Goal: Task Accomplishment & Management: Manage account settings

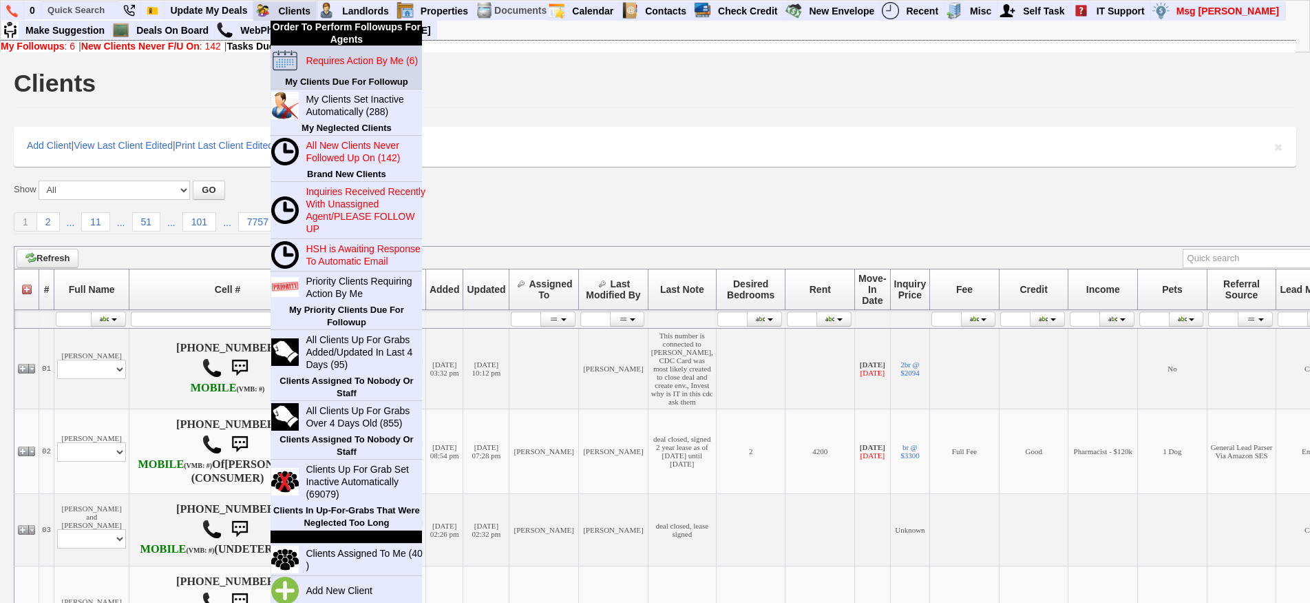
click at [322, 61] on blink "Requires Action By Me (6)" at bounding box center [362, 60] width 112 height 11
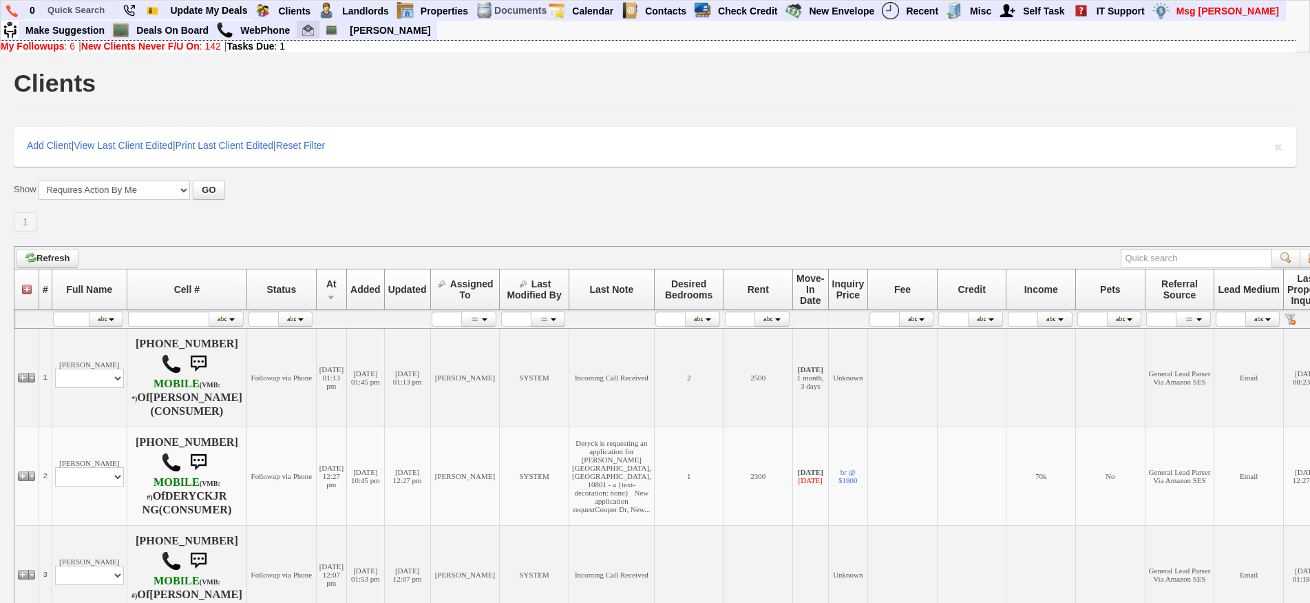
click at [315, 34] on link at bounding box center [308, 30] width 23 height 19
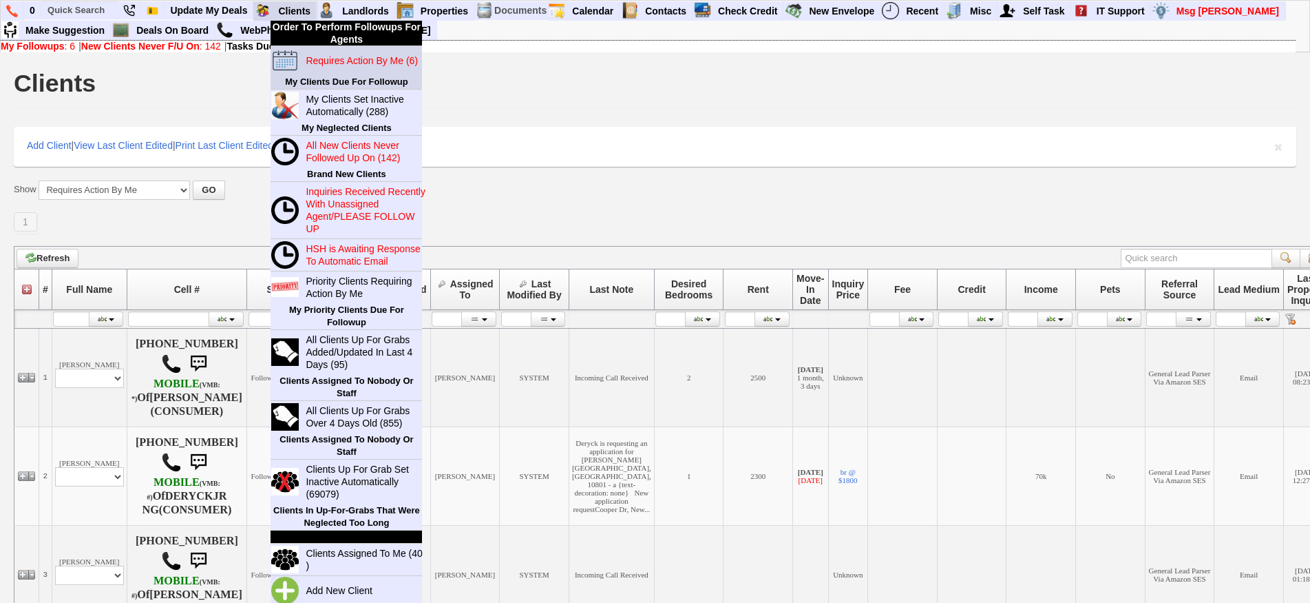
click at [338, 63] on blink "Requires Action By Me (6)" at bounding box center [362, 60] width 112 height 11
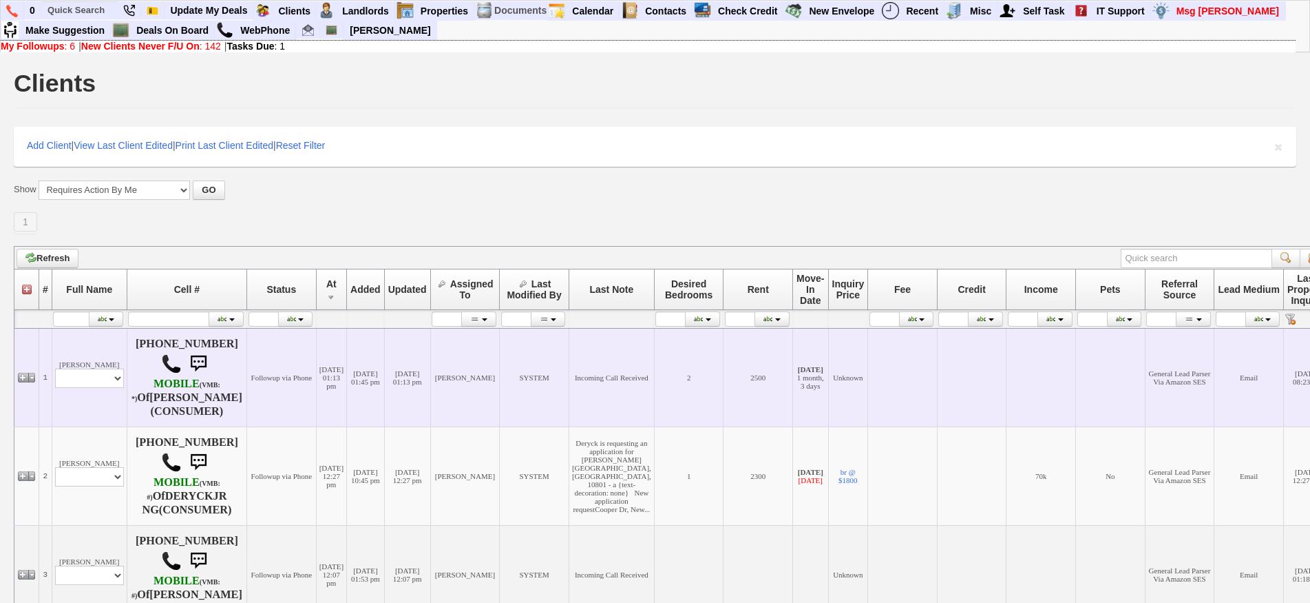
scroll to position [275, 0]
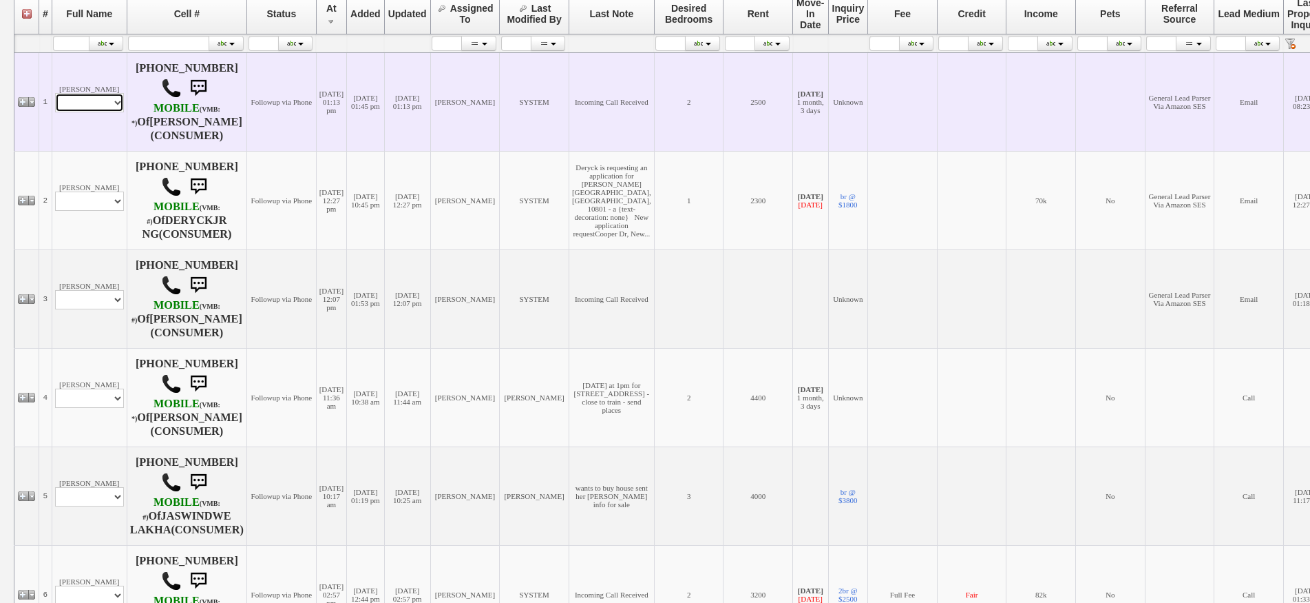
drag, startPoint x: 68, startPoint y: 107, endPoint x: 74, endPoint y: 116, distance: 10.5
click at [68, 107] on select "Profile Edit Print Email Externally (Will Not Be Tracked In CRM) Closed Deals" at bounding box center [89, 102] width 69 height 19
select select "ChangeURL,/crm/custom/edit_client_form.php?redirect=%2Fcrm%2Fclients.php&id=166…"
click at [55, 98] on select "Profile Edit Print Email Externally (Will Not Be Tracked In CRM) Closed Deals" at bounding box center [89, 102] width 69 height 19
select select
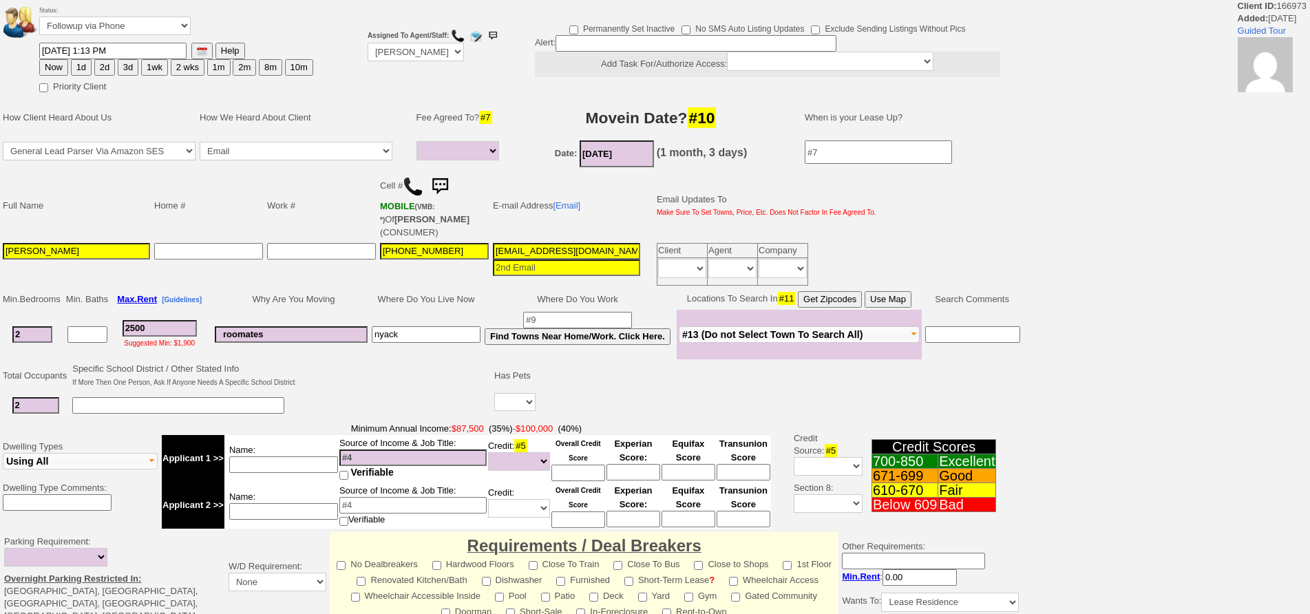
select select
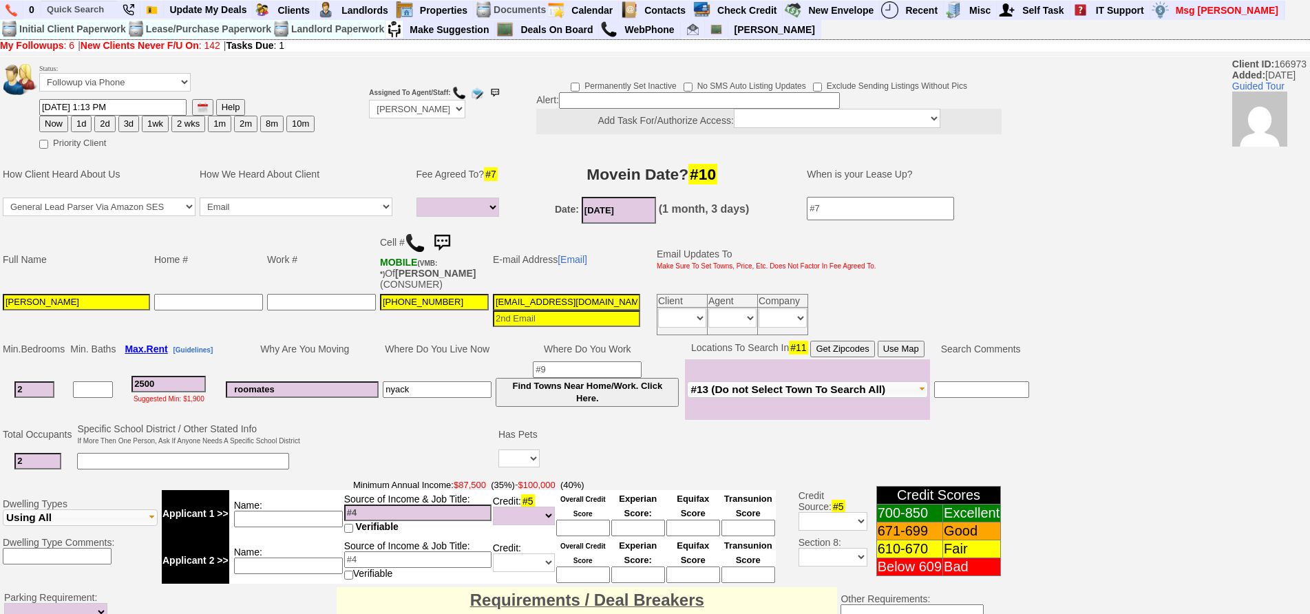
click at [421, 247] on img at bounding box center [415, 243] width 21 height 21
click at [282, 363] on td "roomates" at bounding box center [302, 389] width 157 height 61
click at [511, 197] on td "Date: 10/01/2025 (1 month, 3 days)" at bounding box center [652, 210] width 282 height 31
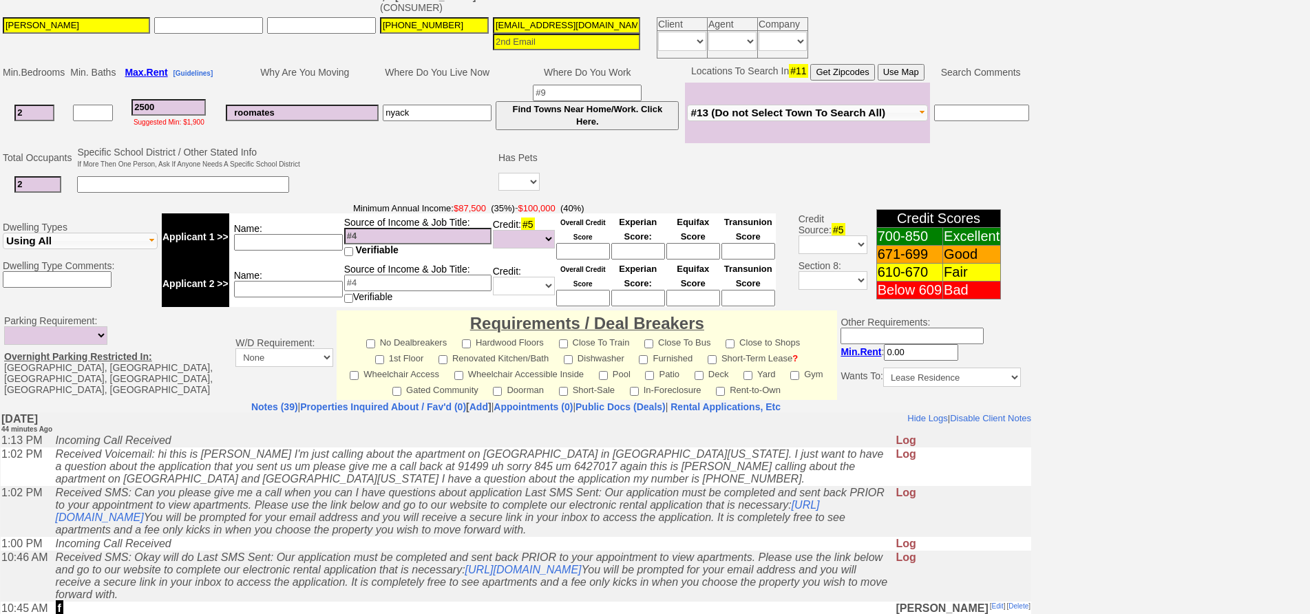
scroll to position [139, 0]
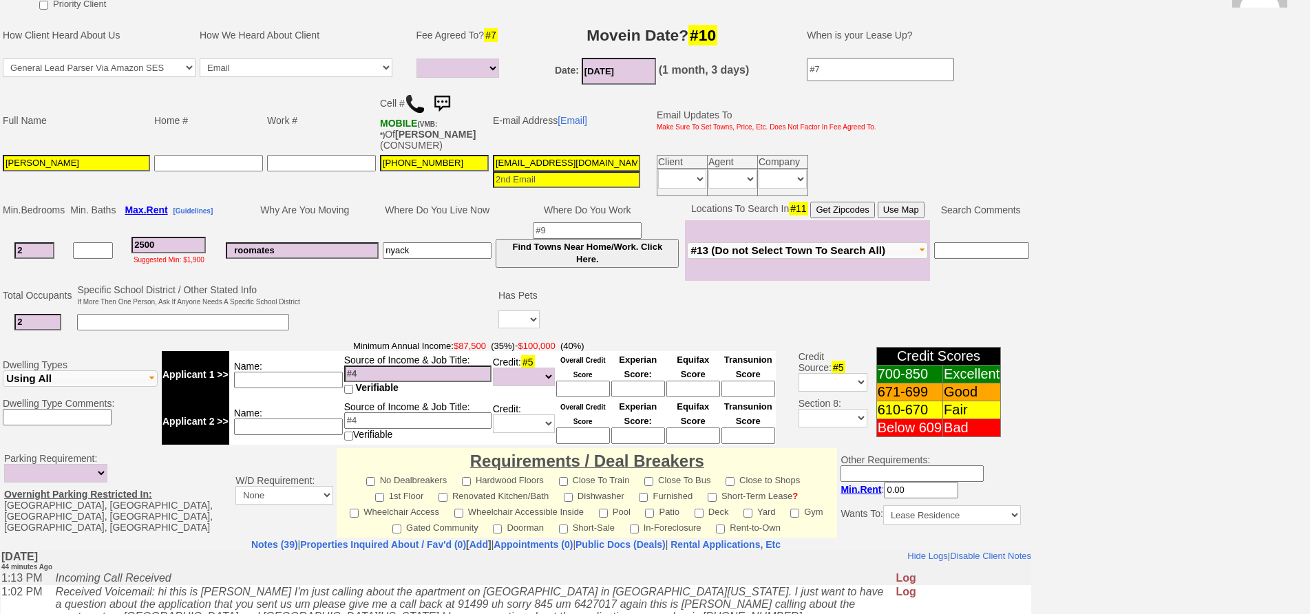
drag, startPoint x: 166, startPoint y: 233, endPoint x: 78, endPoint y: 229, distance: 87.6
click at [78, 229] on tr "2 2500 Suggested Min: $1,900 roomates nyack Find Towns Near Home/Work. Click He…" at bounding box center [516, 250] width 1031 height 61
type input "3"
select select
type input "30"
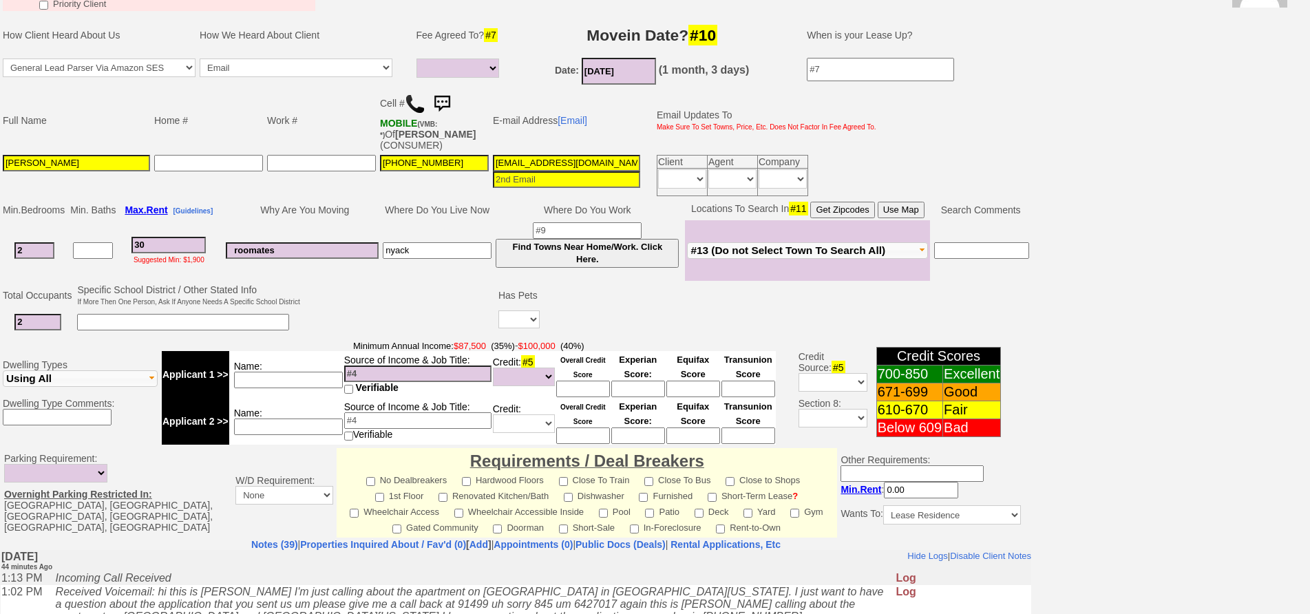
select select
type input "3000"
select select
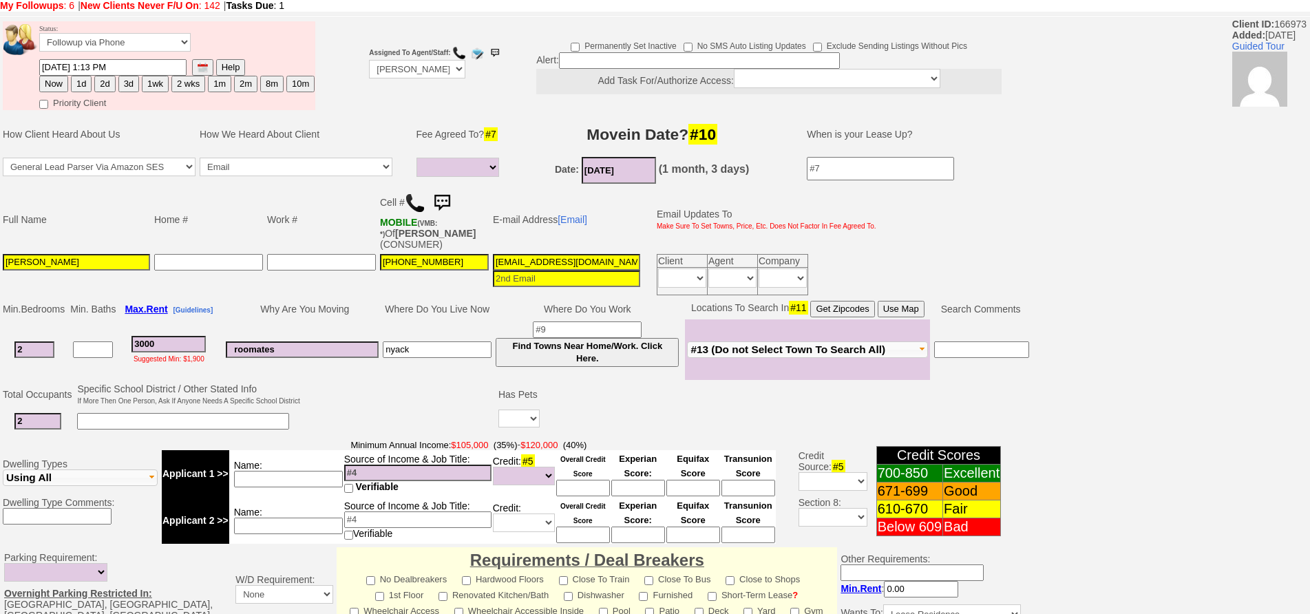
scroll to position [21, 0]
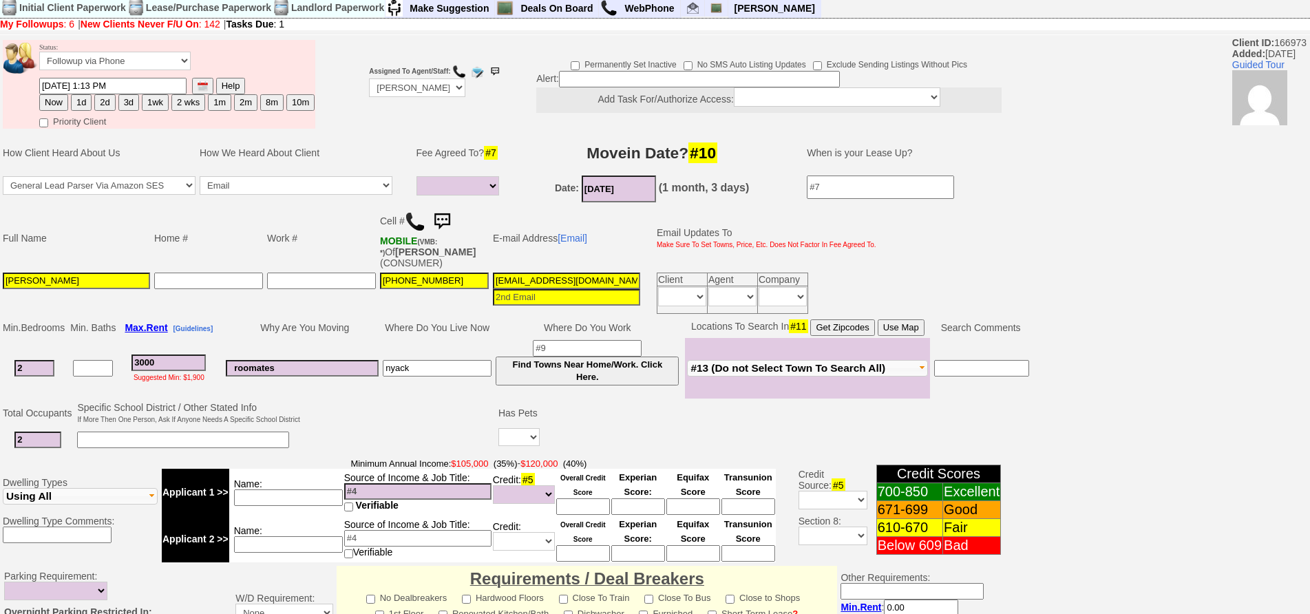
type input "3000"
click at [510, 434] on tbody "Status: Followup via Phone Followup via Email Followup When Section 8 Property …" at bounding box center [516, 513] width 1032 height 952
select select
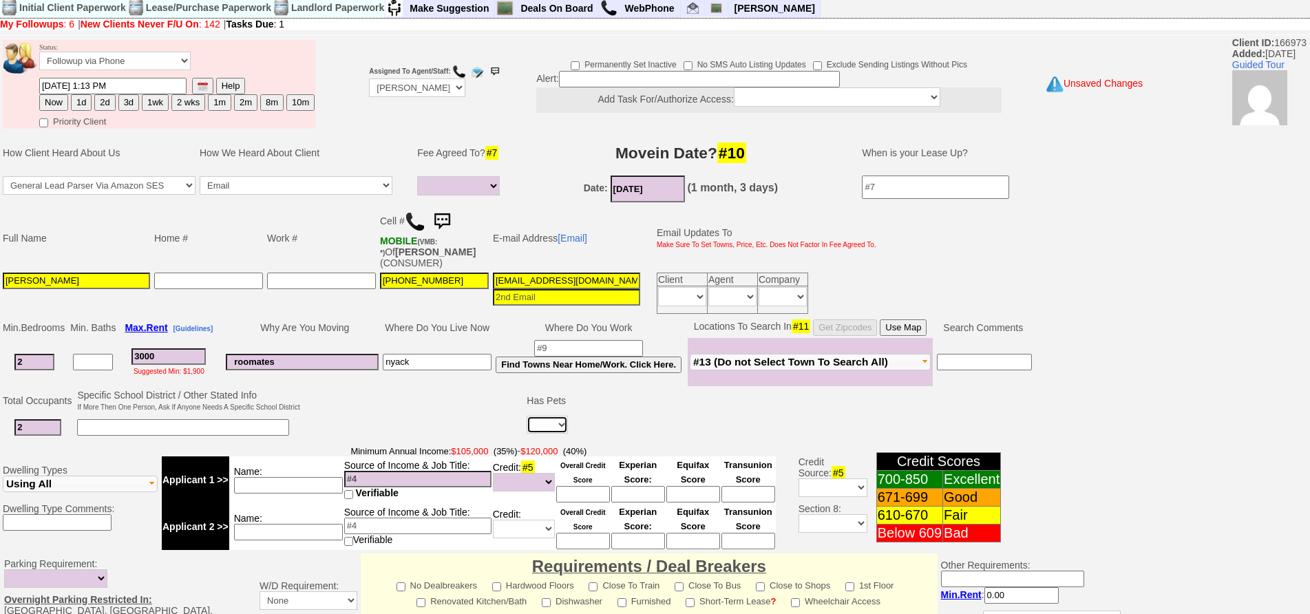
select select "No"
drag, startPoint x: 510, startPoint y: 434, endPoint x: 527, endPoint y: 454, distance: 25.4
click at [529, 416] on select "Yes No" at bounding box center [547, 425] width 41 height 18
click at [614, 419] on td at bounding box center [848, 428] width 557 height 28
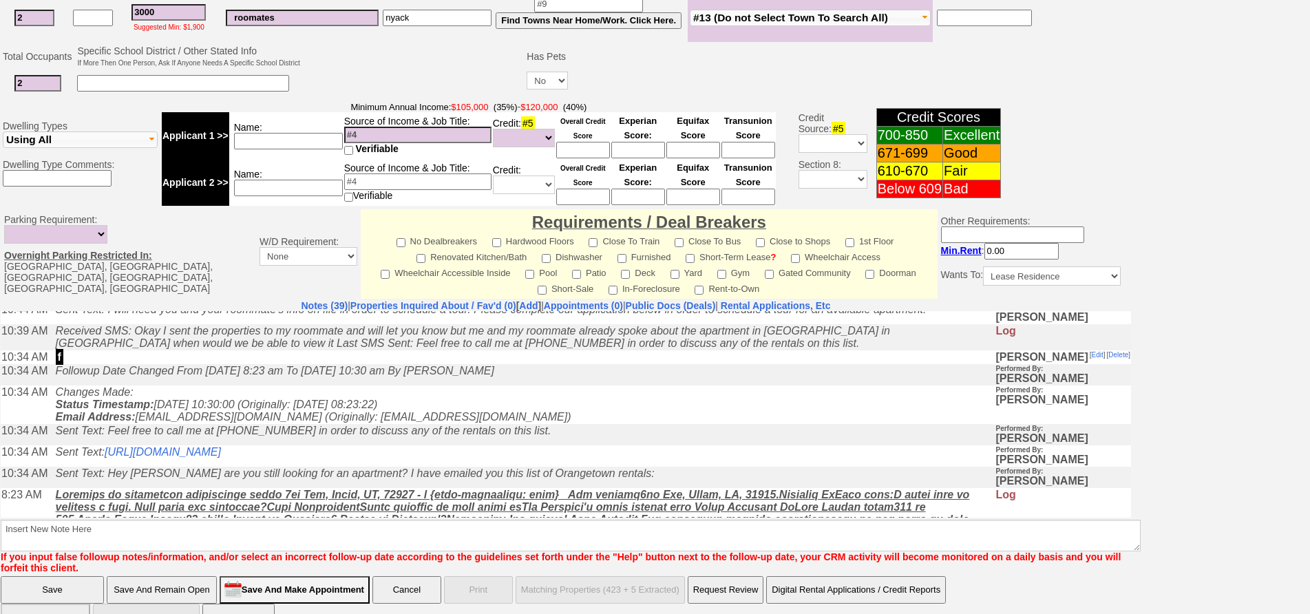
scroll to position [344, 0]
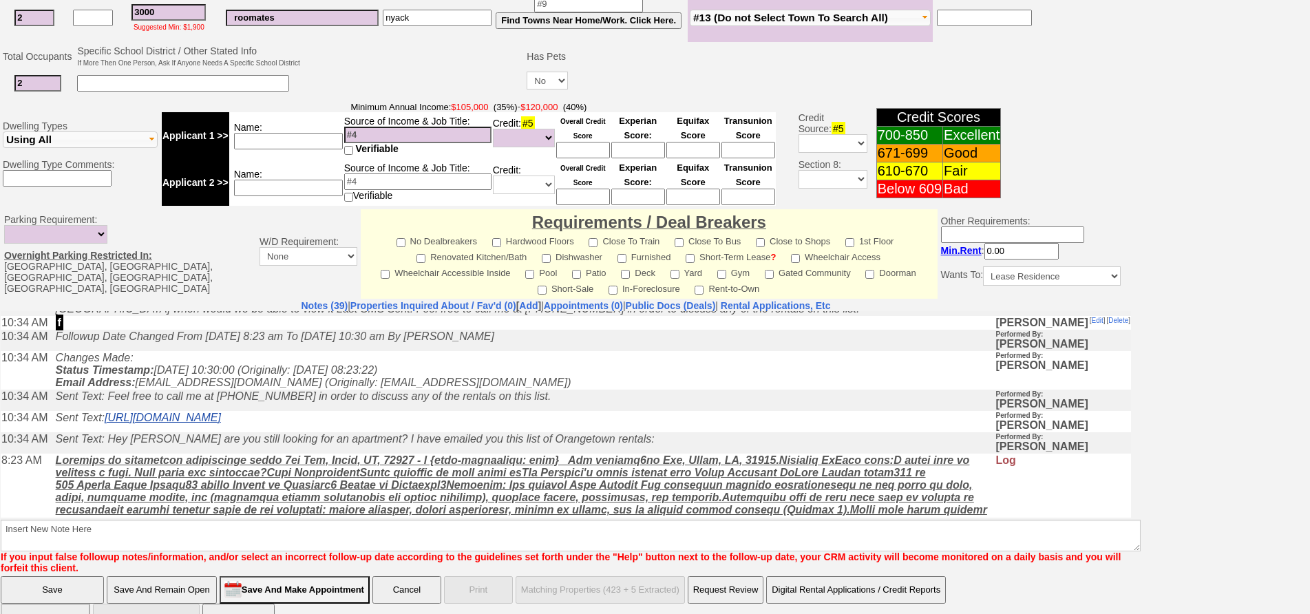
click at [221, 423] on link "https://portal.onehome.com/en-US/share/1237301d82483" at bounding box center [163, 417] width 116 height 12
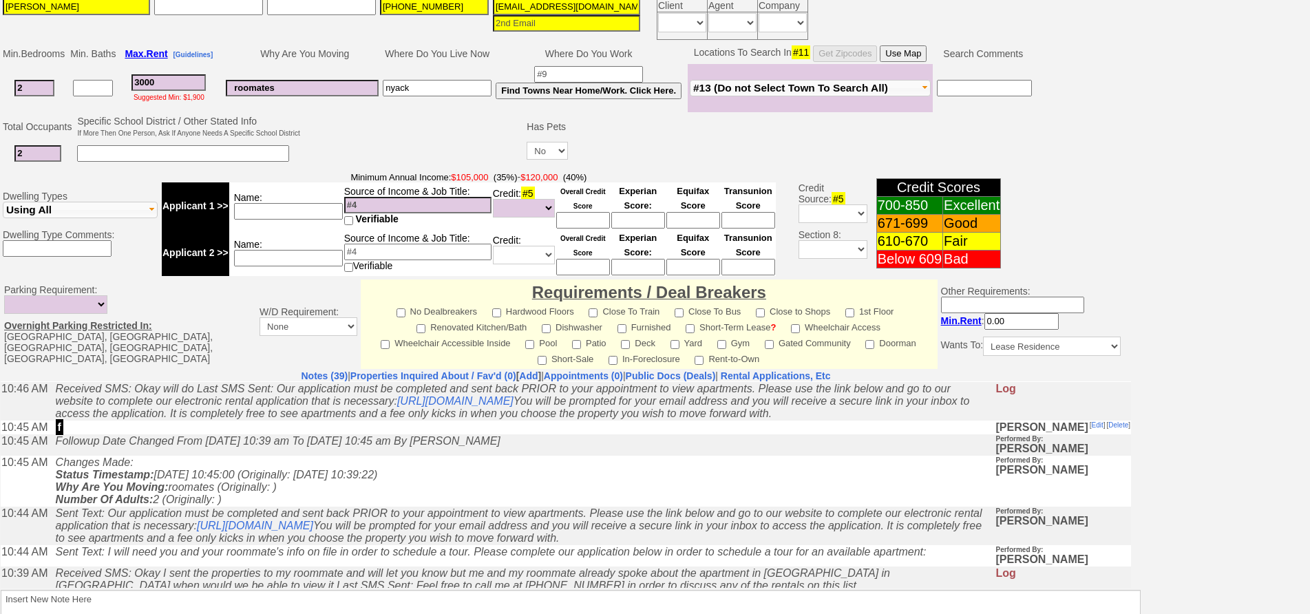
scroll to position [228, 0]
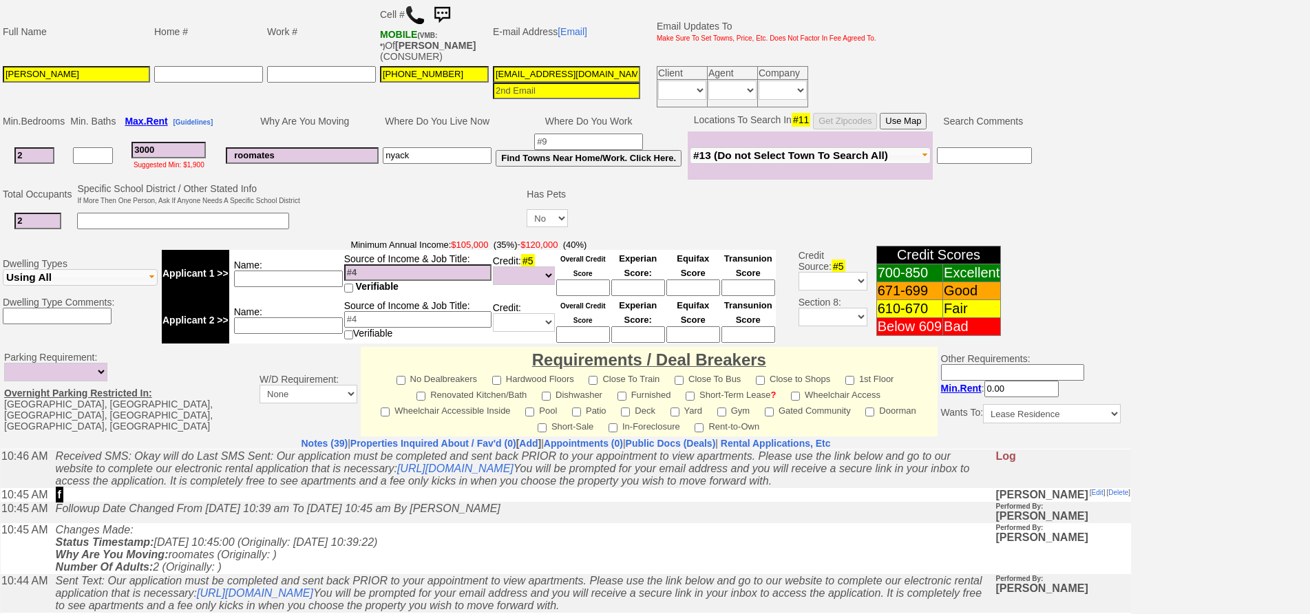
click at [333, 271] on input at bounding box center [288, 279] width 109 height 17
click at [321, 275] on input at bounding box center [288, 279] width 109 height 17
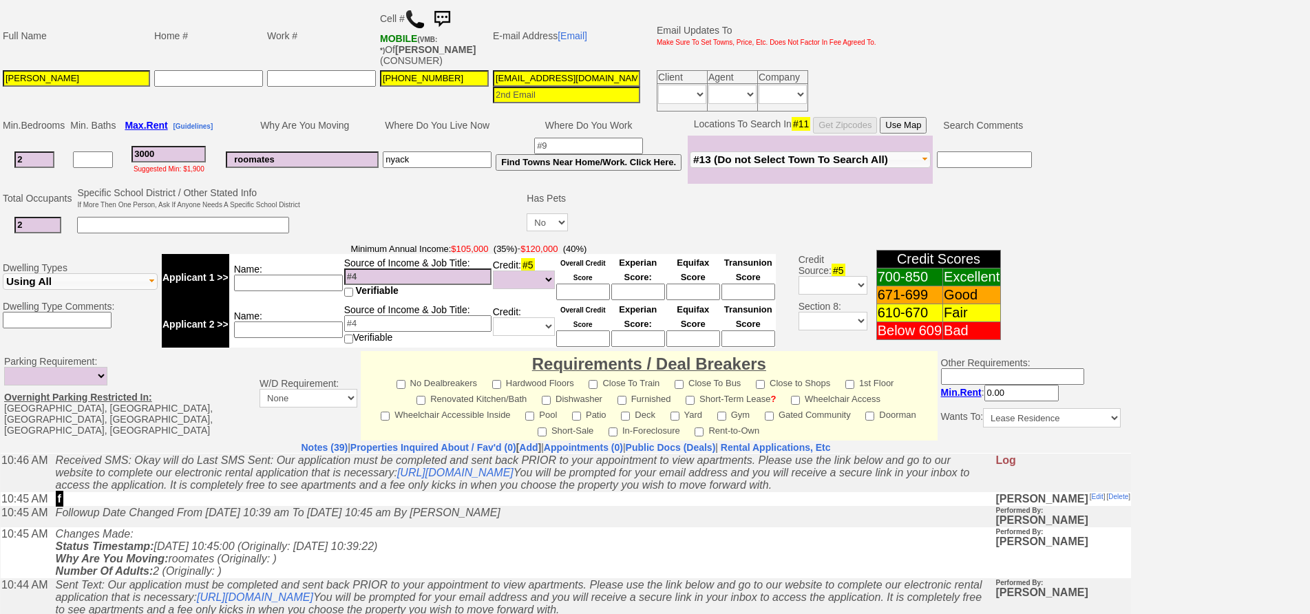
scroll to position [0, 0]
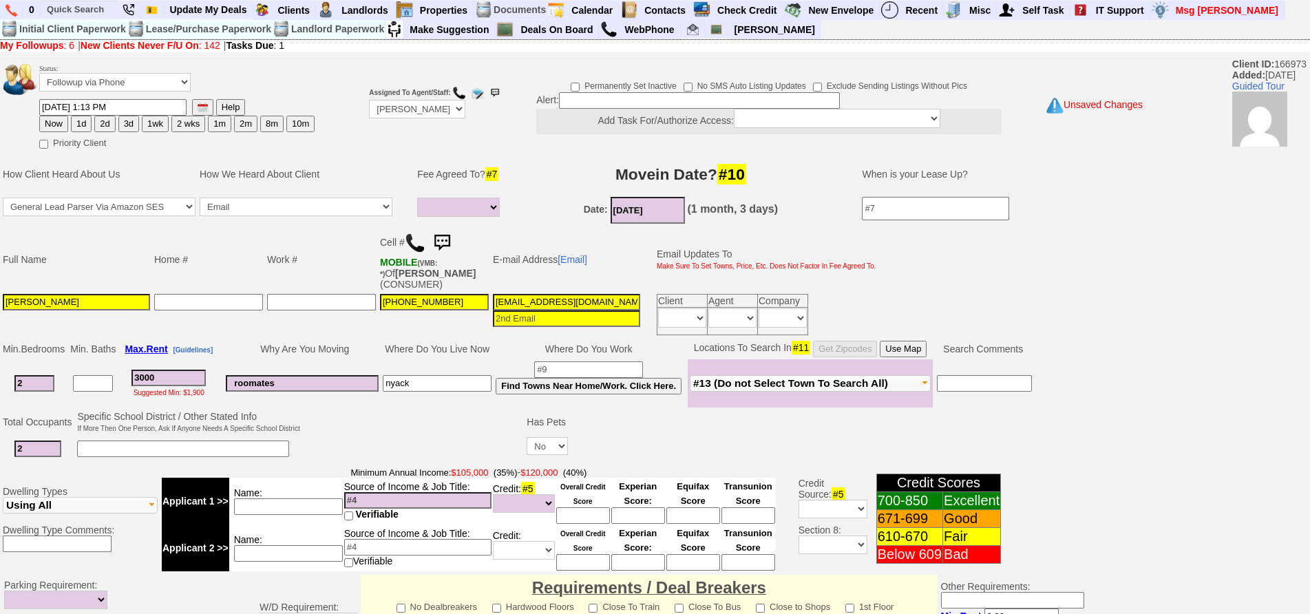
click at [648, 213] on input "10/01/2025" at bounding box center [648, 210] width 74 height 27
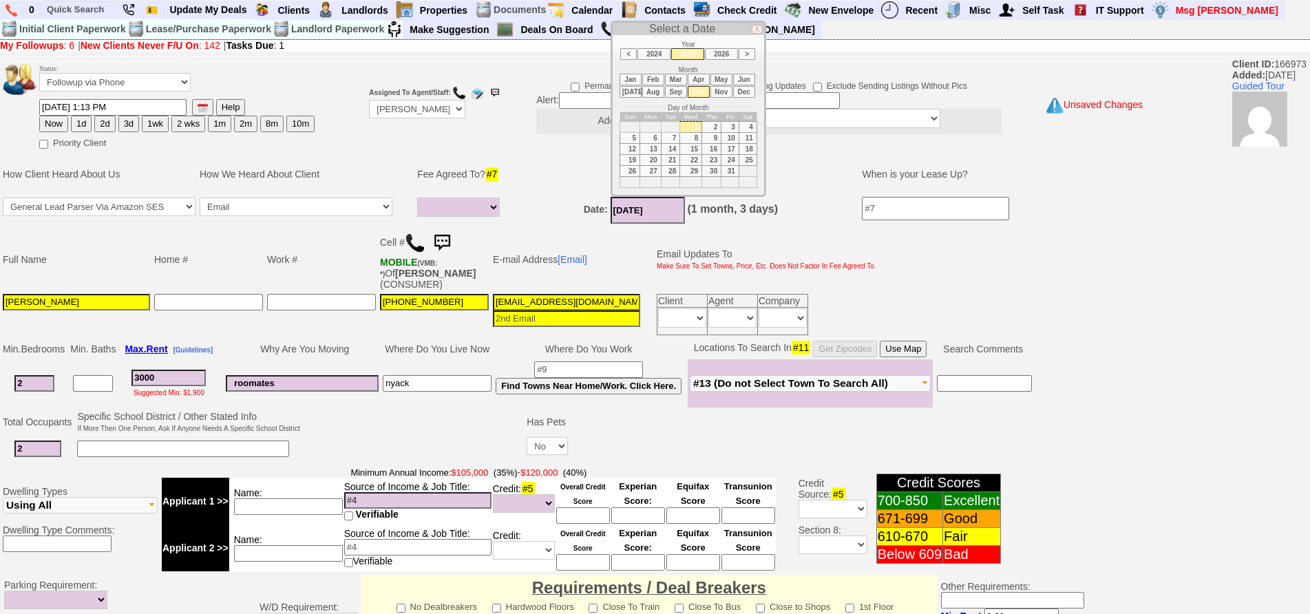
click at [679, 92] on li "Sep" at bounding box center [676, 92] width 22 height 12
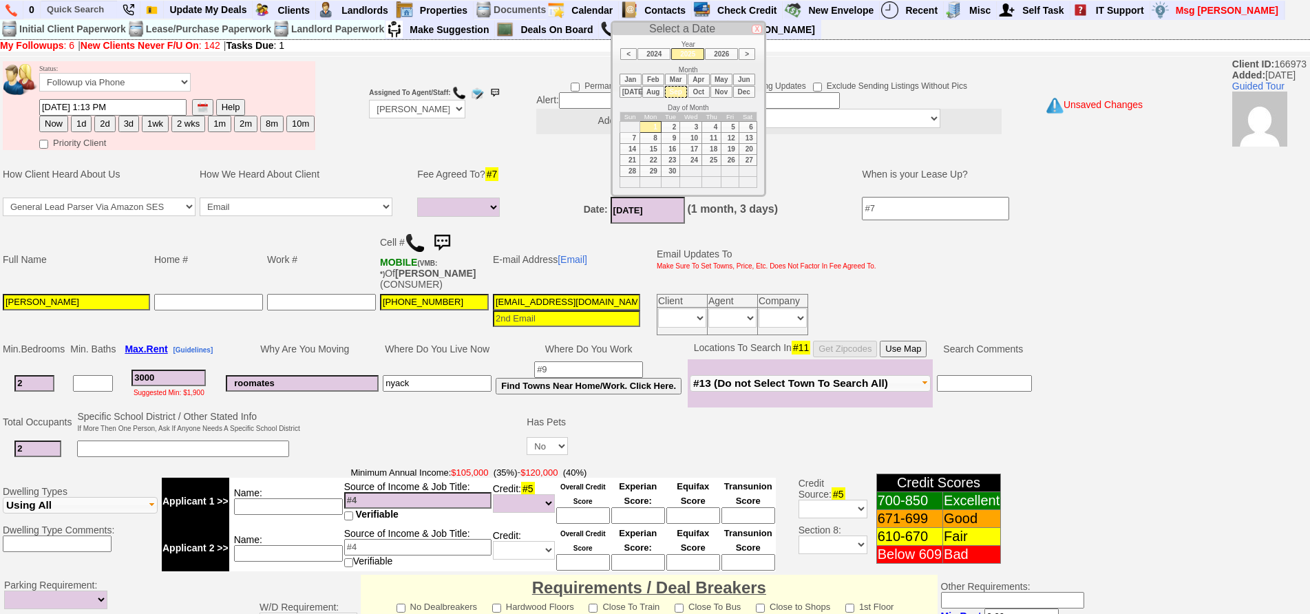
click at [649, 149] on td "15" at bounding box center [650, 148] width 21 height 11
type input "09/15/2025"
click at [333, 437] on td at bounding box center [413, 436] width 223 height 54
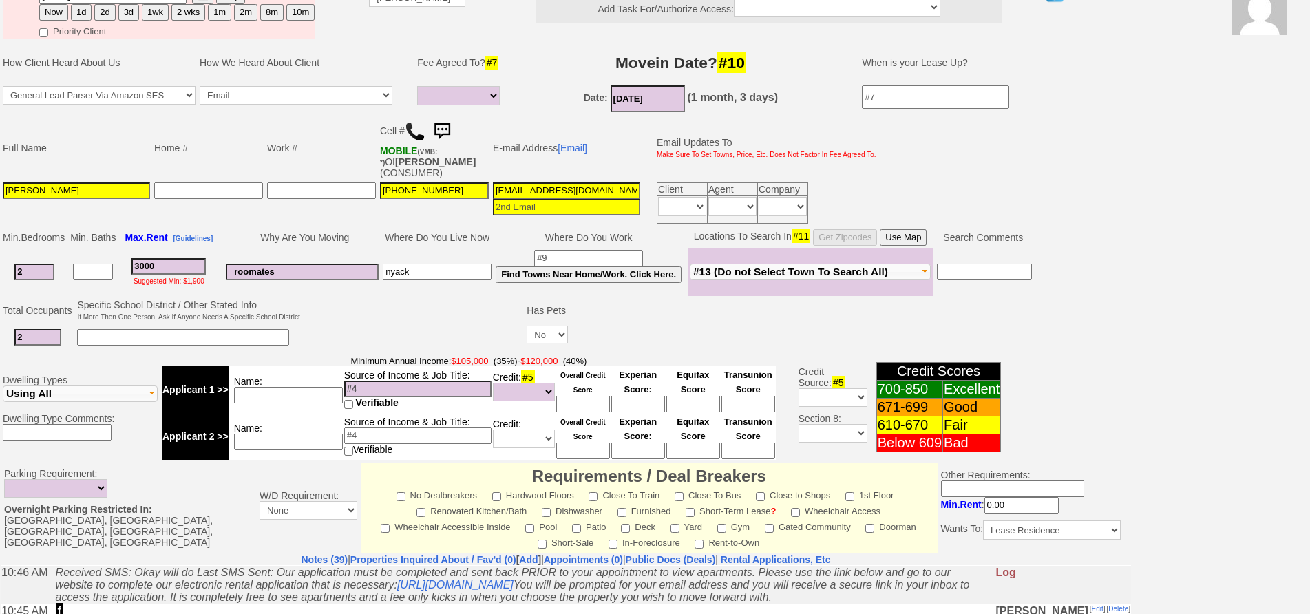
scroll to position [207, 0]
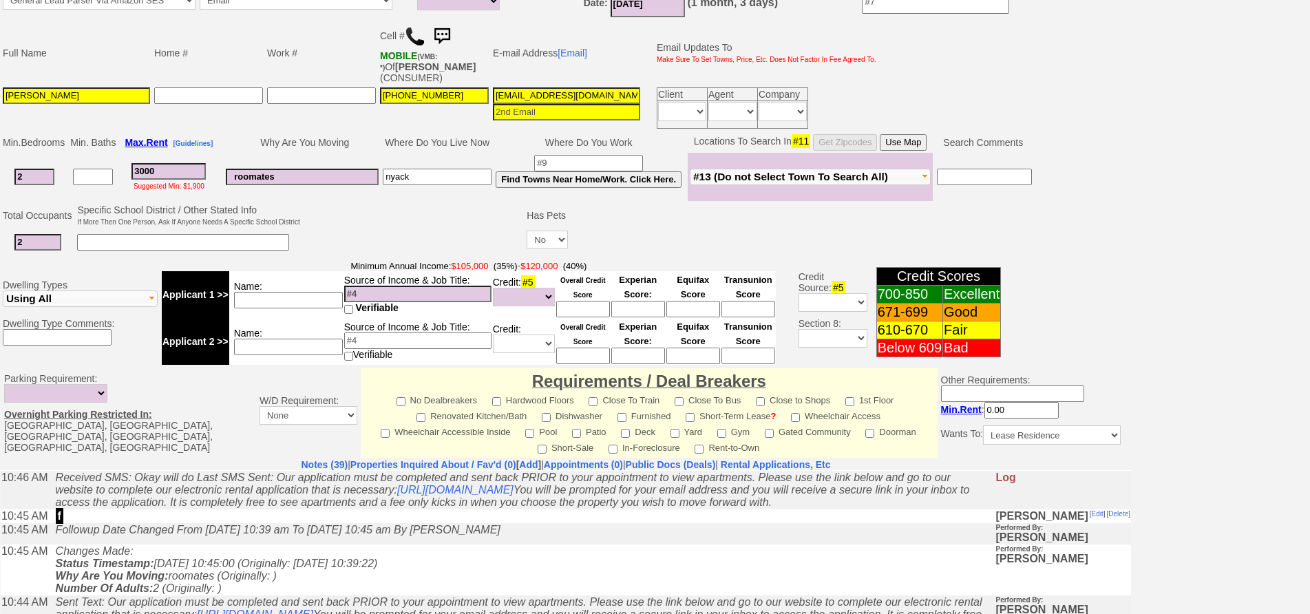
drag, startPoint x: 312, startPoint y: 180, endPoint x: 317, endPoint y: 171, distance: 9.9
click at [316, 174] on td "roomates" at bounding box center [302, 177] width 157 height 48
click at [318, 171] on input "roomates" at bounding box center [302, 177] width 153 height 17
click at [255, 169] on input "roomates" at bounding box center [302, 177] width 153 height 17
click at [312, 169] on input "roommates" at bounding box center [302, 177] width 153 height 17
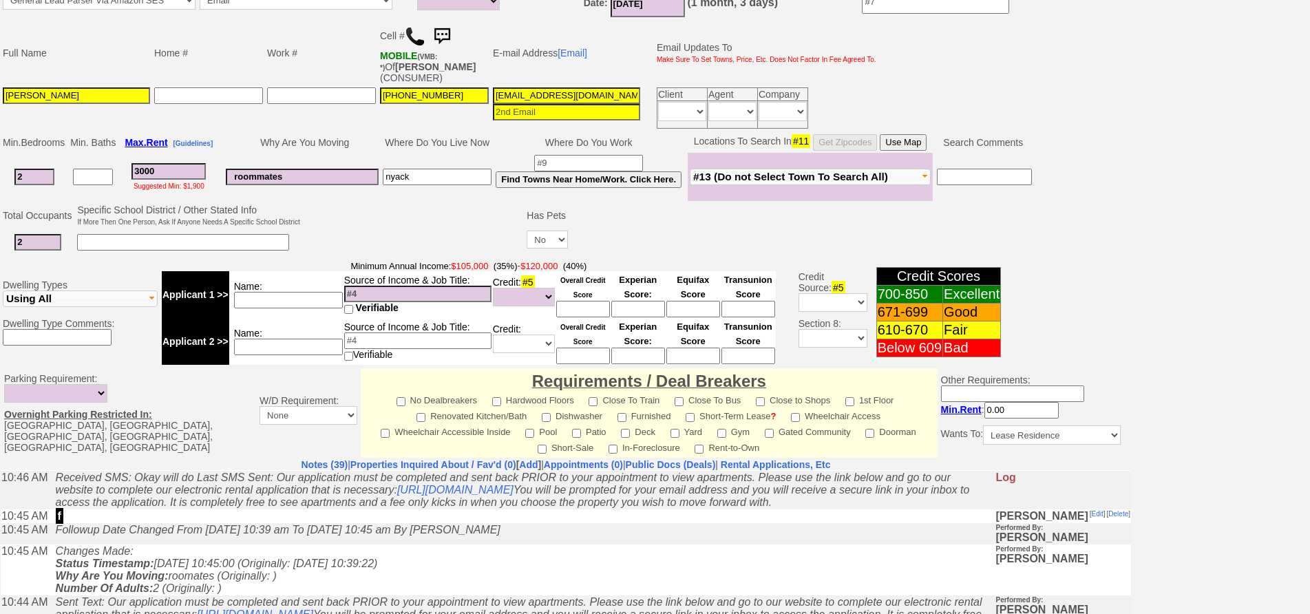
type input "roommates"
click at [300, 292] on input at bounding box center [288, 300] width 109 height 17
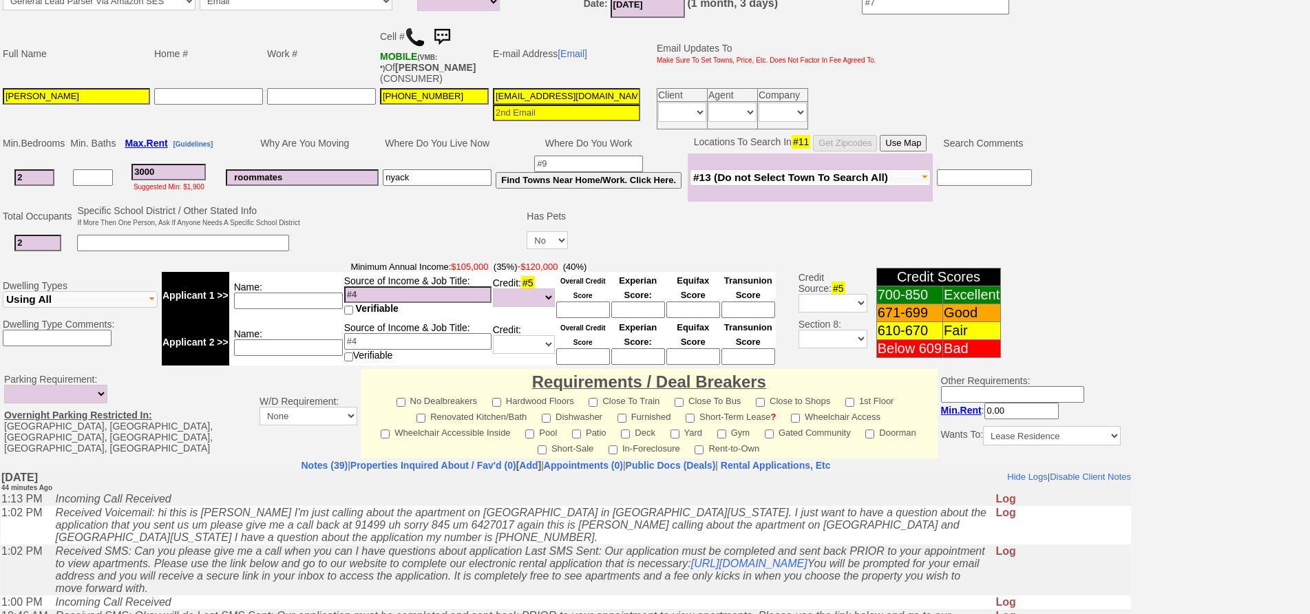
scroll to position [0, 0]
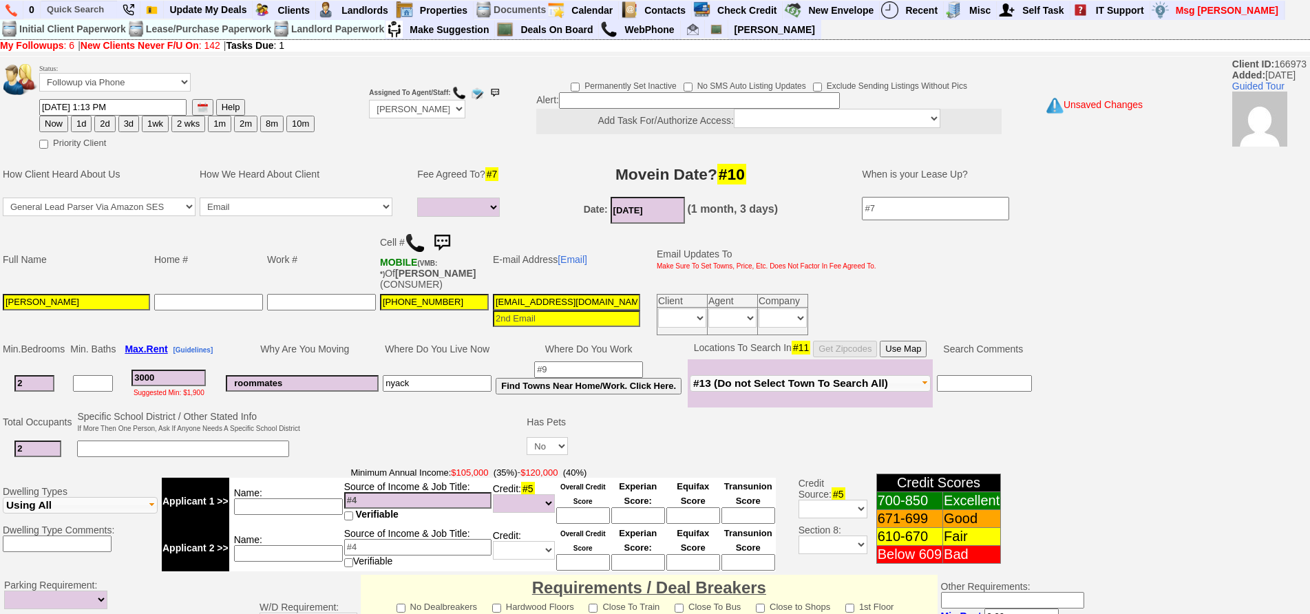
click at [83, 119] on button "1d" at bounding box center [81, 124] width 21 height 17
type input "08/28/2025 01:58 PM"
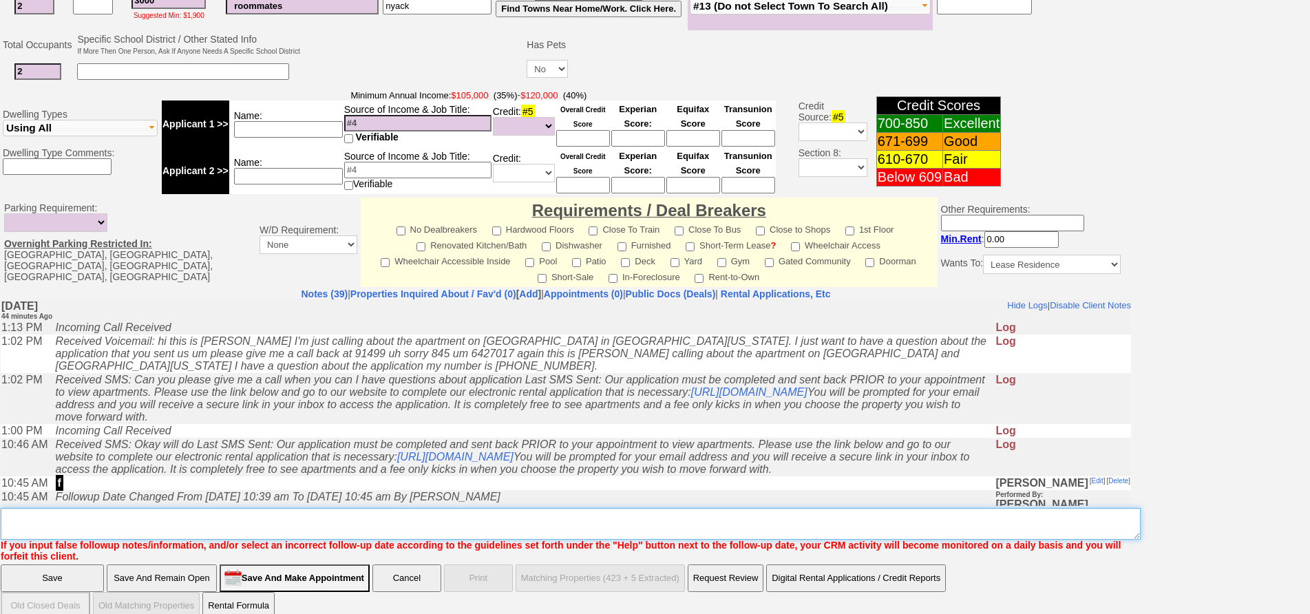
drag, startPoint x: 406, startPoint y: 520, endPoint x: 410, endPoint y: 510, distance: 11.1
click at [408, 516] on textarea "Insert New Note Here" at bounding box center [571, 524] width 1140 height 32
type textarea "a"
type textarea "waiting for app still wants to see 1st ave fu"
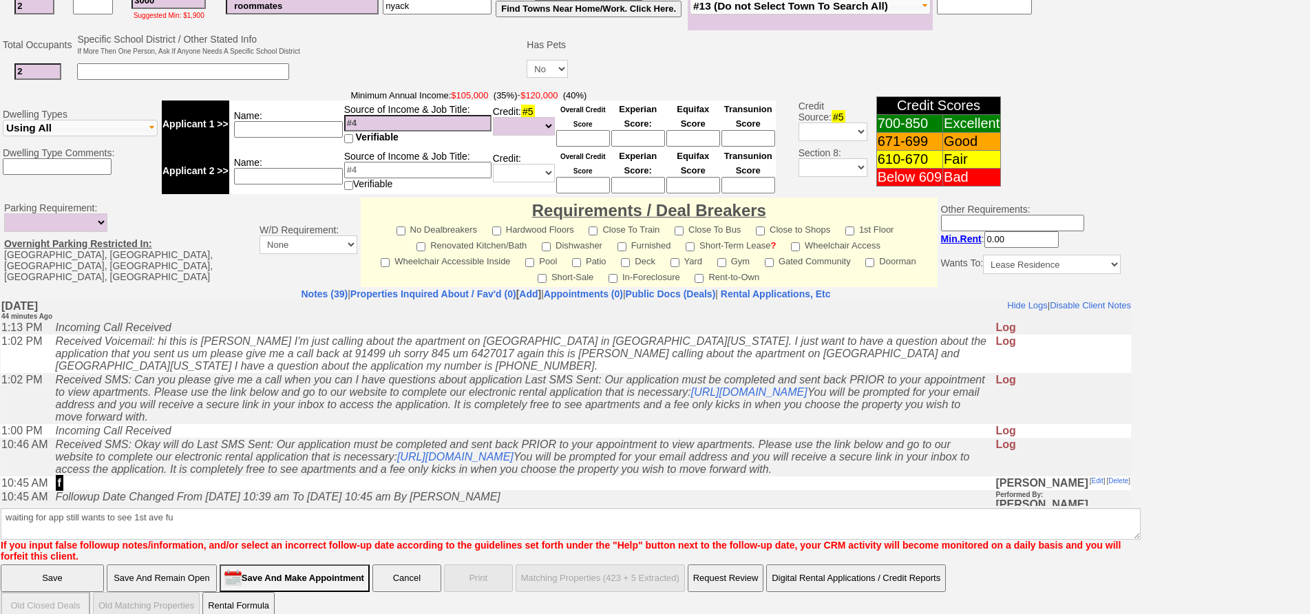
click input "Save" at bounding box center [52, 579] width 103 height 28
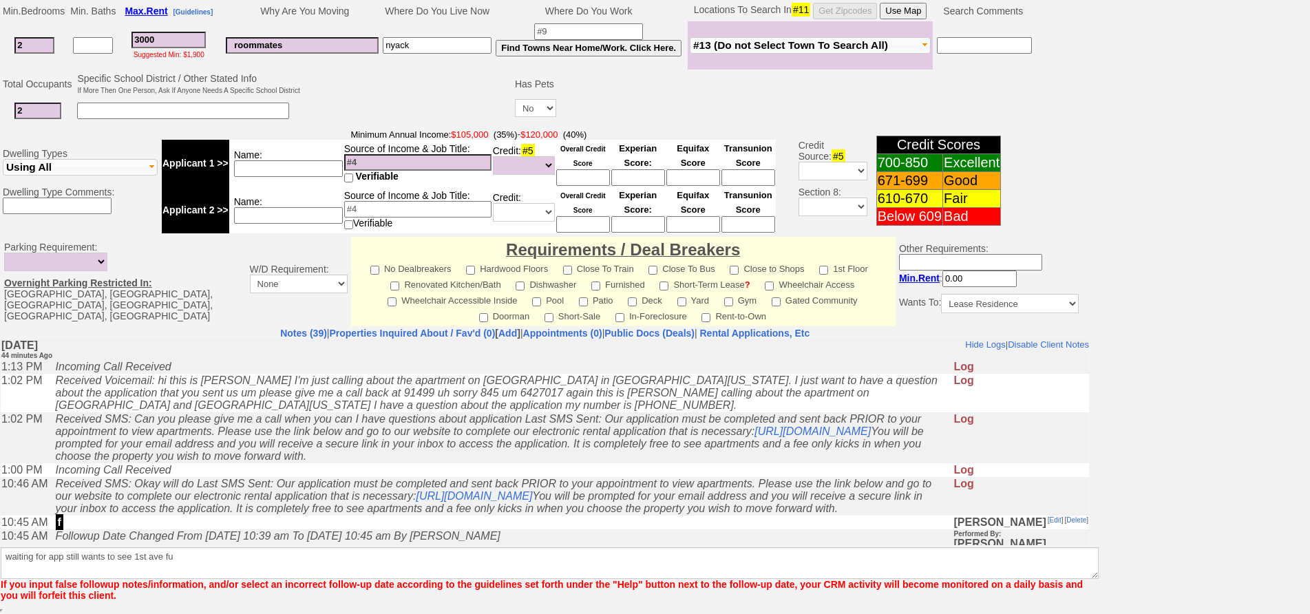
scroll to position [328, 0]
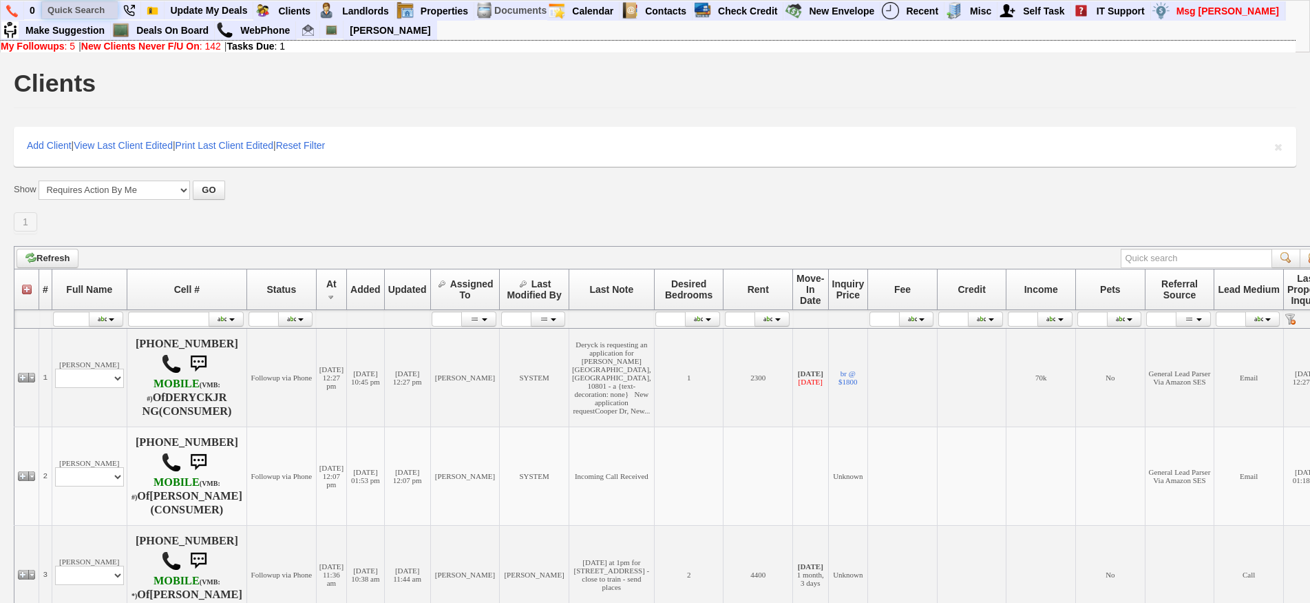
click at [76, 14] on input "text" at bounding box center [80, 9] width 76 height 17
paste input "929) 588-1385"
type input "929) 588-1385"
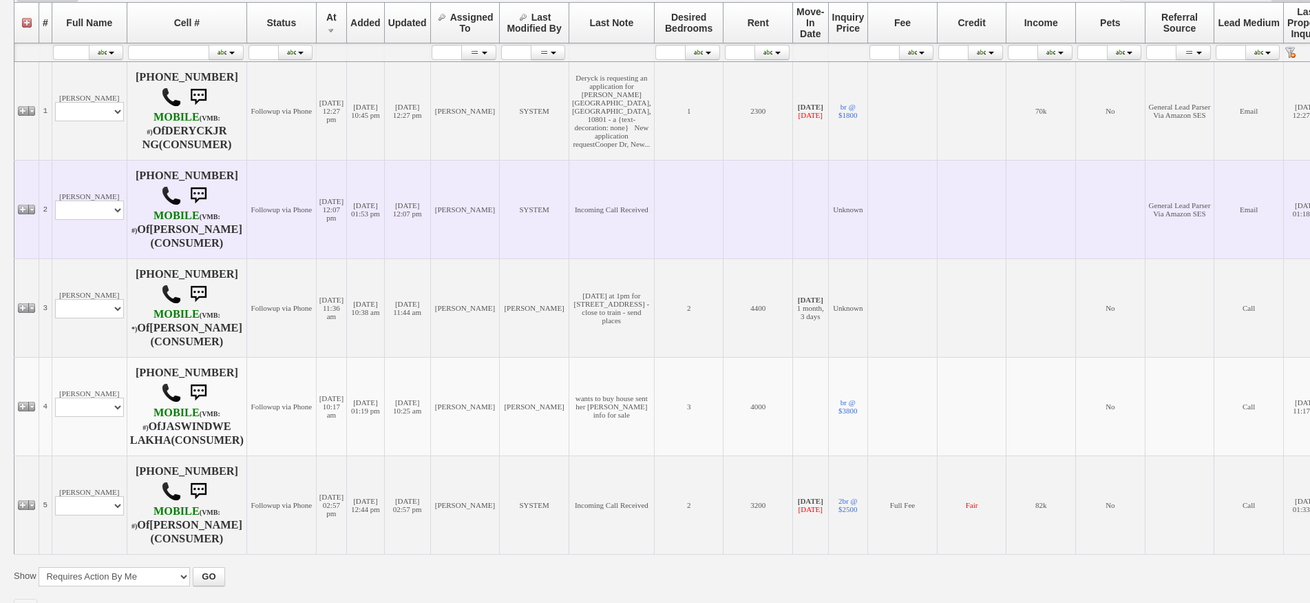
scroll to position [275, 0]
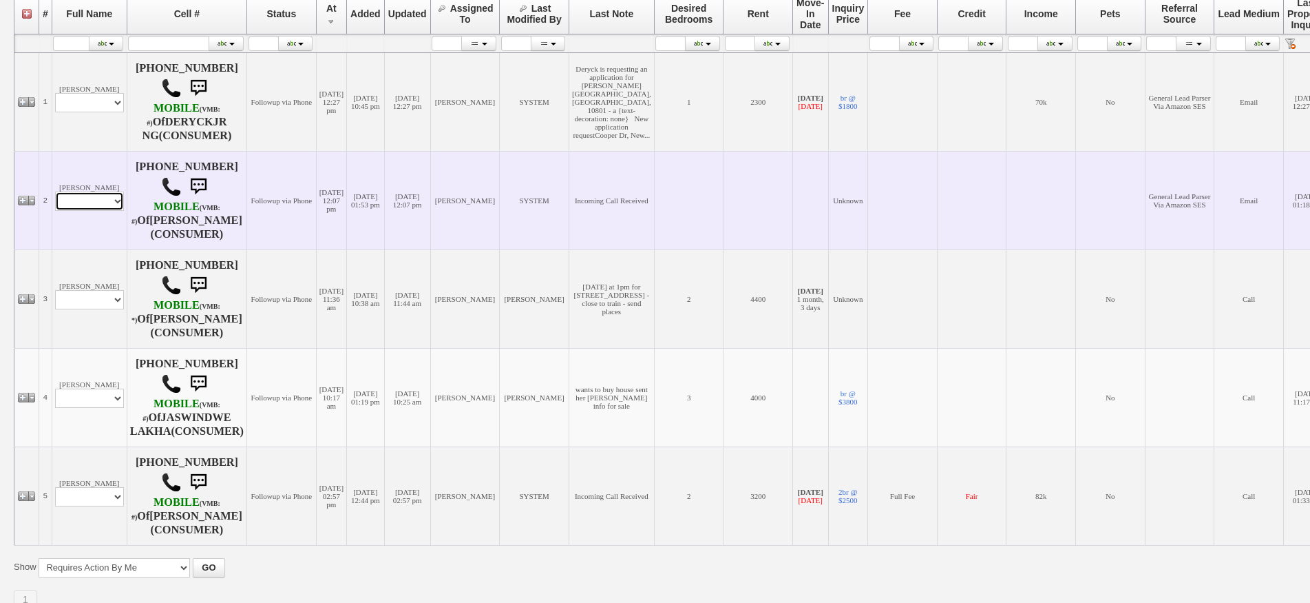
click at [100, 211] on select "Profile Edit Print Email Externally (Will Not Be Tracked In CRM) Closed Deals" at bounding box center [89, 200] width 69 height 19
select select "ChangeURL,/crm/custom/edit_client_form.php?redirect=%2Fcrm%2Fclients.php&id=166…"
click at [55, 211] on select "Profile Edit Print Email Externally (Will Not Be Tracked In CRM) Closed Deals" at bounding box center [89, 200] width 69 height 19
select select
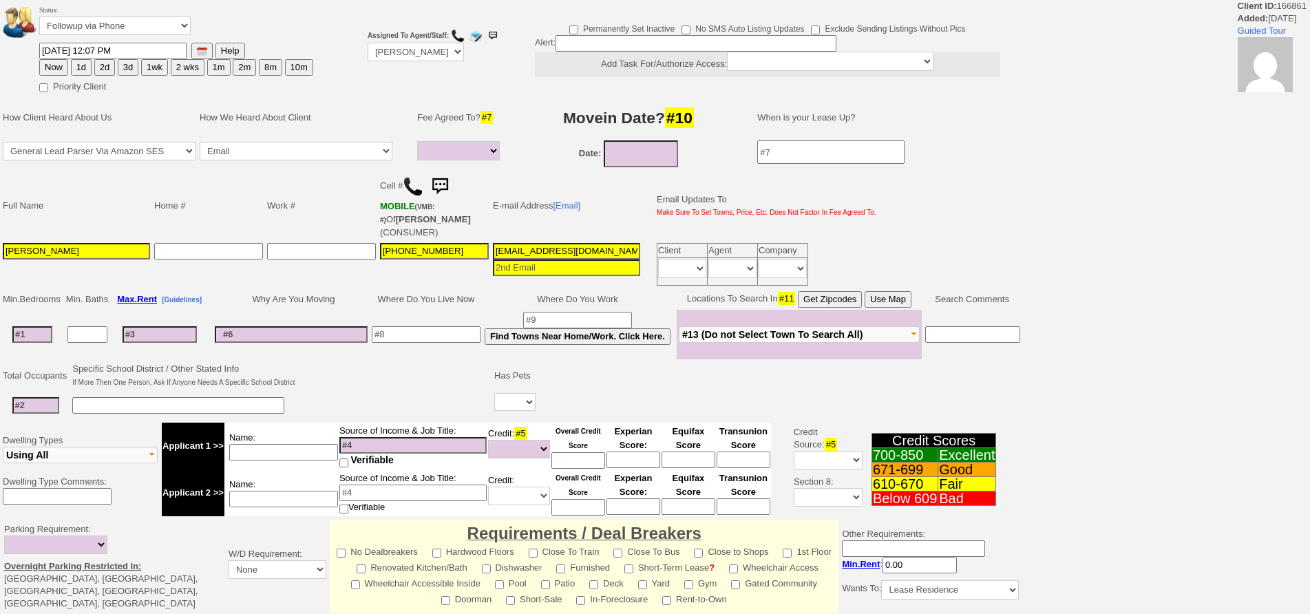
select select
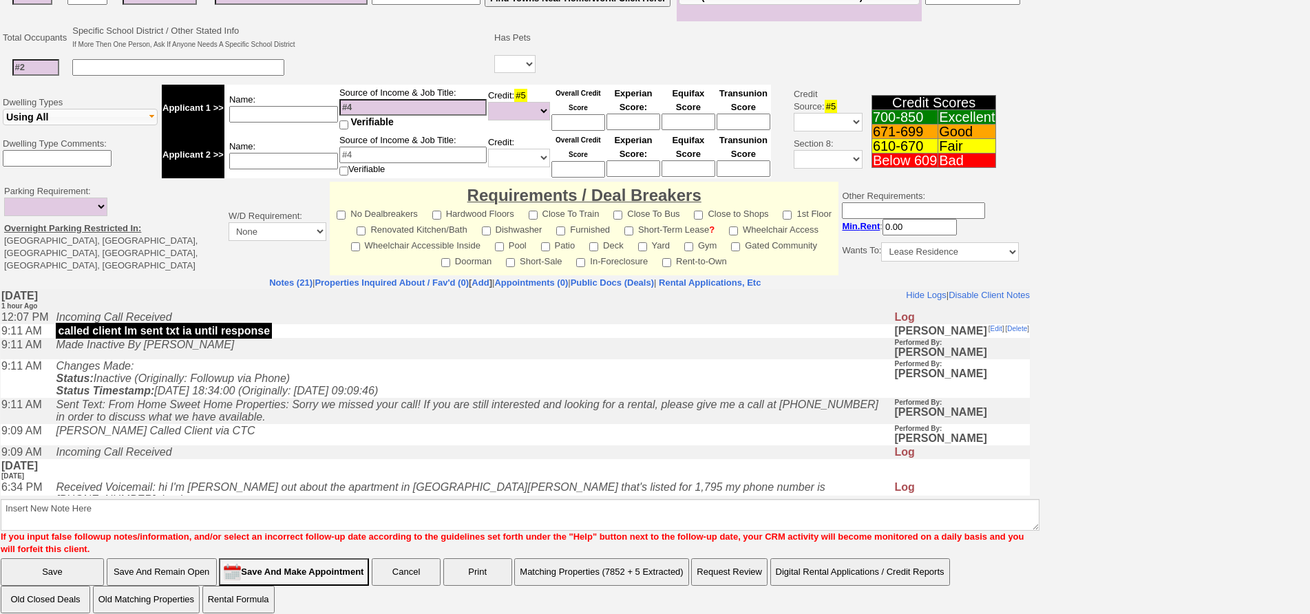
scroll to position [343, 0]
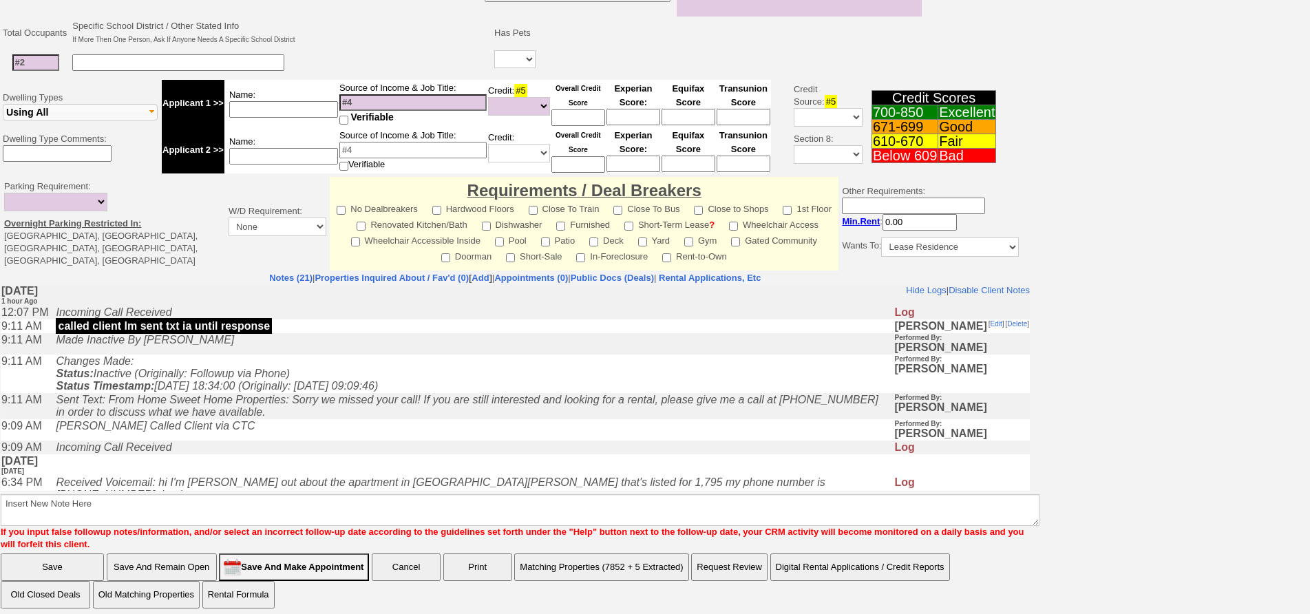
click at [549, 429] on td "[PERSON_NAME] Called Client via CTC" at bounding box center [471, 429] width 845 height 21
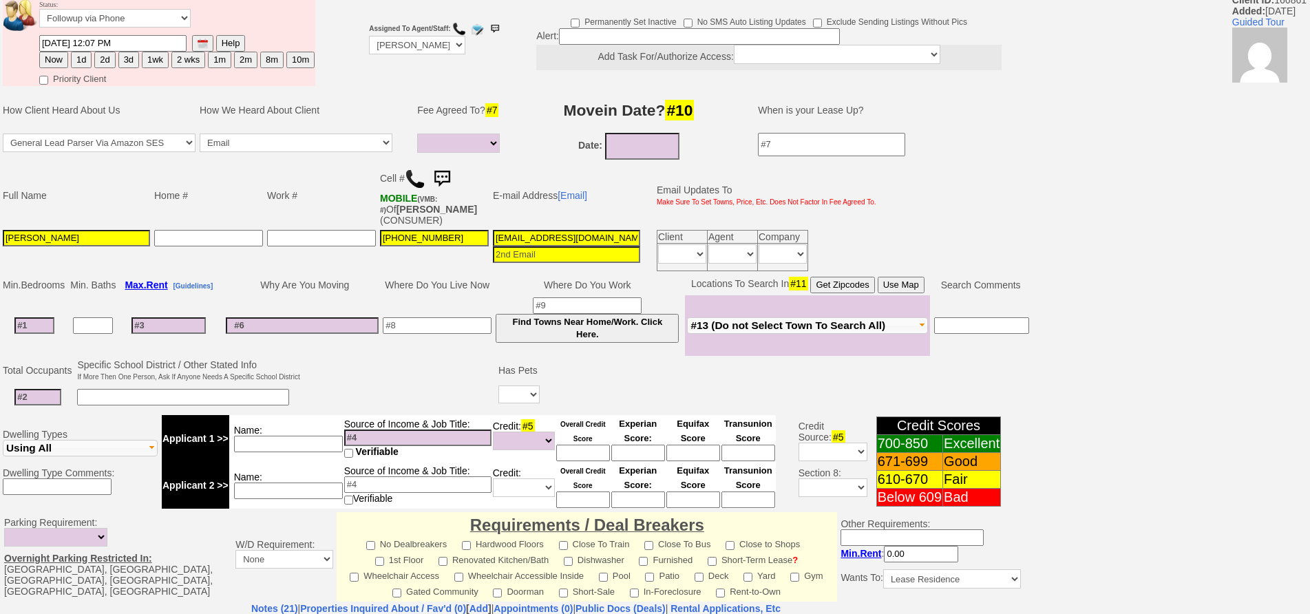
scroll to position [0, 0]
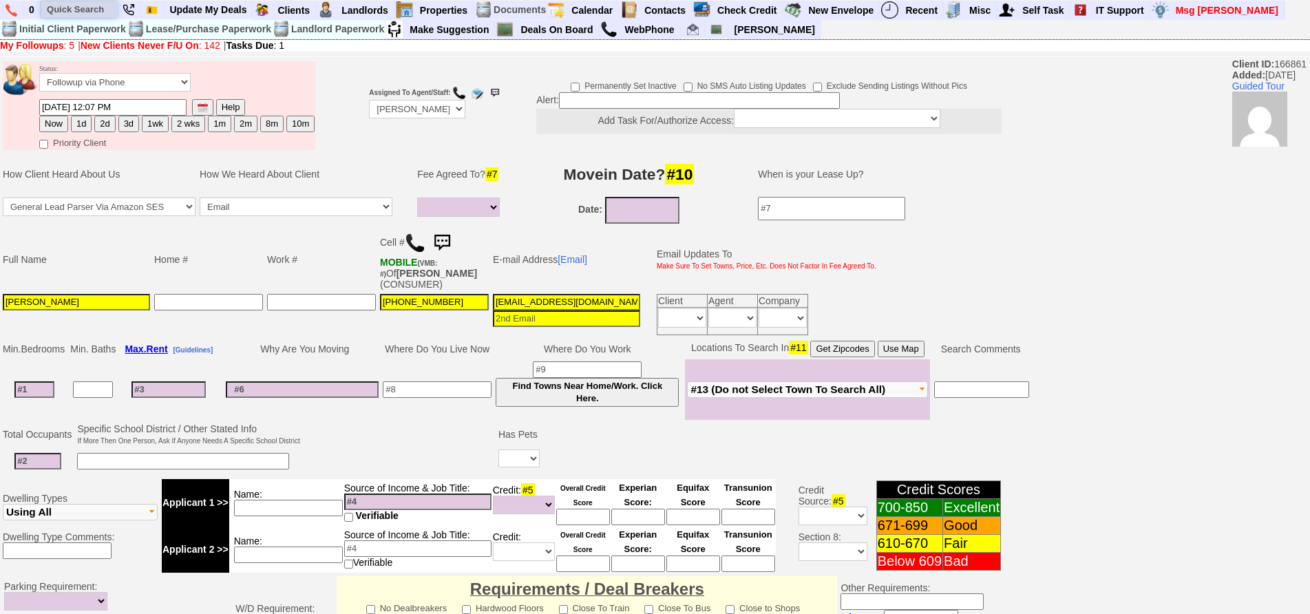
click at [90, 14] on input "text" at bounding box center [79, 9] width 76 height 17
click at [99, 9] on input "12775" at bounding box center [79, 9] width 76 height 17
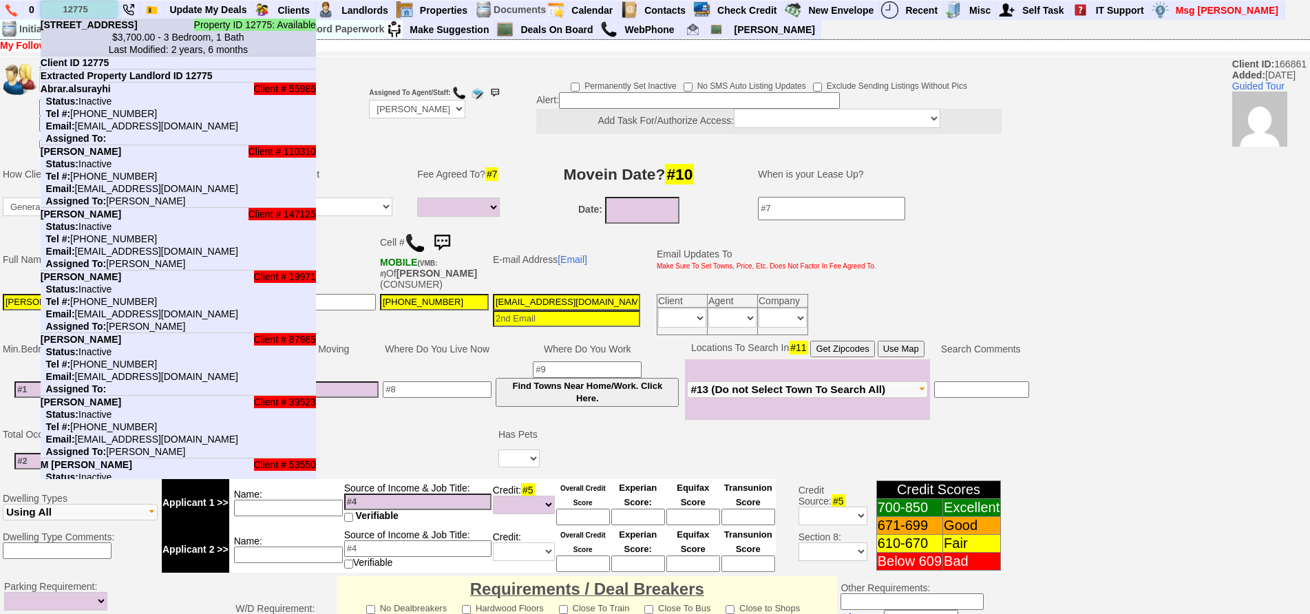
type input "12775"
click at [99, 30] on b "[STREET_ADDRESS]" at bounding box center [89, 24] width 97 height 11
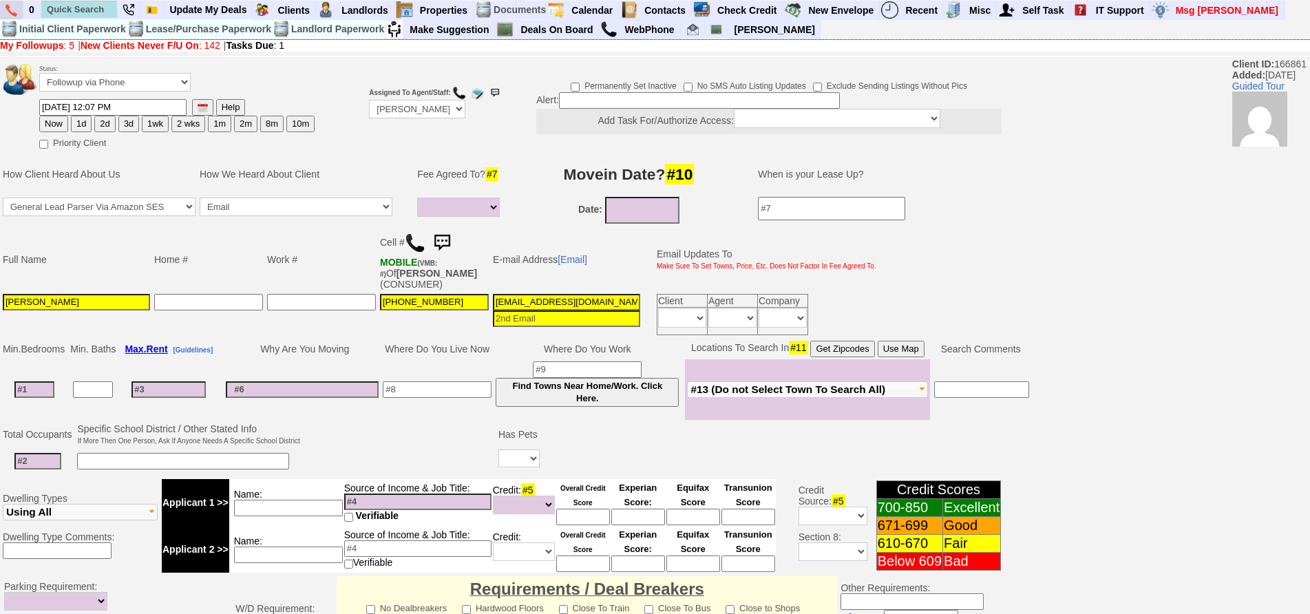
click at [12, 8] on img at bounding box center [12, 10] width 12 height 12
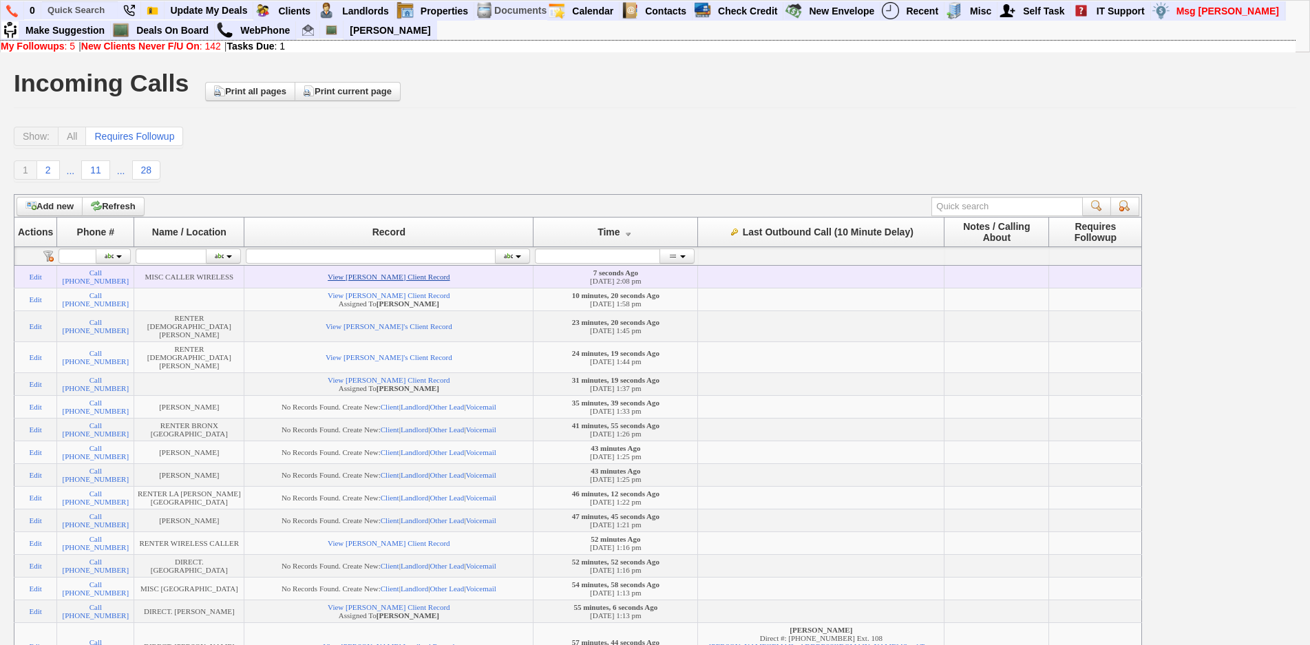
click at [406, 280] on link "View Julissa Sosse's Client Record" at bounding box center [389, 277] width 122 height 8
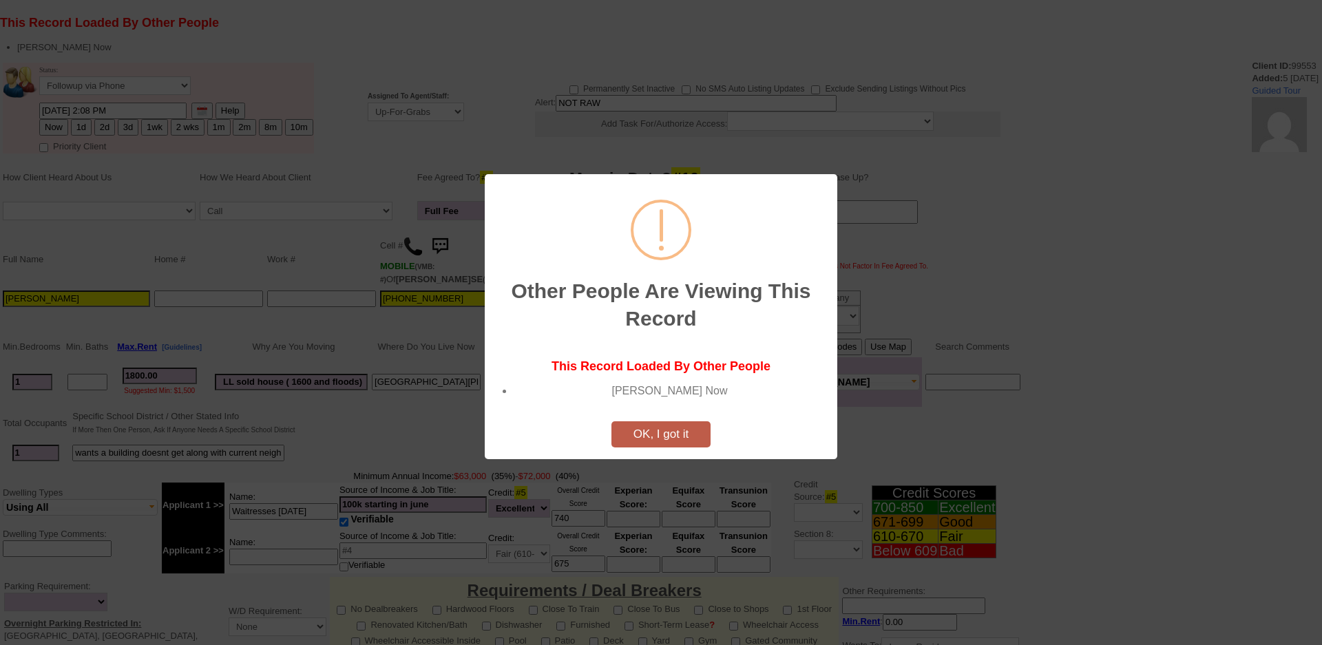
click at [667, 421] on button "OK, I got it" at bounding box center [660, 434] width 99 height 26
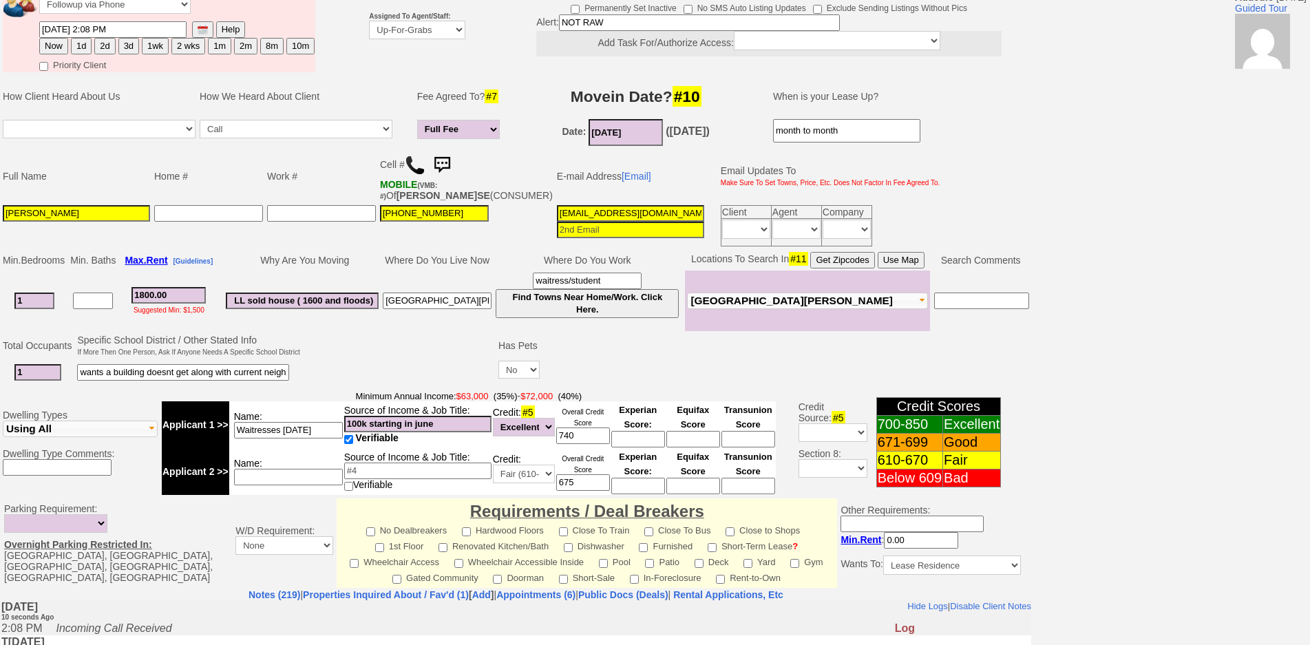
scroll to position [120, 0]
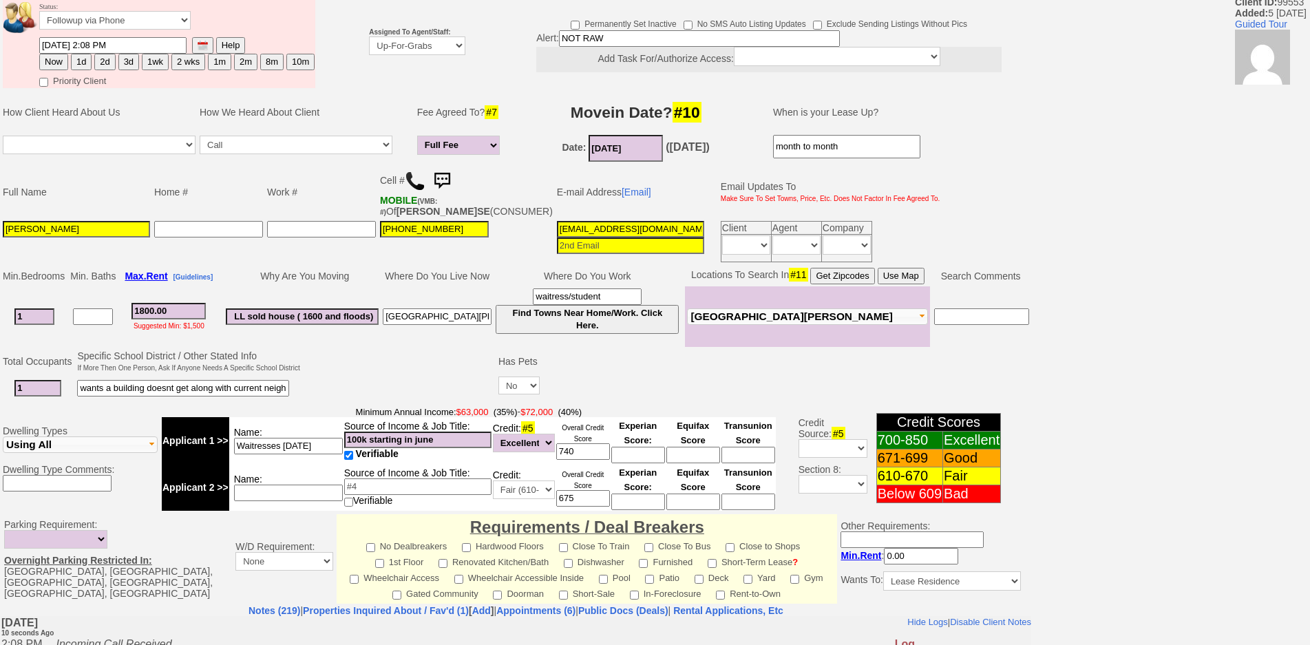
drag, startPoint x: 45, startPoint y: 324, endPoint x: 0, endPoint y: 307, distance: 48.0
click at [0, 309] on td "Min. Bedrooms Min. Baths Max. Rent [Guidelines] Why Are You Moving Where Do You…" at bounding box center [516, 306] width 1032 height 83
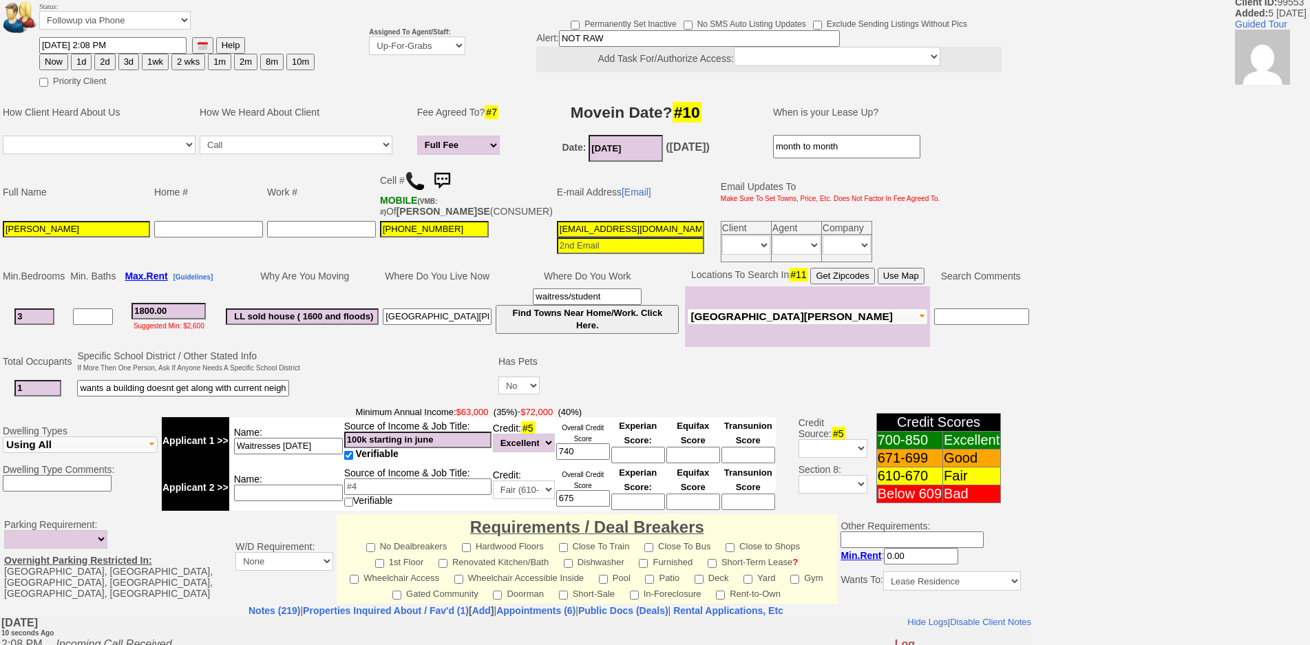
type input "3"
click at [84, 325] on input at bounding box center [93, 316] width 40 height 17
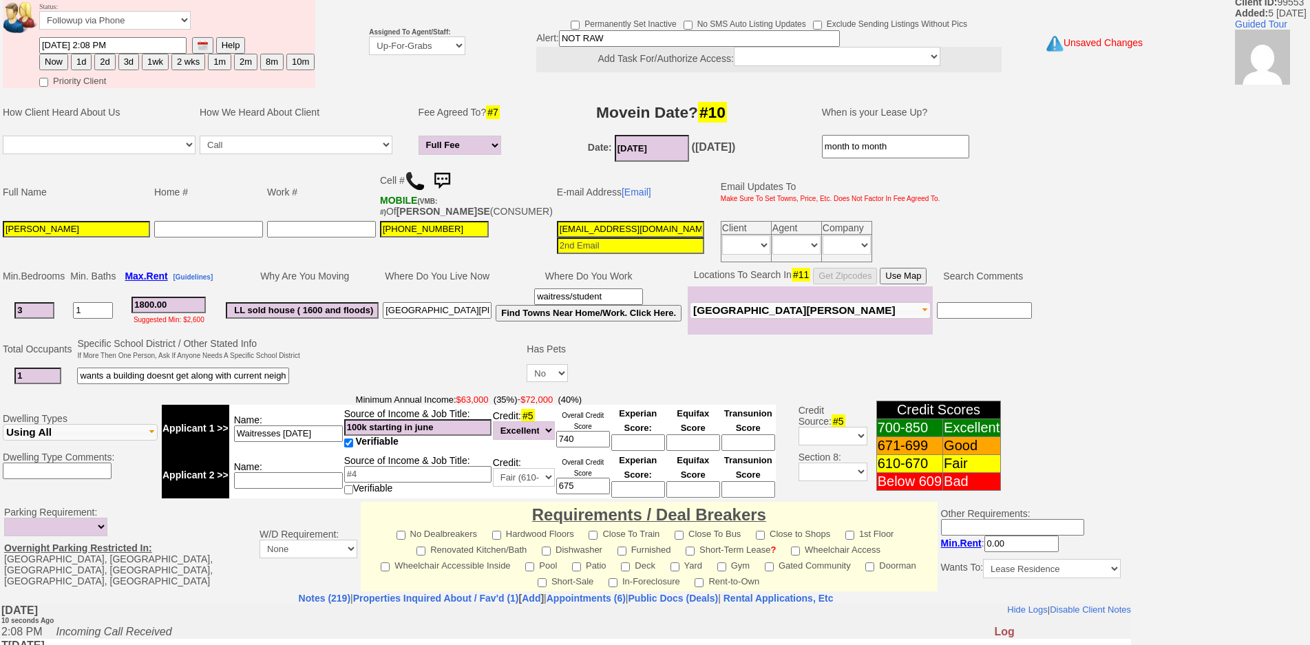
type input "1"
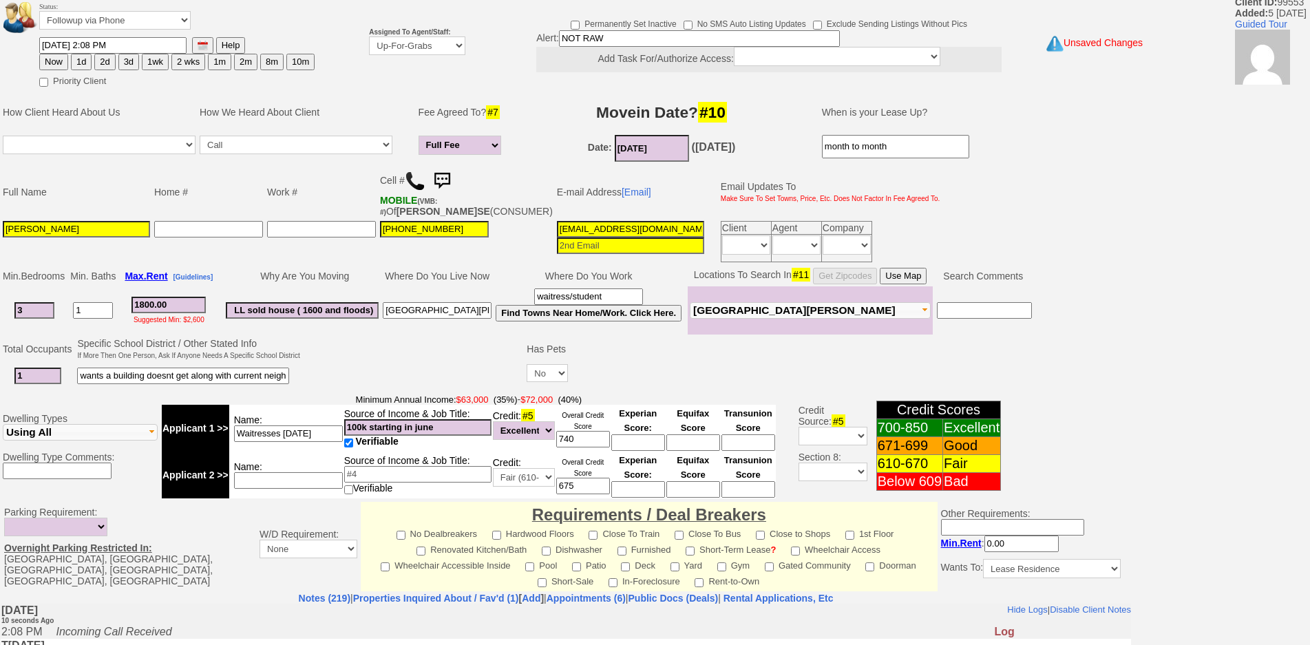
drag, startPoint x: 200, startPoint y: 320, endPoint x: 28, endPoint y: 284, distance: 175.2
click at [29, 285] on tbody "Min. Bedrooms Min. Baths Max. Rent [Guidelines] Why Are You Moving Where Do You…" at bounding box center [518, 300] width 1034 height 69
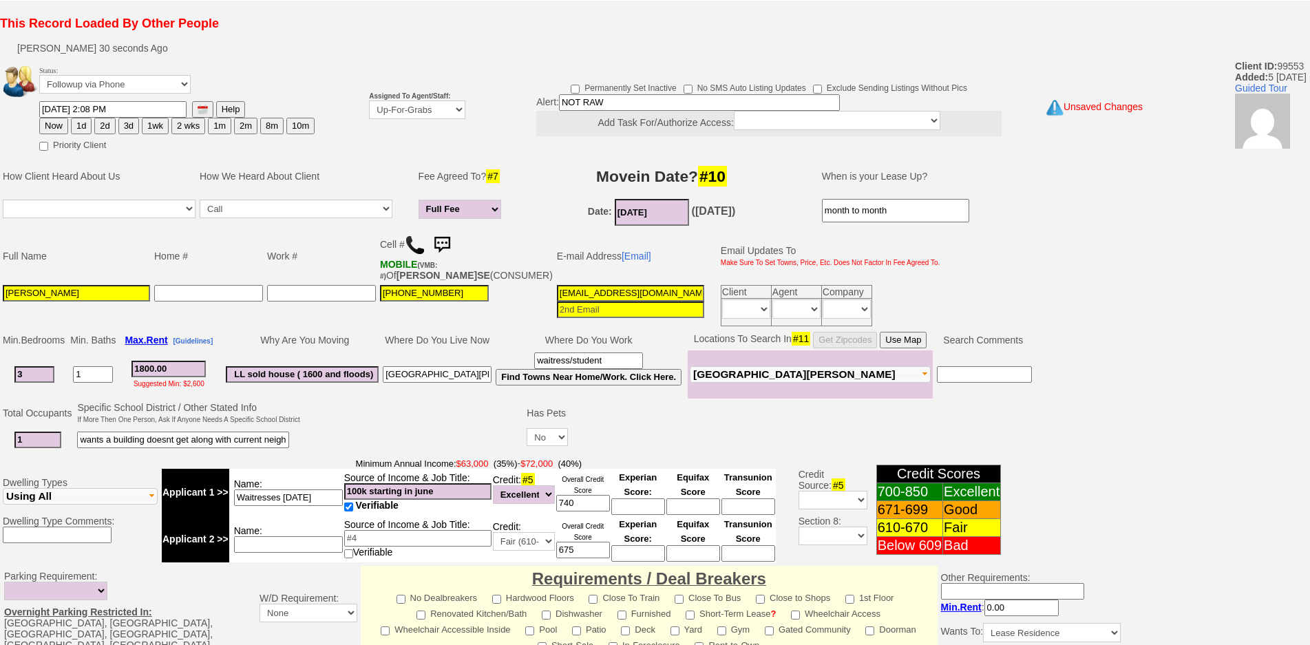
scroll to position [0, 0]
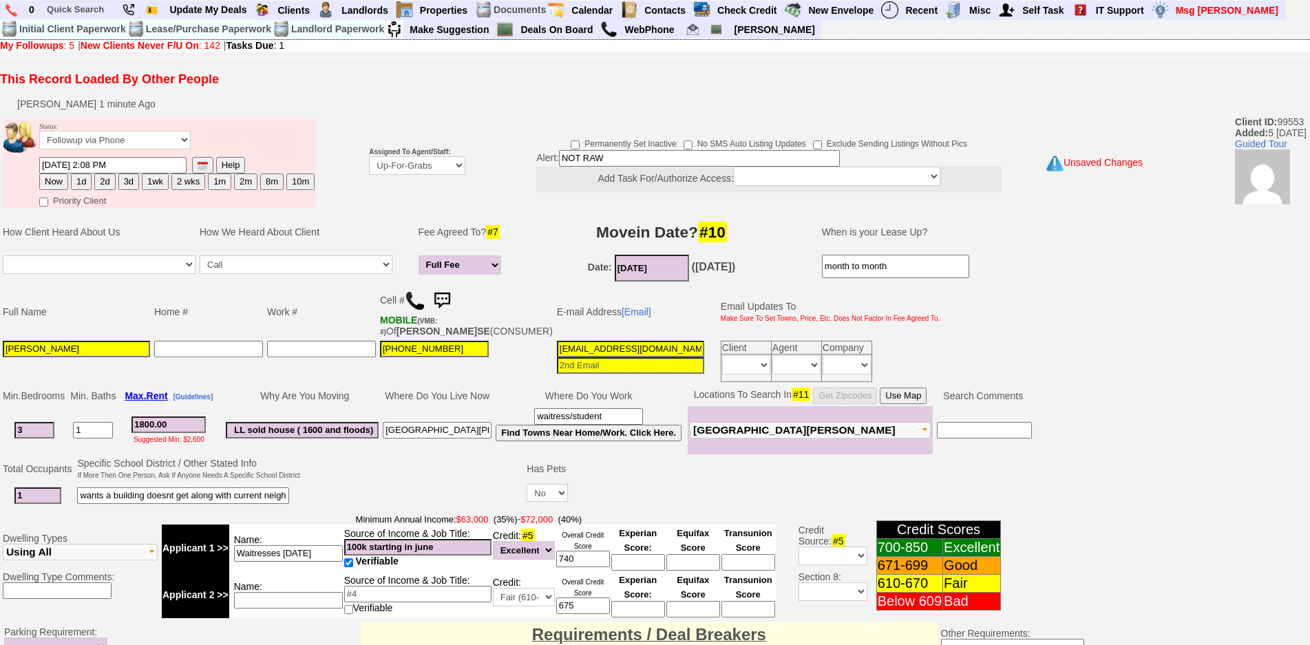
click at [177, 433] on input "1800.00" at bounding box center [169, 425] width 74 height 17
drag, startPoint x: 187, startPoint y: 437, endPoint x: 105, endPoint y: 422, distance: 83.9
click at [105, 422] on tr "3 1 1800.00 Suggested Min: $2,600 LL sold house ( 1600 and floods) mount vernon…" at bounding box center [518, 430] width 1034 height 48
type input "4000"
drag, startPoint x: 693, startPoint y: 268, endPoint x: 669, endPoint y: 275, distance: 25.1
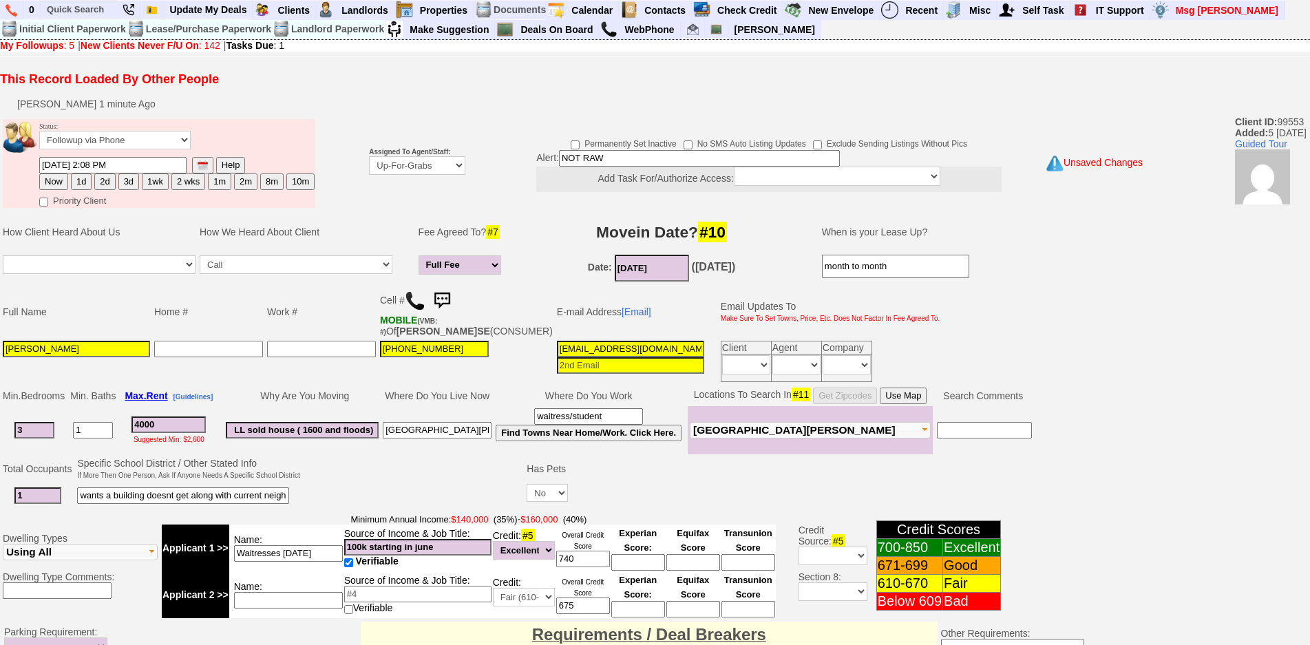
click at [692, 270] on b "(1 year, 8 months Ago)" at bounding box center [714, 267] width 44 height 12
click at [655, 274] on input "12/01/2023" at bounding box center [652, 268] width 74 height 27
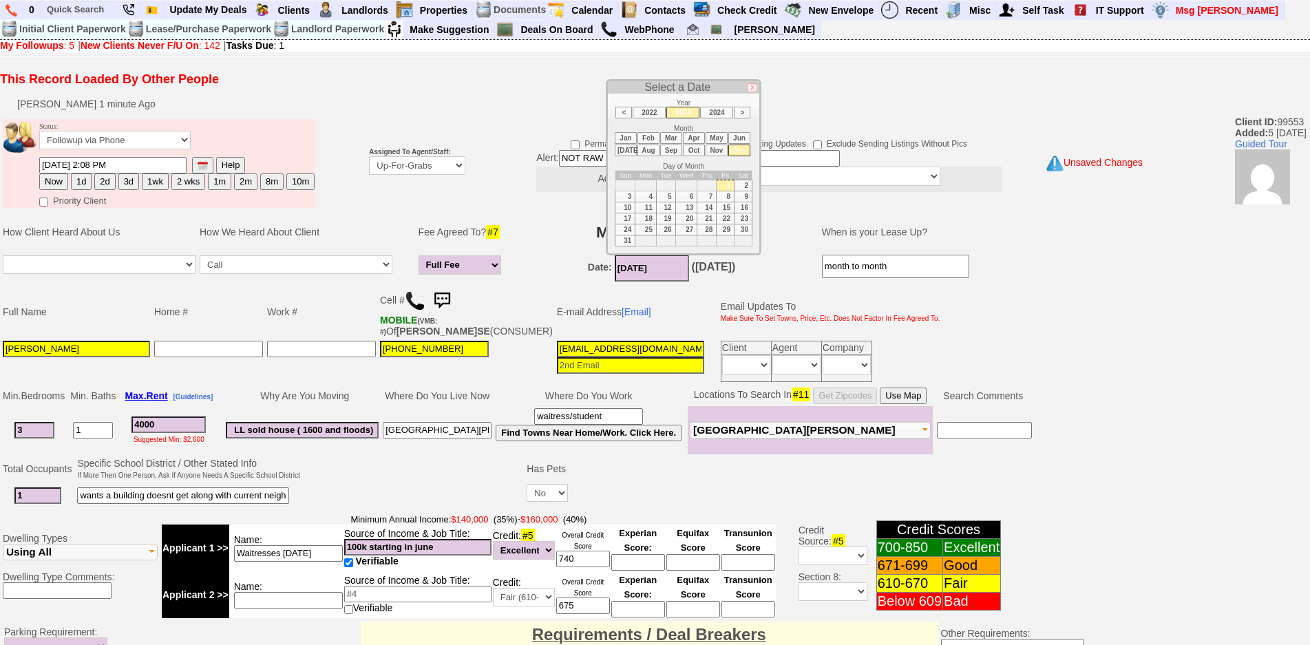
click at [724, 112] on li "2024" at bounding box center [716, 113] width 33 height 12
click at [724, 112] on li "2025" at bounding box center [716, 113] width 33 height 12
type input "[DATE]"
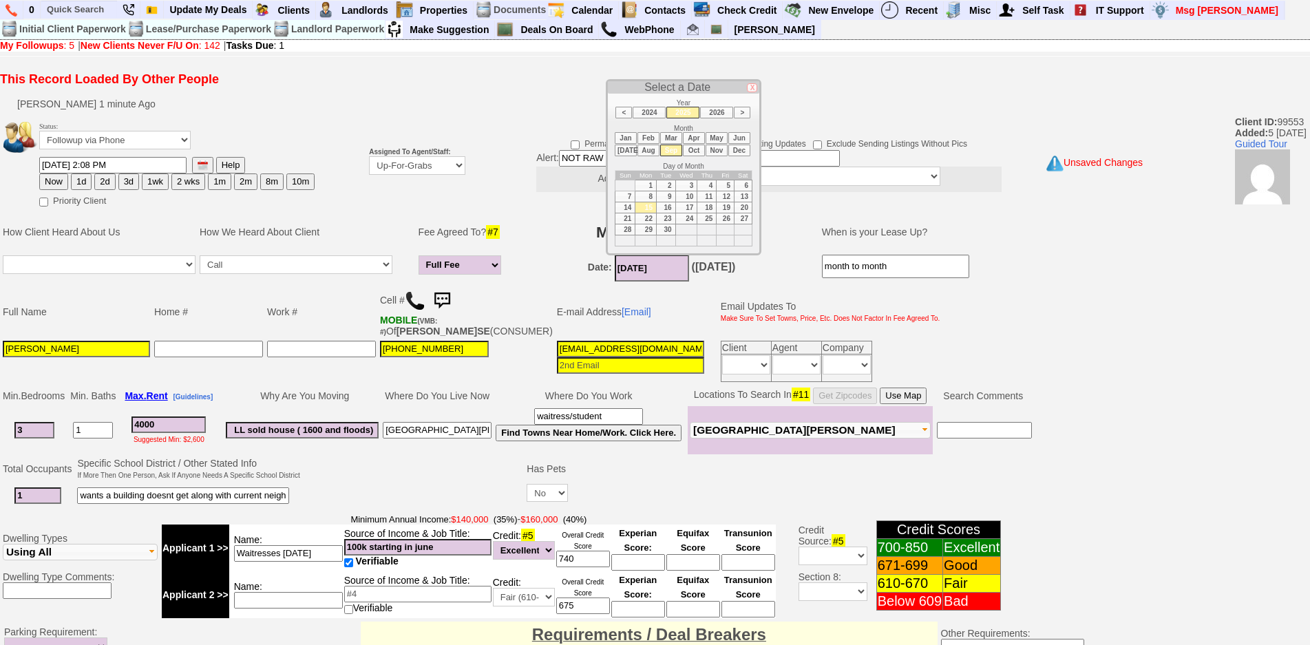
drag, startPoint x: 42, startPoint y: 510, endPoint x: 0, endPoint y: 461, distance: 64.5
click at [0, 472] on td "Total Occupants Specific School District / Other Stated Info If More Then One P…" at bounding box center [566, 483] width 1132 height 56
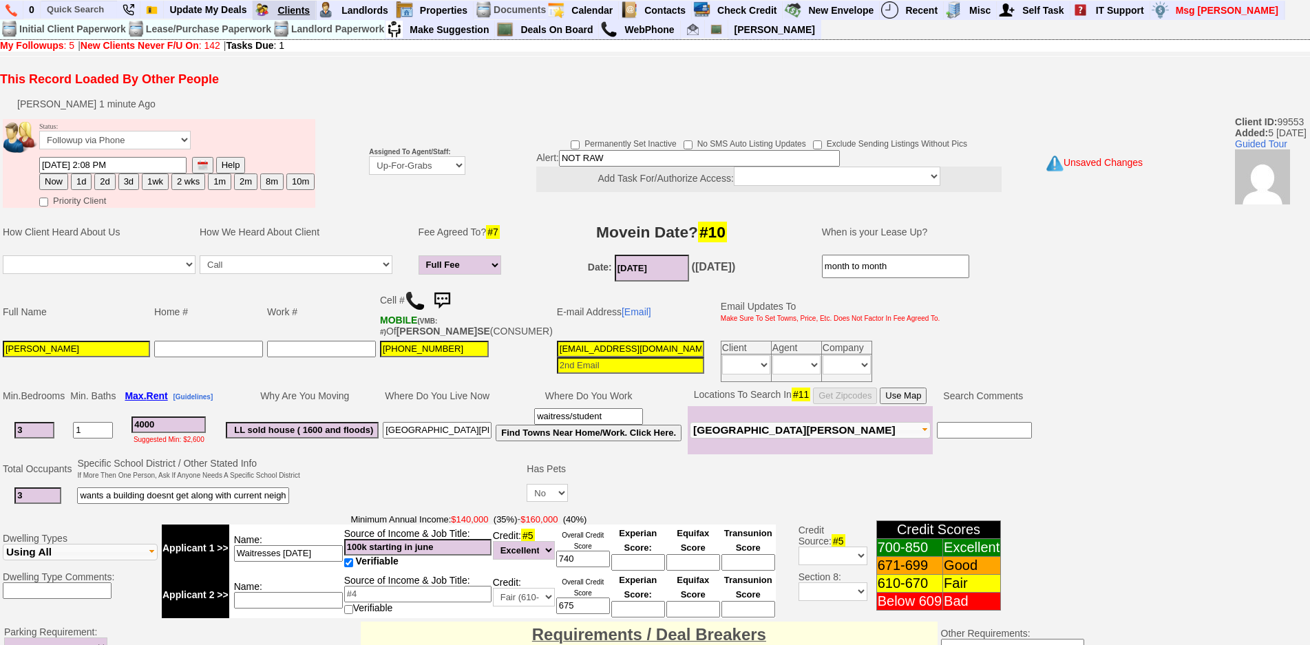
type input "3"
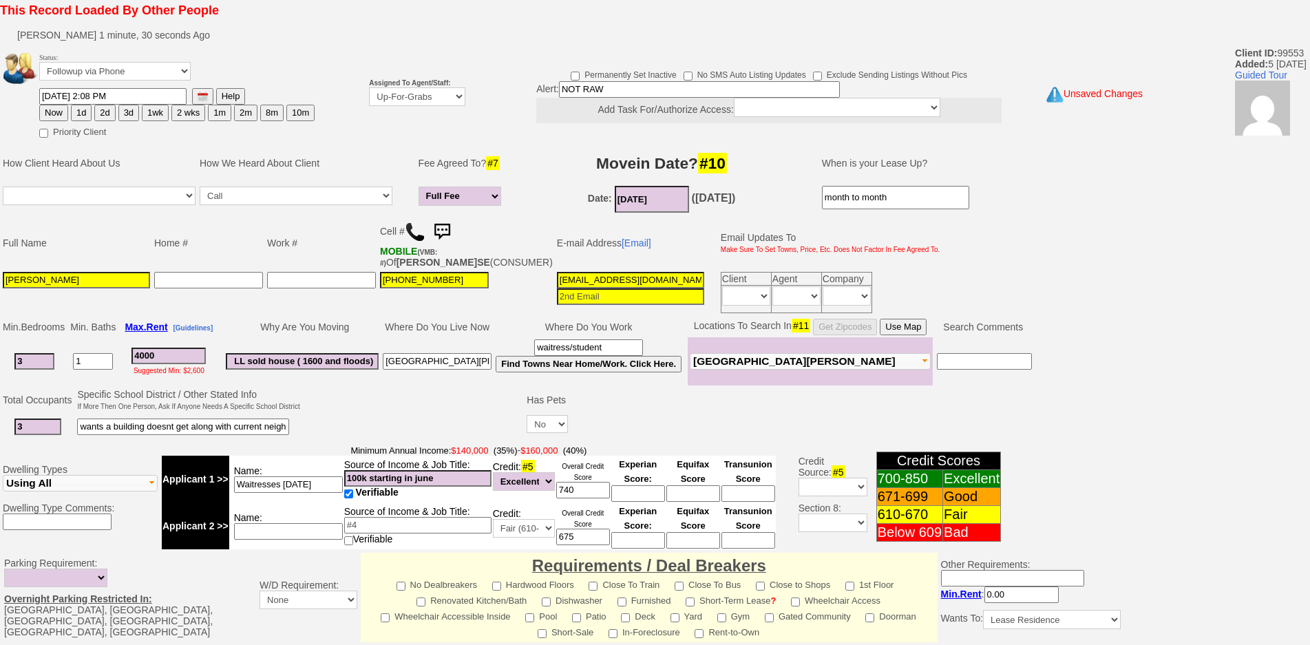
scroll to position [138, 0]
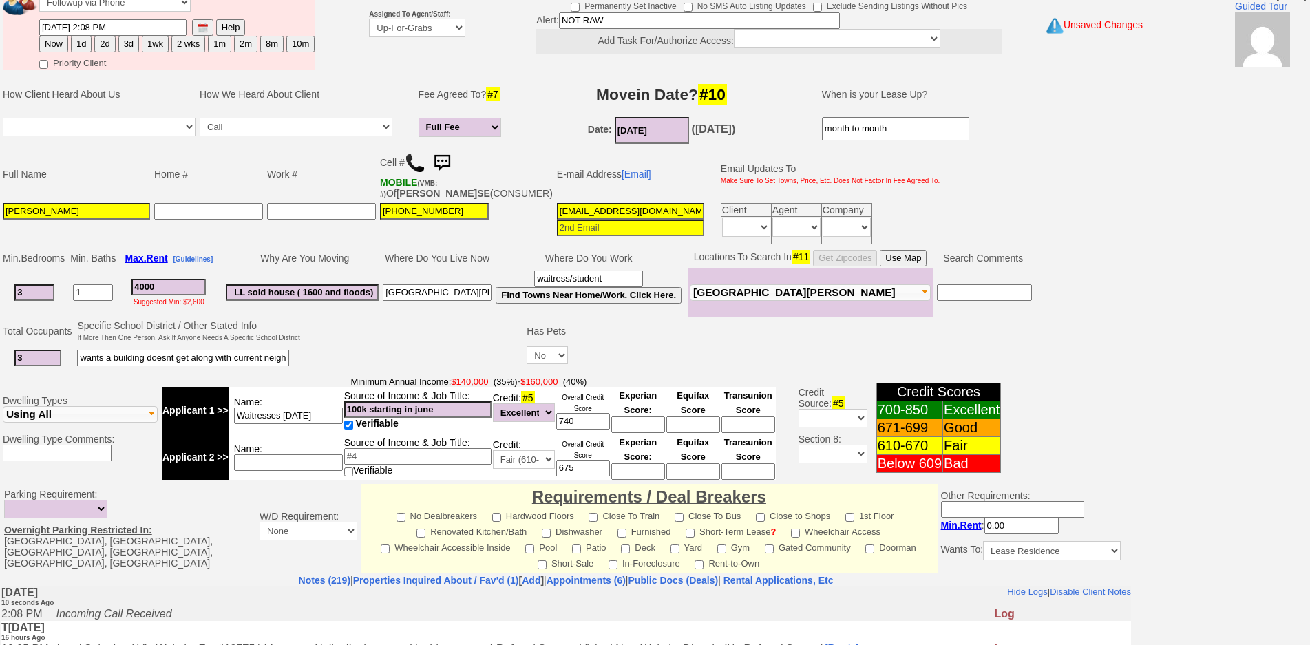
click at [132, 366] on input "wants a building doesnt get along with current neighbors" at bounding box center [183, 358] width 212 height 17
click at [185, 365] on input "wants a building doesnt get along with current neighbors" at bounding box center [183, 358] width 212 height 17
click at [308, 301] on input "LL sold house ( 1600 and floods)" at bounding box center [302, 292] width 153 height 17
click at [315, 424] on input "Waitresses June 23rd" at bounding box center [288, 416] width 109 height 17
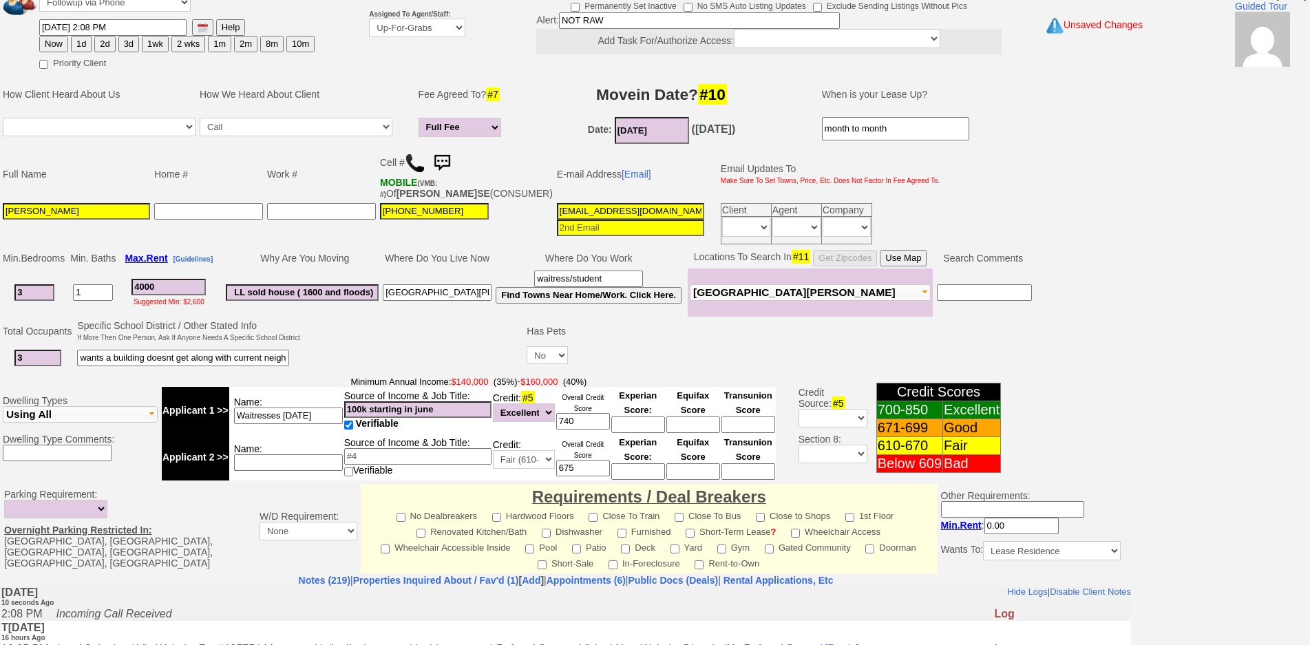
drag, startPoint x: 335, startPoint y: 429, endPoint x: 182, endPoint y: 417, distance: 153.4
click at [182, 417] on tr "Applicant 1 >> Name: Waitresses June 23rd Source of Income & Job Title: 100k st…" at bounding box center [469, 410] width 614 height 47
click at [442, 418] on input "100k starting in june" at bounding box center [417, 409] width 147 height 17
drag, startPoint x: 452, startPoint y: 421, endPoint x: 306, endPoint y: 403, distance: 147.1
click at [306, 404] on tr "Applicant 1 >> Name: Waitresses June 23rd Source of Income & Job Title: 100k st…" at bounding box center [469, 410] width 614 height 47
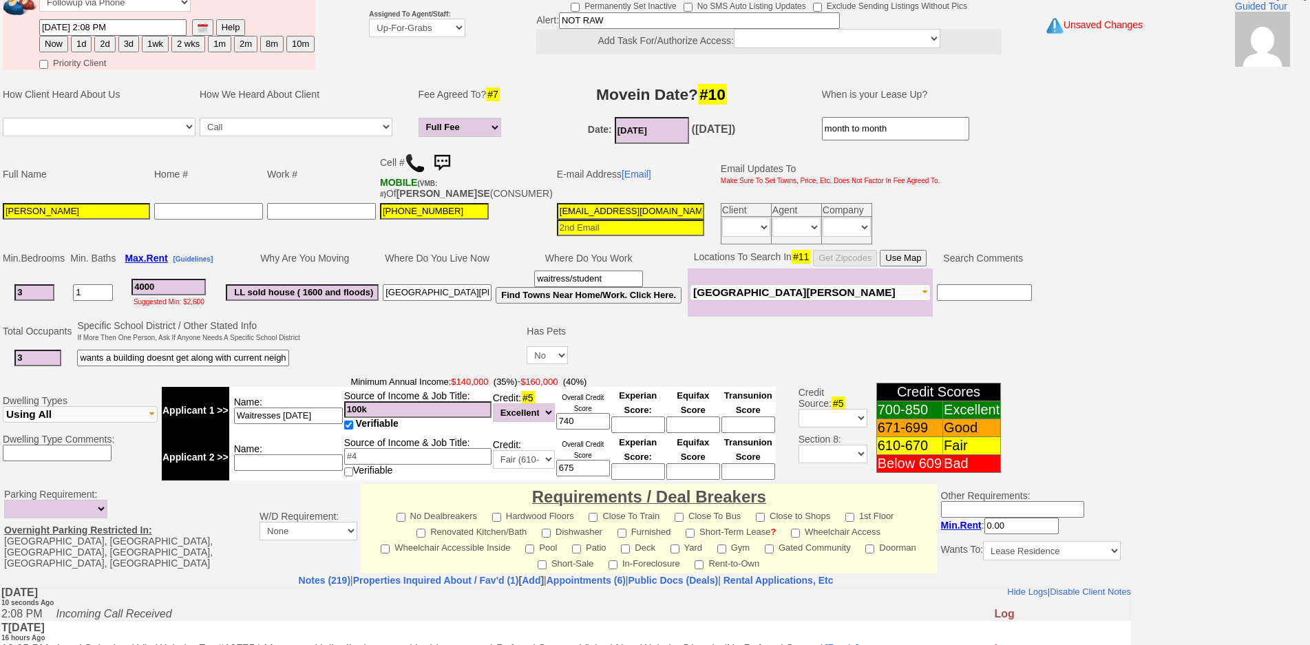
type input "100k"
click at [304, 424] on input "Waitresses June 23rd" at bounding box center [288, 416] width 109 height 17
drag, startPoint x: 308, startPoint y: 433, endPoint x: 103, endPoint y: 417, distance: 206.5
click at [103, 417] on tr "Dwelling Types Apartment Single Family House Multi-Family House Townhouse Condo…" at bounding box center [502, 428] width 1003 height 109
type input "RN"
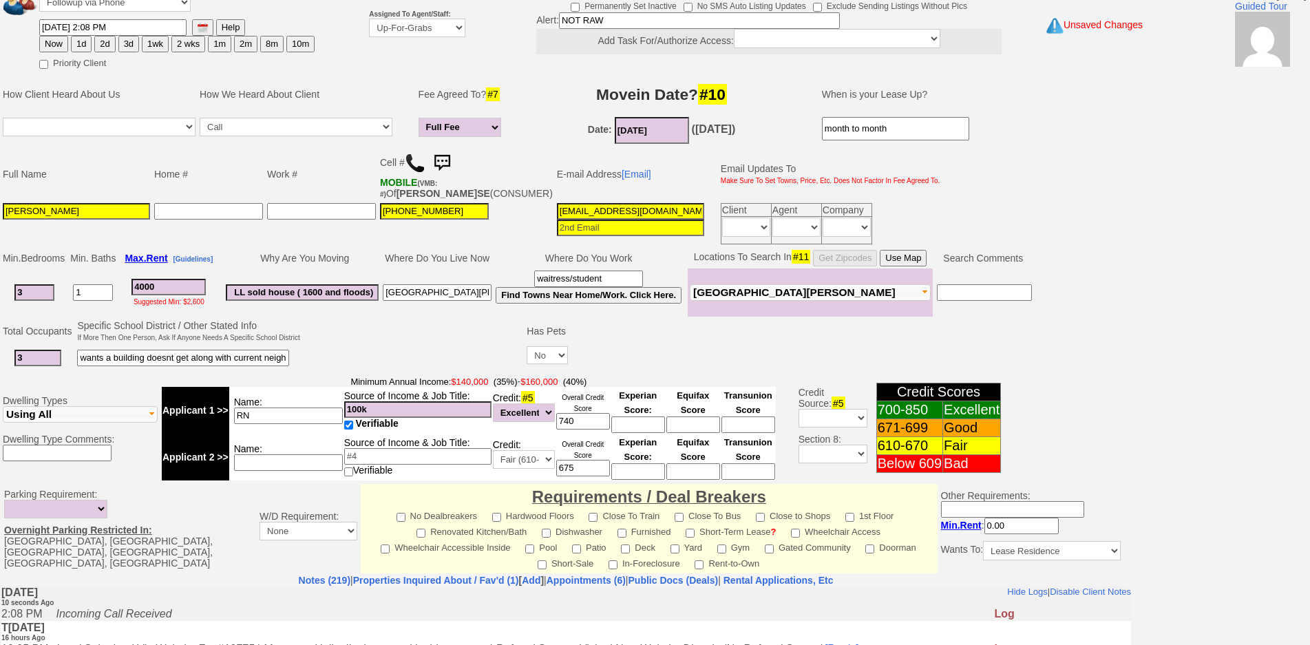
click at [425, 464] on input at bounding box center [417, 456] width 147 height 17
type input "85k"
click at [314, 471] on input at bounding box center [288, 462] width 109 height 17
click at [310, 471] on input at bounding box center [288, 462] width 109 height 17
type input "fiancee truck driver"
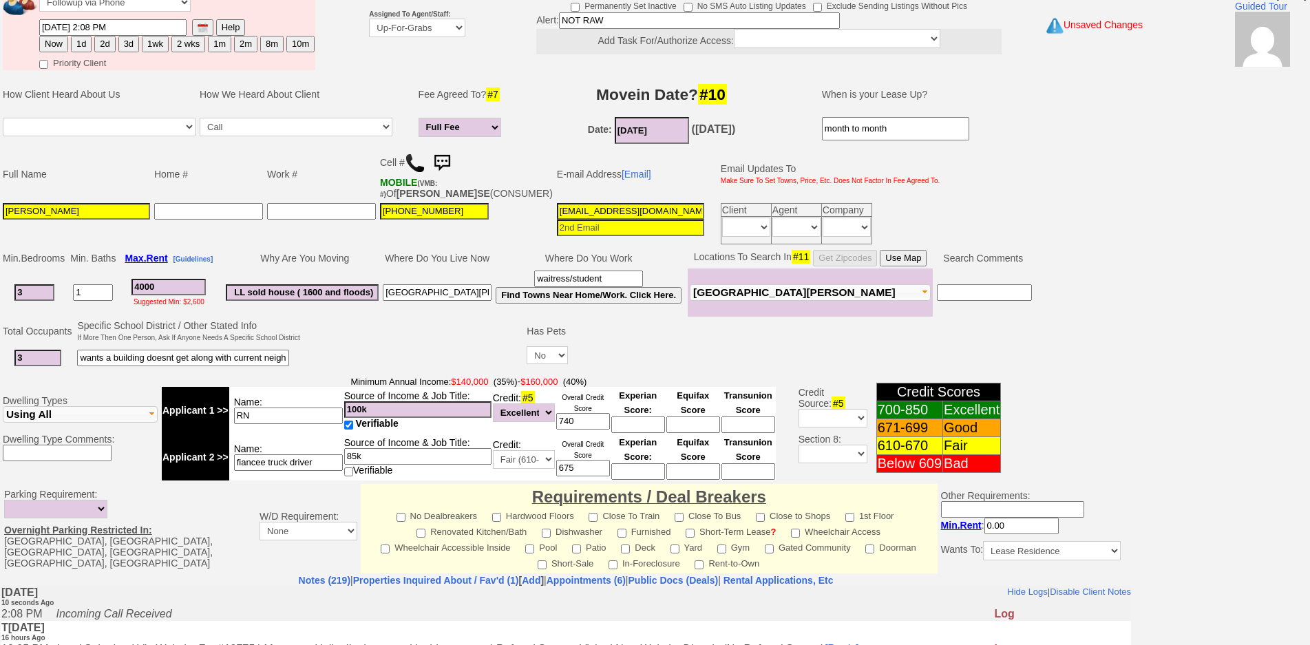
drag, startPoint x: 29, startPoint y: 308, endPoint x: 0, endPoint y: 282, distance: 39.0
click at [0, 282] on td "Min. Bedrooms Min. Baths Max. Rent [Guidelines] Why Are You Moving Where Do You…" at bounding box center [566, 282] width 1132 height 70
drag, startPoint x: 29, startPoint y: 311, endPoint x: 0, endPoint y: 284, distance: 39.5
click at [0, 284] on td "Min. Bedrooms Min. Baths Max. Rent [Guidelines] Why Are You Moving Where Do You…" at bounding box center [566, 282] width 1132 height 70
type input "3"
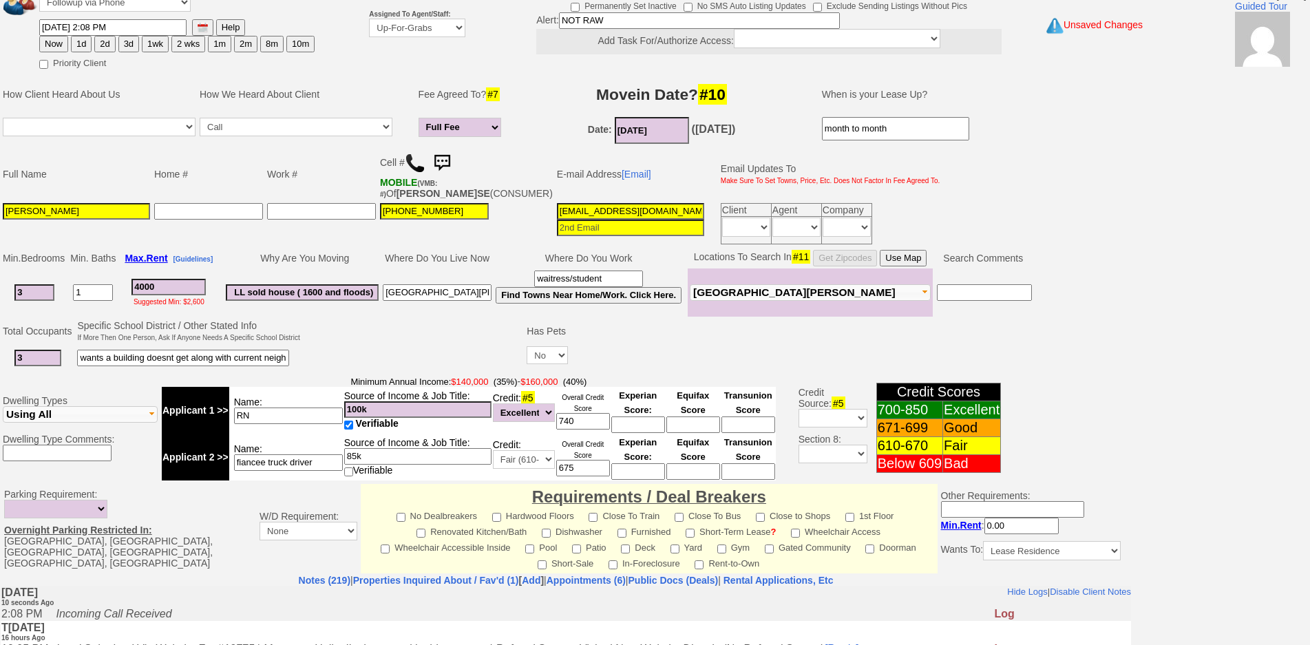
drag, startPoint x: 90, startPoint y: 304, endPoint x: 41, endPoint y: 304, distance: 48.2
click at [41, 304] on tr "3 1 4000 Suggested Min: $2,600 LL sold house ( 1600 and floods) mount vernon wa…" at bounding box center [518, 293] width 1034 height 48
drag, startPoint x: 169, startPoint y: 300, endPoint x: 0, endPoint y: 254, distance: 175.6
click at [0, 254] on tbody "Status: Followup via Phone Followup via Email Followup When Section 8 Property …" at bounding box center [566, 443] width 1132 height 928
type input "3800"
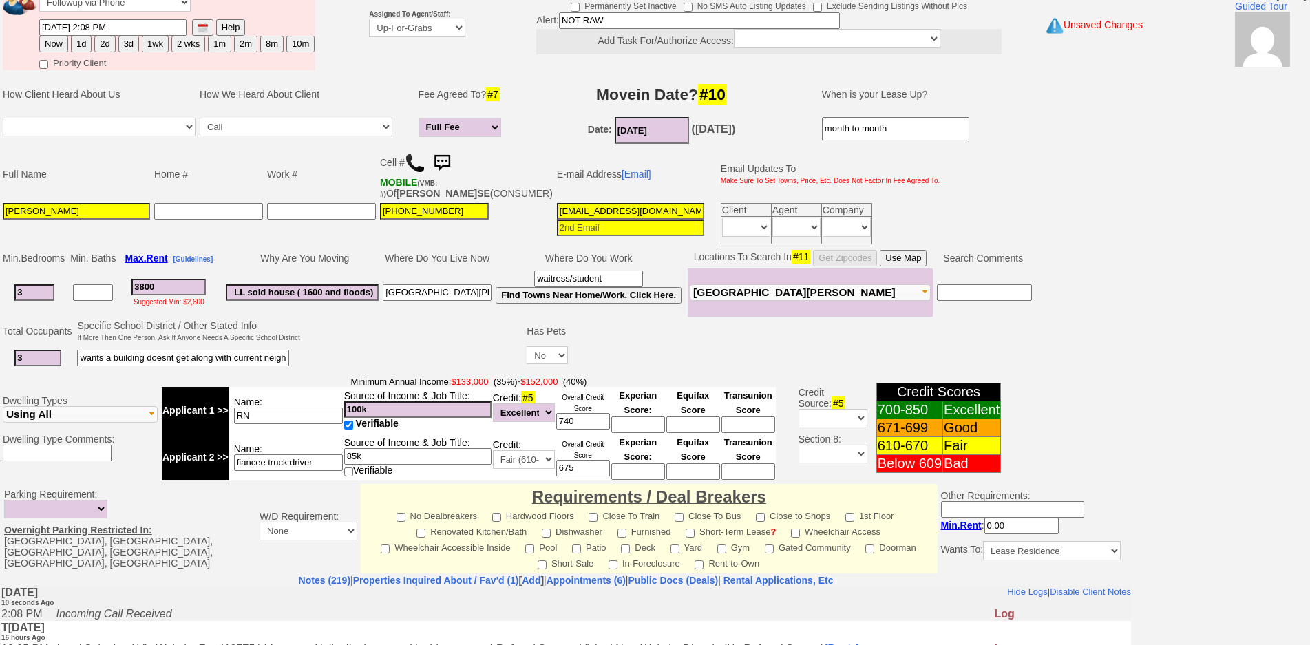
click at [908, 266] on button "Use Map" at bounding box center [903, 258] width 47 height 17
click at [624, 220] on input "julissasxm07@hotmail.com" at bounding box center [630, 211] width 147 height 17
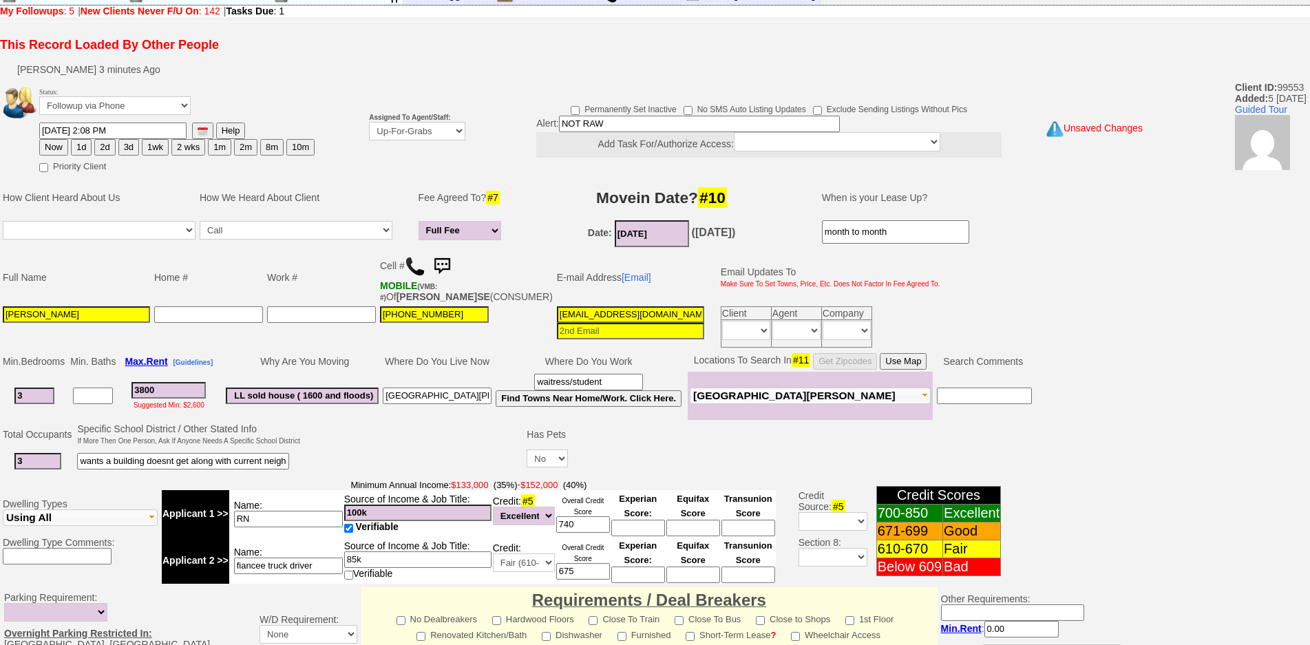
scroll to position [0, 0]
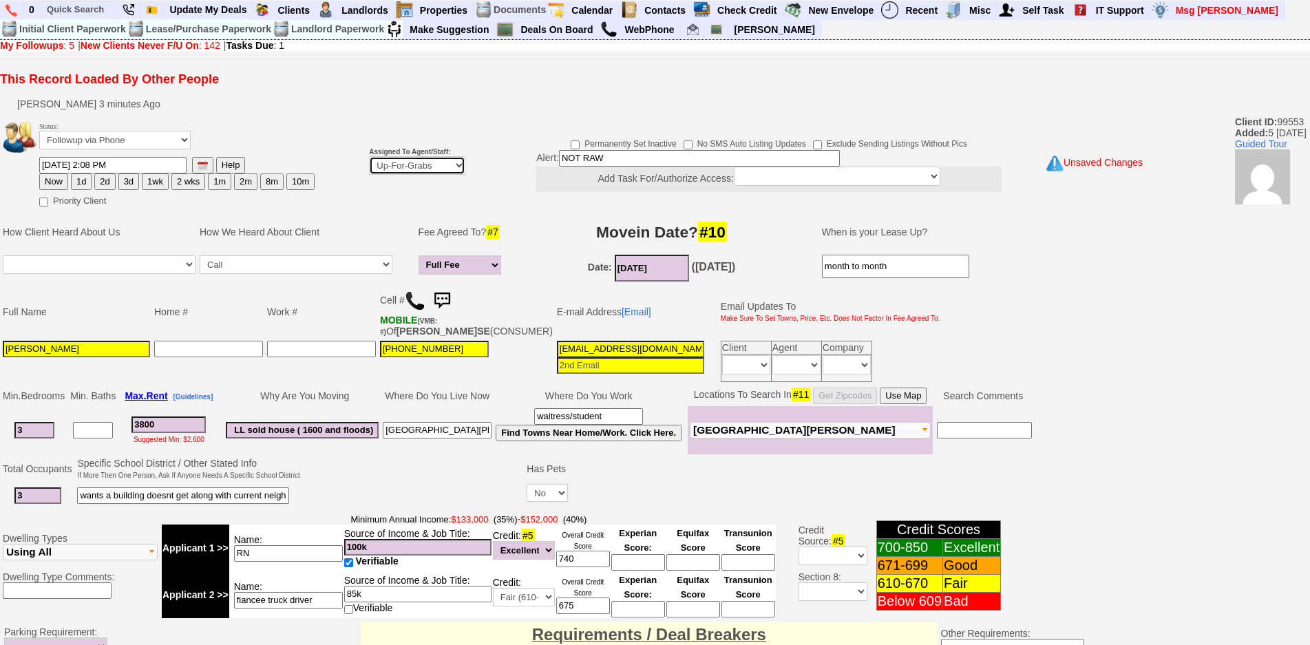
click at [417, 162] on select "Up-For-Grabs ***** STAFF ***** Bob Bruno 914-419-3579 Cristy Liberto 914-486-10…" at bounding box center [417, 165] width 96 height 19
select select "148"
click at [369, 157] on select "Up-For-Grabs ***** STAFF ***** Bob Bruno 914-419-3579 Cristy Liberto 914-486-10…" at bounding box center [417, 165] width 96 height 19
click at [83, 187] on button "1d" at bounding box center [81, 182] width 21 height 17
type input "08/28/2025 02:08 PM"
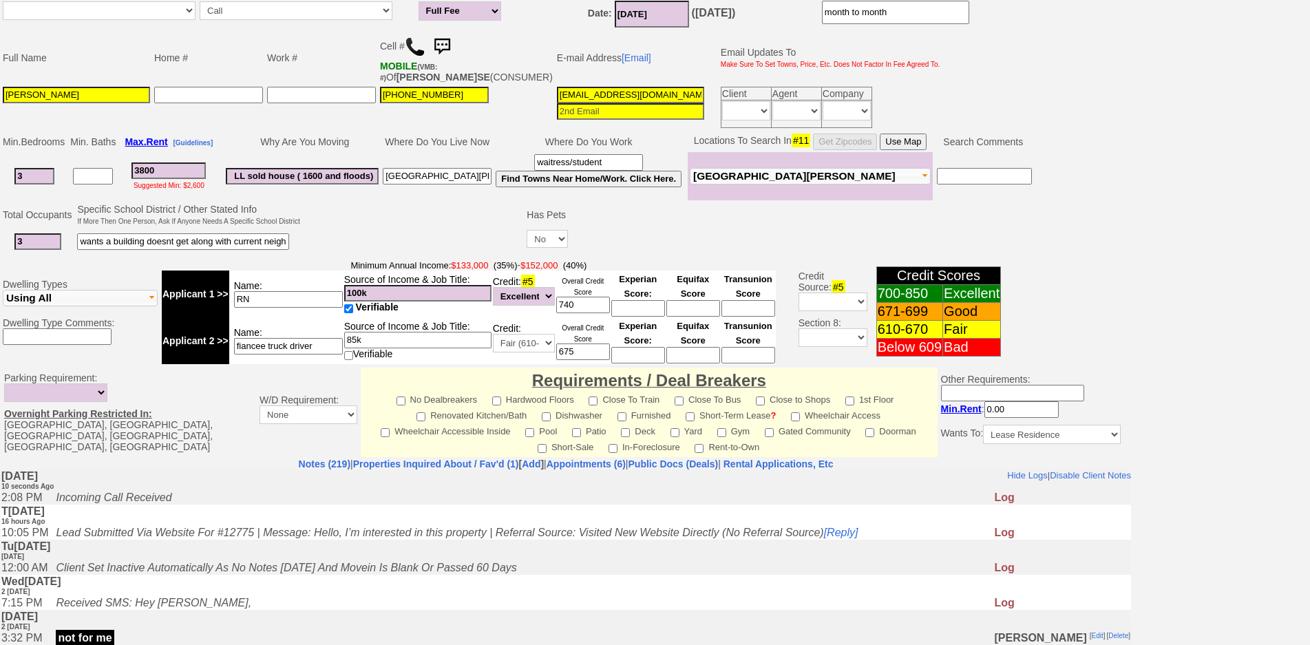
scroll to position [3, 0]
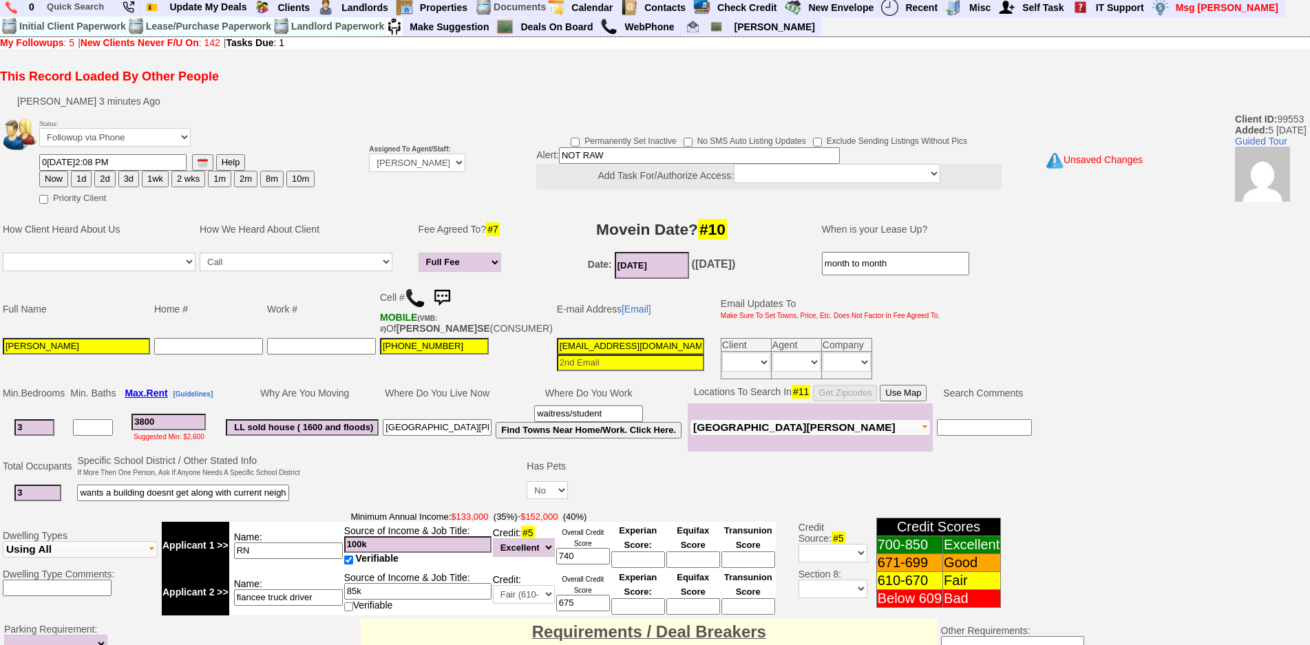
drag, startPoint x: 617, startPoint y: 156, endPoint x: 433, endPoint y: 121, distance: 187.2
click at [433, 121] on tr "Status: Followup via Phone Followup via Email Followup When Section 8 Property …" at bounding box center [566, 160] width 1131 height 93
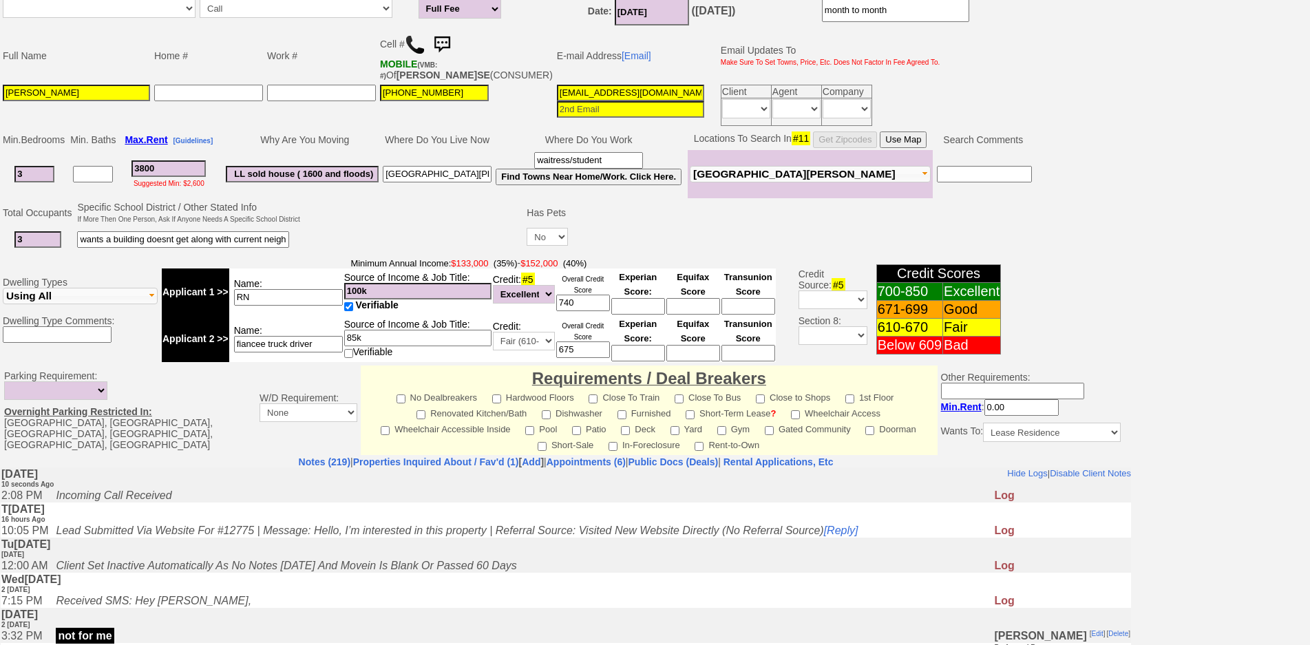
scroll to position [416, 0]
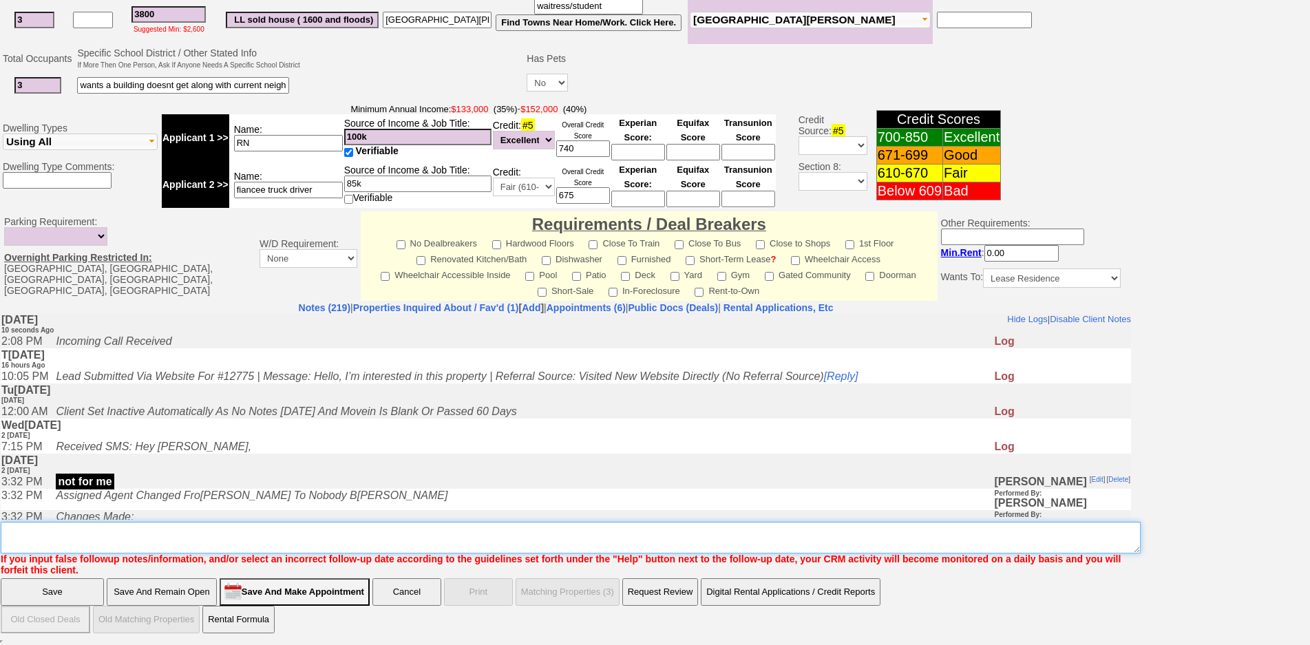
type textarea "n"
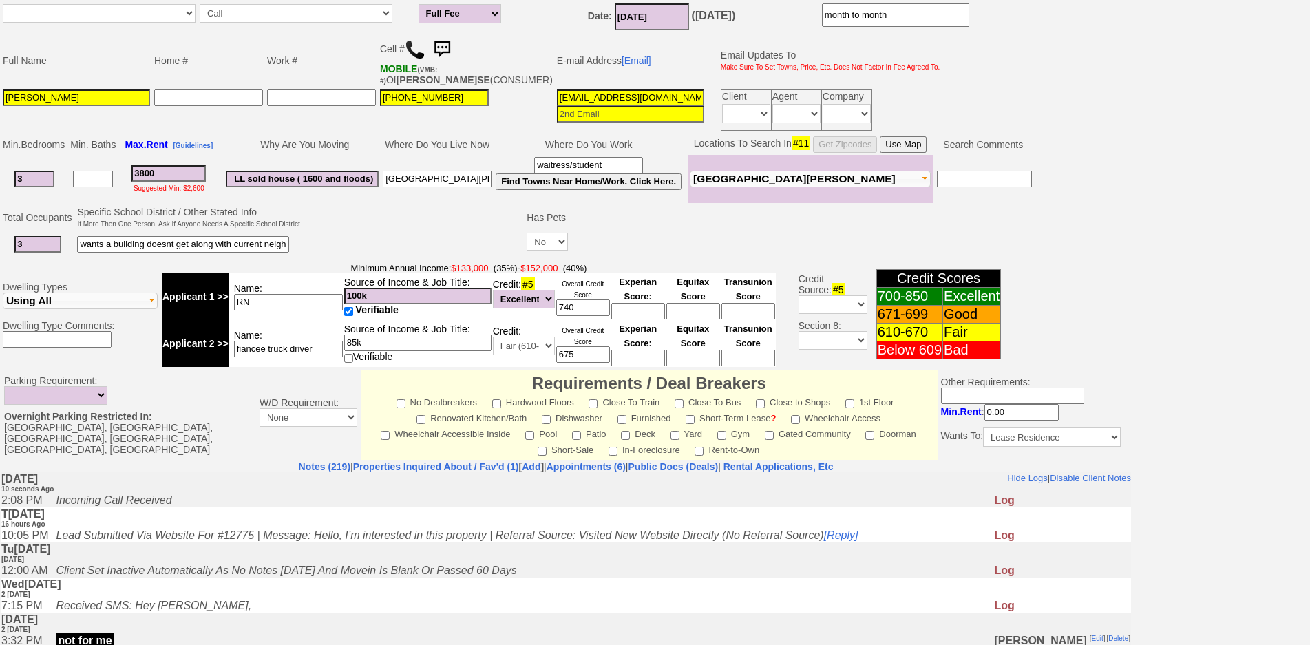
scroll to position [0, 0]
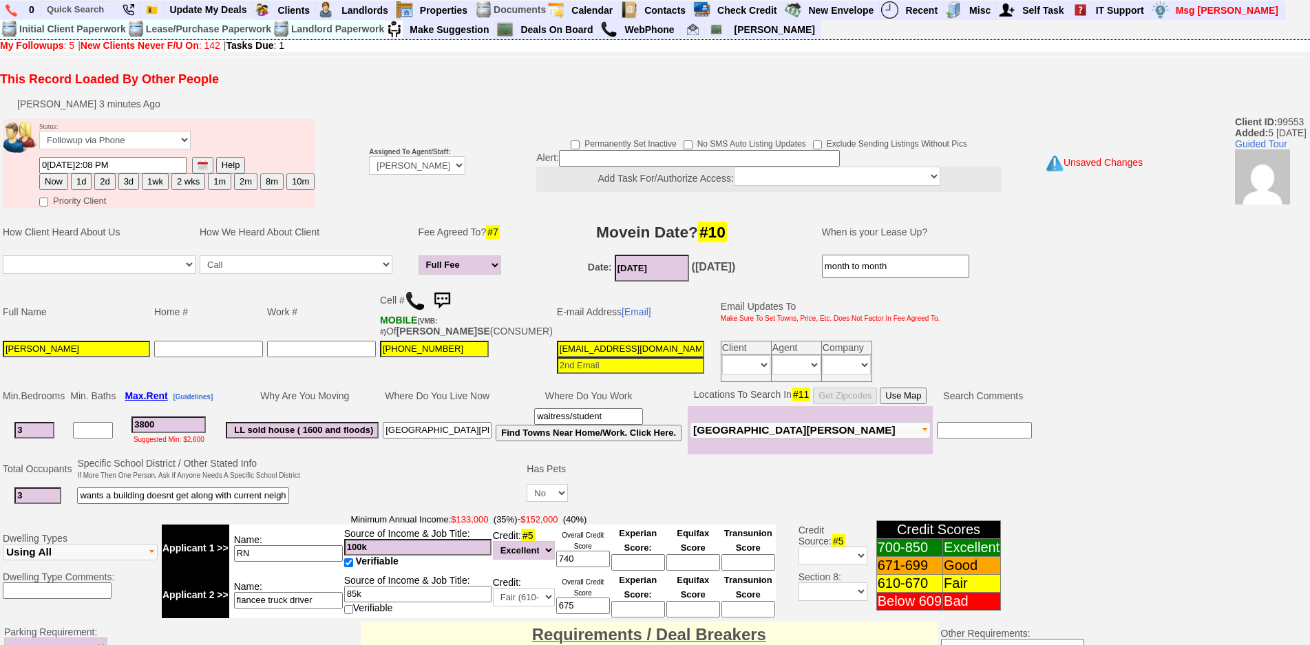
click at [77, 185] on button "1d" at bounding box center [81, 182] width 21 height 17
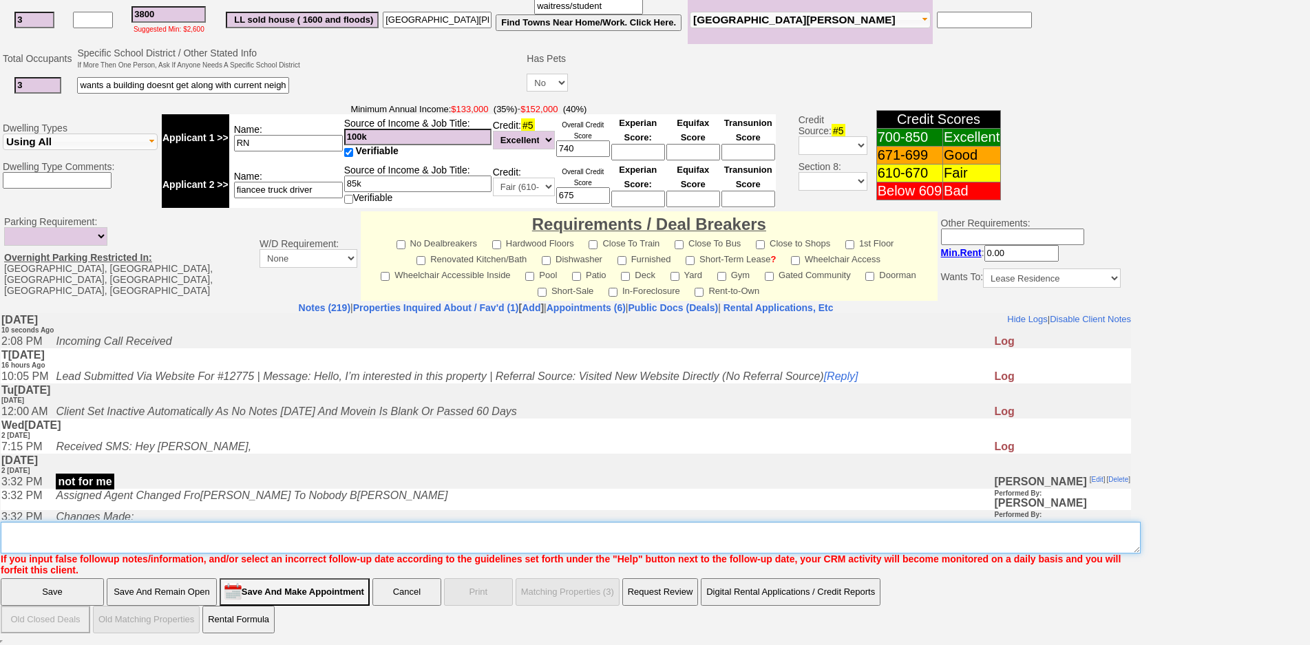
type textarea "fu"
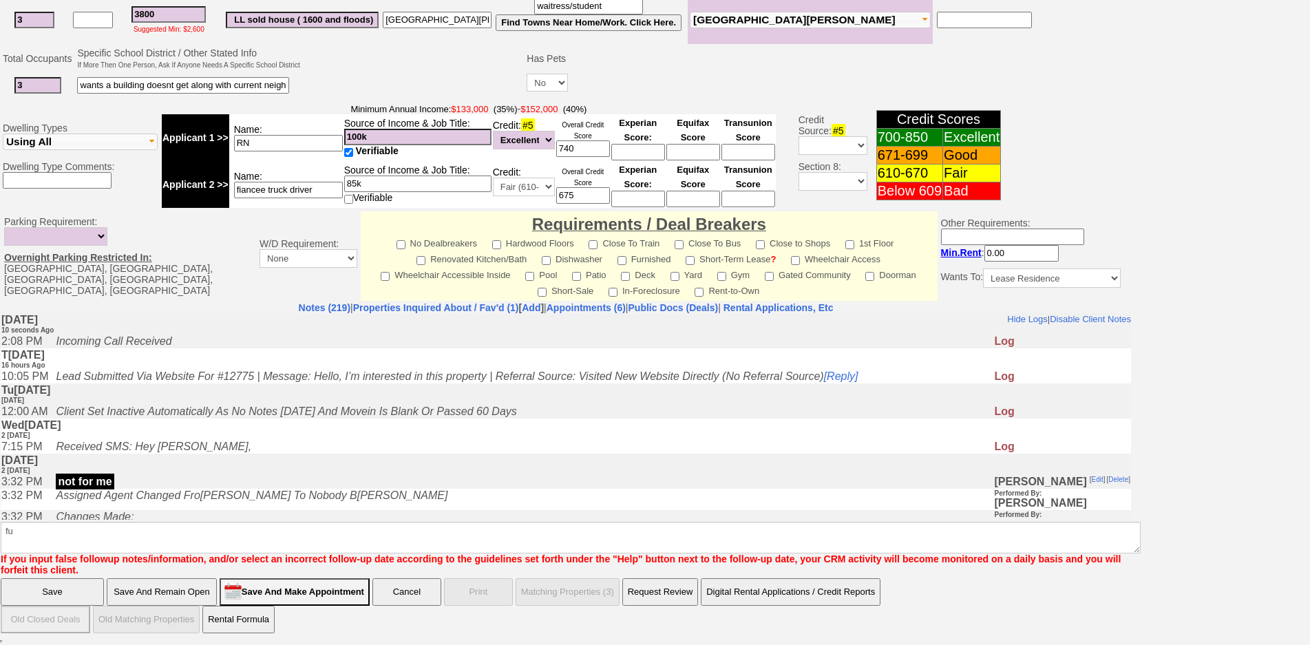
click input "Save And Remain Open" at bounding box center [162, 592] width 110 height 28
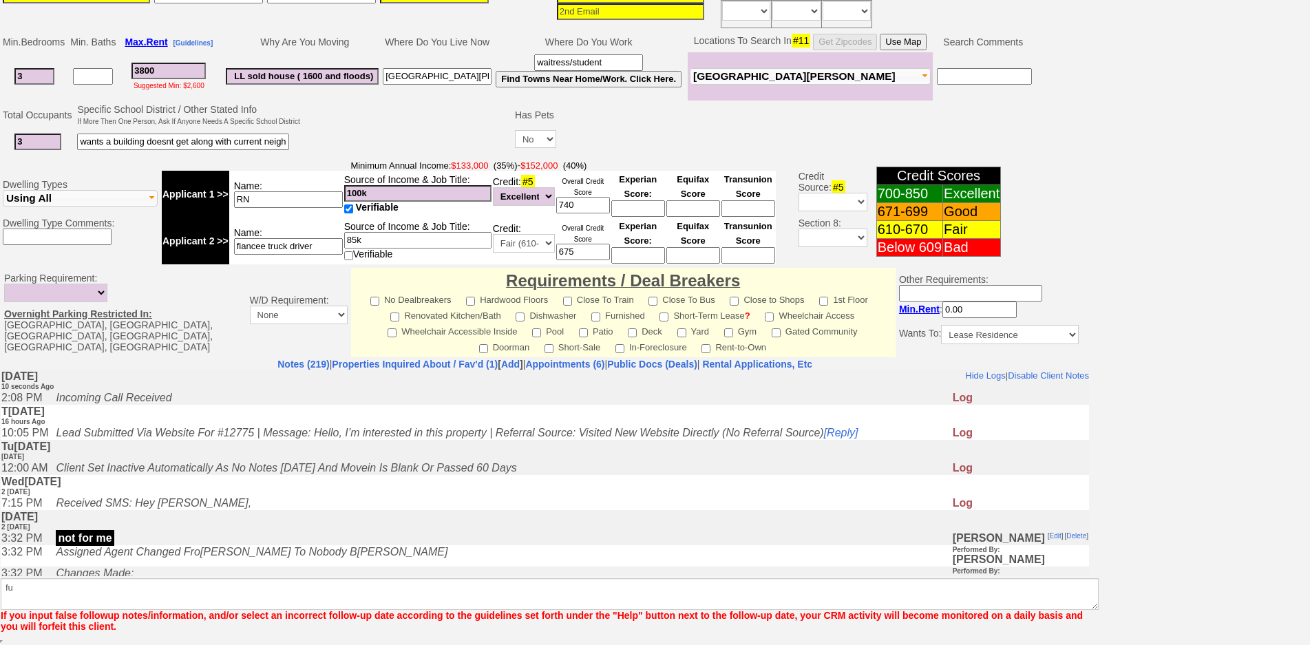
scroll to position [366, 0]
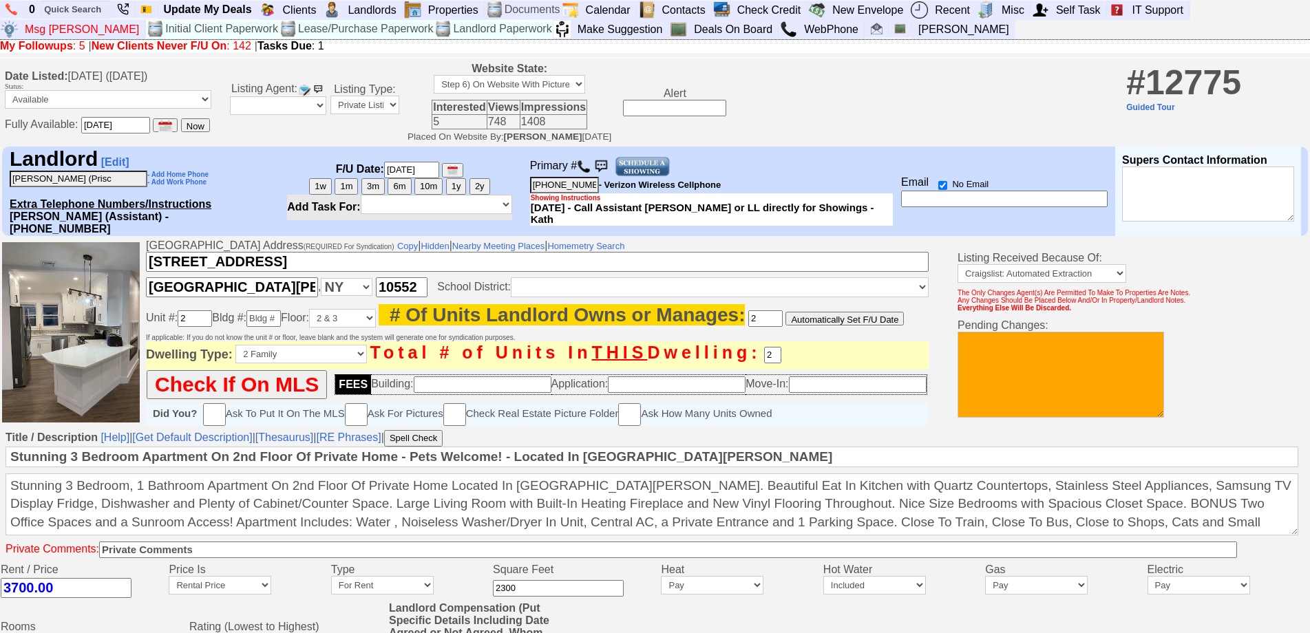
click at [328, 260] on input "[STREET_ADDRESS]" at bounding box center [537, 262] width 783 height 20
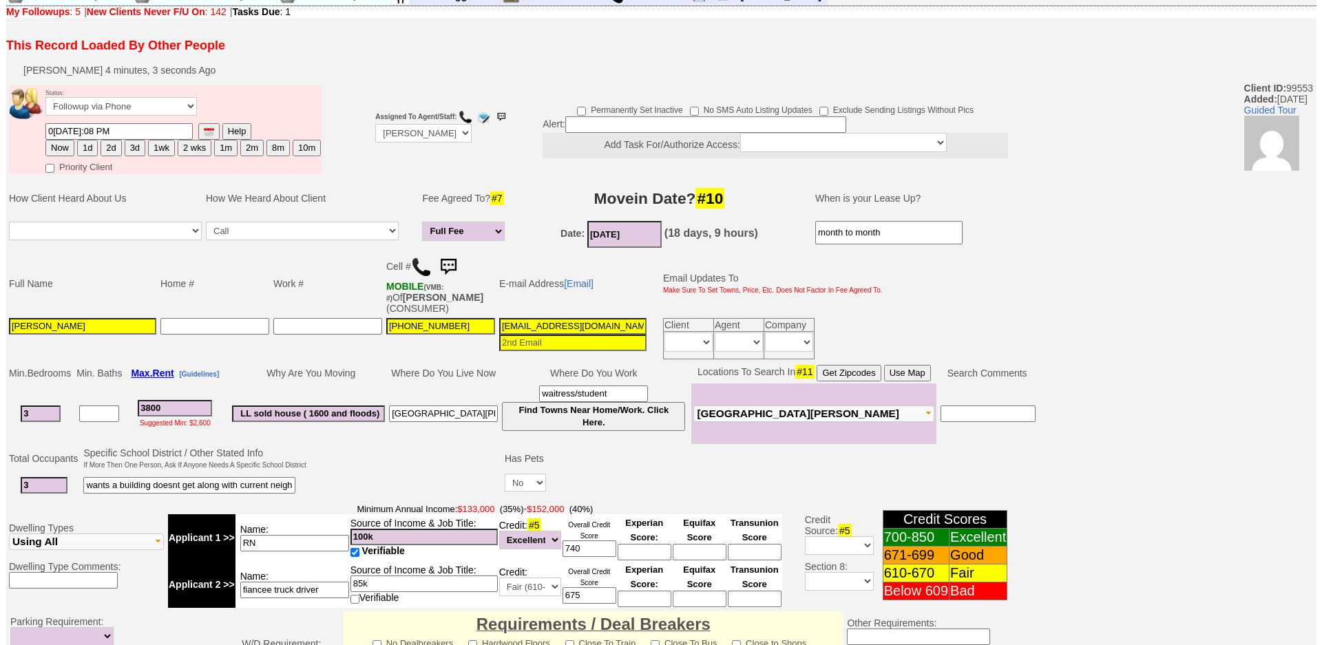
scroll to position [435, 0]
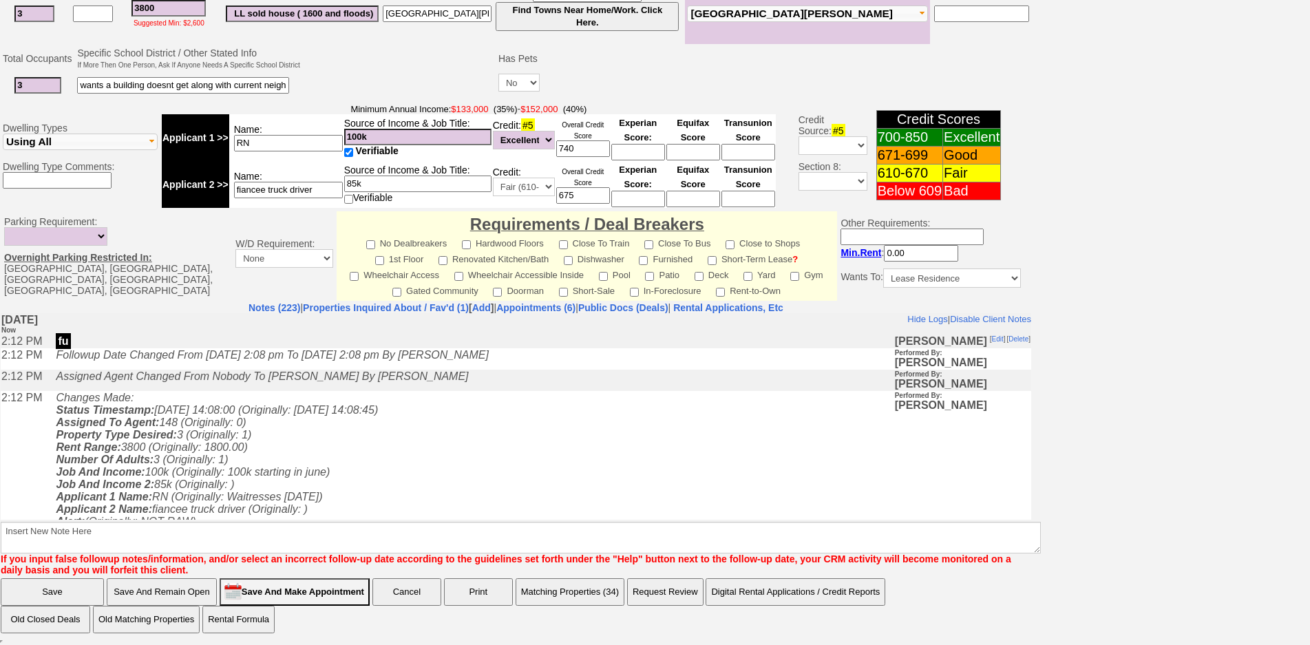
click at [583, 584] on button "Matching Properties (34)" at bounding box center [570, 592] width 109 height 28
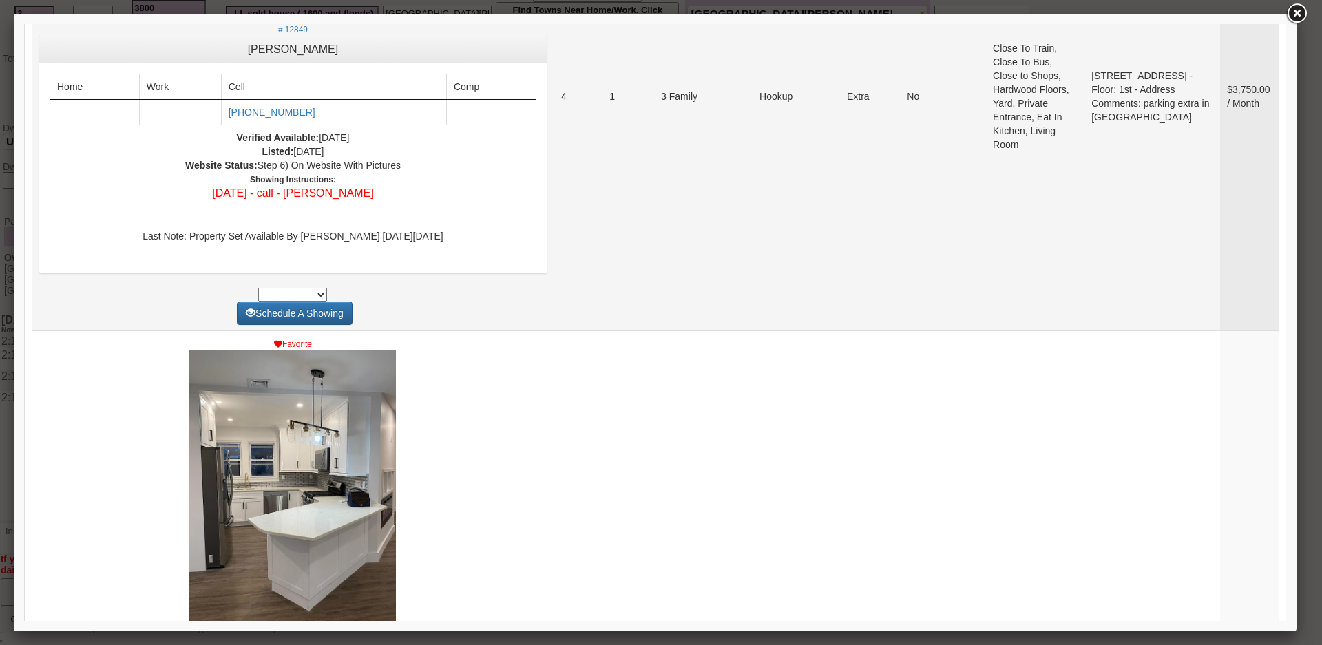
scroll to position [689, 0]
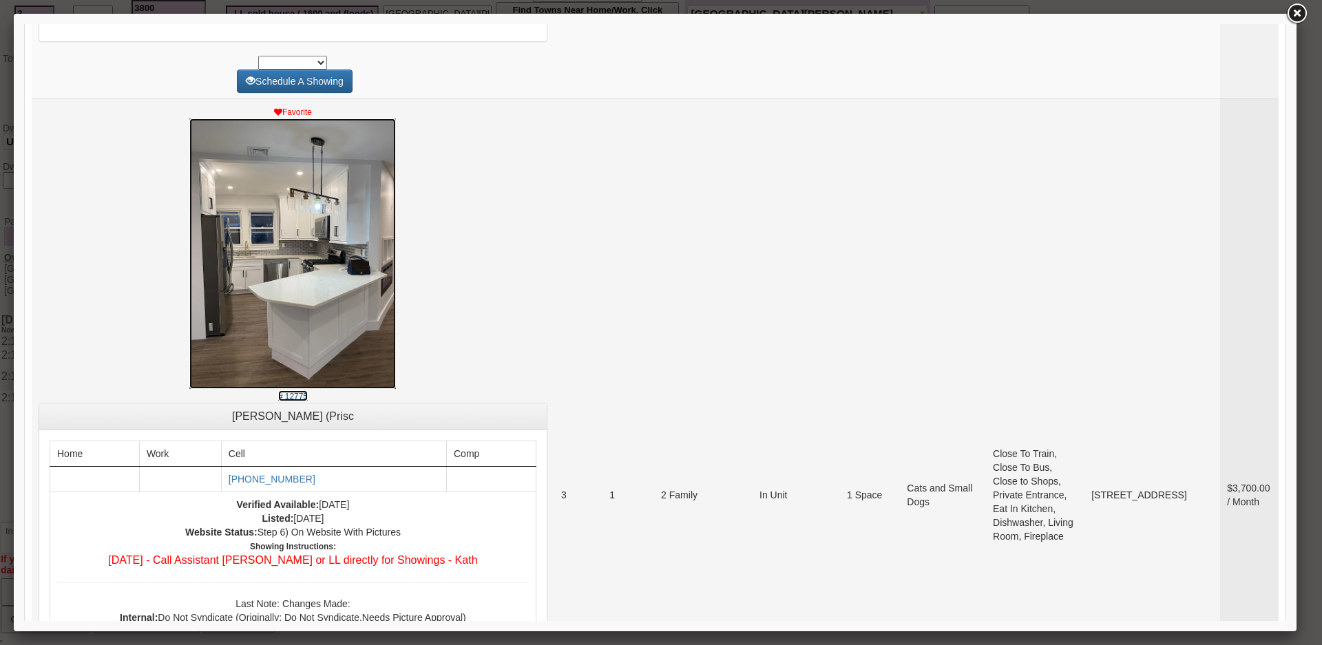
click at [346, 340] on img at bounding box center [292, 253] width 207 height 271
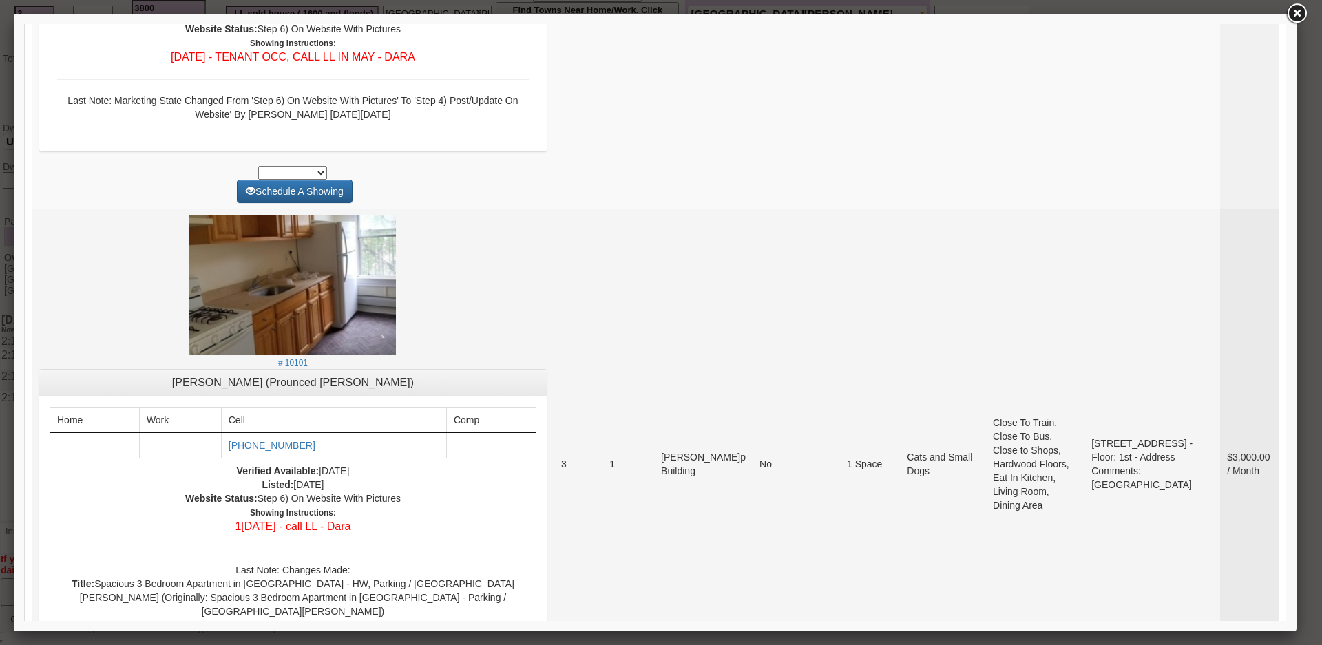
scroll to position [5660, 0]
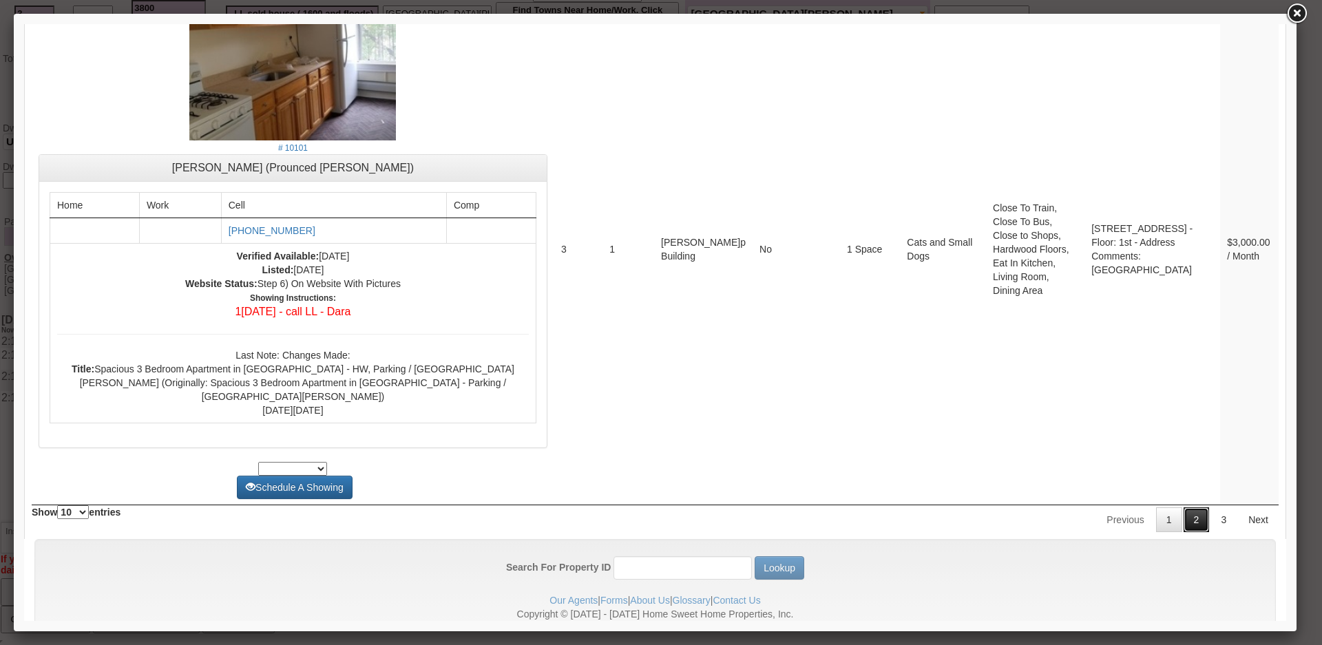
click at [1184, 507] on link "2" at bounding box center [1197, 519] width 26 height 25
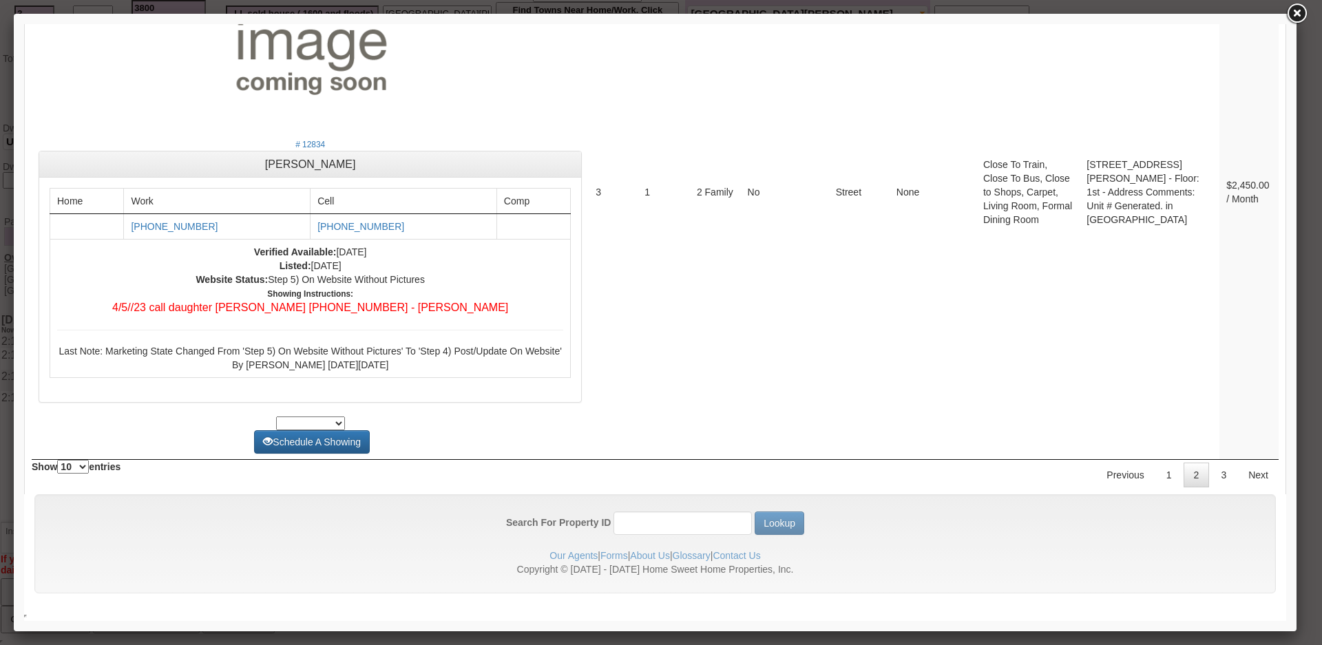
scroll to position [0, 0]
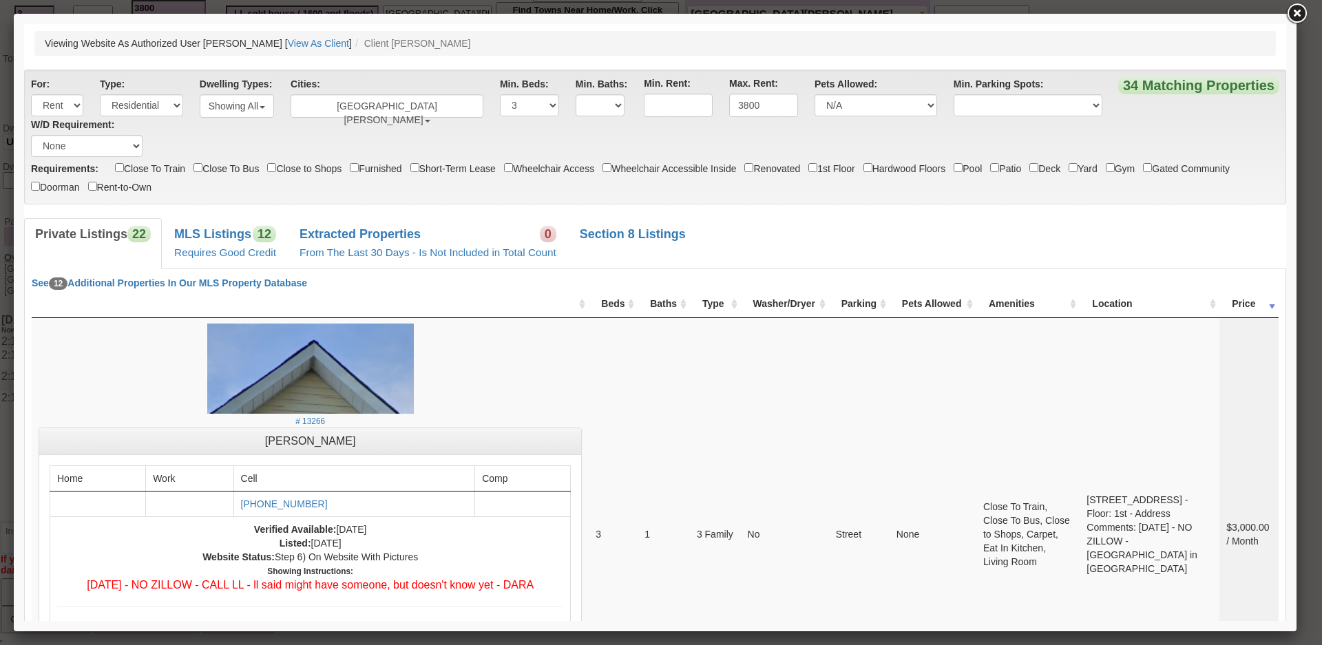
drag, startPoint x: 1279, startPoint y: 582, endPoint x: 1270, endPoint y: 43, distance: 538.6
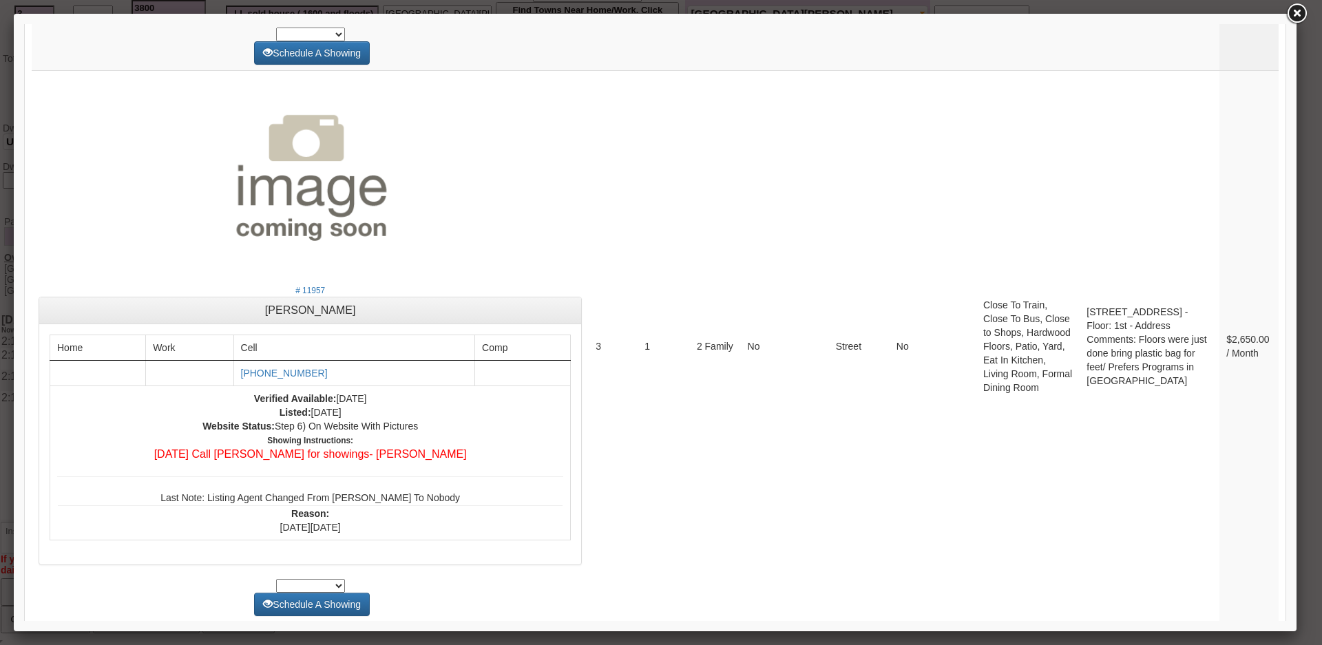
scroll to position [3374, 0]
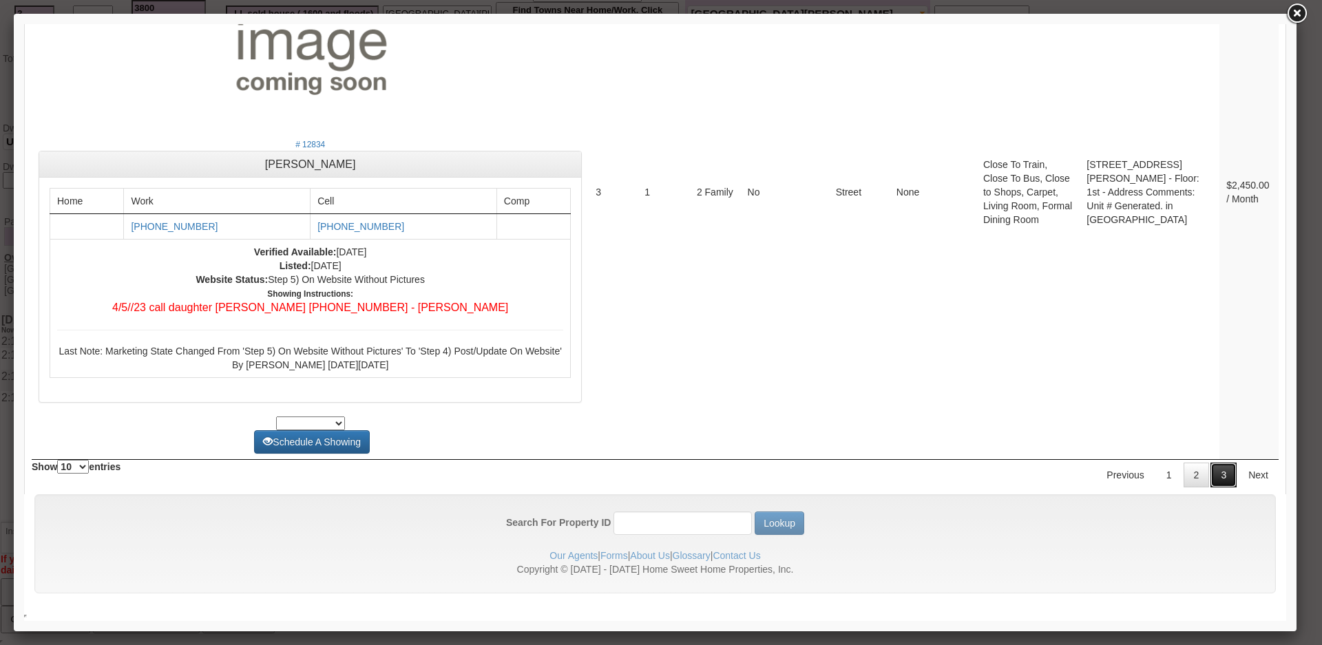
click at [1211, 472] on link "3" at bounding box center [1224, 475] width 26 height 25
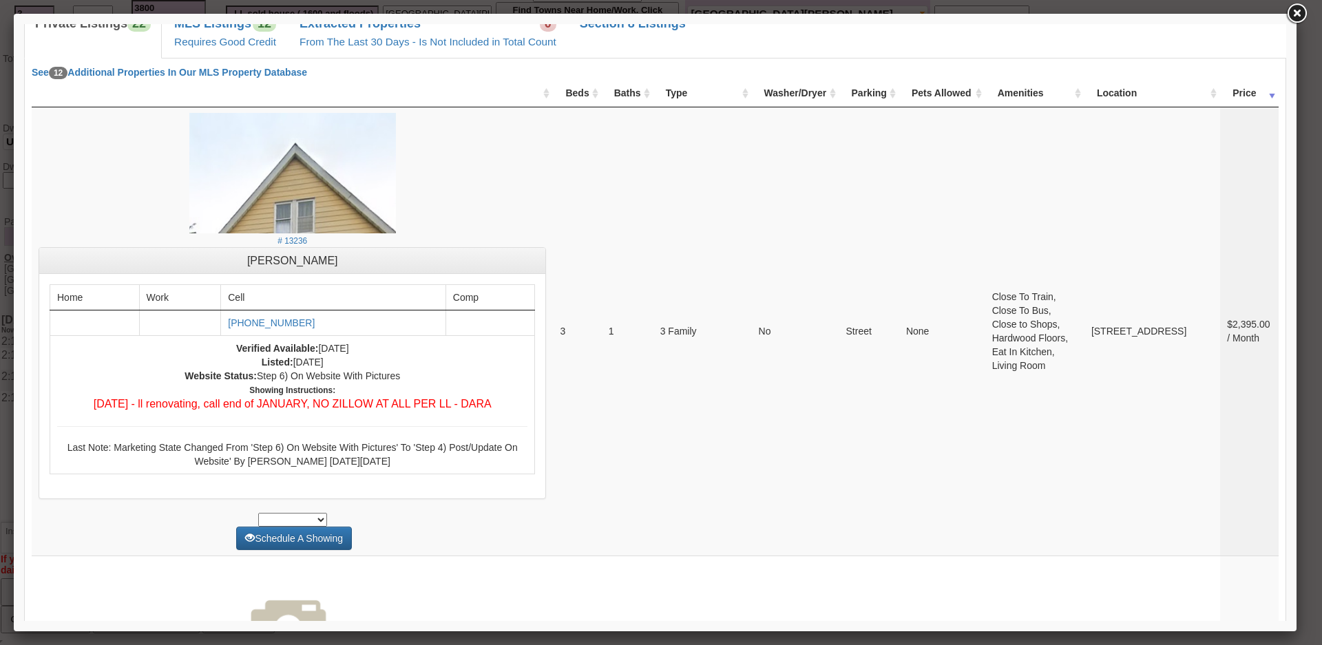
scroll to position [0, 0]
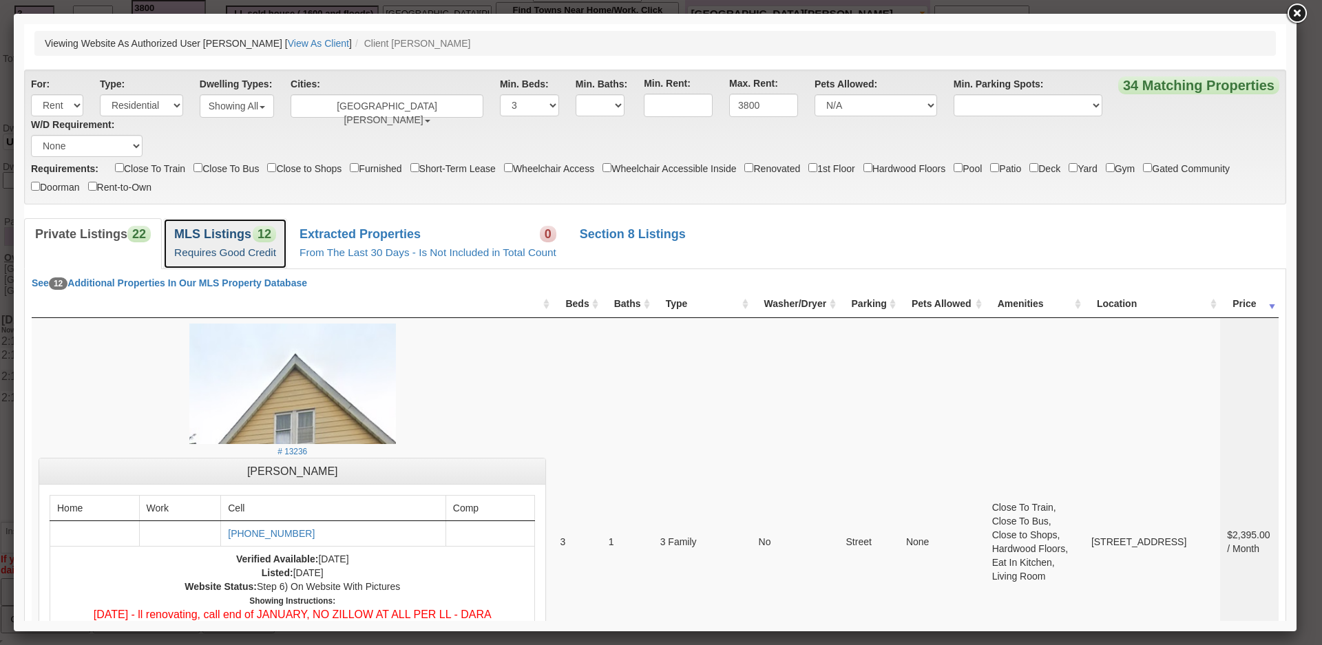
click at [234, 268] on link "MLS Listings 12 Requires Good Credit" at bounding box center [225, 243] width 124 height 50
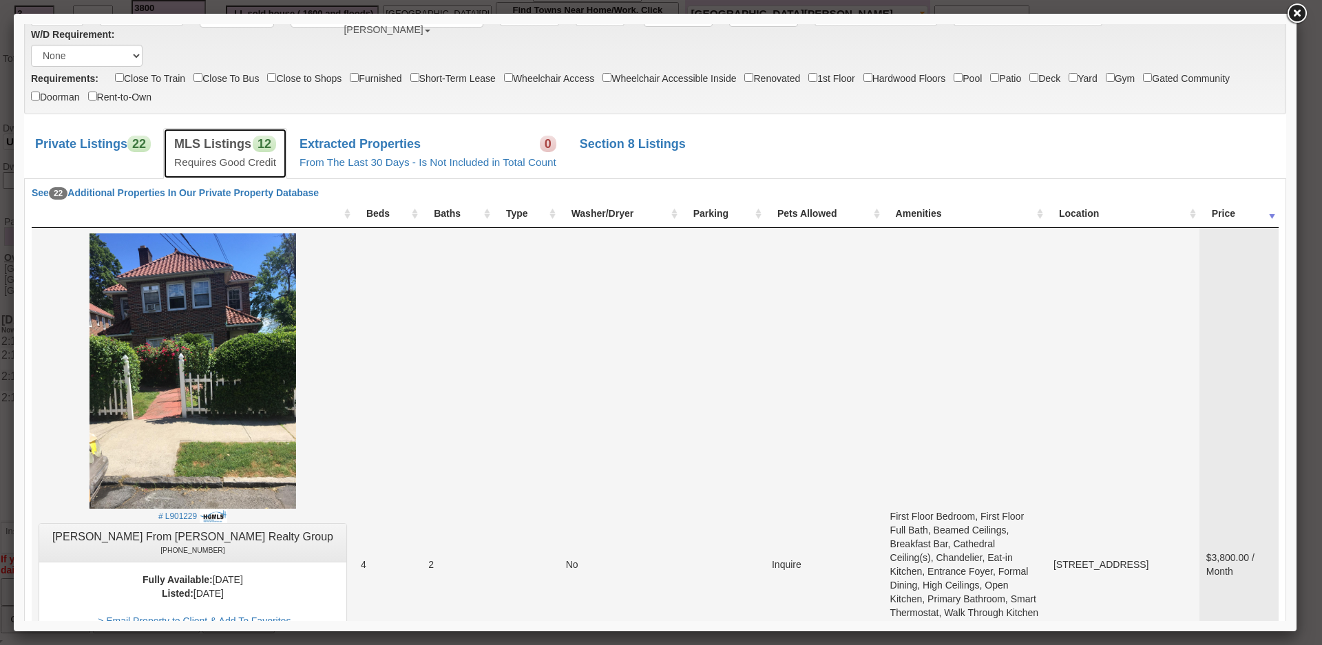
scroll to position [344, 0]
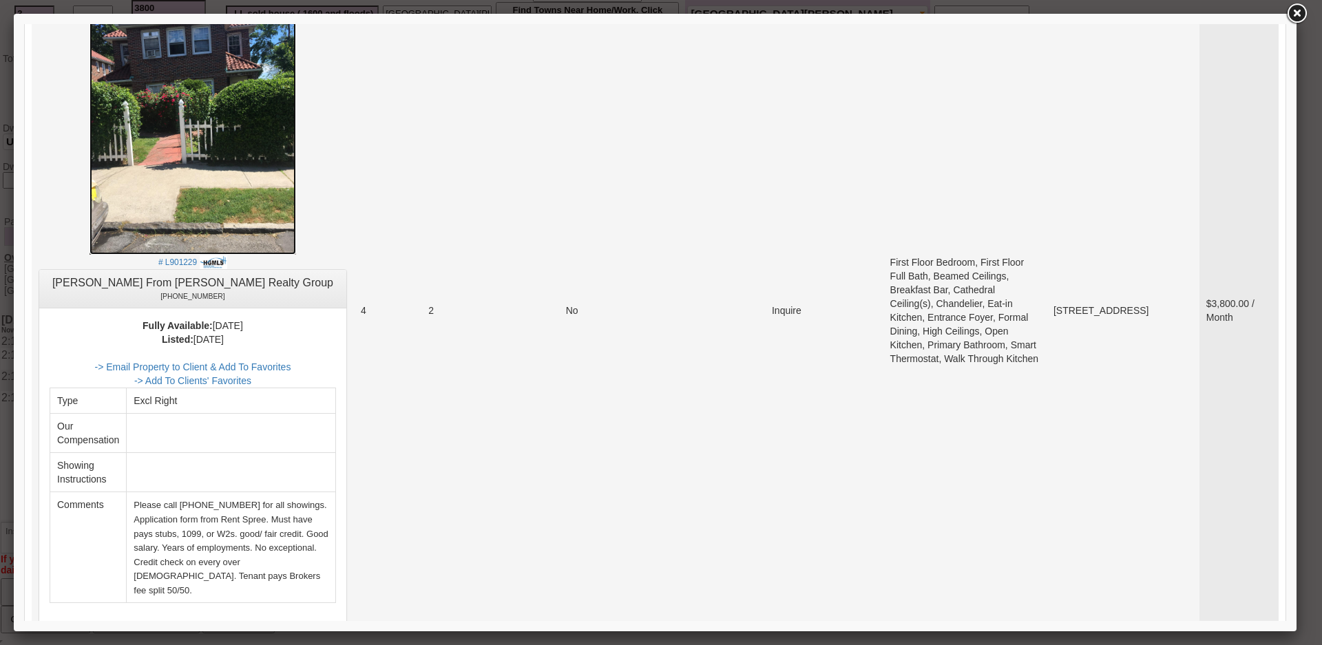
click at [247, 201] on img at bounding box center [193, 116] width 207 height 275
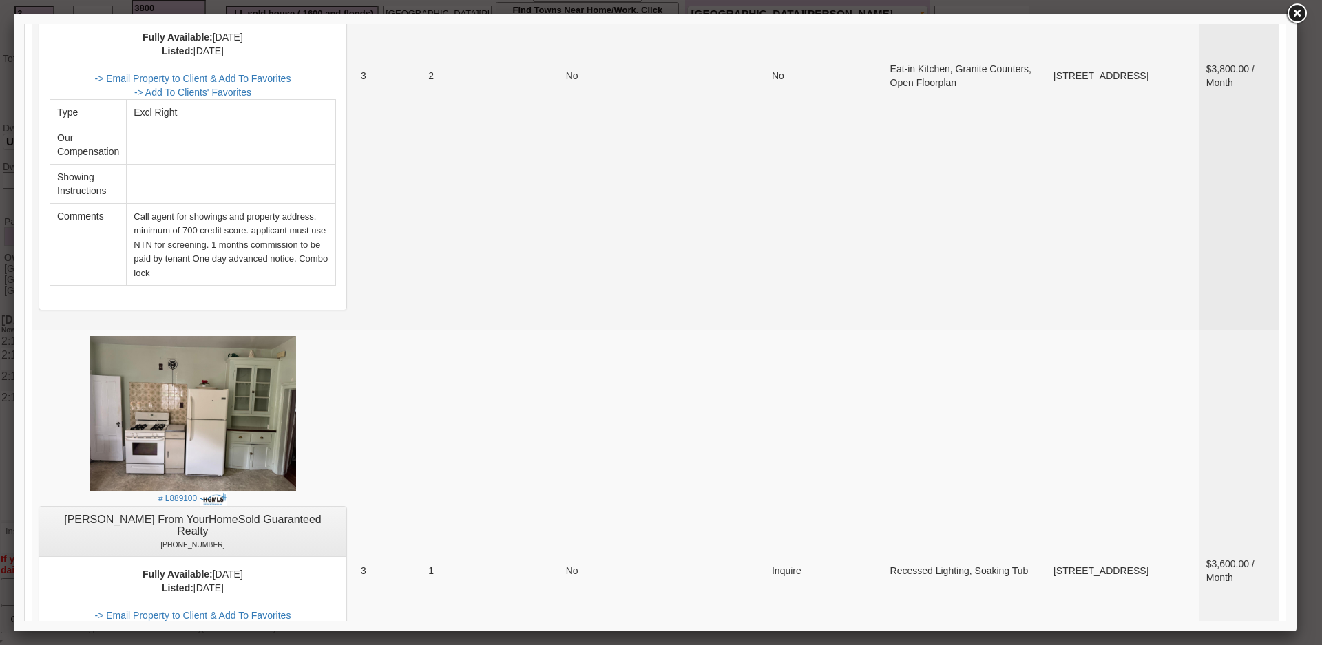
scroll to position [620, 0]
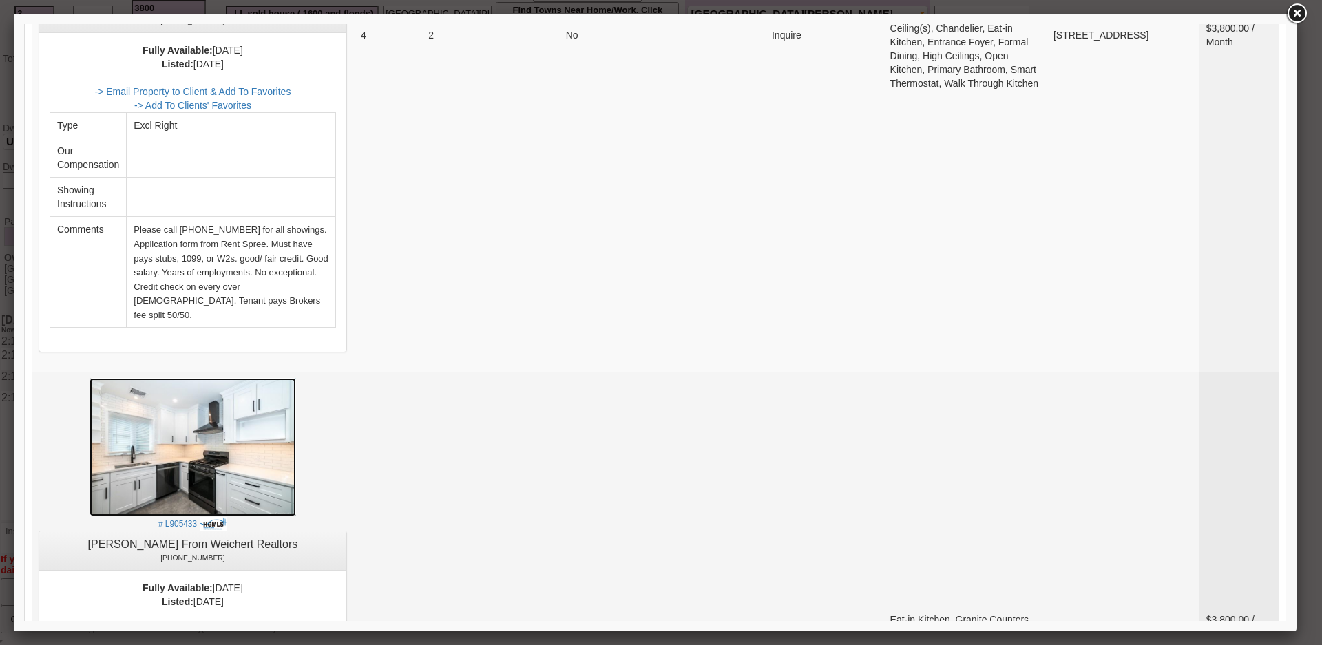
click at [256, 408] on img at bounding box center [193, 447] width 207 height 138
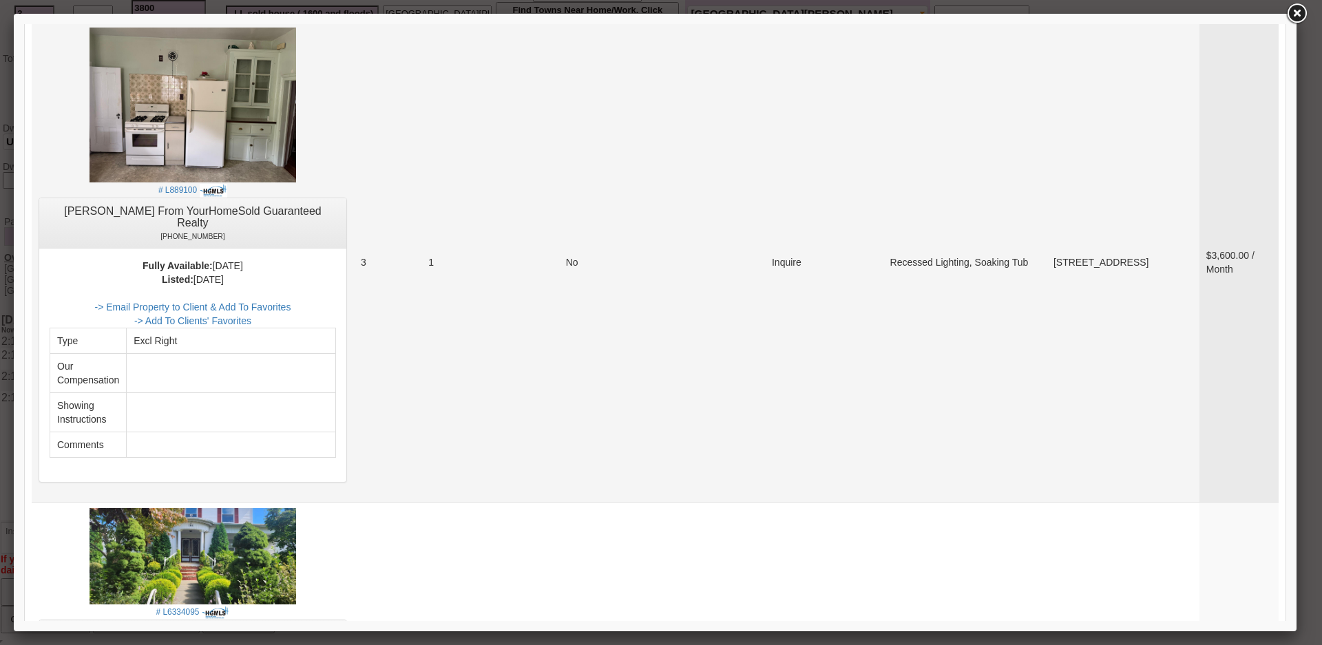
scroll to position [1653, 0]
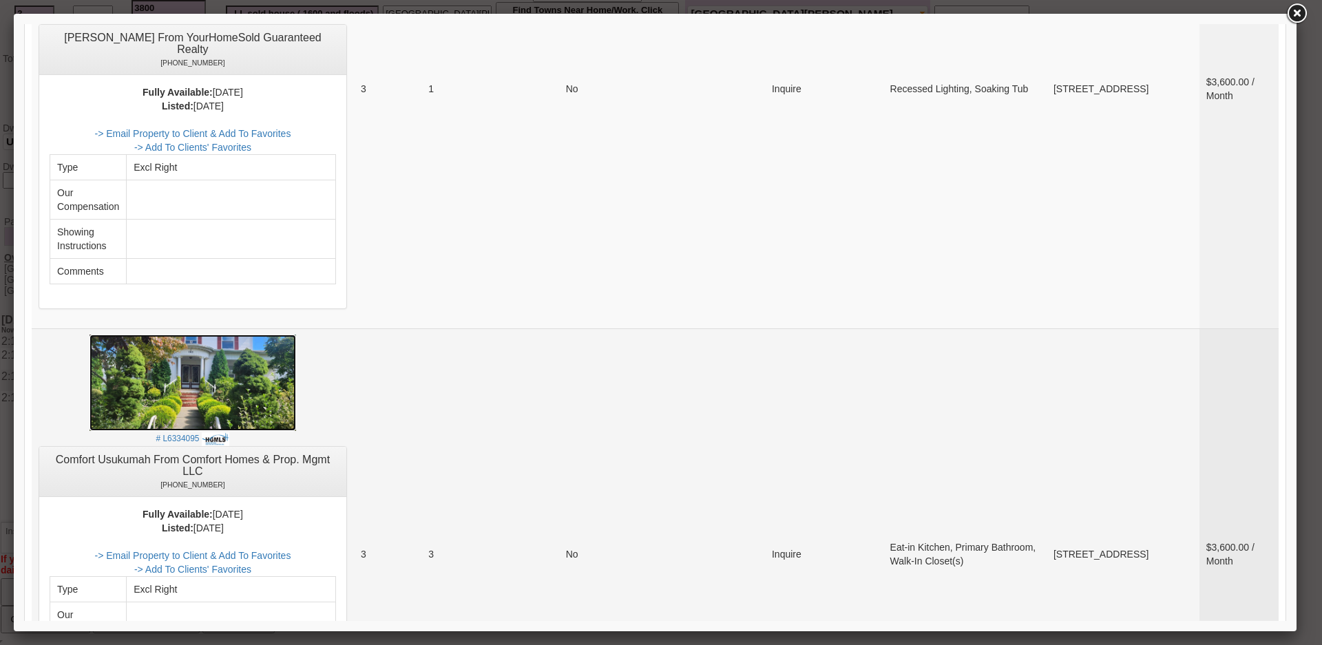
click at [249, 339] on img at bounding box center [193, 383] width 207 height 96
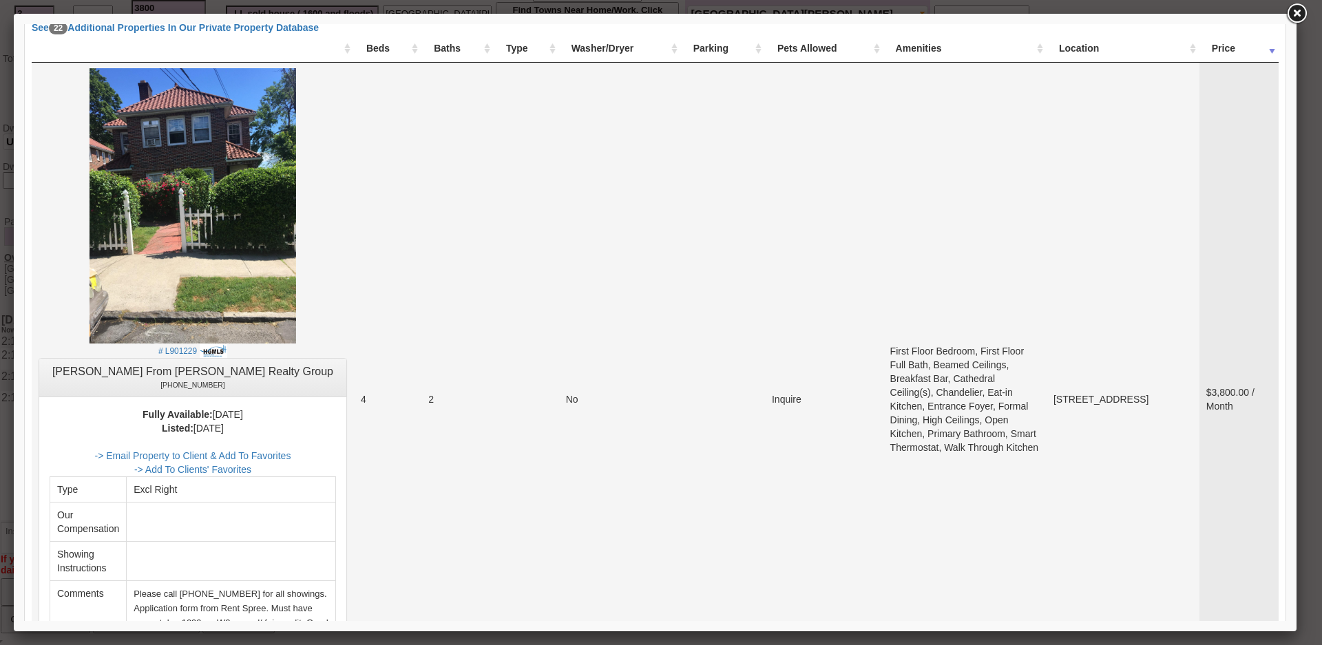
scroll to position [413, 0]
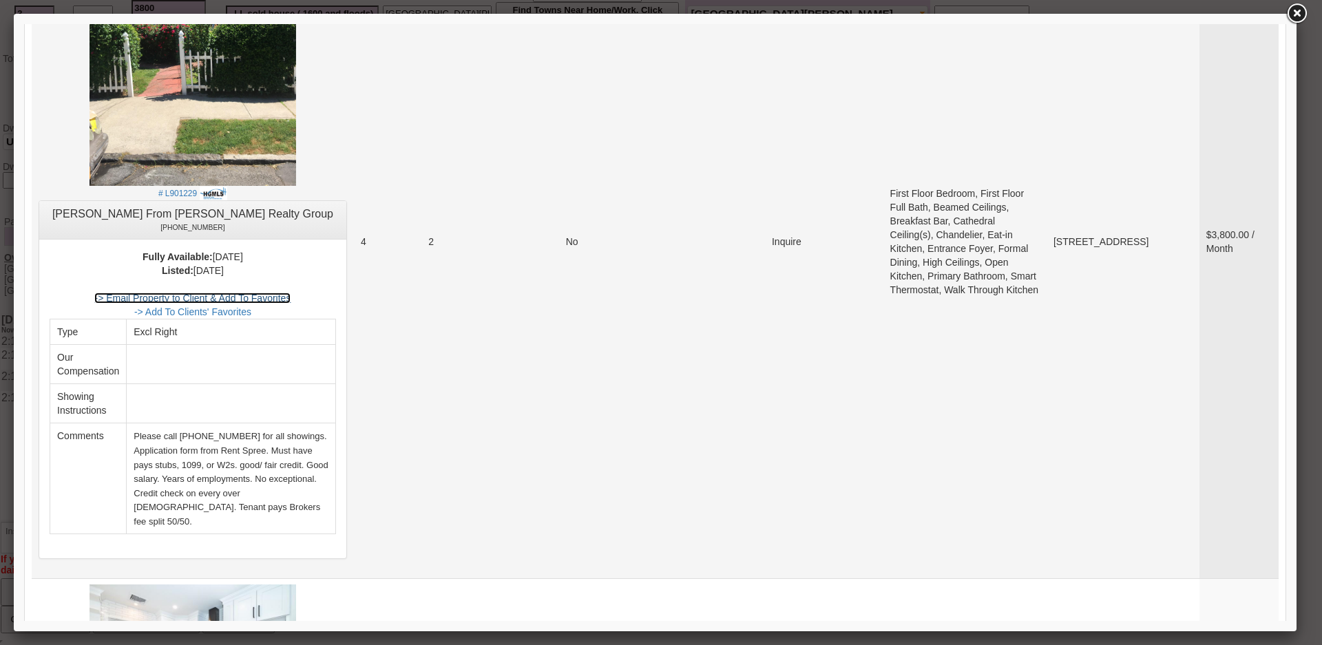
click at [275, 293] on link "-> Email Property to Client & Add To Favorites" at bounding box center [192, 298] width 196 height 11
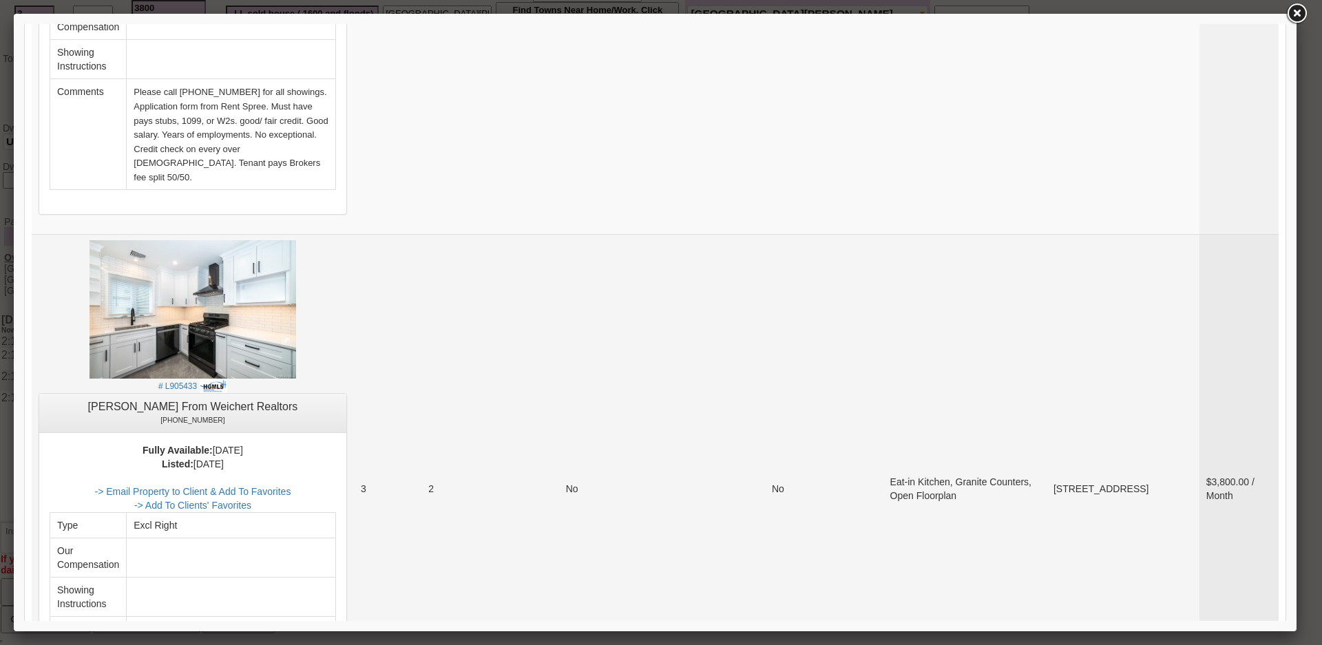
scroll to position [895, 0]
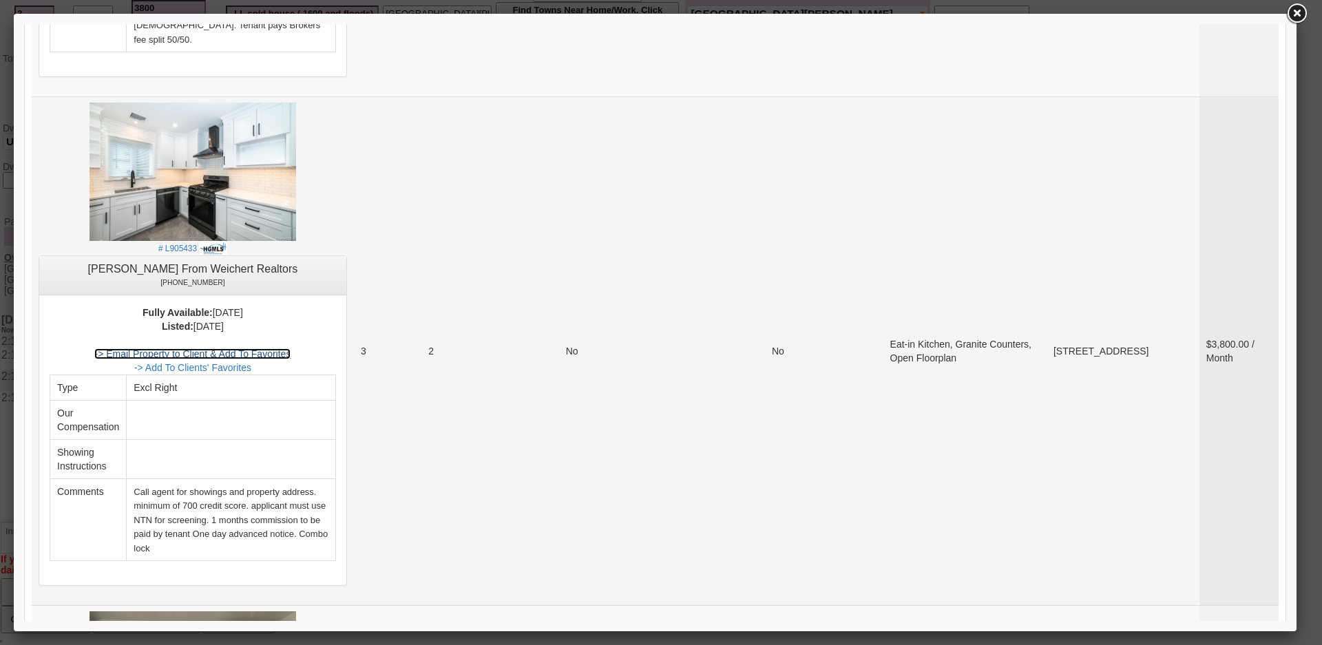
click at [277, 348] on link "-> Email Property to Client & Add To Favorites" at bounding box center [192, 353] width 196 height 11
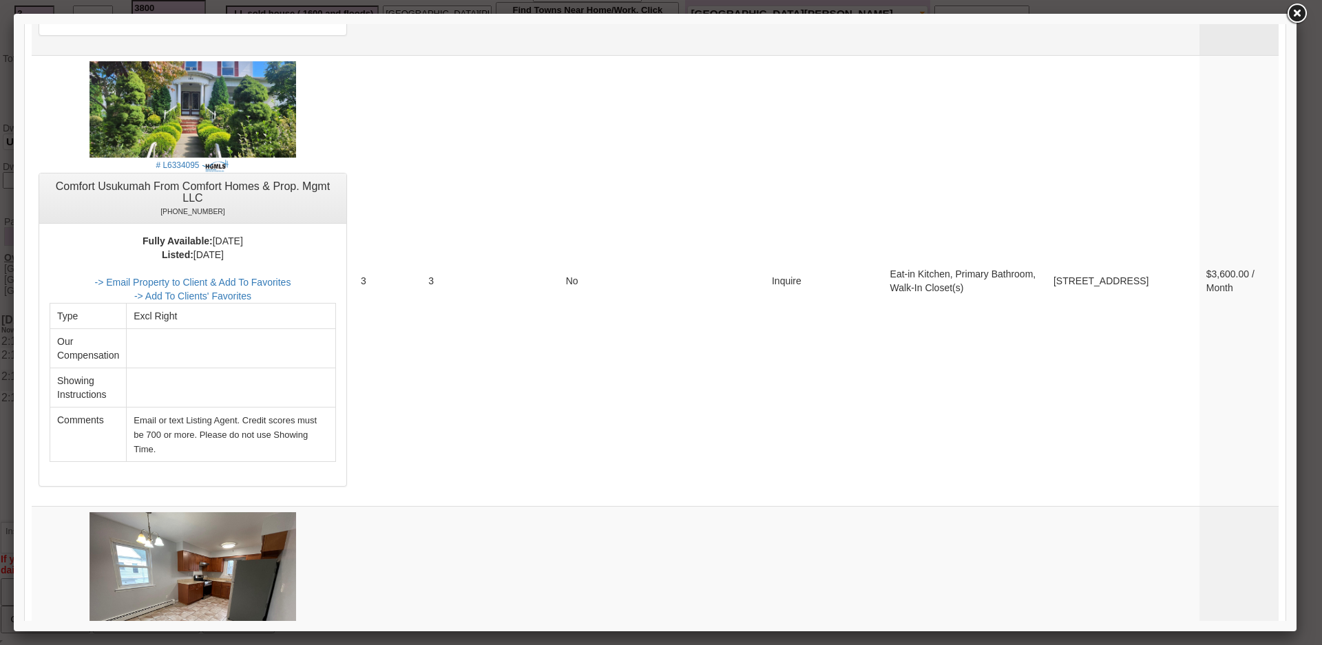
scroll to position [1928, 0]
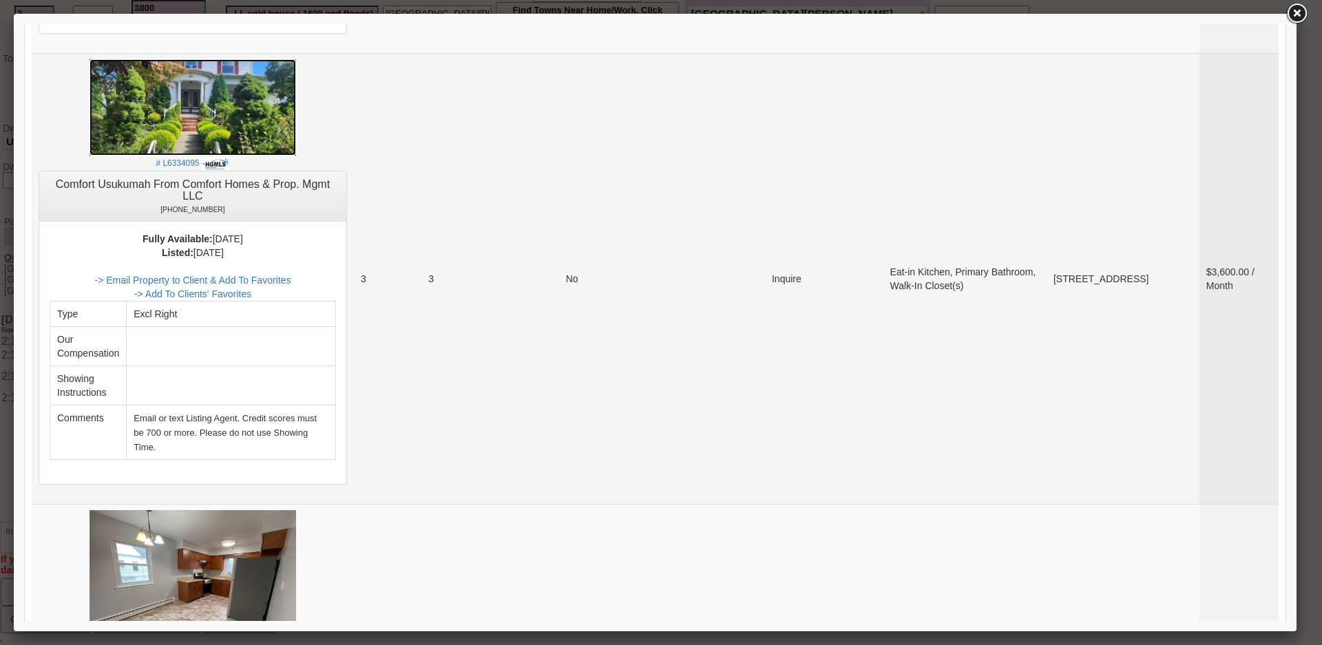
click at [204, 59] on img at bounding box center [193, 107] width 207 height 96
click at [284, 275] on link "-> Email Property to Client & Add To Favorites" at bounding box center [192, 280] width 196 height 11
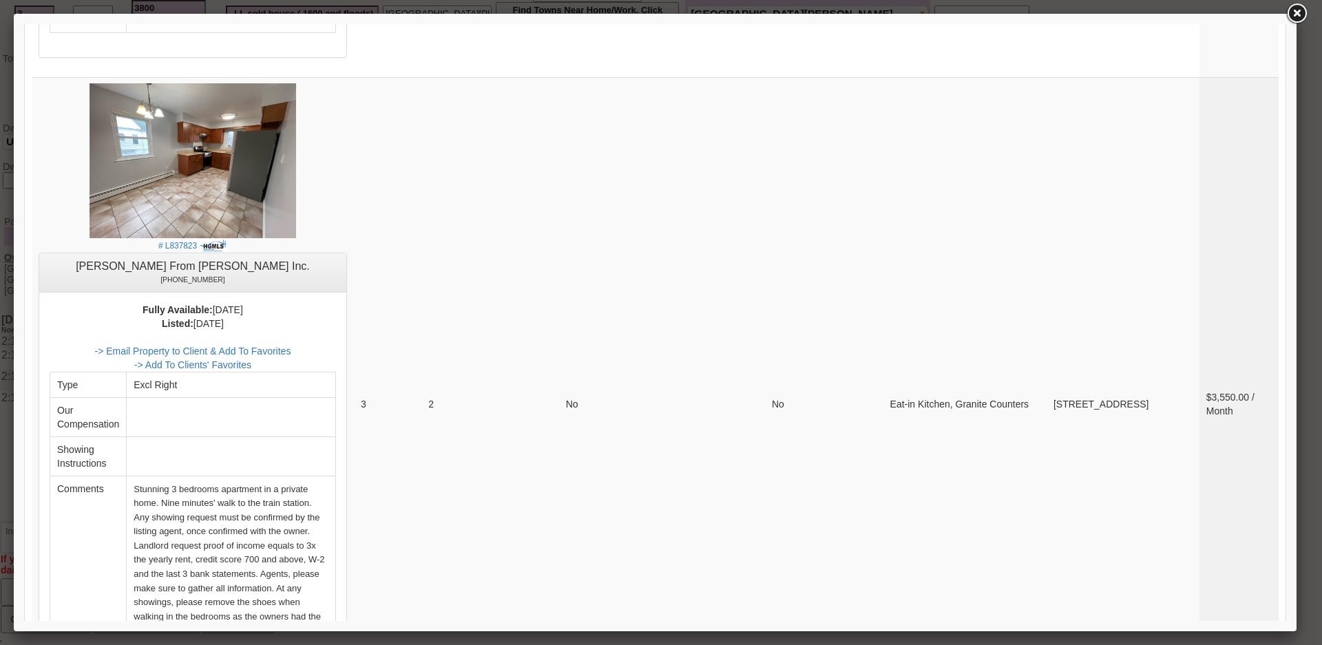
scroll to position [2203, 0]
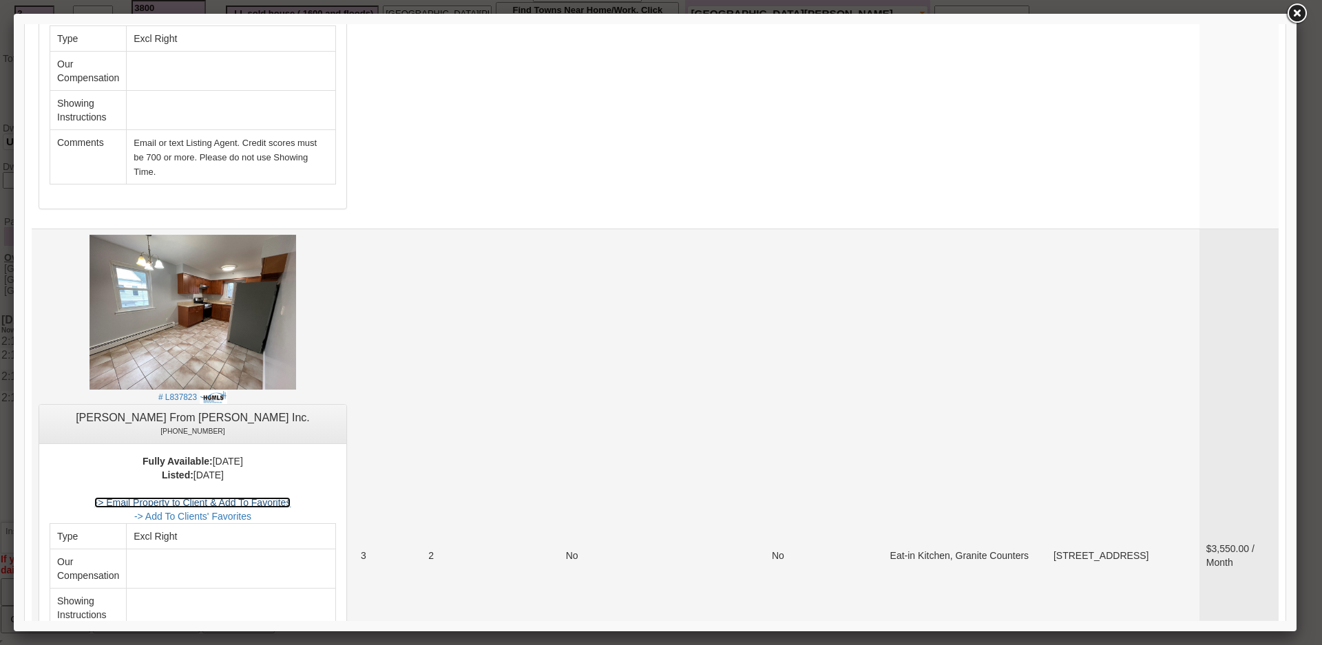
click at [258, 497] on link "-> Email Property to Client & Add To Favorites" at bounding box center [192, 502] width 196 height 11
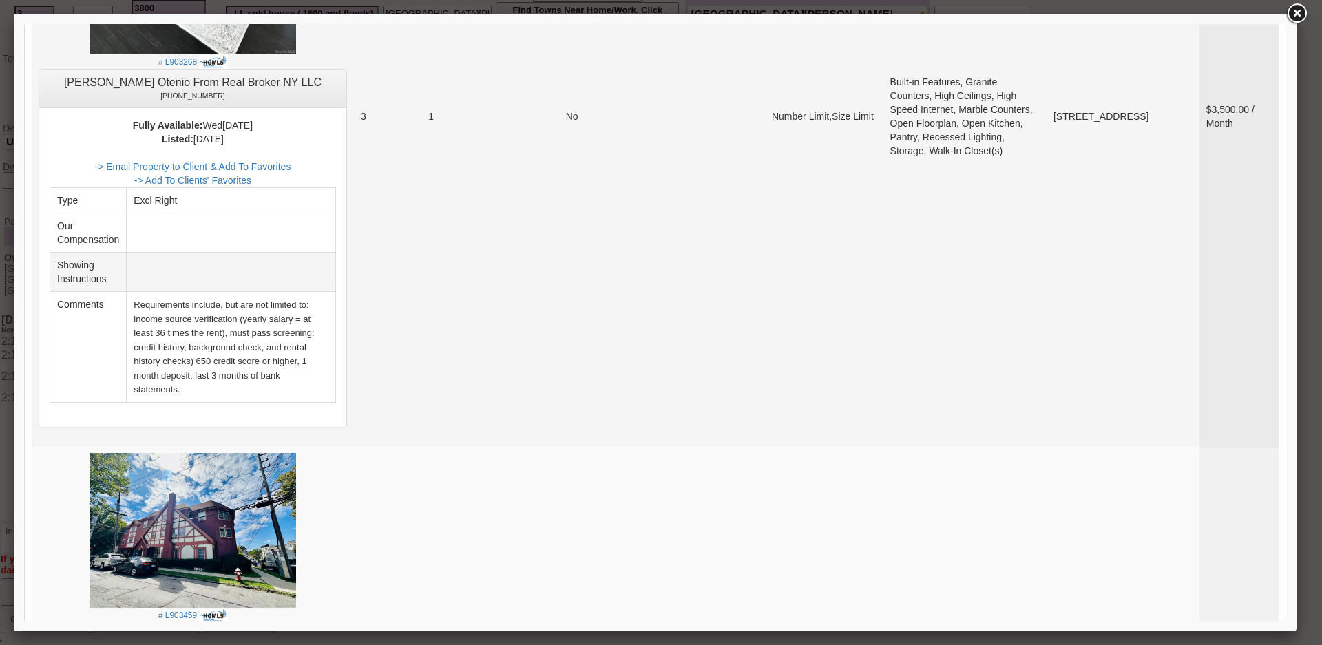
scroll to position [3512, 0]
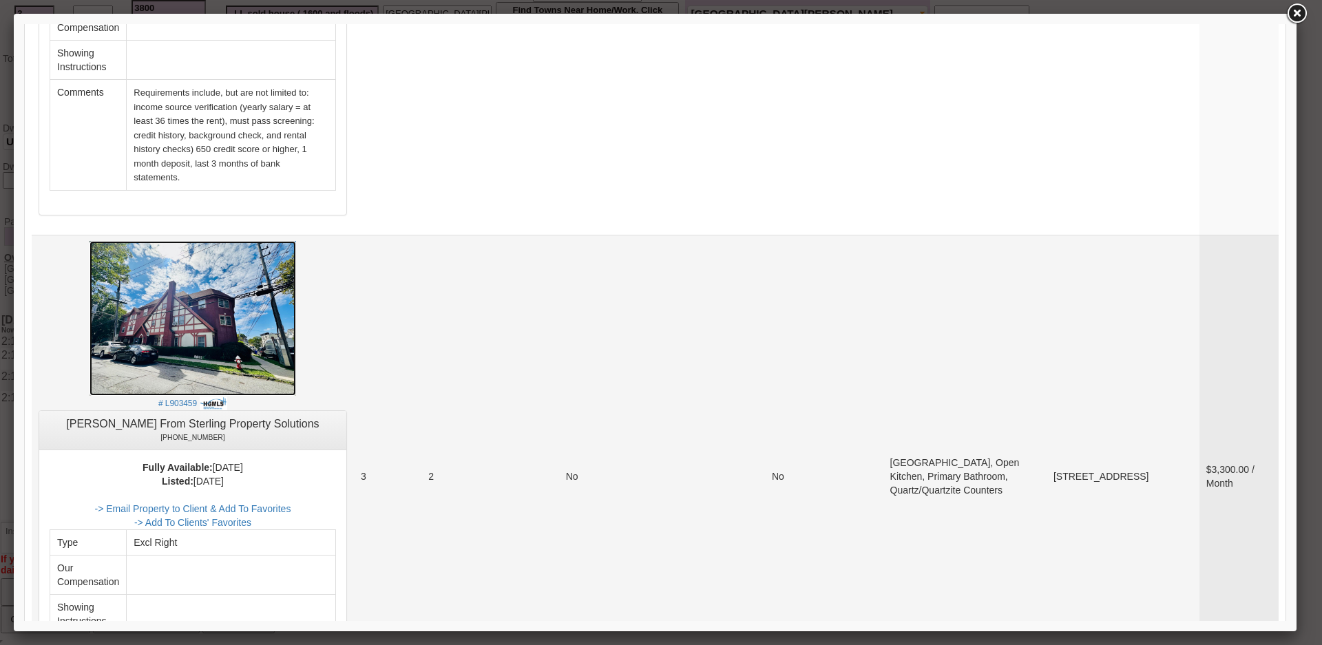
click at [259, 264] on img at bounding box center [193, 318] width 207 height 155
click at [285, 503] on link "-> Email Property to Client & Add To Favorites" at bounding box center [192, 508] width 196 height 11
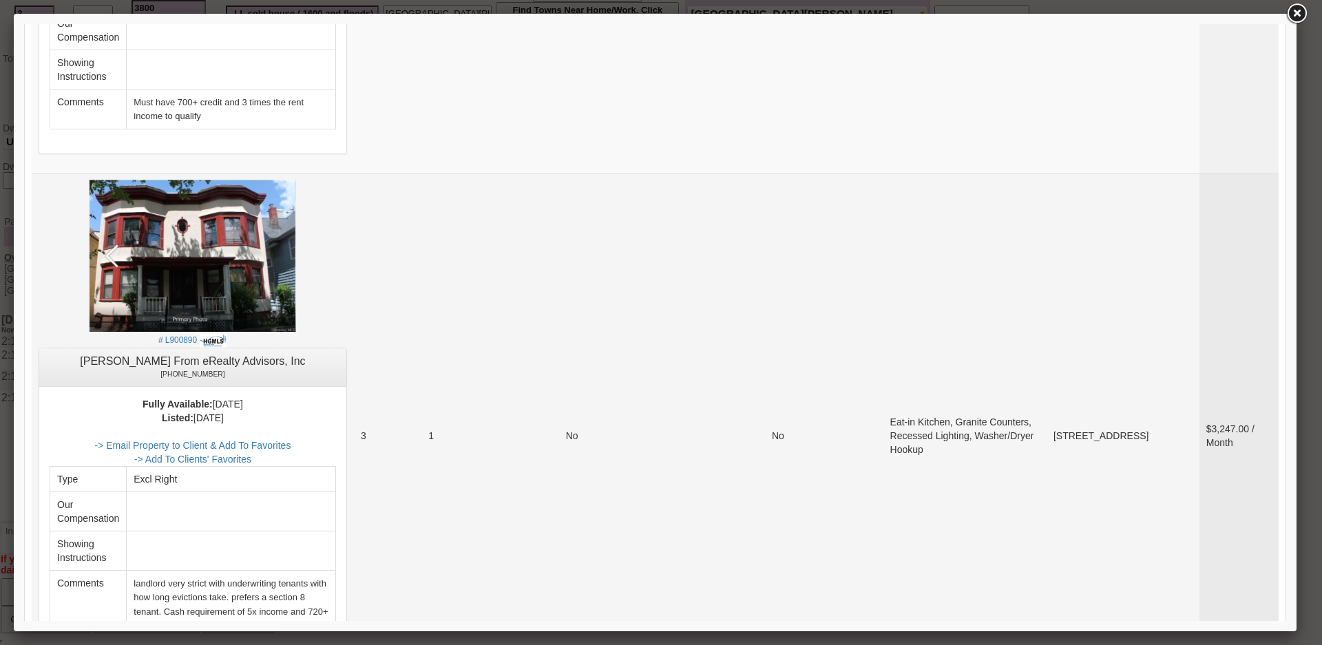
scroll to position [4063, 0]
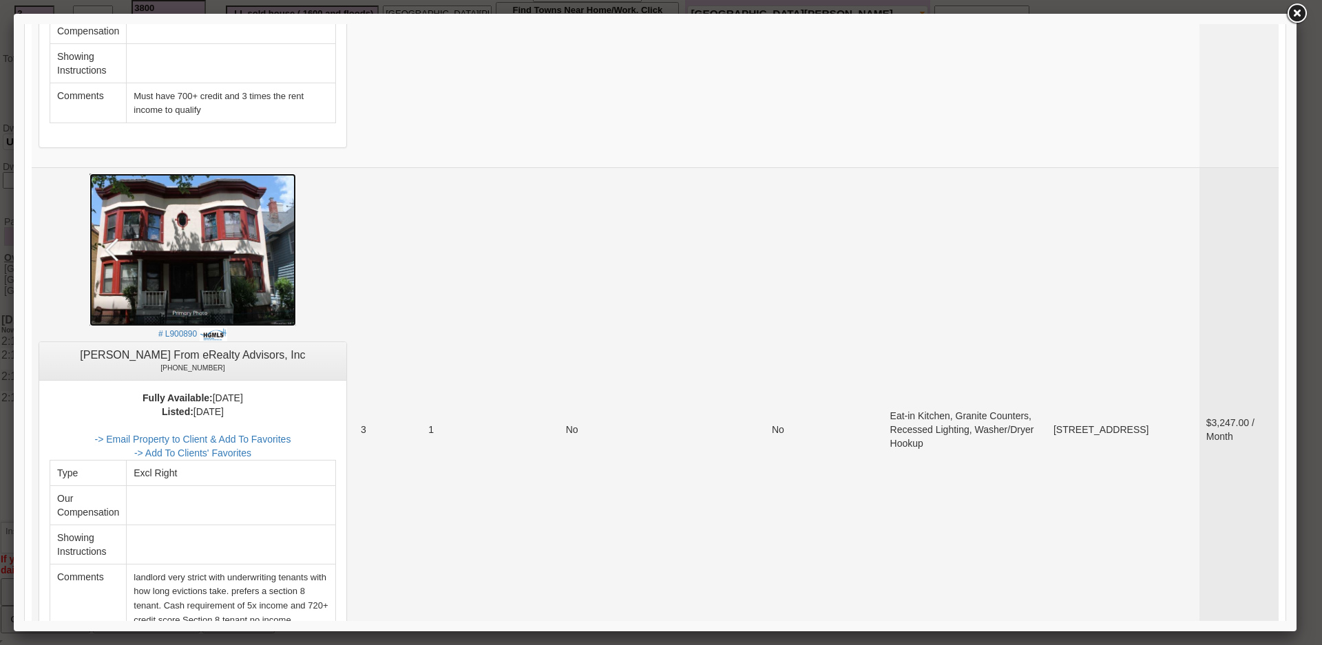
click at [220, 174] on img at bounding box center [193, 251] width 207 height 154
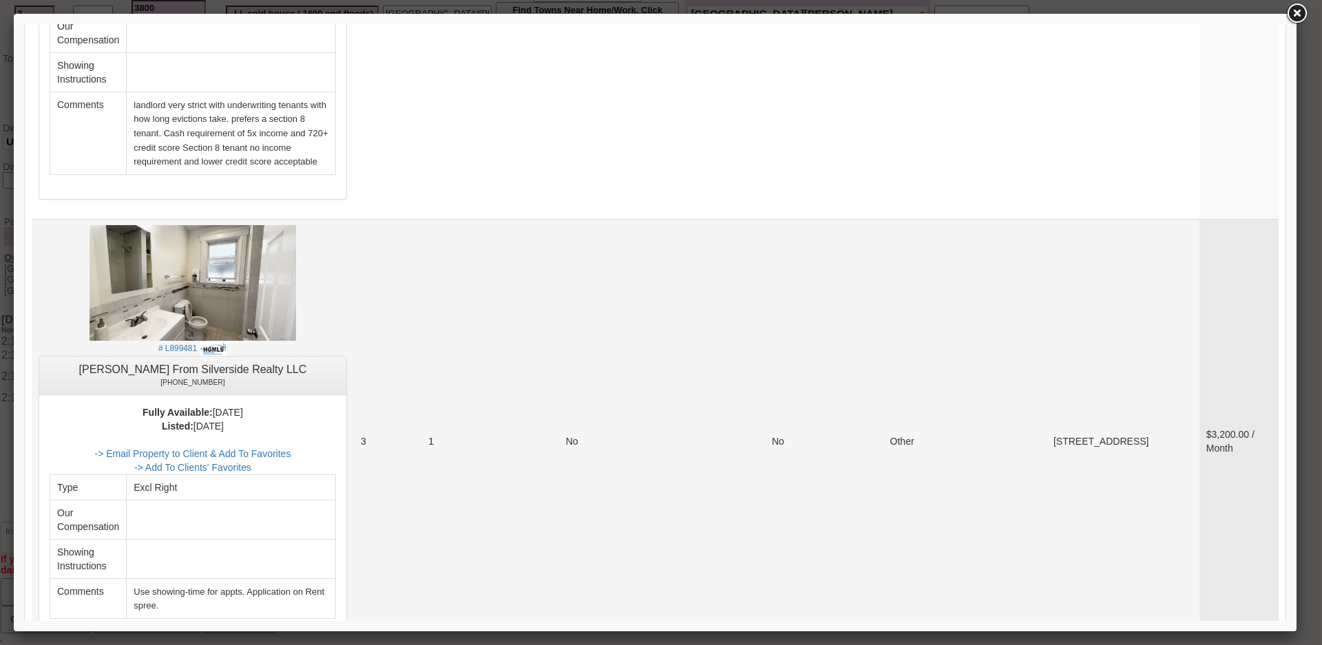
scroll to position [4476, 0]
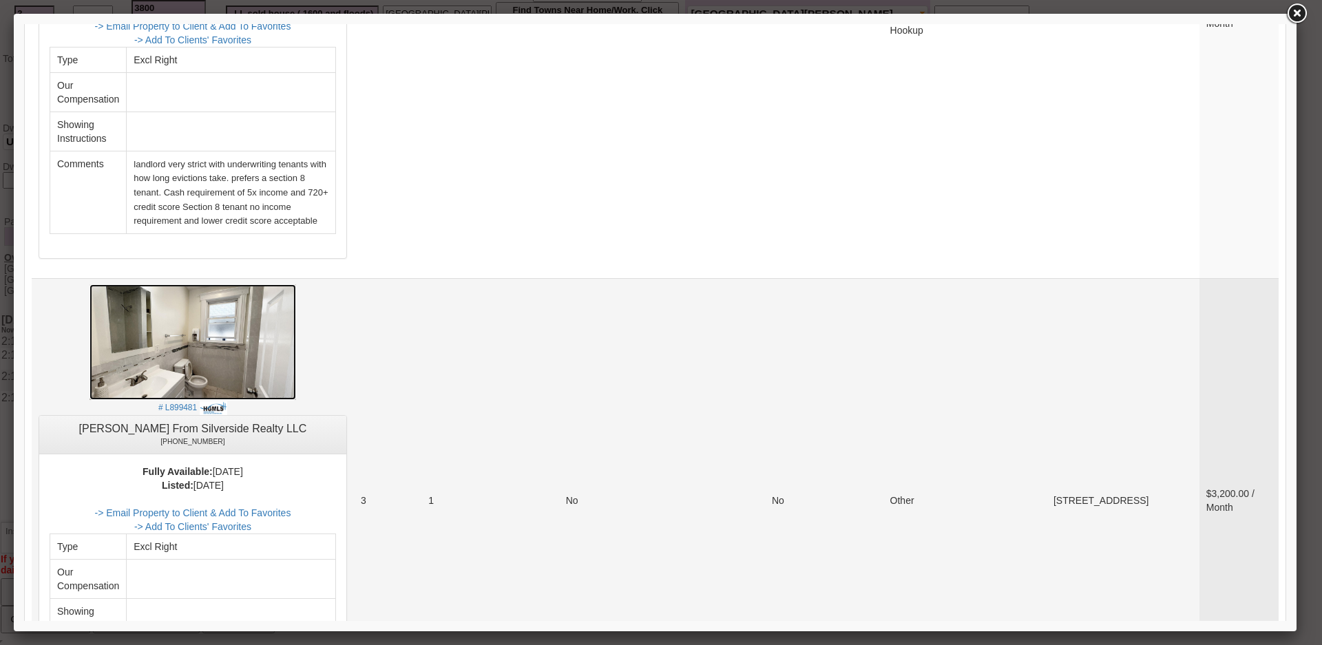
click at [222, 284] on img at bounding box center [193, 342] width 207 height 116
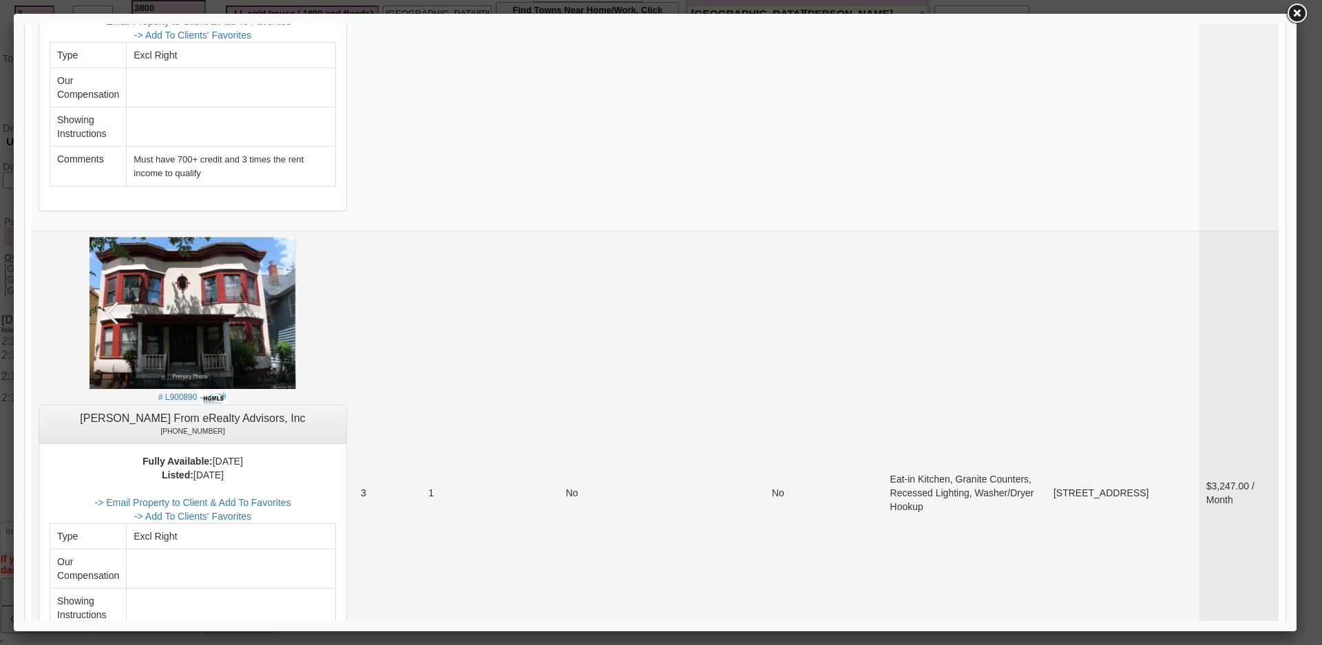
scroll to position [3994, 0]
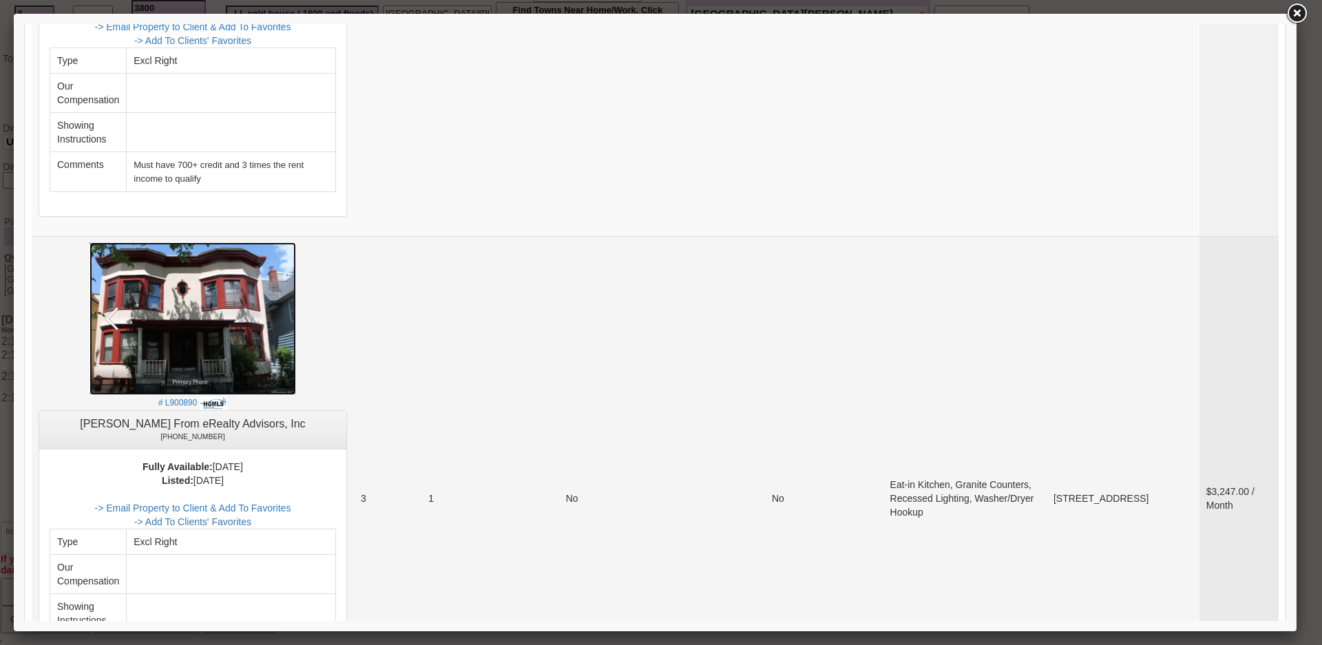
click at [248, 264] on img at bounding box center [193, 319] width 207 height 154
click at [277, 503] on link "-> Email Property to Client & Add To Favorites" at bounding box center [192, 508] width 196 height 11
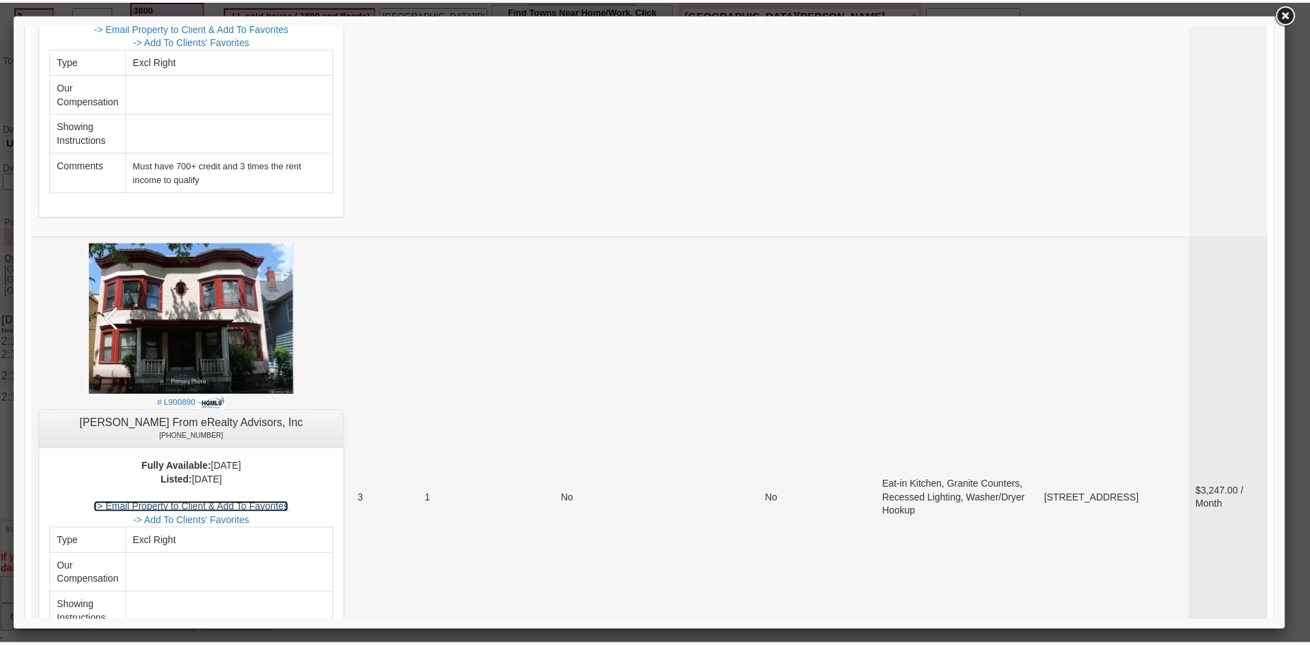
scroll to position [377, 0]
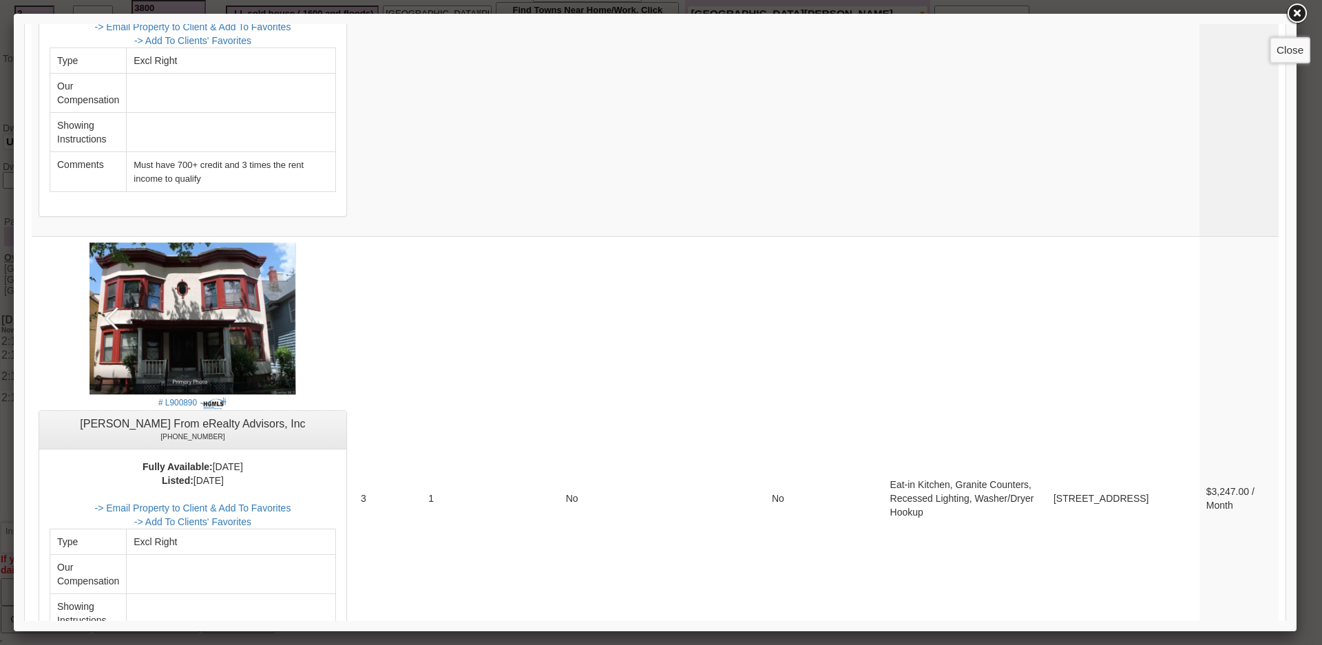
click at [0, 0] on link at bounding box center [0, 0] width 0 height 0
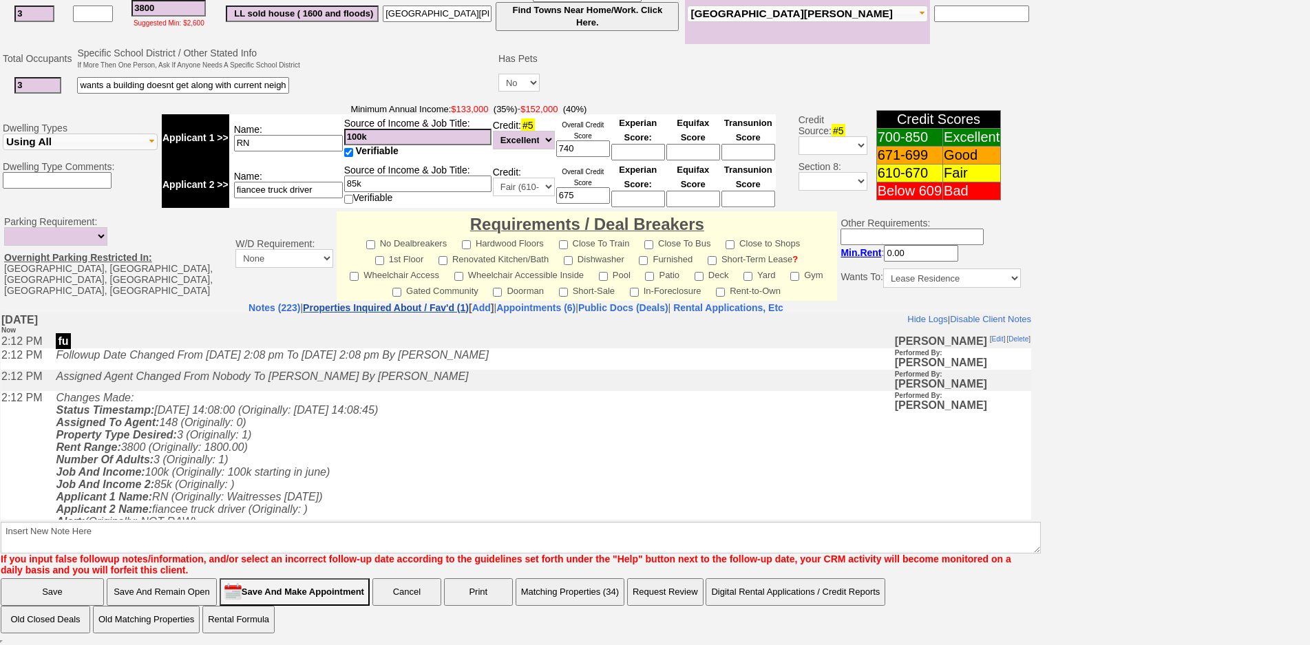
click at [370, 311] on link "Properties Inquired About / Fav'd (1)" at bounding box center [386, 307] width 166 height 11
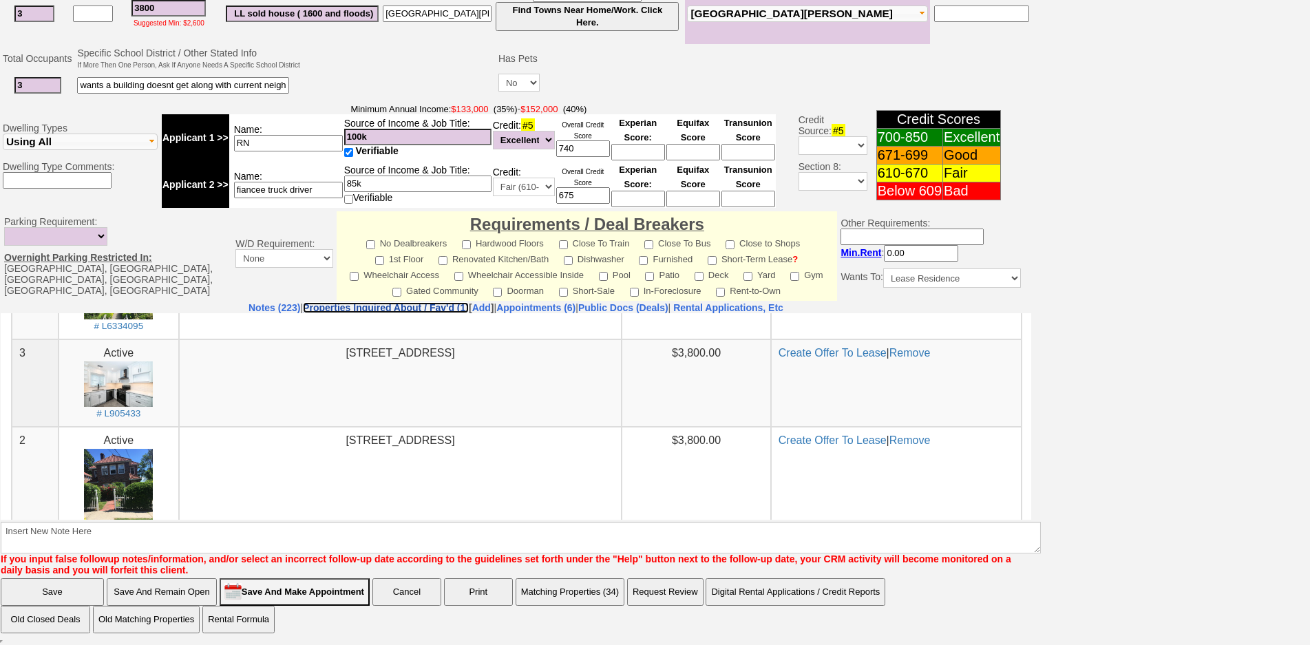
scroll to position [302, 0]
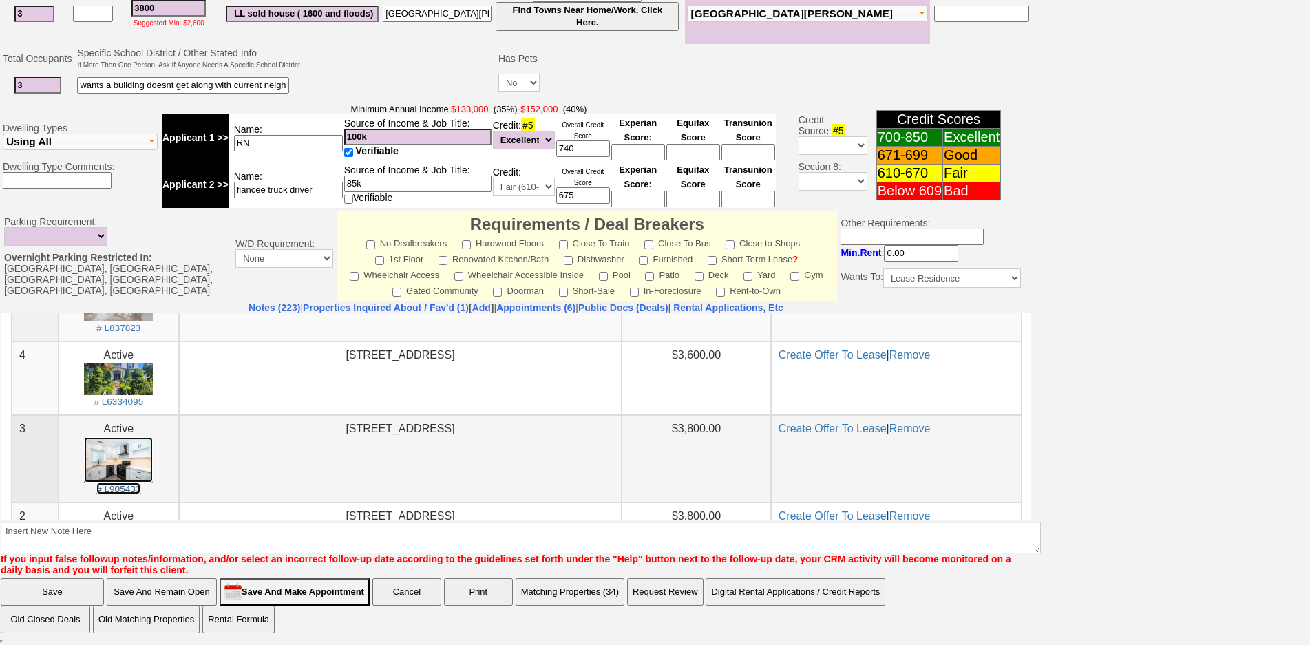
click at [123, 460] on img at bounding box center [118, 460] width 69 height 46
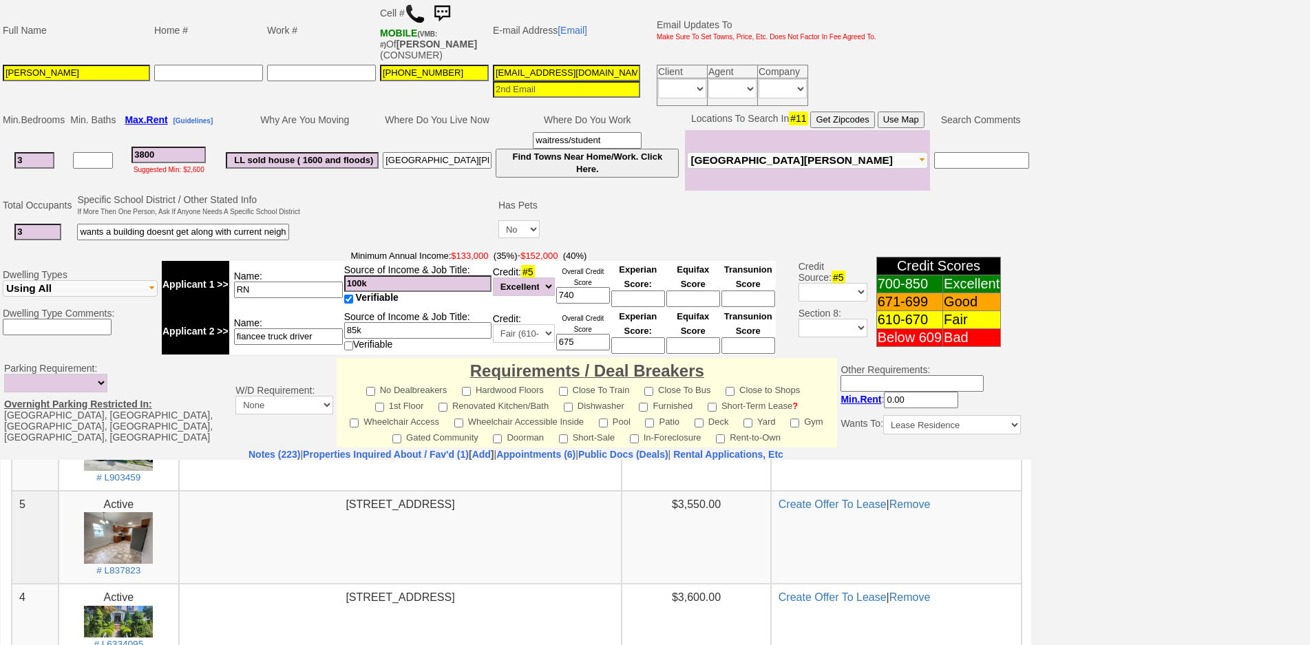
scroll to position [32, 0]
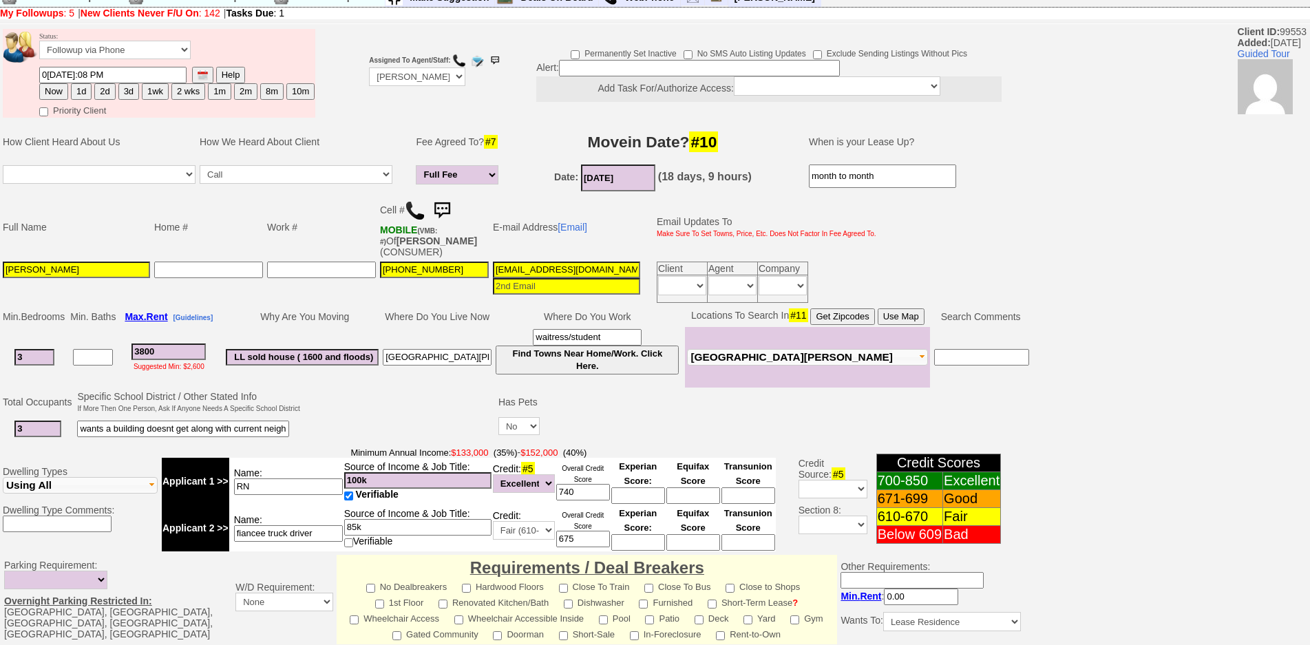
click at [452, 210] on img at bounding box center [442, 211] width 28 height 28
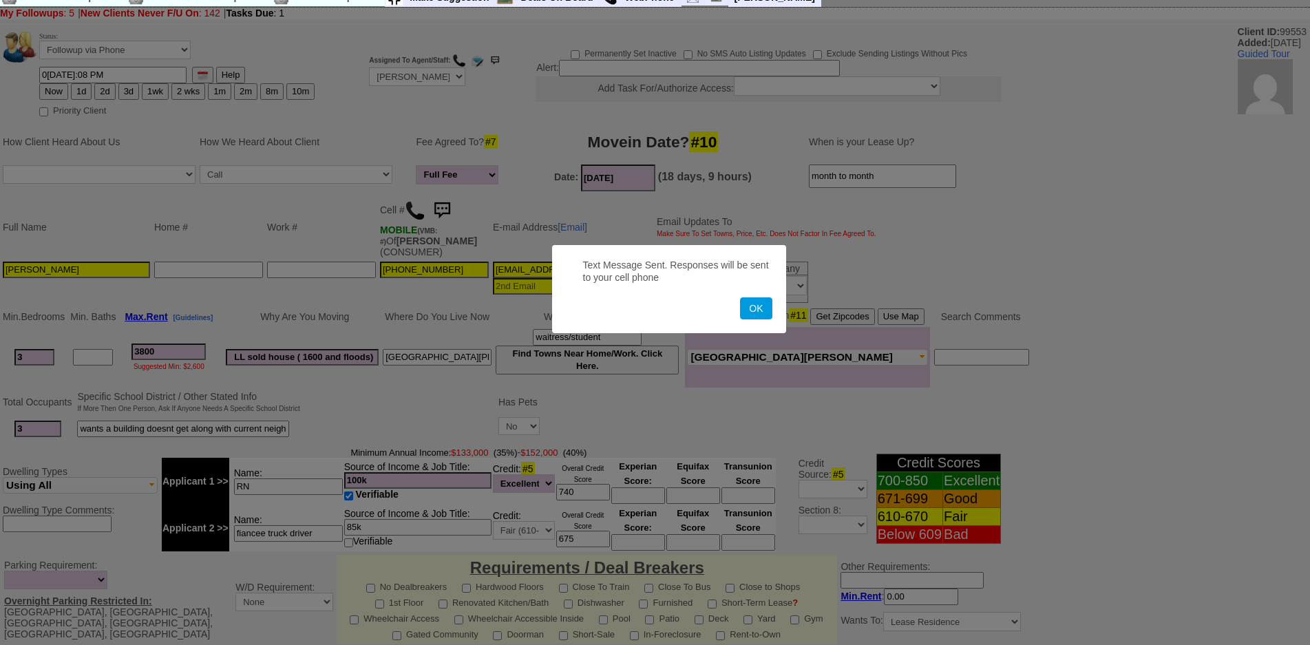
click at [740, 297] on button "OK" at bounding box center [756, 308] width 32 height 22
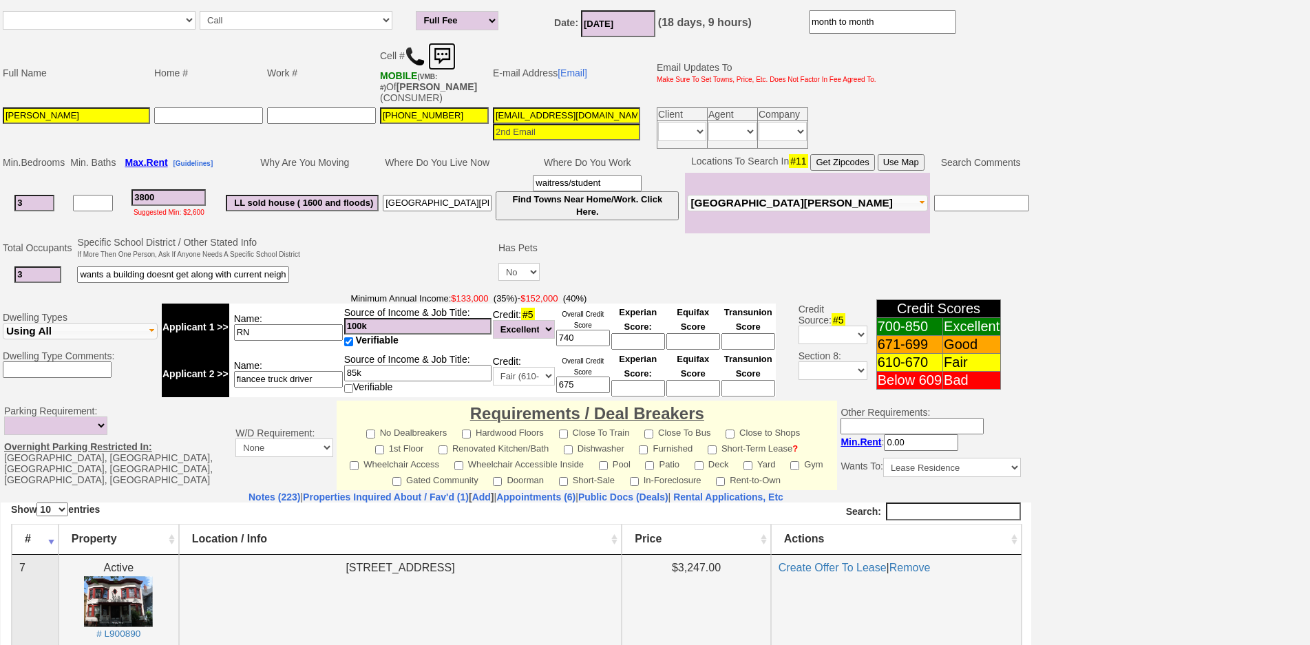
scroll to position [344, 0]
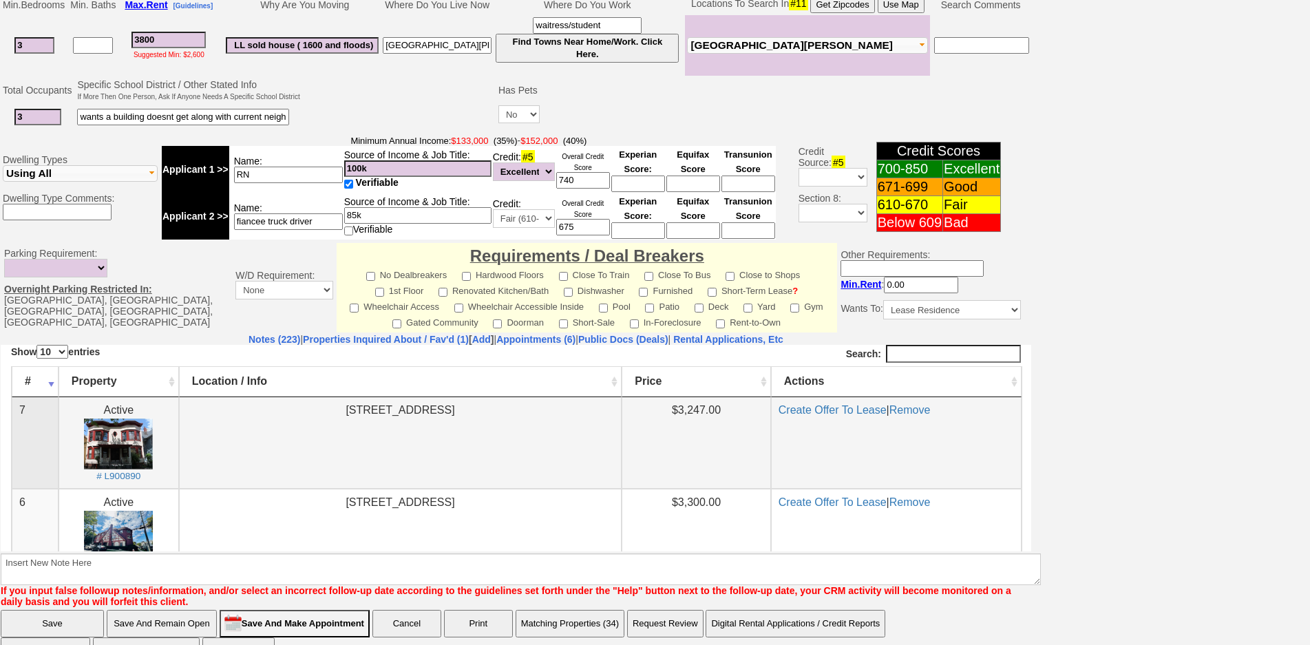
click at [321, 475] on td "30 N Terrace Avenue Unit # 1L Mount Vernon, NY 10550" at bounding box center [400, 443] width 443 height 92
click at [249, 335] on link "Notes (223)" at bounding box center [275, 339] width 52 height 11
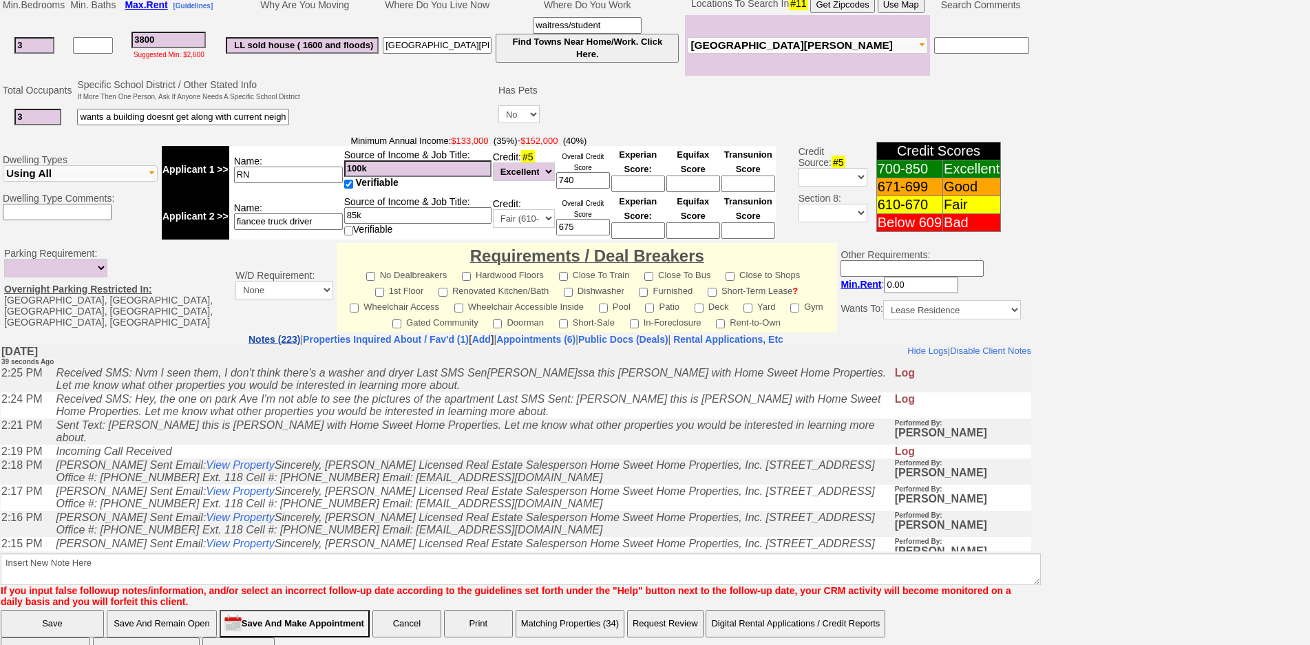
scroll to position [0, 0]
click at [370, 344] on link "Properties Inquired About / Fav'd (1)" at bounding box center [386, 339] width 166 height 11
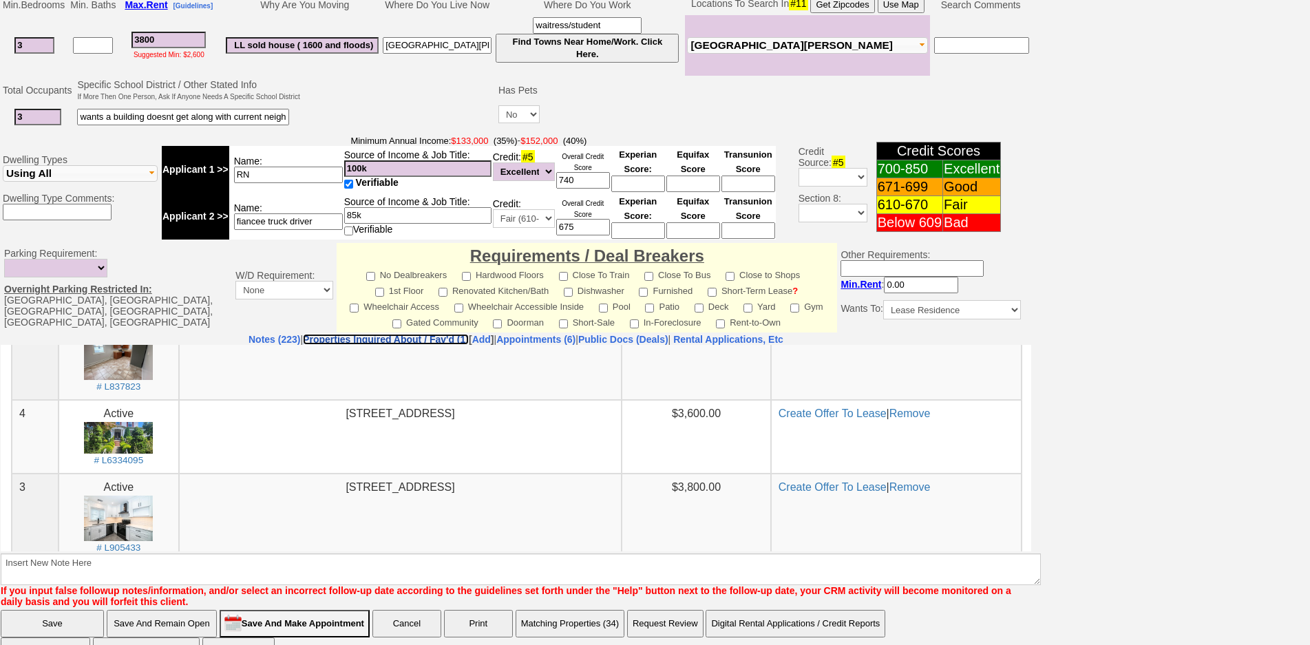
scroll to position [413, 0]
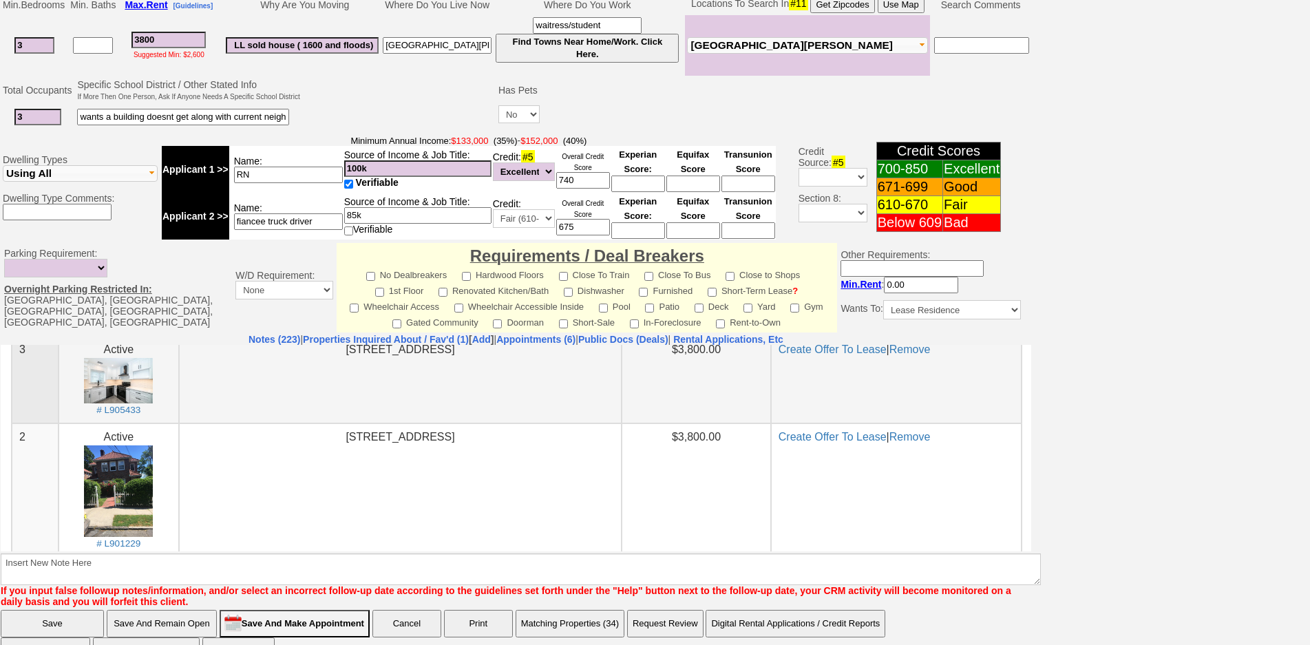
click at [154, 386] on center "Active # L905433" at bounding box center [118, 379] width 105 height 75
click at [145, 384] on img at bounding box center [118, 380] width 69 height 46
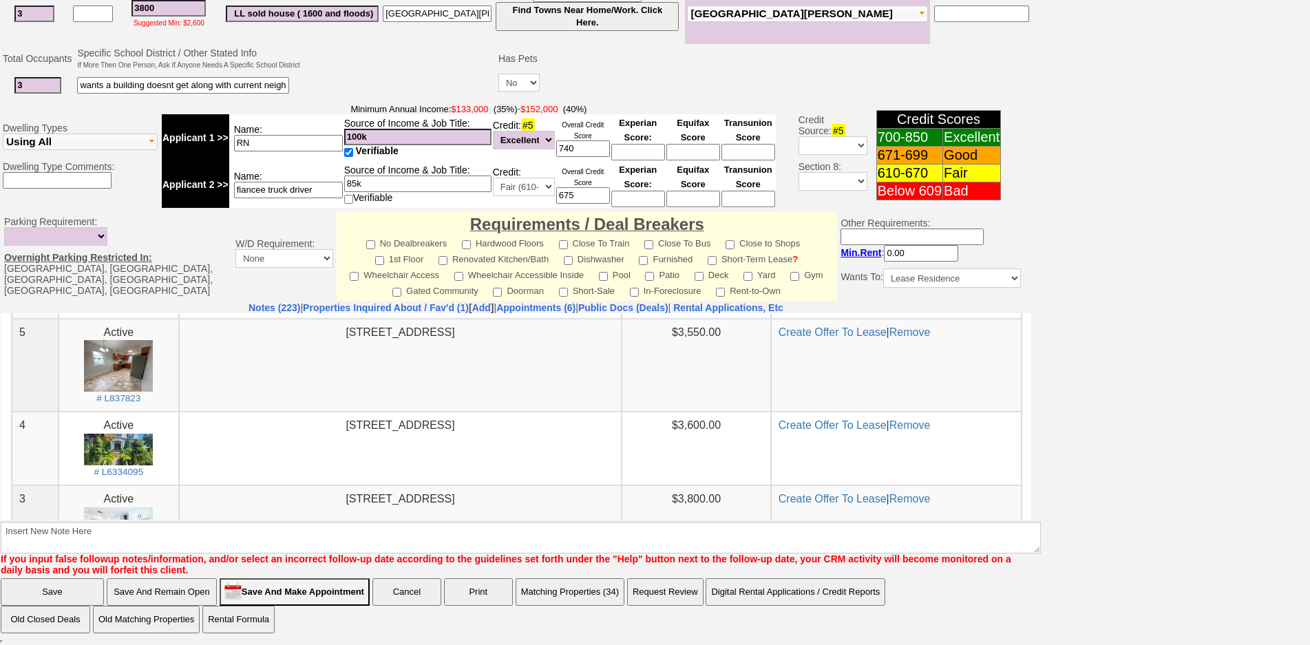
scroll to position [233, 0]
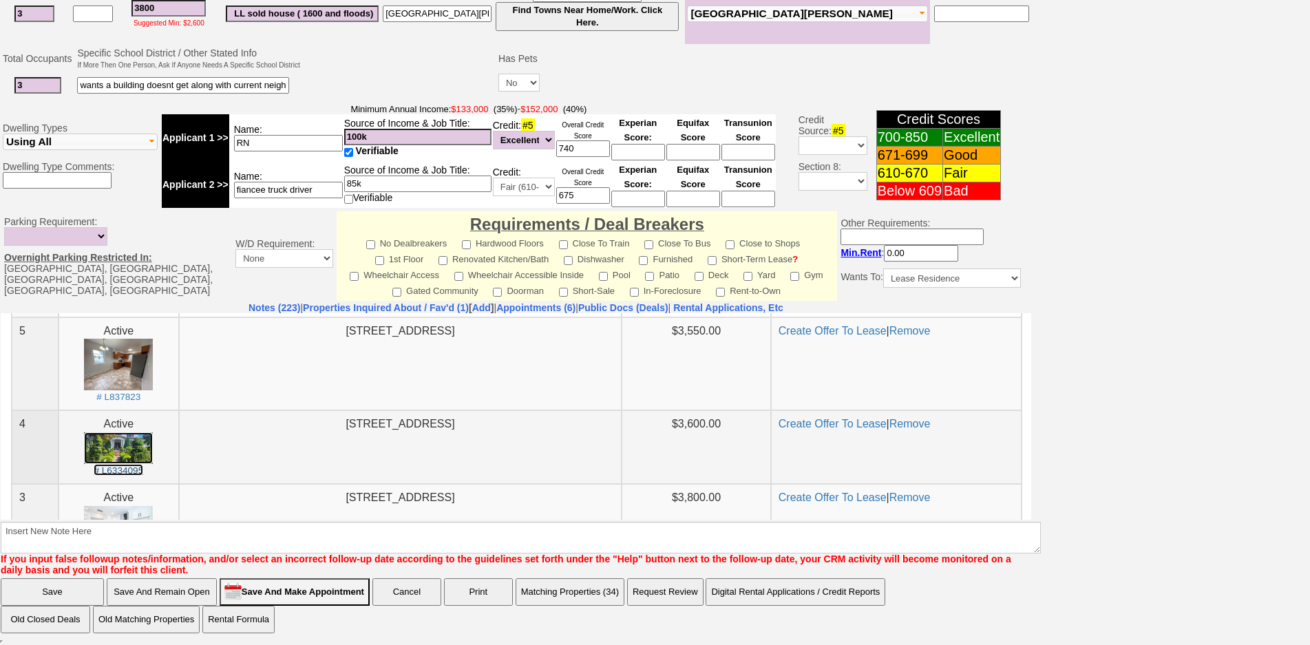
click at [135, 454] on img at bounding box center [118, 448] width 69 height 32
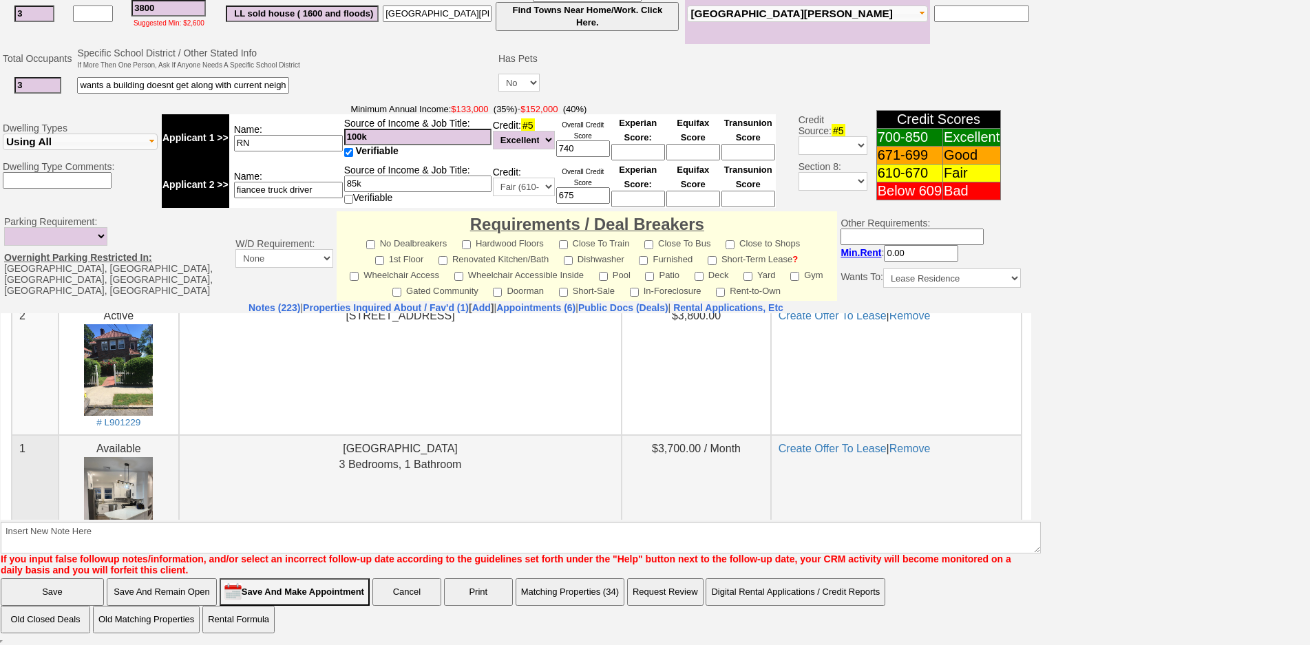
scroll to position [440, 0]
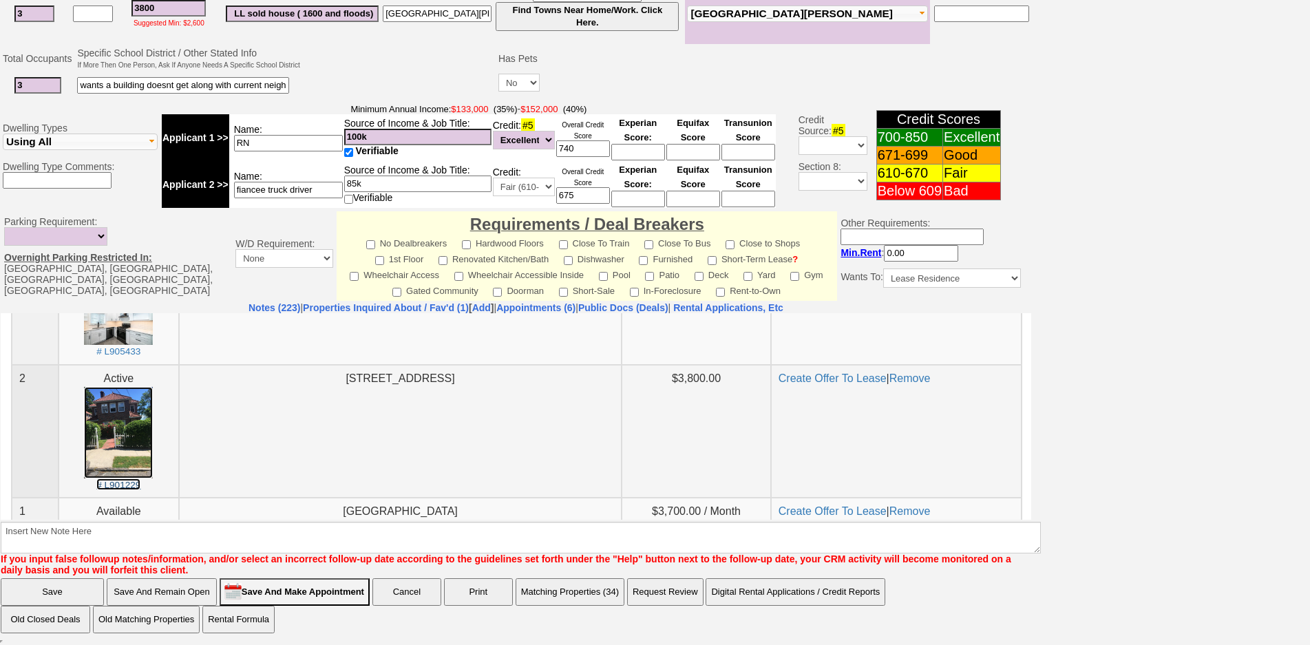
click at [138, 441] on img at bounding box center [118, 432] width 69 height 92
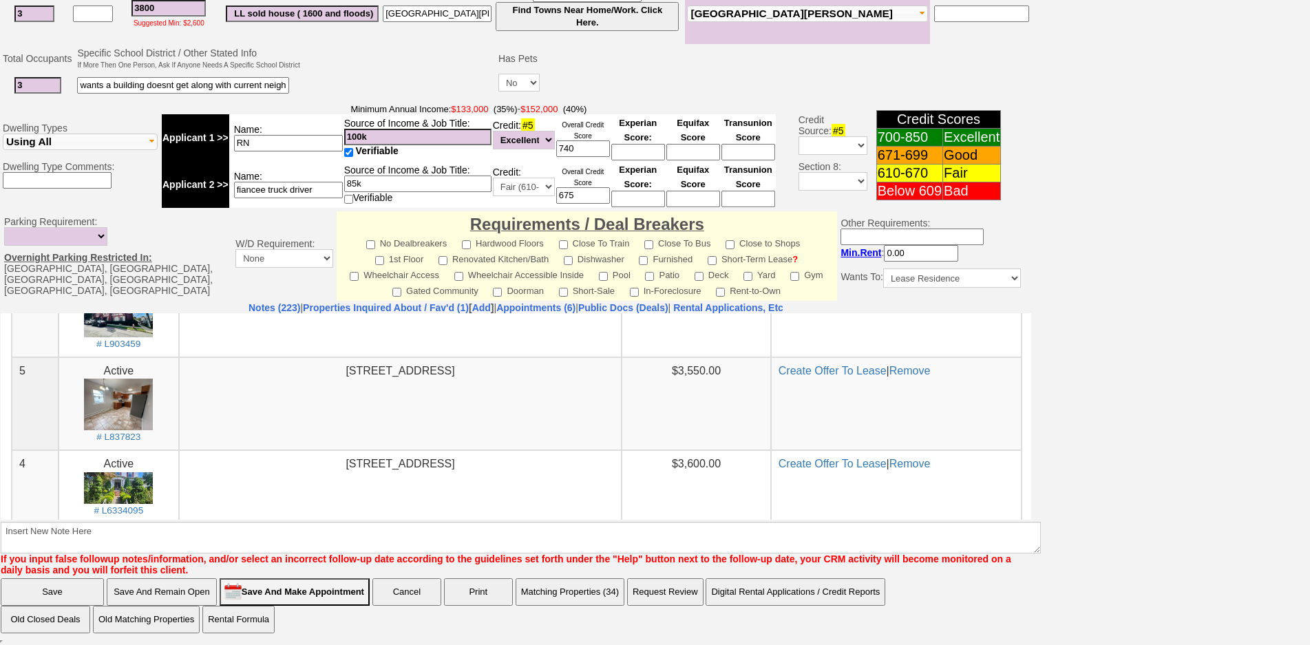
scroll to position [165, 0]
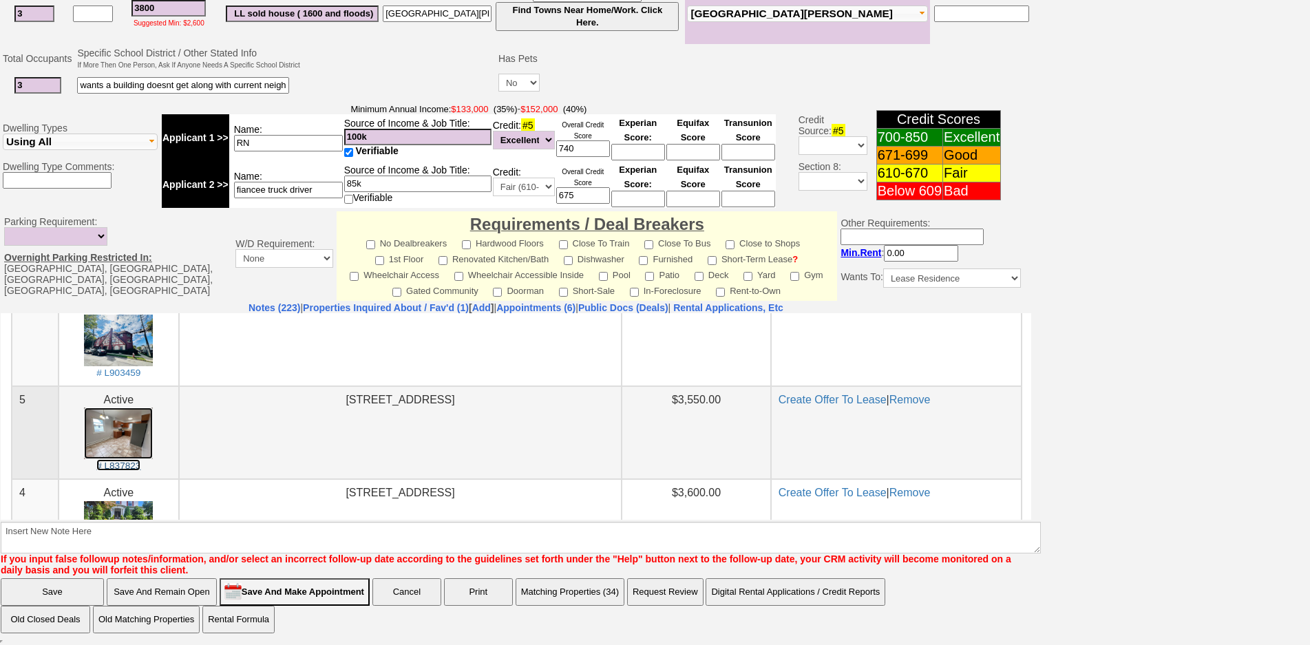
click at [114, 423] on img at bounding box center [118, 433] width 69 height 52
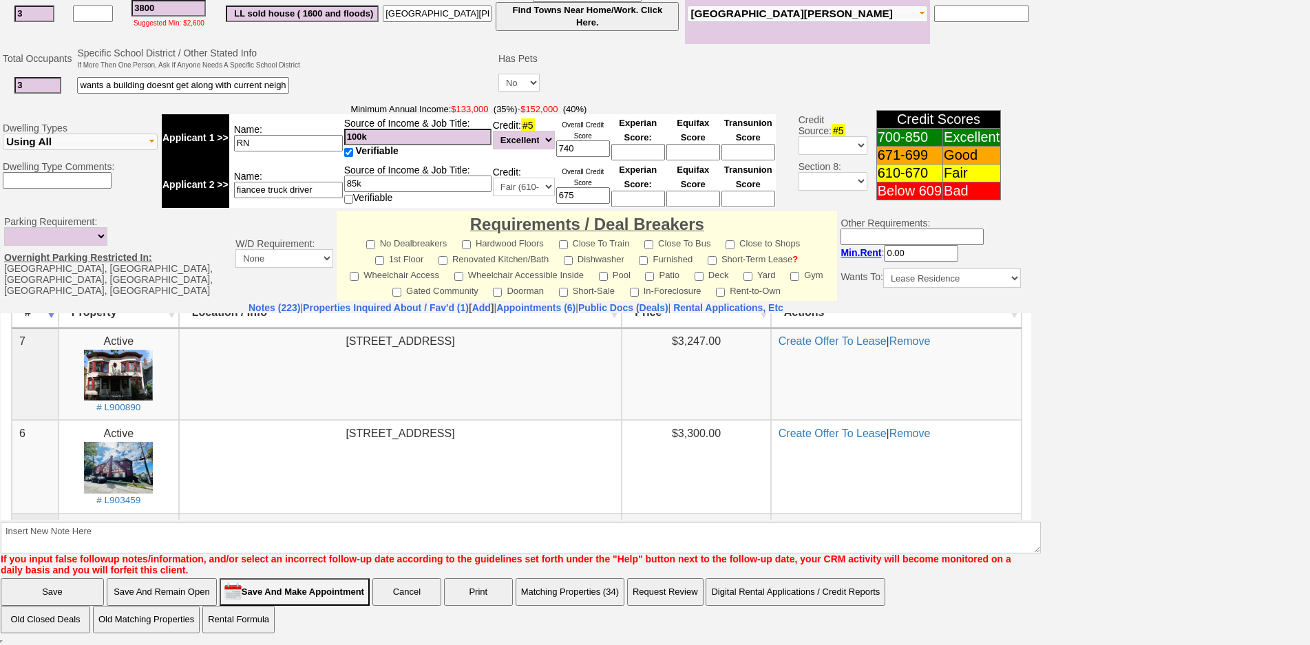
scroll to position [27, 0]
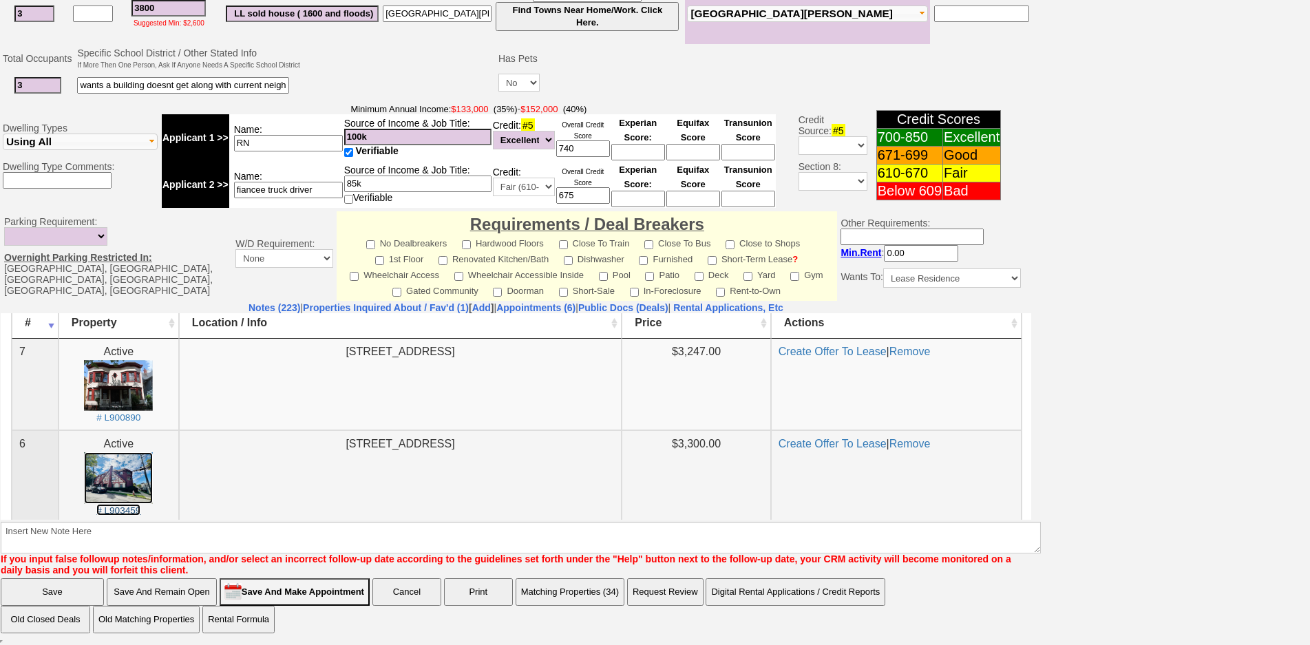
click at [113, 463] on img at bounding box center [118, 478] width 69 height 52
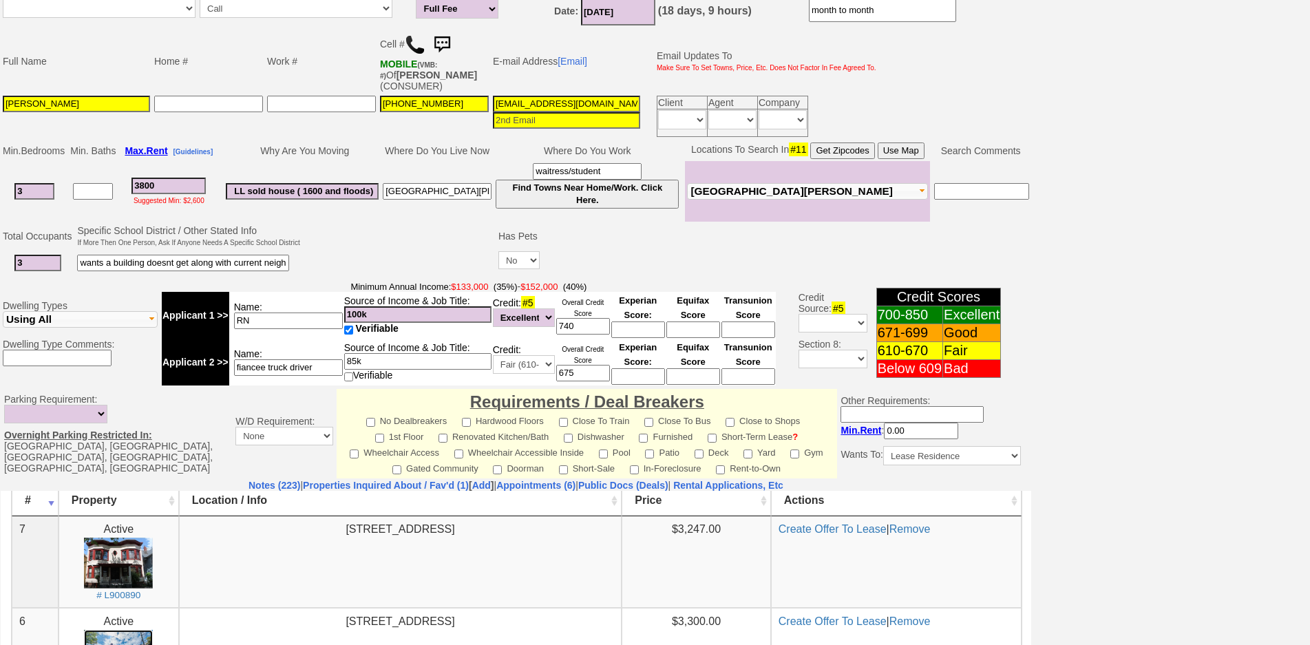
scroll to position [32, 0]
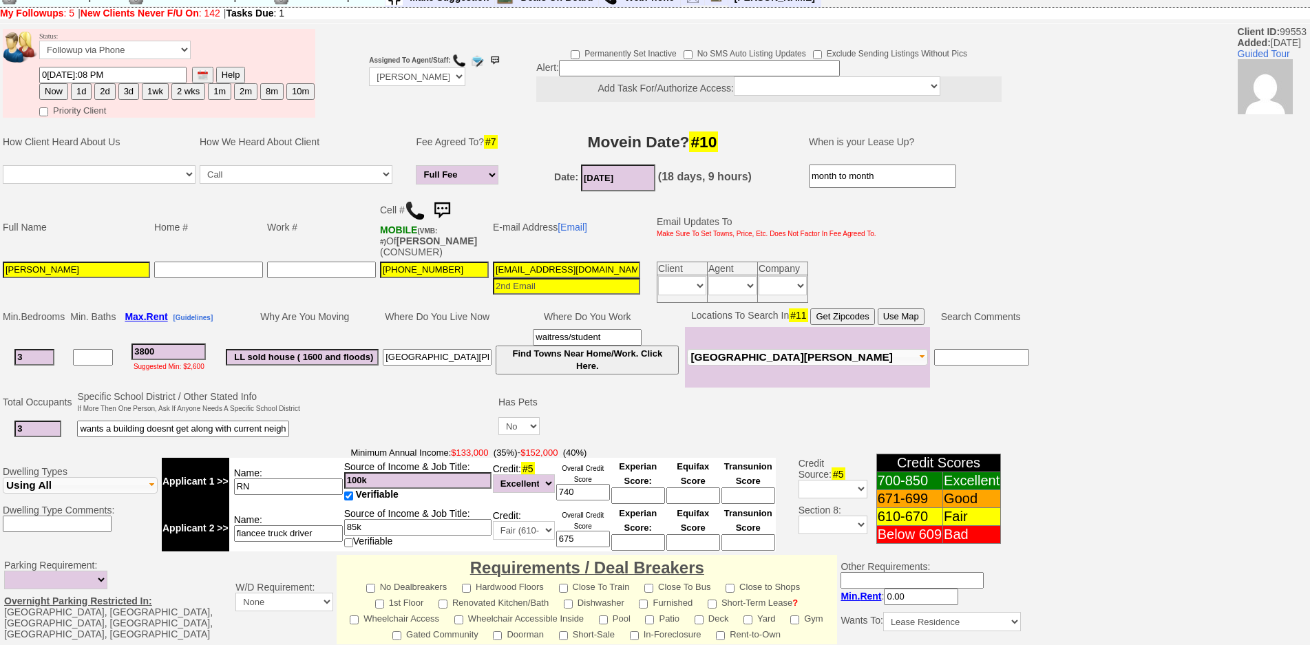
drag, startPoint x: 450, startPoint y: 209, endPoint x: 735, endPoint y: 71, distance: 316.6
click at [450, 207] on img at bounding box center [442, 211] width 28 height 28
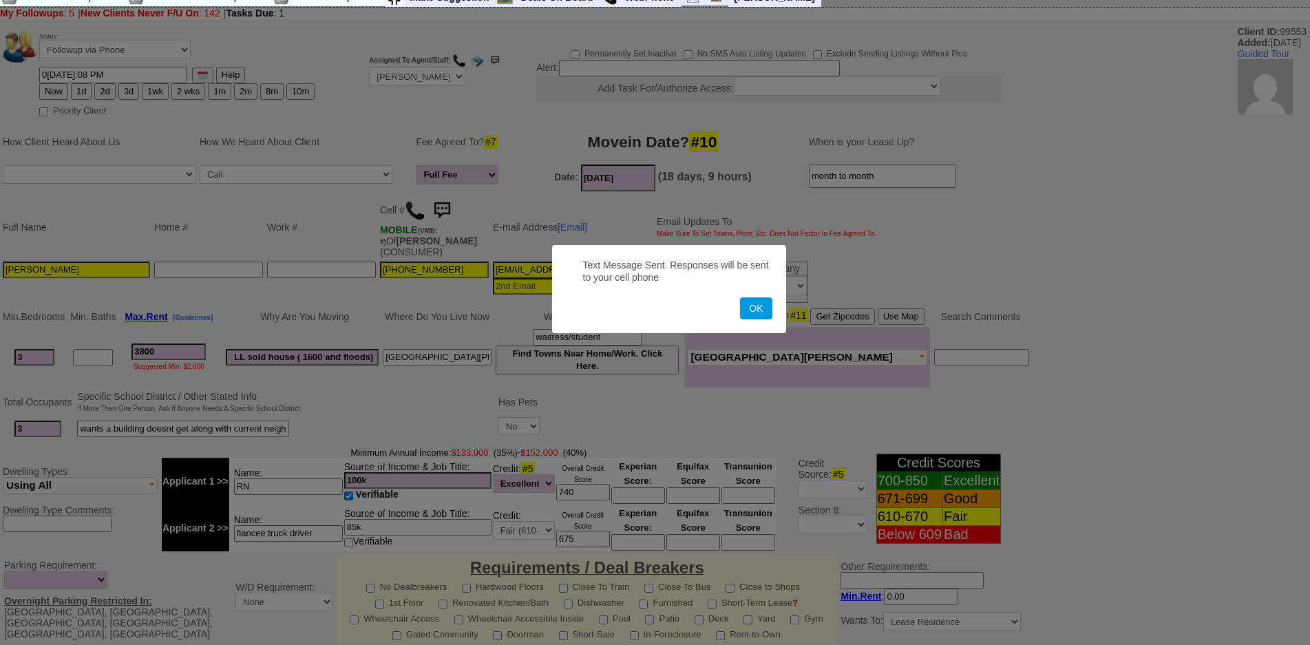
click at [740, 297] on button "OK" at bounding box center [756, 308] width 32 height 22
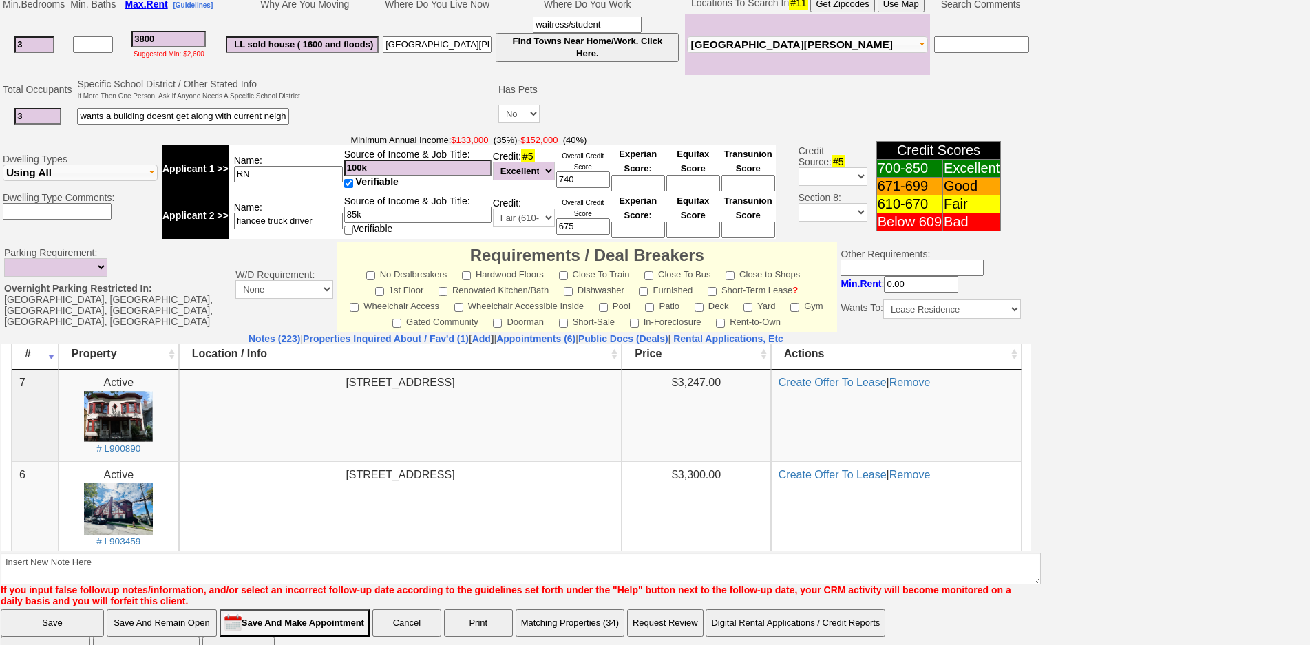
scroll to position [377, 0]
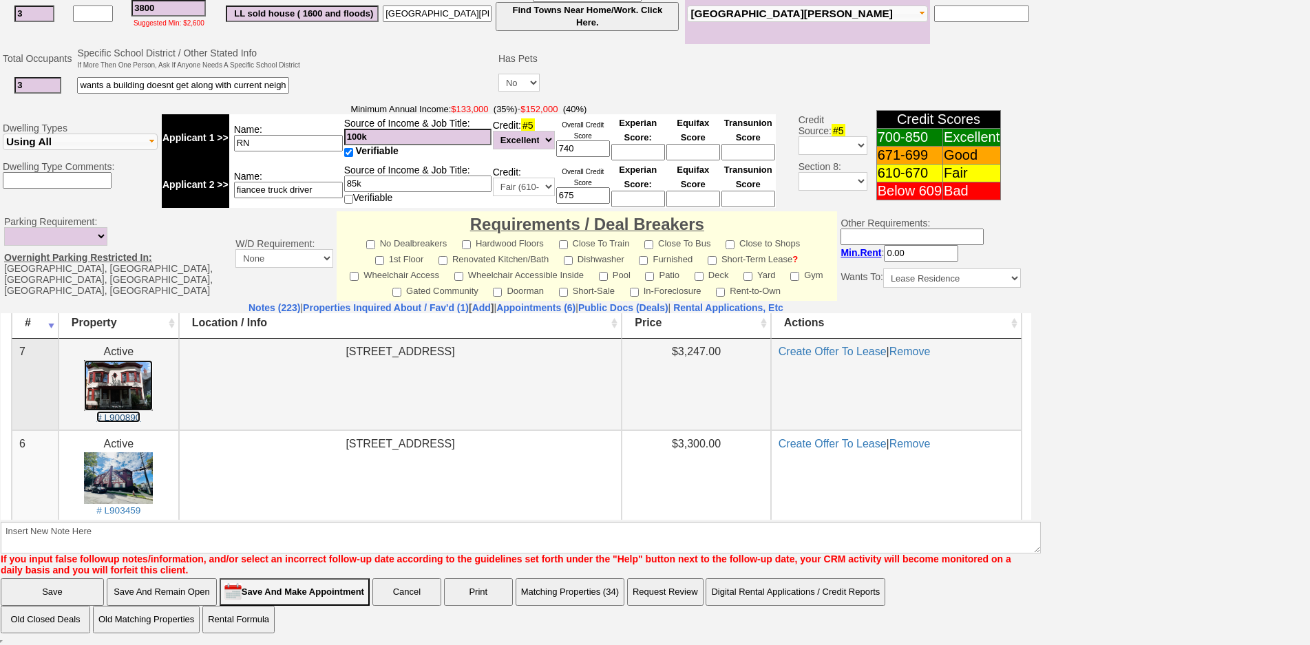
click at [124, 387] on img at bounding box center [118, 384] width 69 height 51
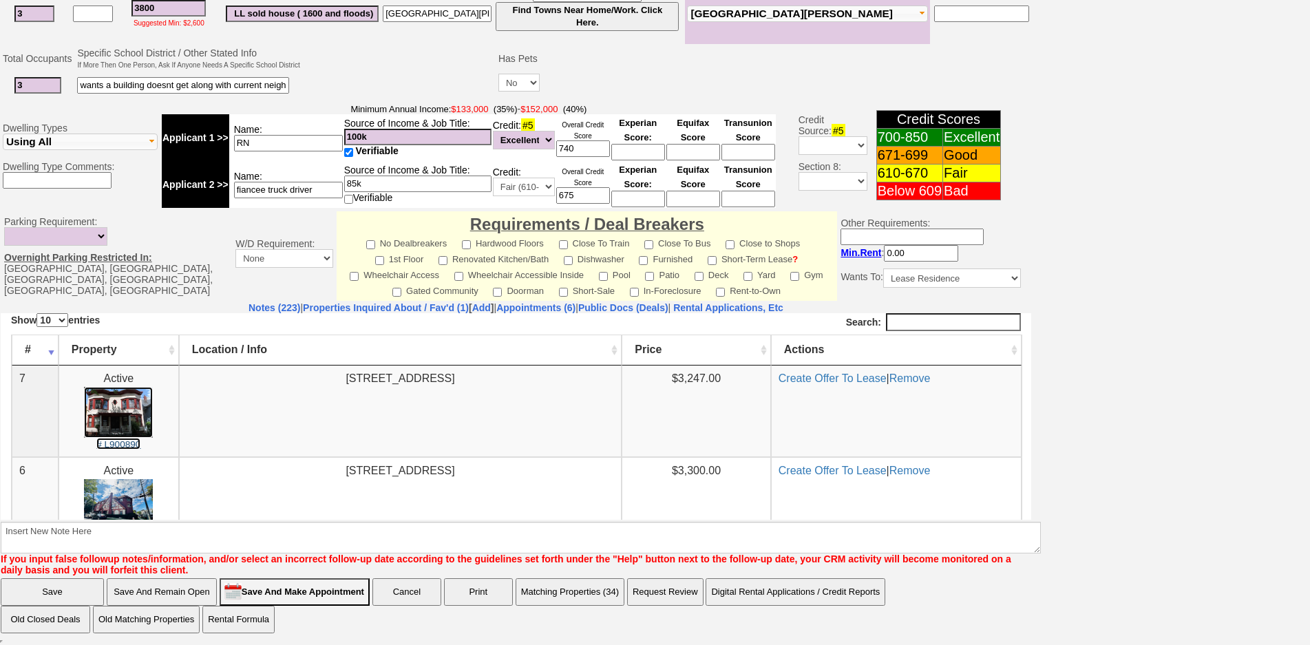
scroll to position [0, 0]
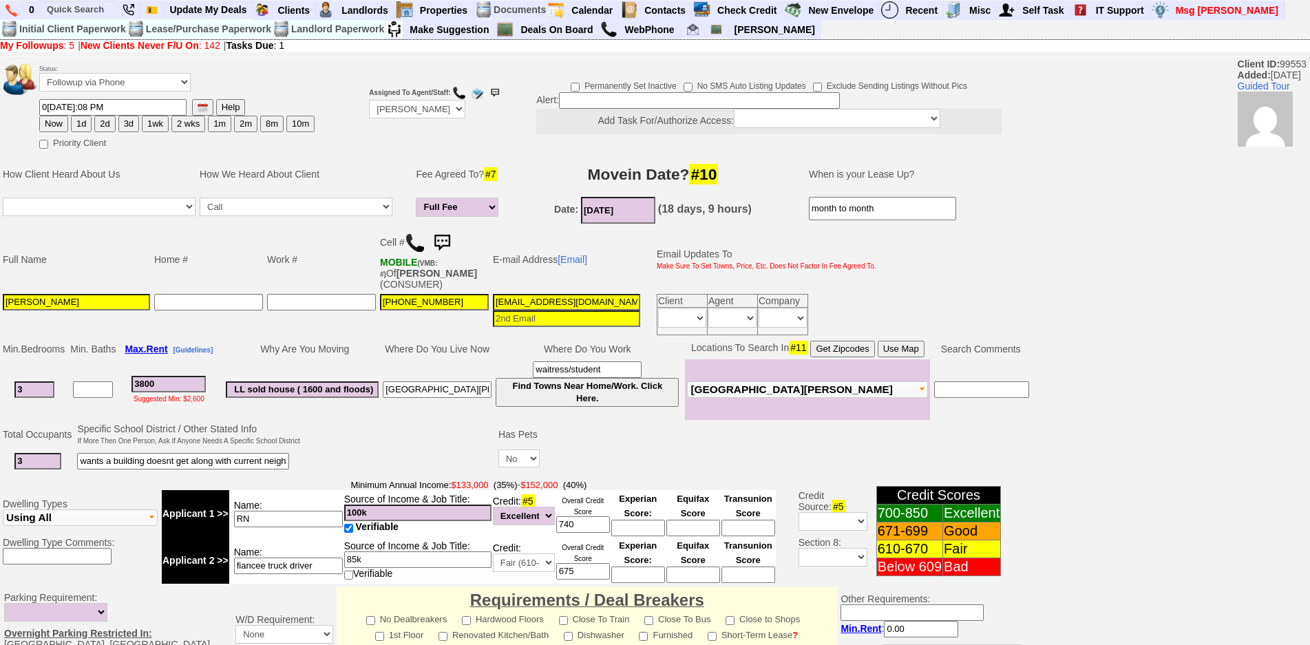
click at [265, 292] on td at bounding box center [321, 314] width 113 height 45
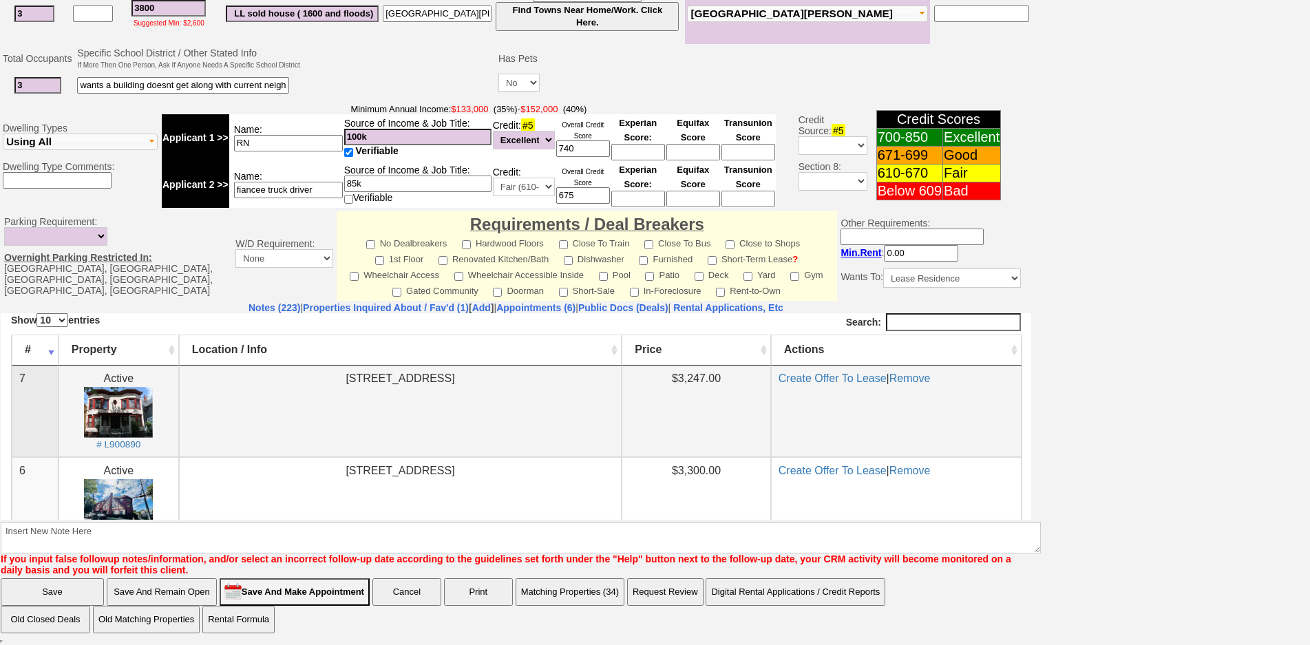
drag, startPoint x: 684, startPoint y: 908, endPoint x: 652, endPoint y: 426, distance: 482.4
click at [563, 590] on button "Matching Properties (34)" at bounding box center [570, 592] width 109 height 28
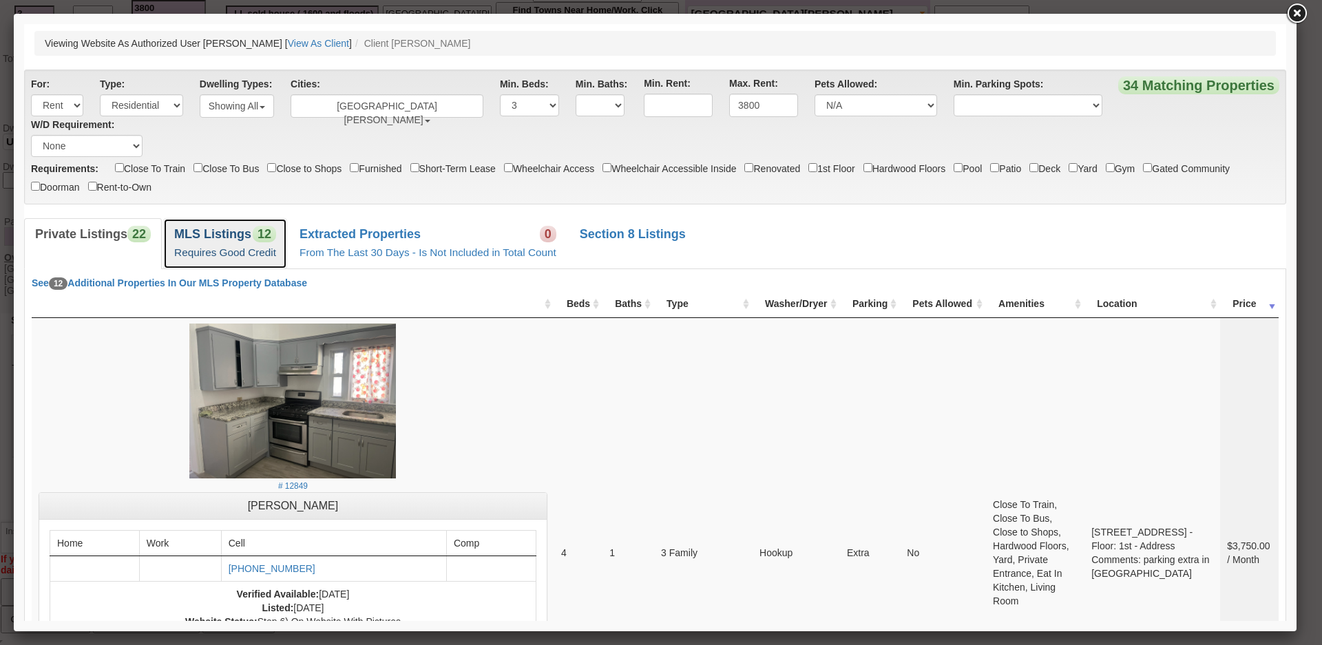
click at [223, 233] on b "MLS Listings" at bounding box center [212, 234] width 77 height 14
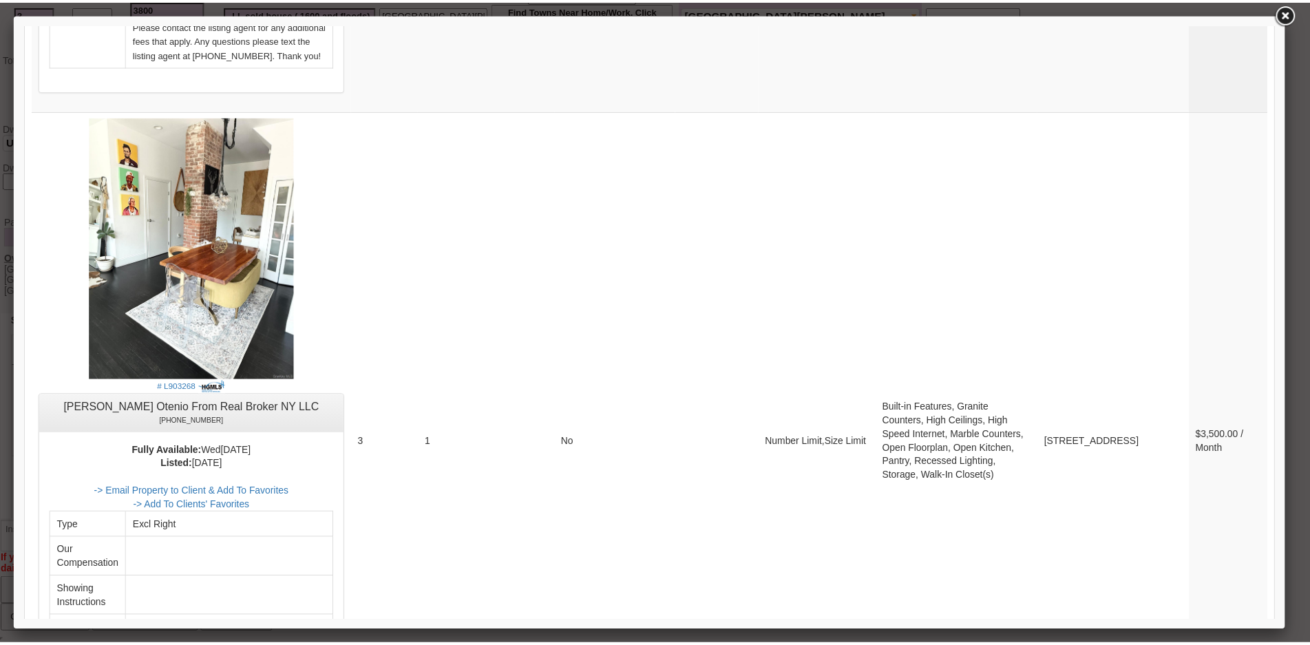
scroll to position [3236, 0]
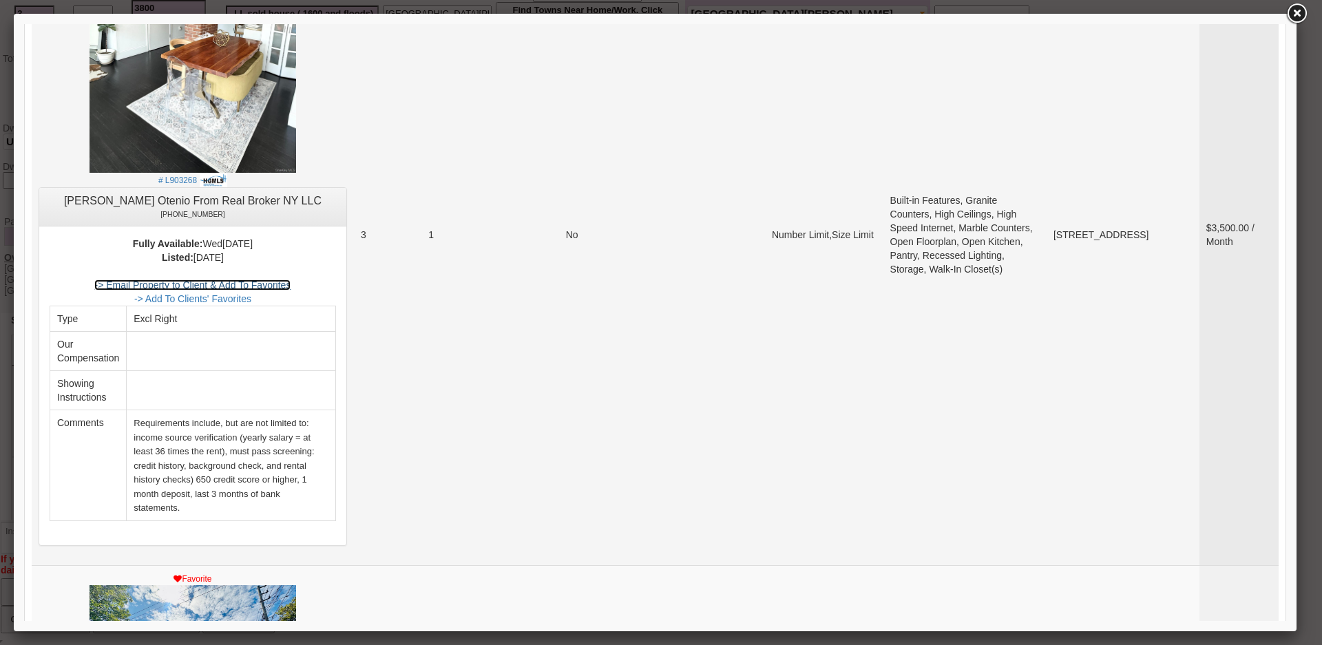
click at [284, 280] on link "-> Email Property to Client & Add To Favorites" at bounding box center [192, 285] width 196 height 11
click at [211, 53] on img at bounding box center [193, 41] width 207 height 262
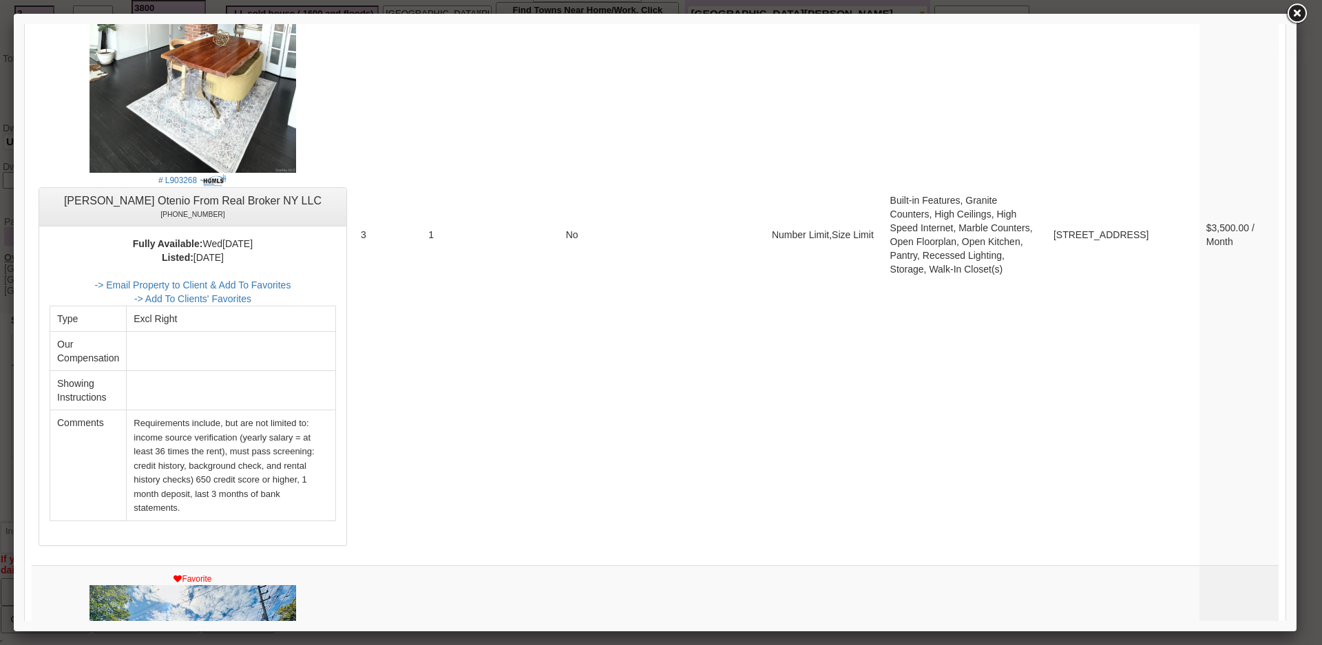
click at [1299, 19] on link at bounding box center [1296, 13] width 25 height 25
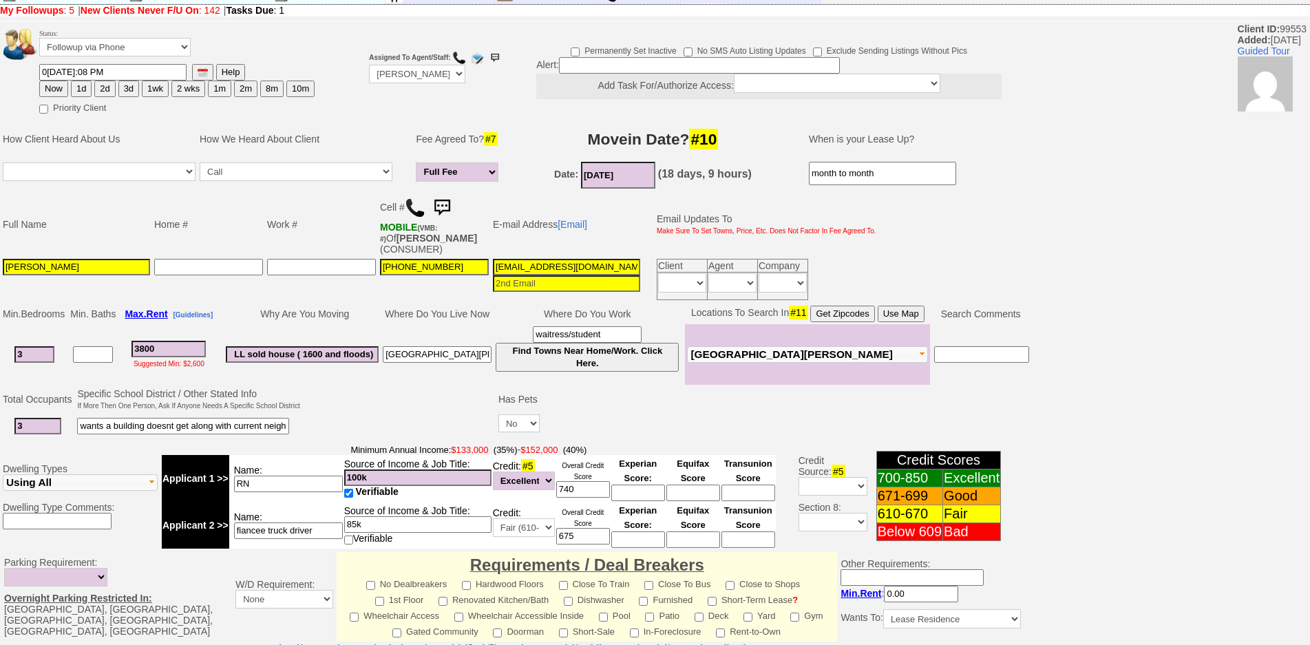
scroll to position [0, 0]
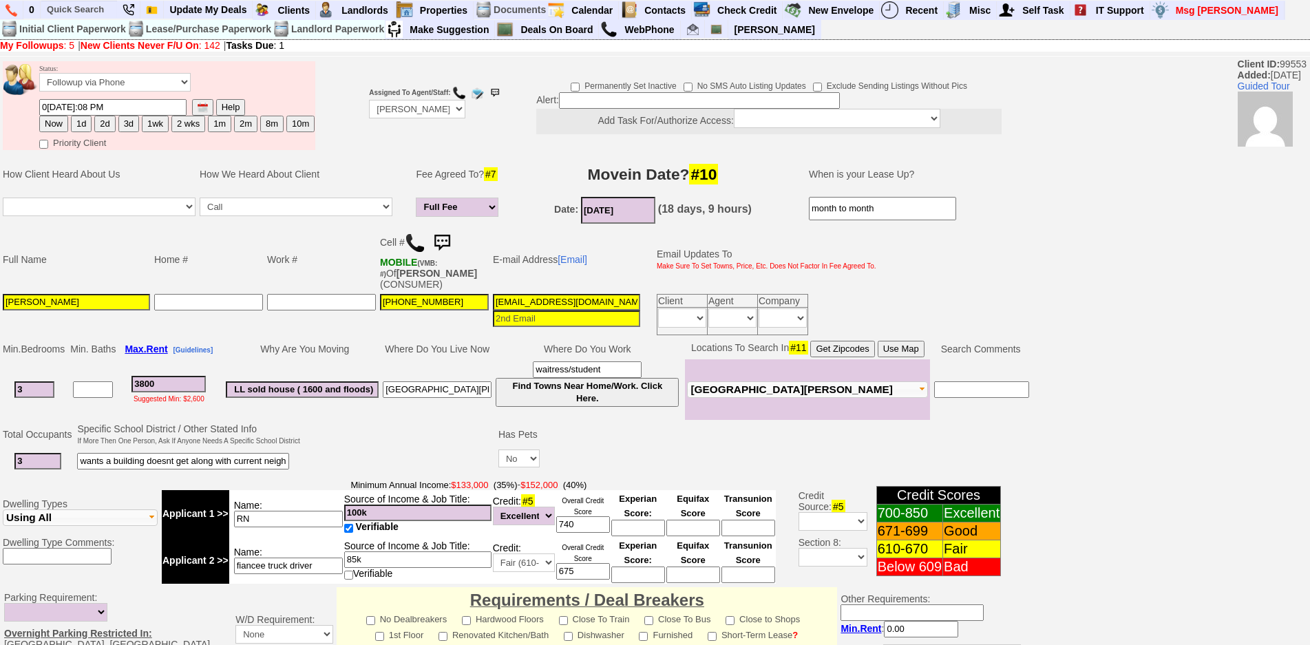
click at [448, 240] on img at bounding box center [442, 243] width 28 height 28
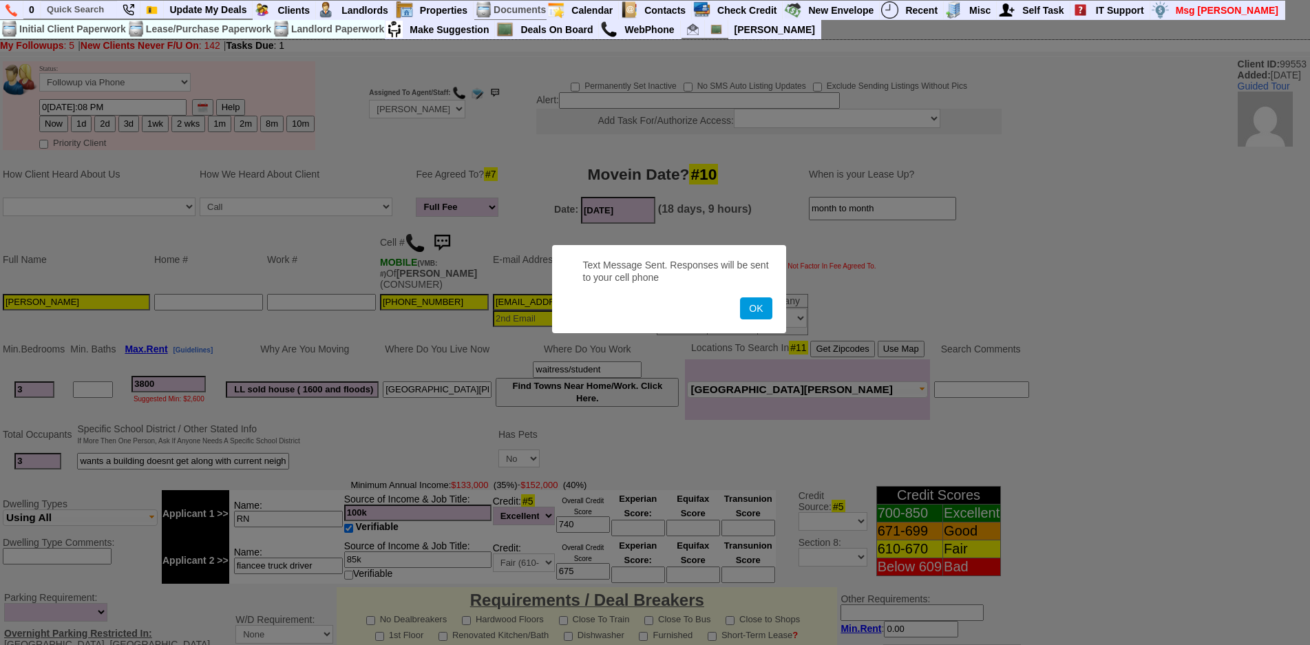
click at [740, 297] on button "OK" at bounding box center [756, 308] width 32 height 22
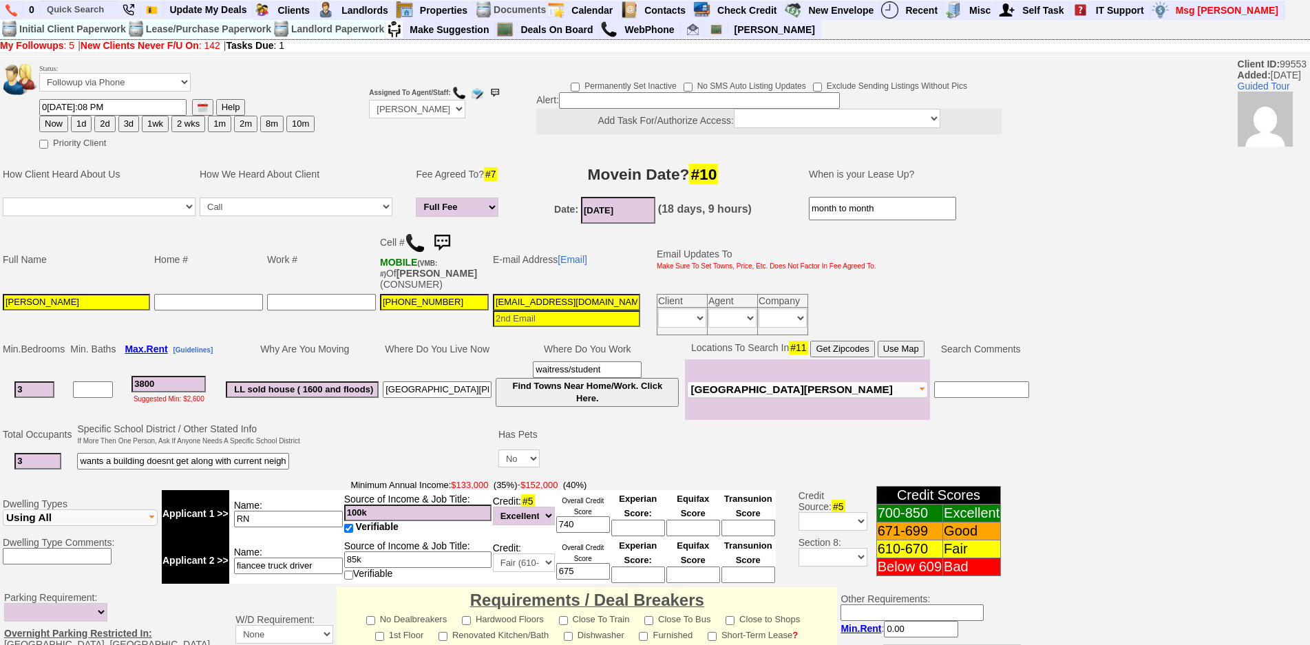
click at [448, 240] on img at bounding box center [442, 243] width 28 height 28
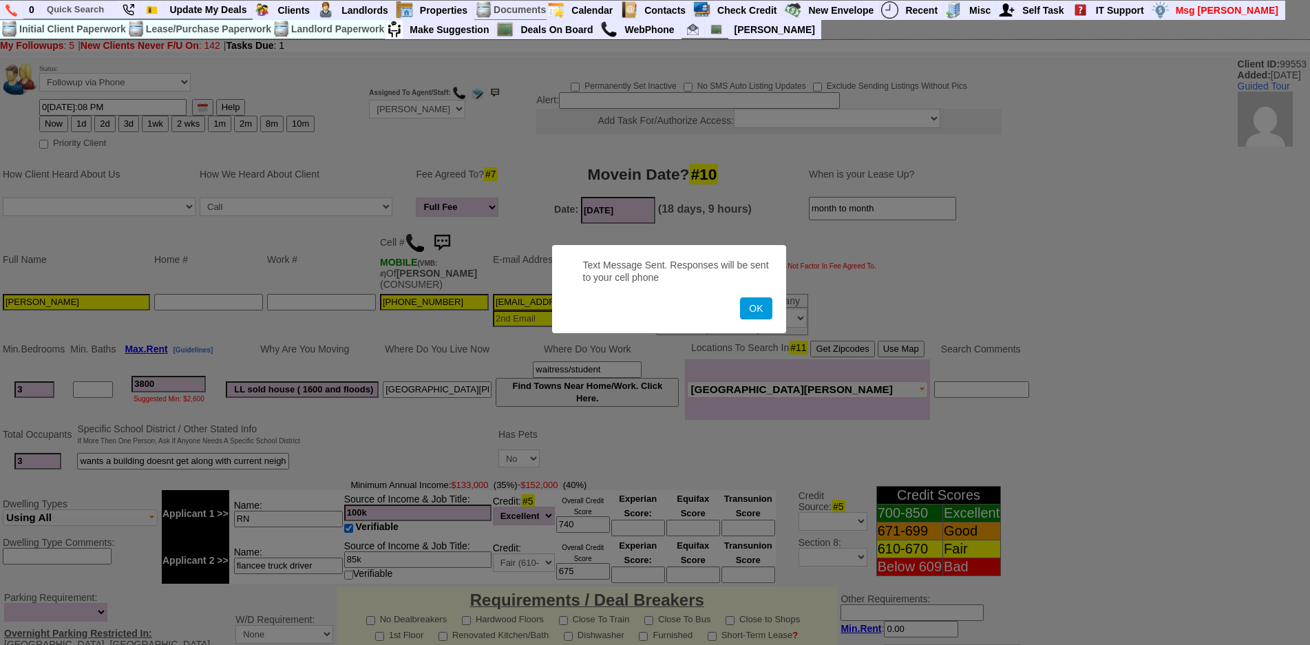
click at [740, 297] on button "OK" at bounding box center [756, 308] width 32 height 22
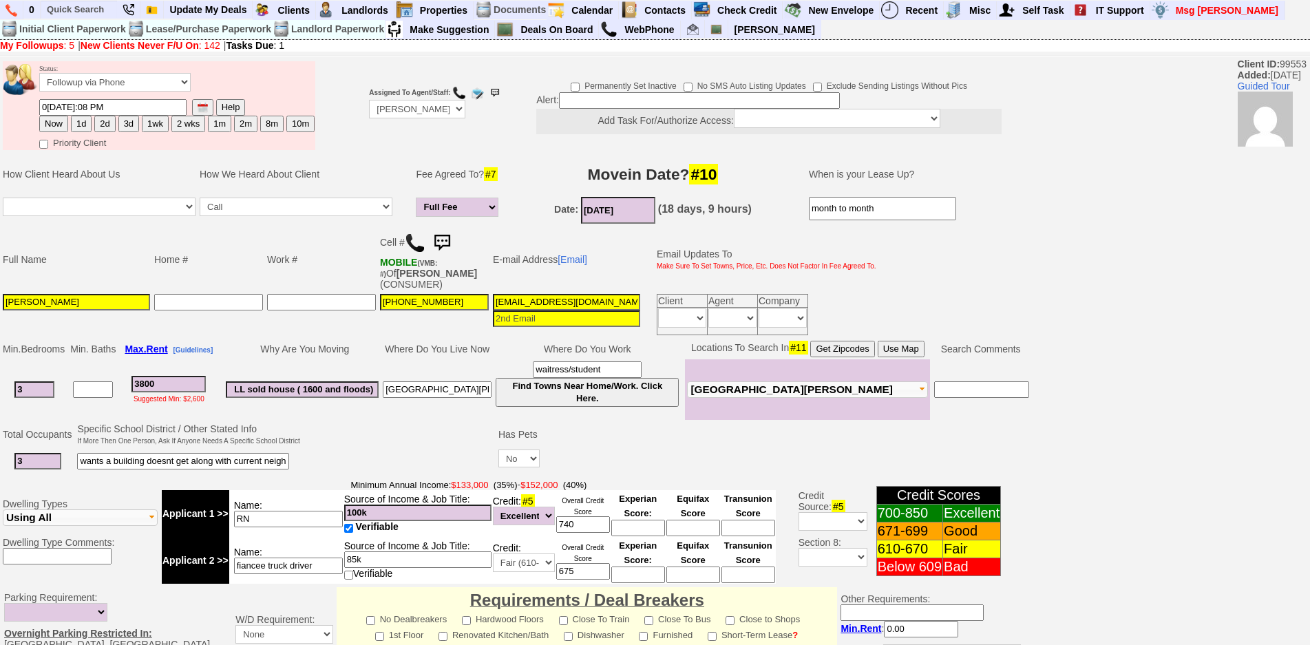
click at [448, 240] on img at bounding box center [442, 243] width 28 height 28
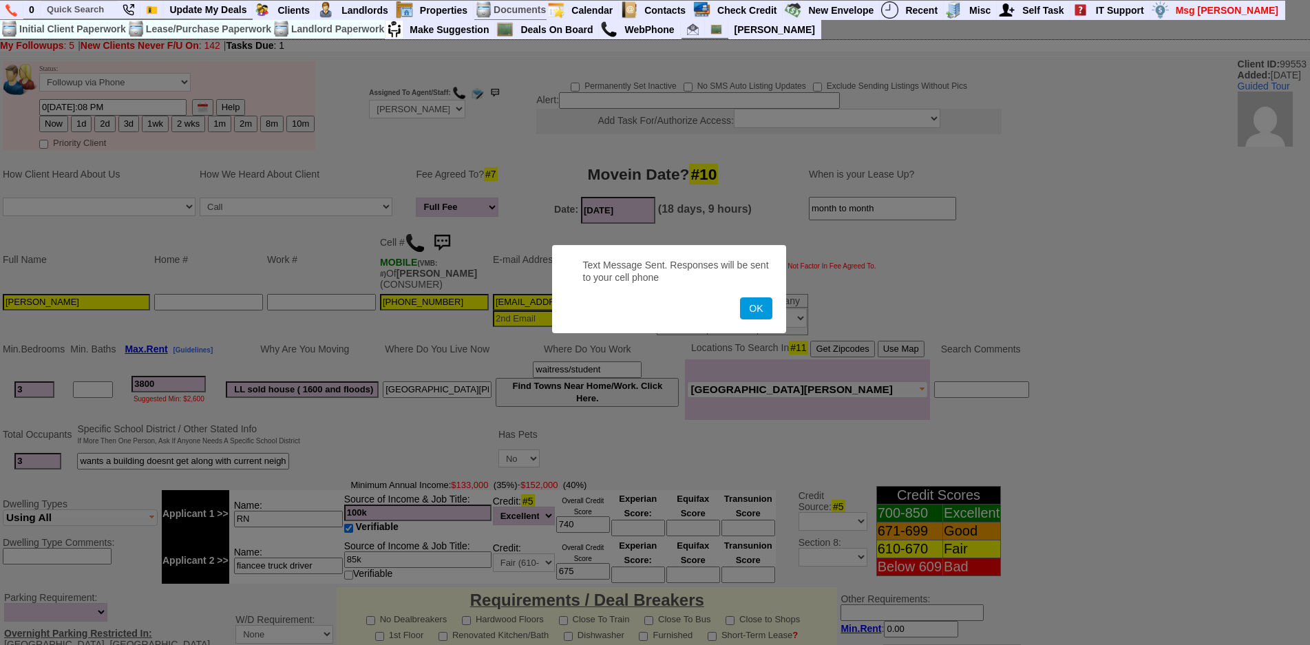
click at [740, 297] on button "OK" at bounding box center [756, 308] width 32 height 22
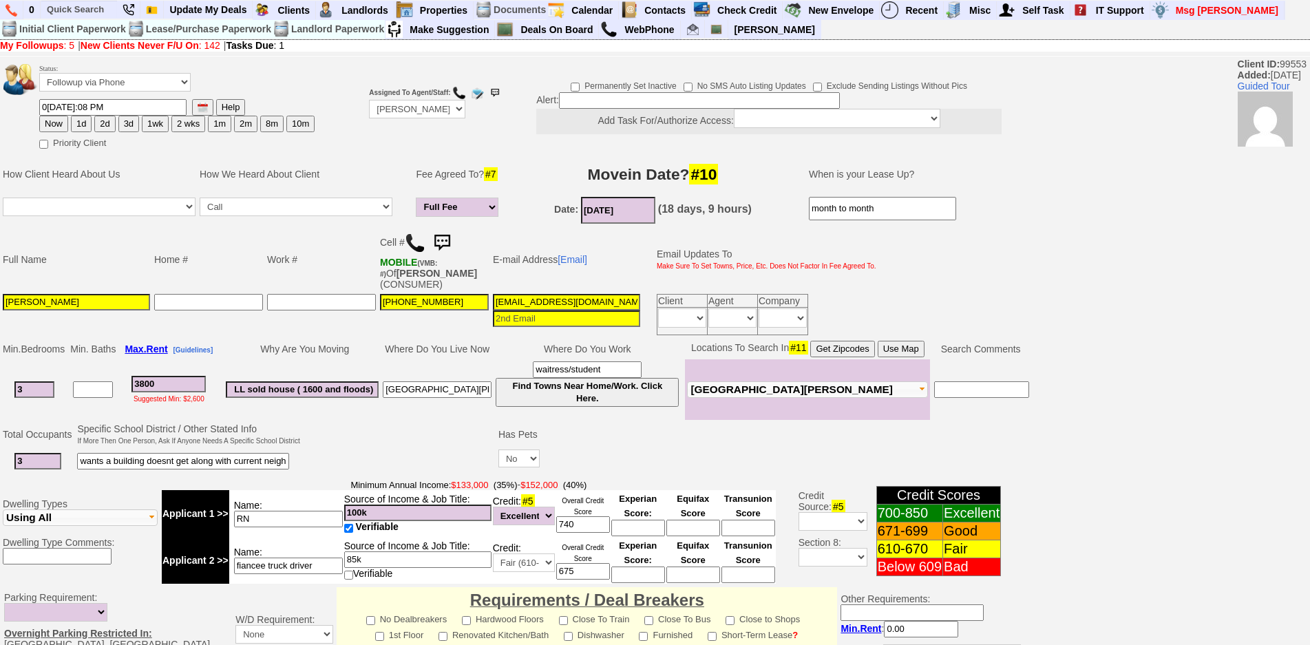
click at [450, 249] on img at bounding box center [442, 243] width 28 height 28
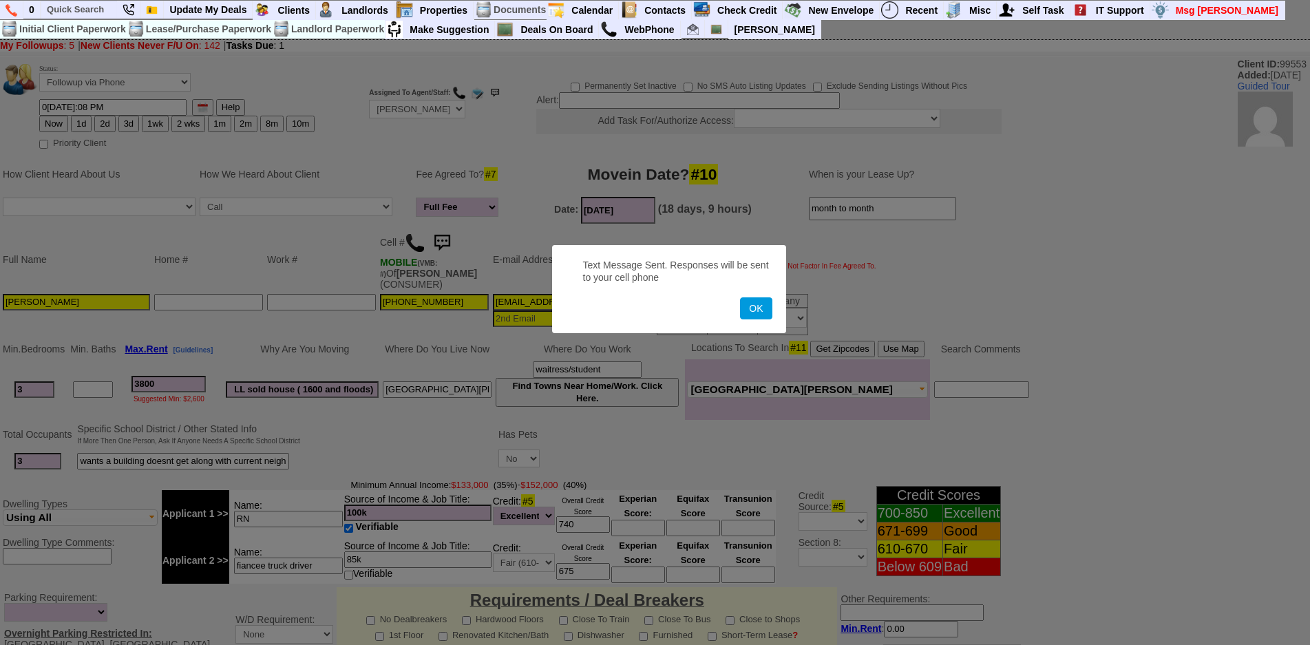
click at [740, 297] on button "OK" at bounding box center [756, 308] width 32 height 22
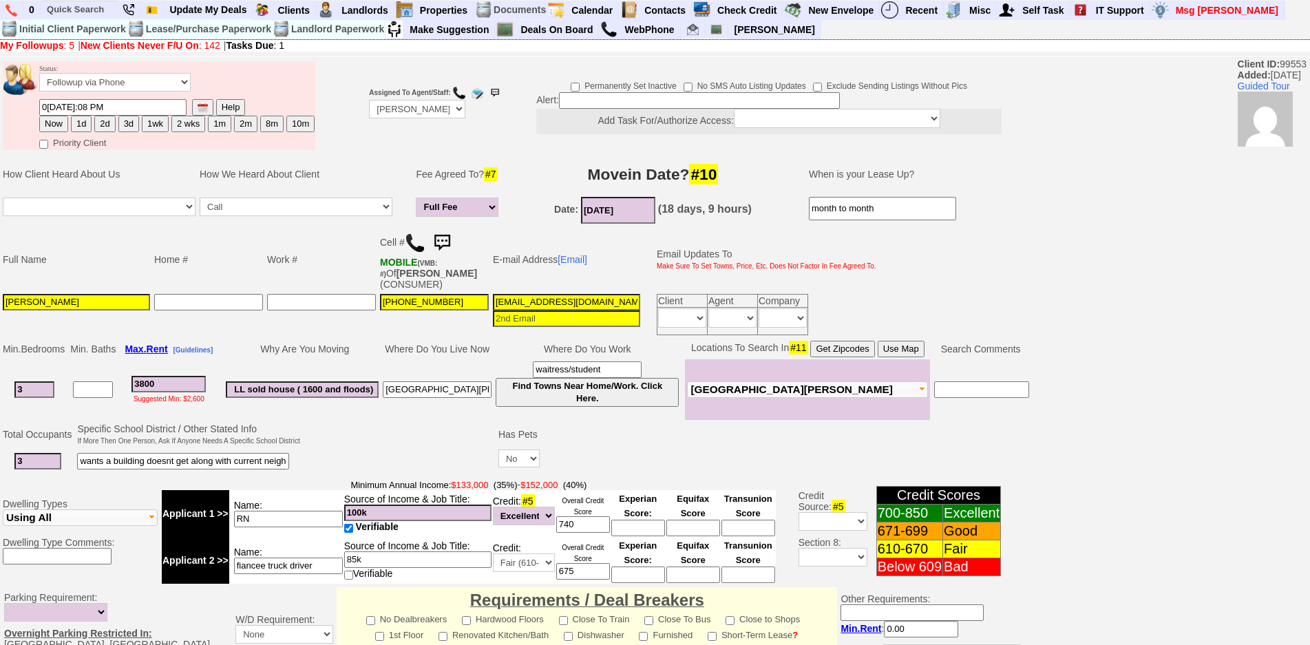
click at [450, 249] on img at bounding box center [442, 243] width 28 height 28
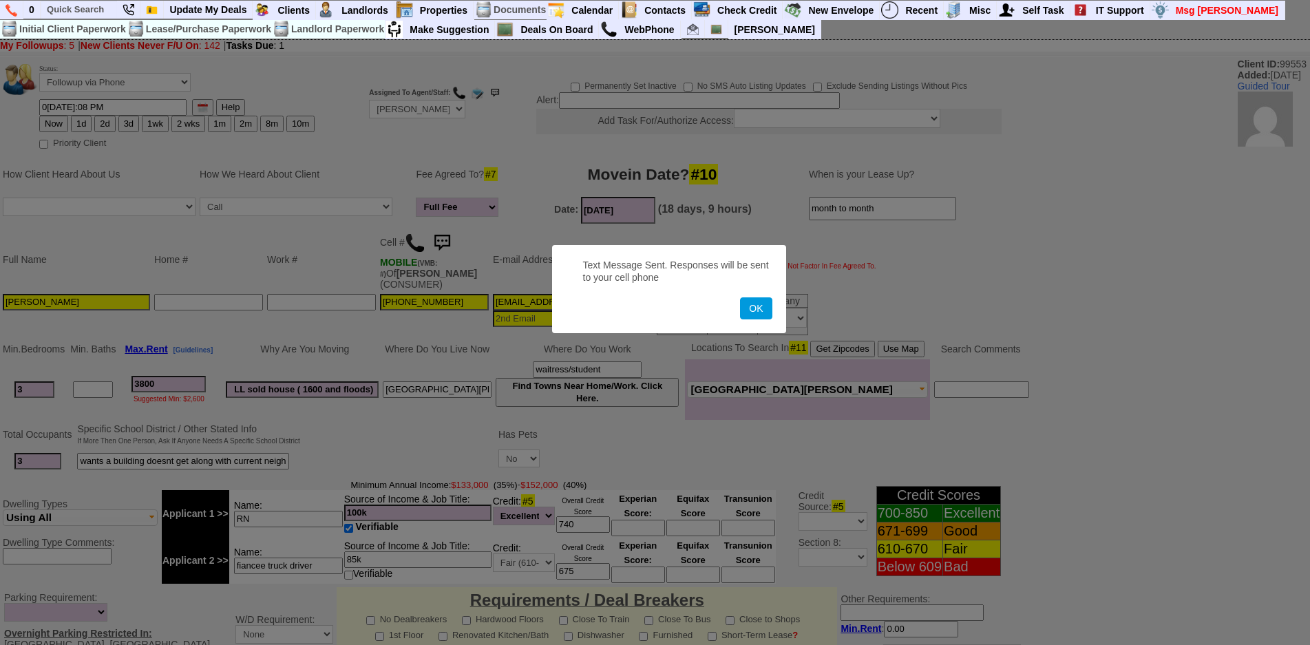
click at [740, 297] on button "OK" at bounding box center [756, 308] width 32 height 22
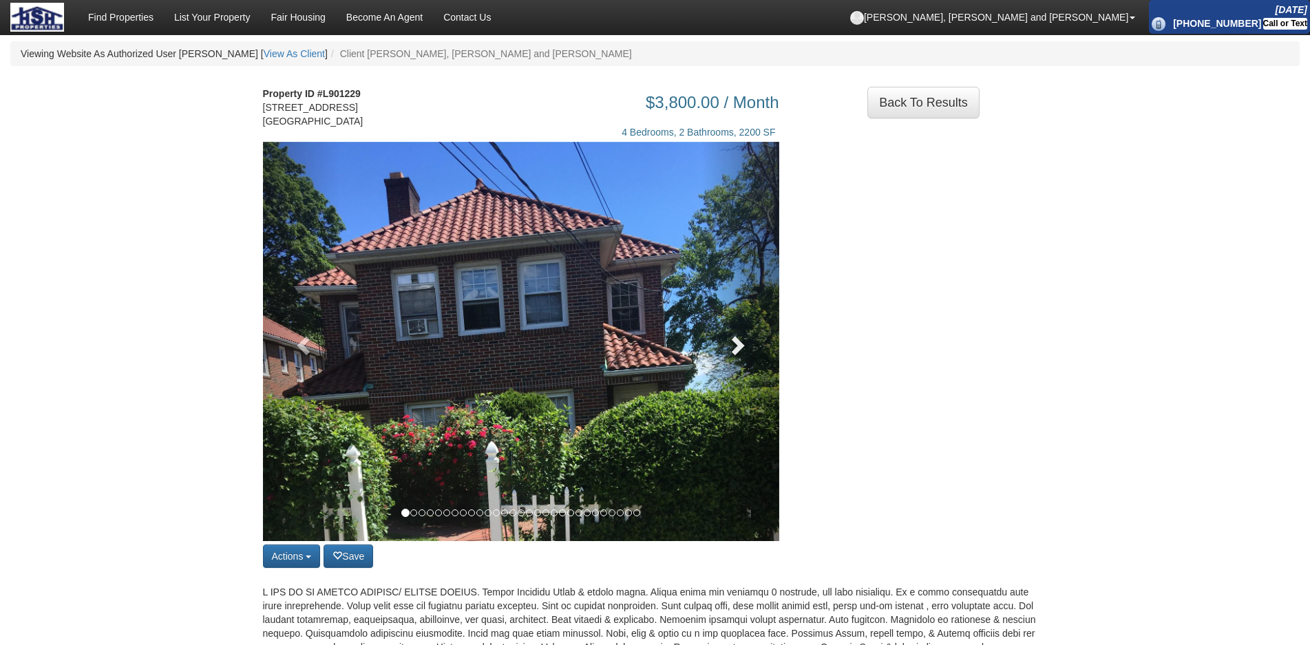
click at [732, 355] on span at bounding box center [736, 345] width 21 height 21
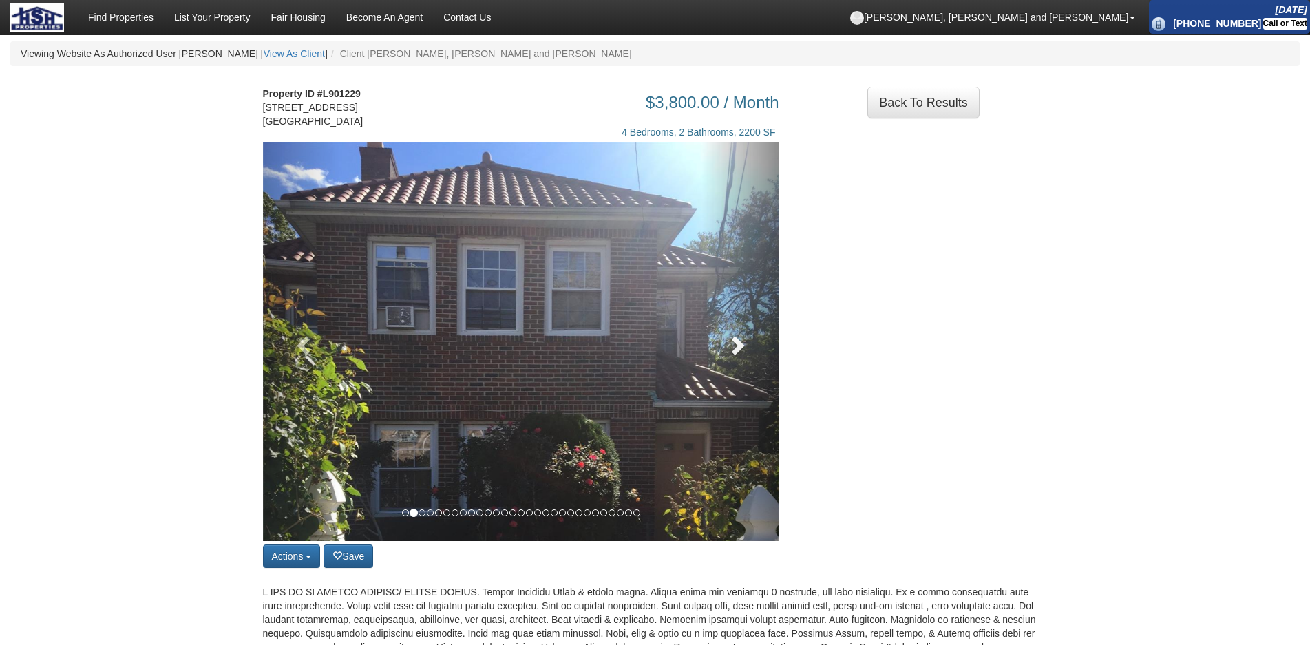
click at [732, 355] on span at bounding box center [736, 345] width 21 height 21
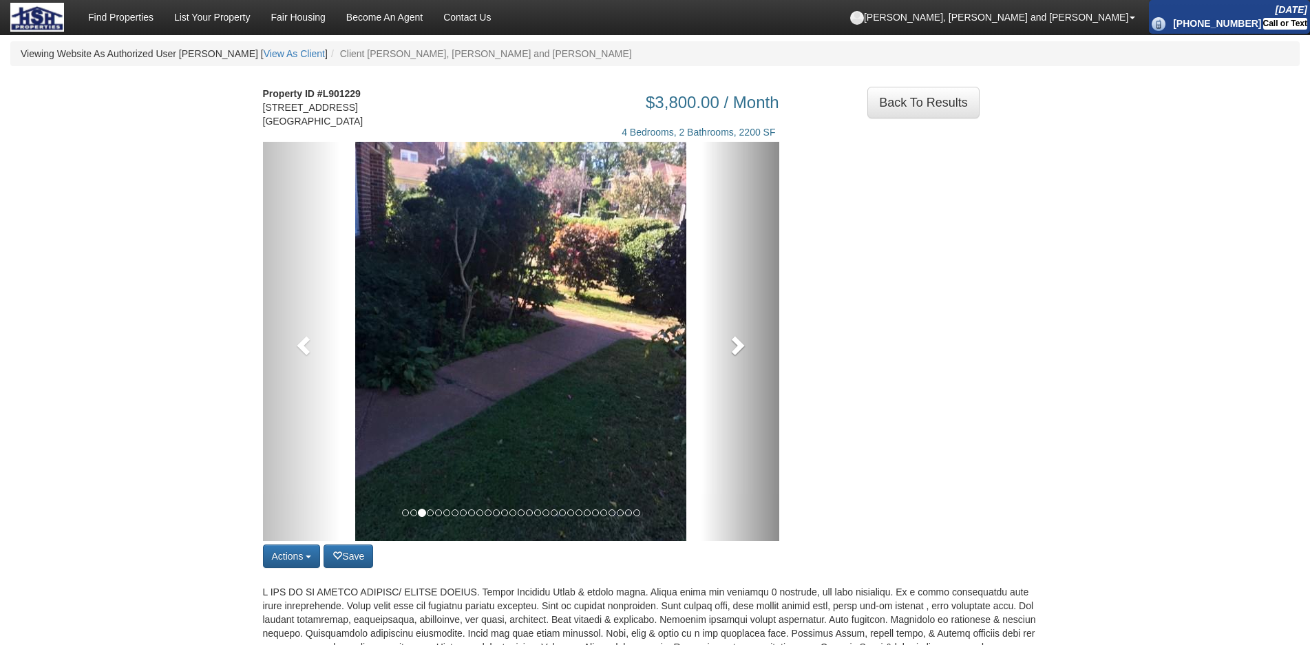
click at [732, 355] on span at bounding box center [736, 345] width 21 height 21
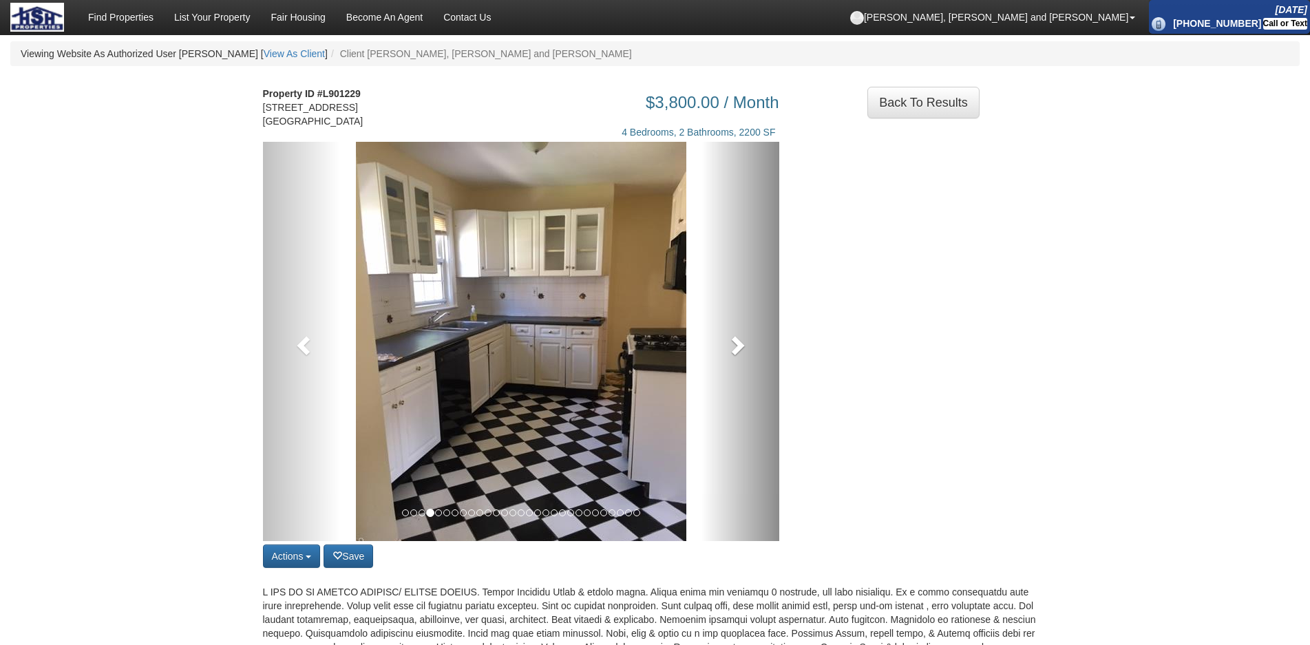
click at [732, 355] on span at bounding box center [736, 345] width 21 height 21
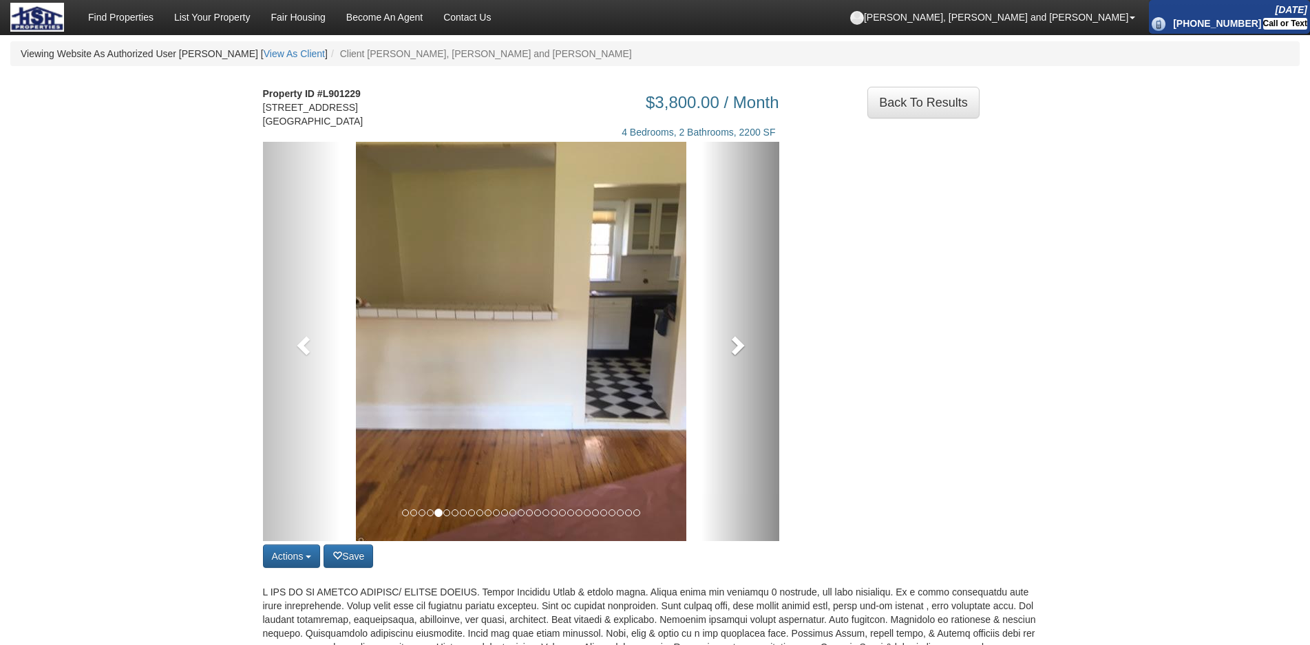
click at [732, 355] on span at bounding box center [736, 345] width 21 height 21
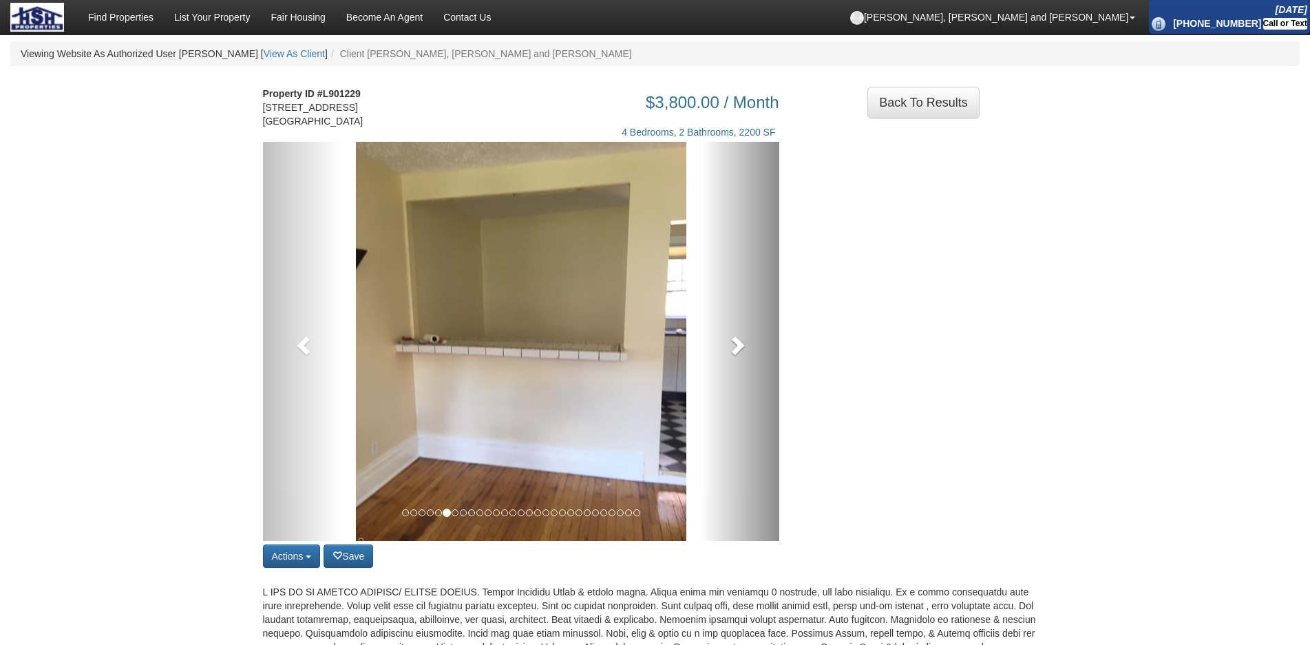
click at [732, 355] on span at bounding box center [736, 345] width 21 height 21
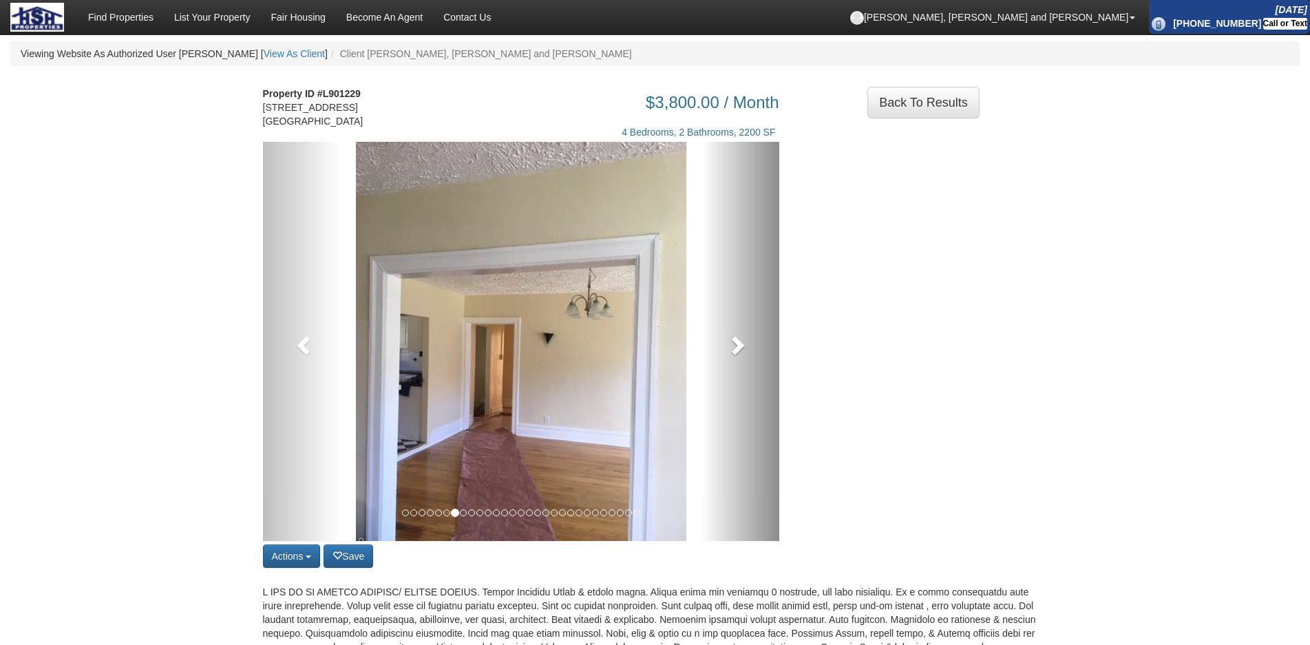
click at [732, 355] on span at bounding box center [736, 345] width 21 height 21
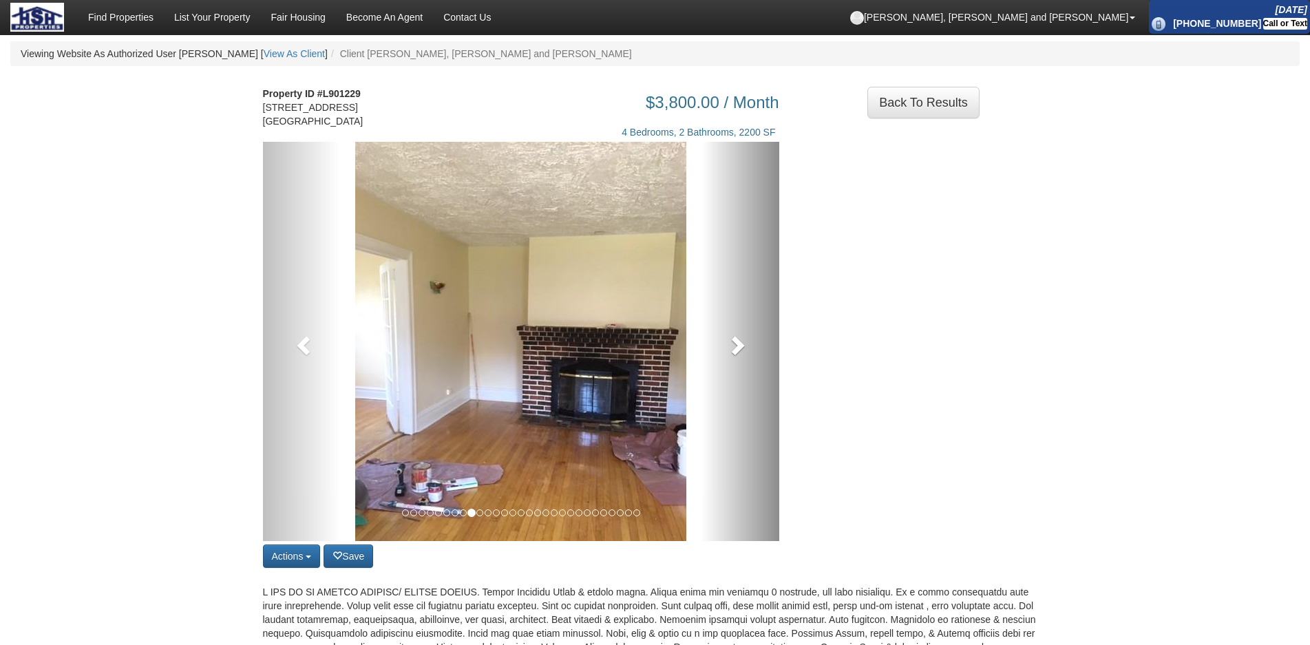
click at [732, 355] on span at bounding box center [736, 345] width 21 height 21
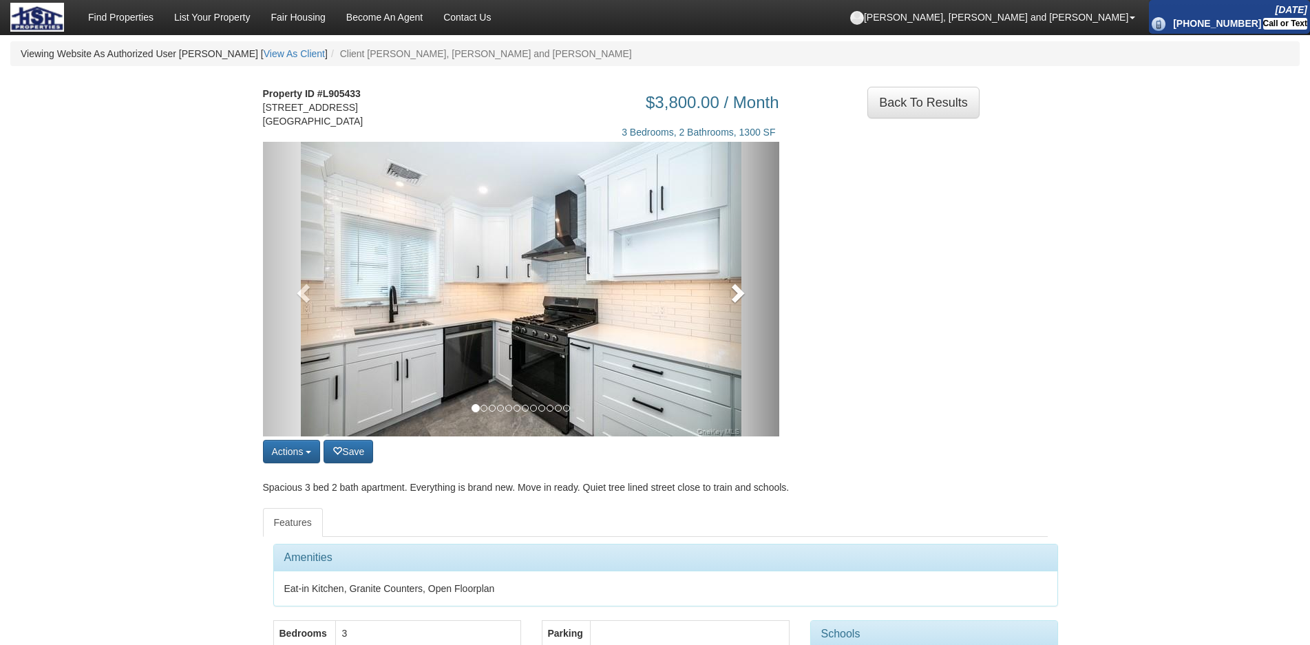
click at [764, 322] on link at bounding box center [741, 289] width 78 height 295
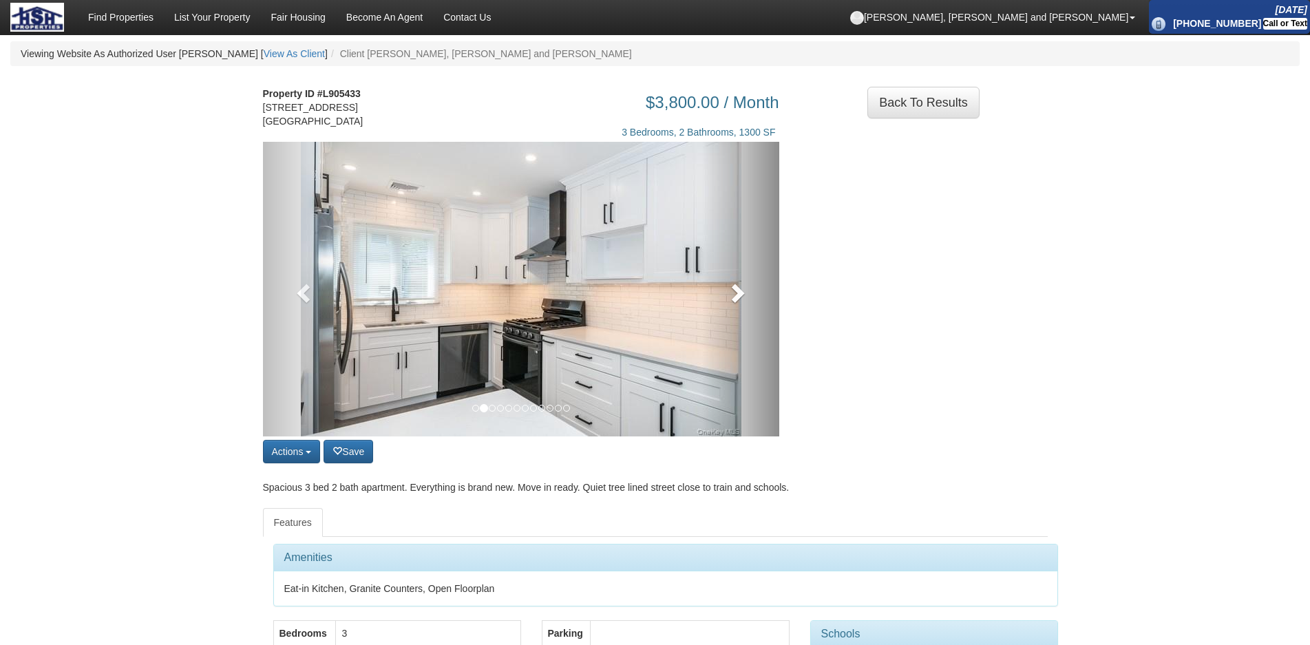
click at [764, 322] on link at bounding box center [741, 289] width 78 height 295
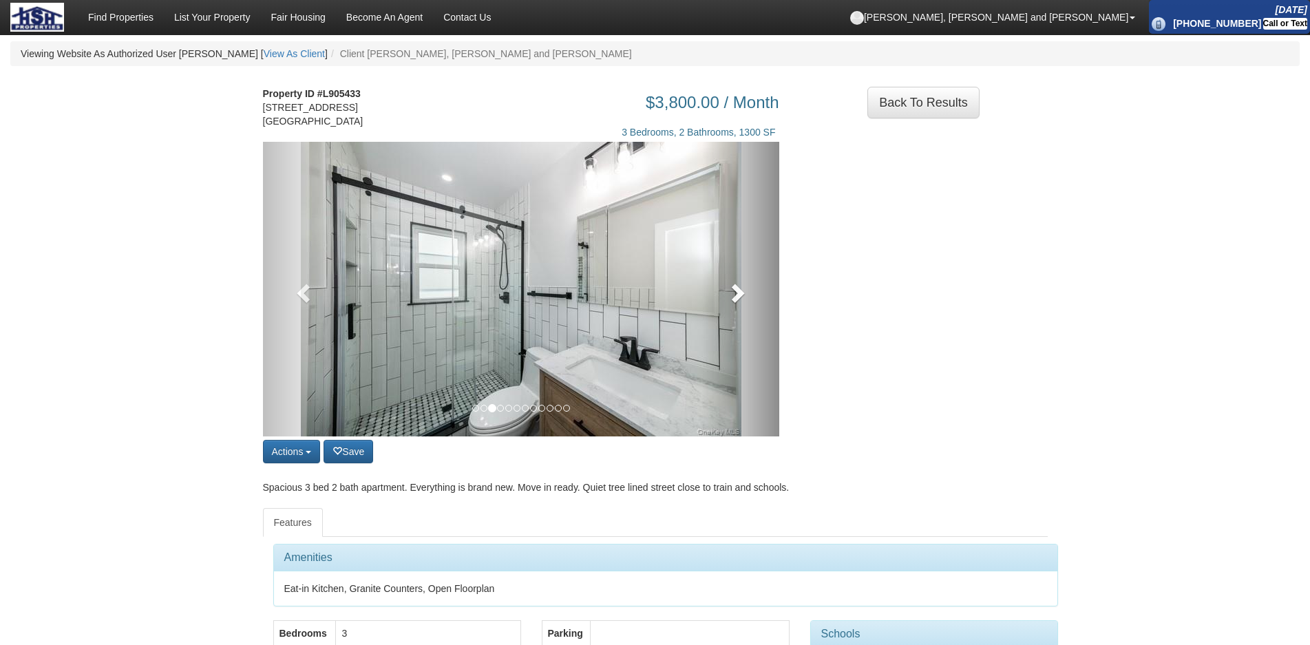
click at [764, 322] on link at bounding box center [741, 289] width 78 height 295
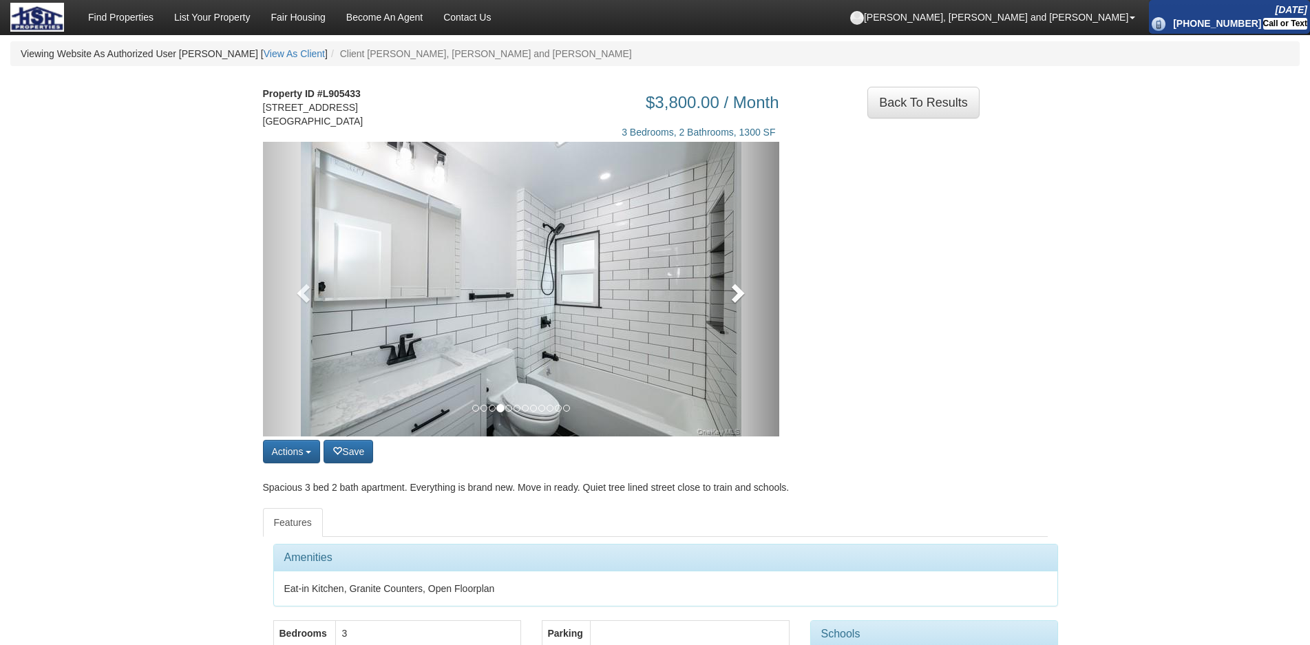
click at [743, 292] on span at bounding box center [736, 292] width 21 height 21
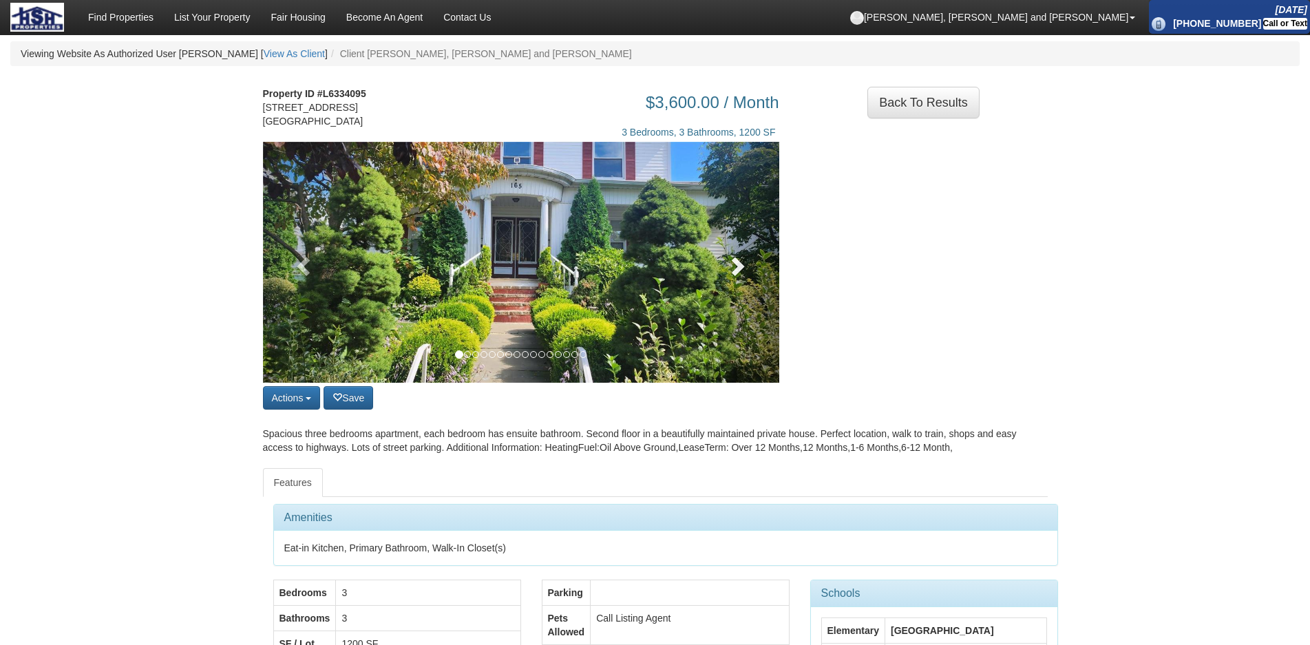
click at [733, 276] on span at bounding box center [736, 265] width 21 height 21
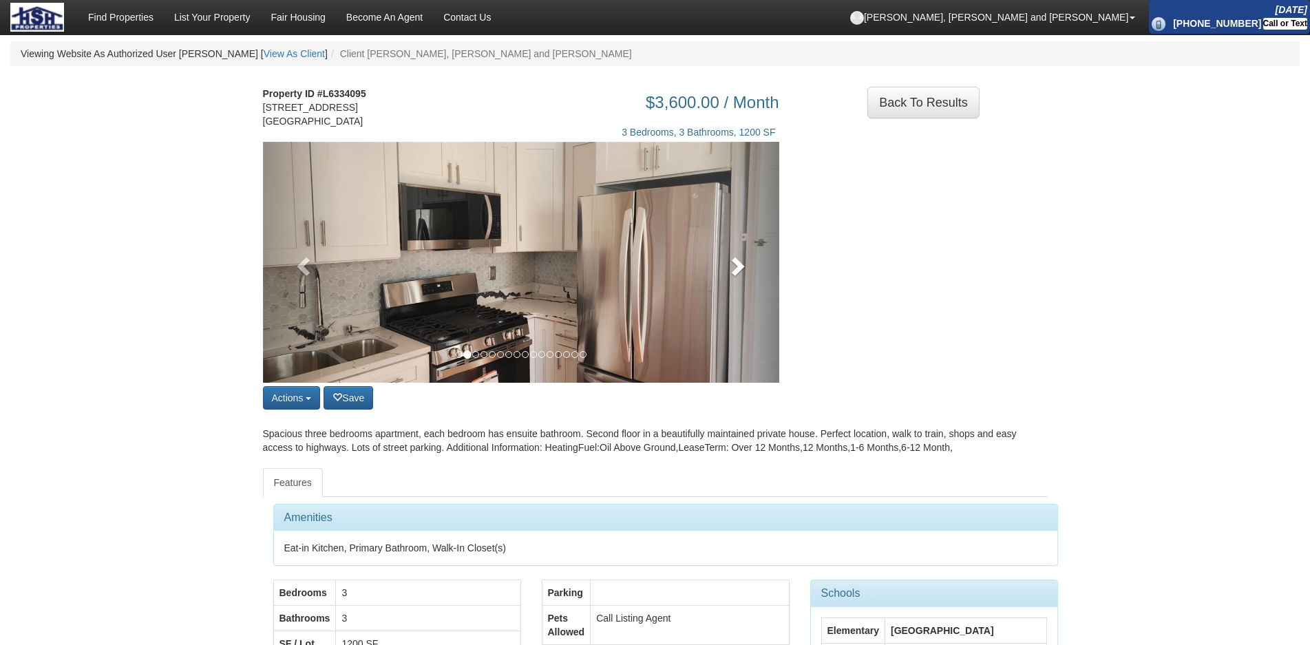
click at [733, 276] on span at bounding box center [736, 265] width 21 height 21
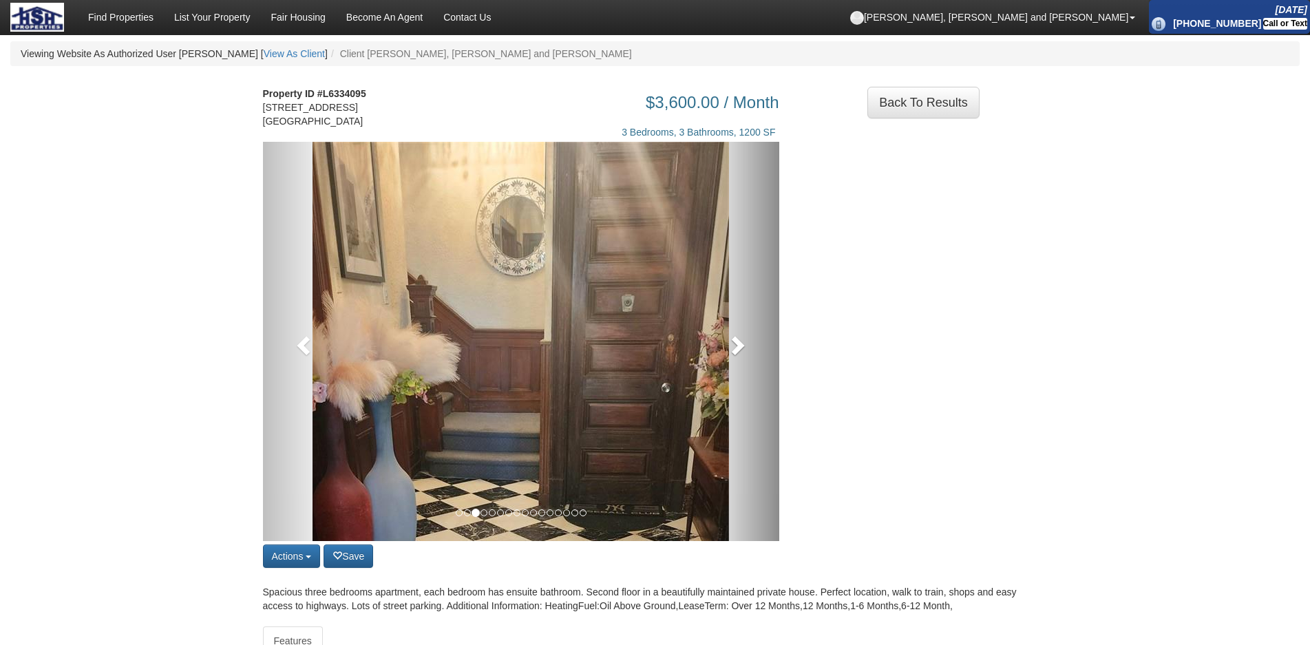
click at [733, 291] on link at bounding box center [741, 341] width 78 height 399
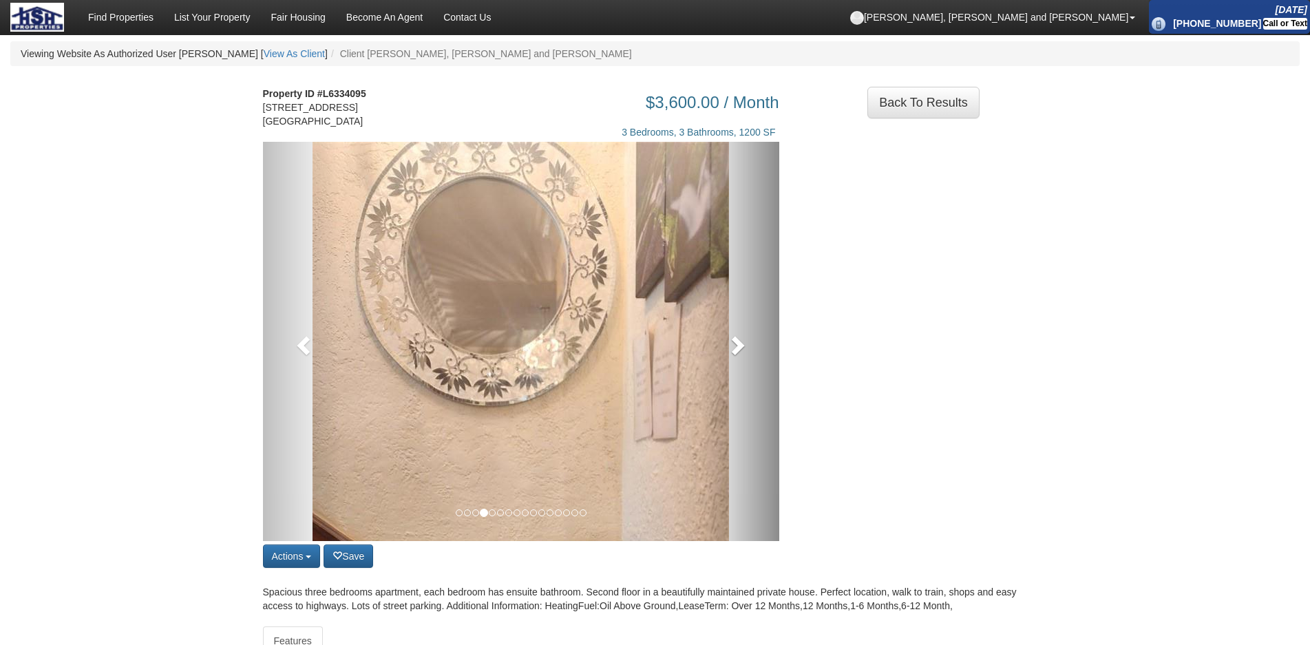
click at [733, 291] on link at bounding box center [741, 341] width 78 height 399
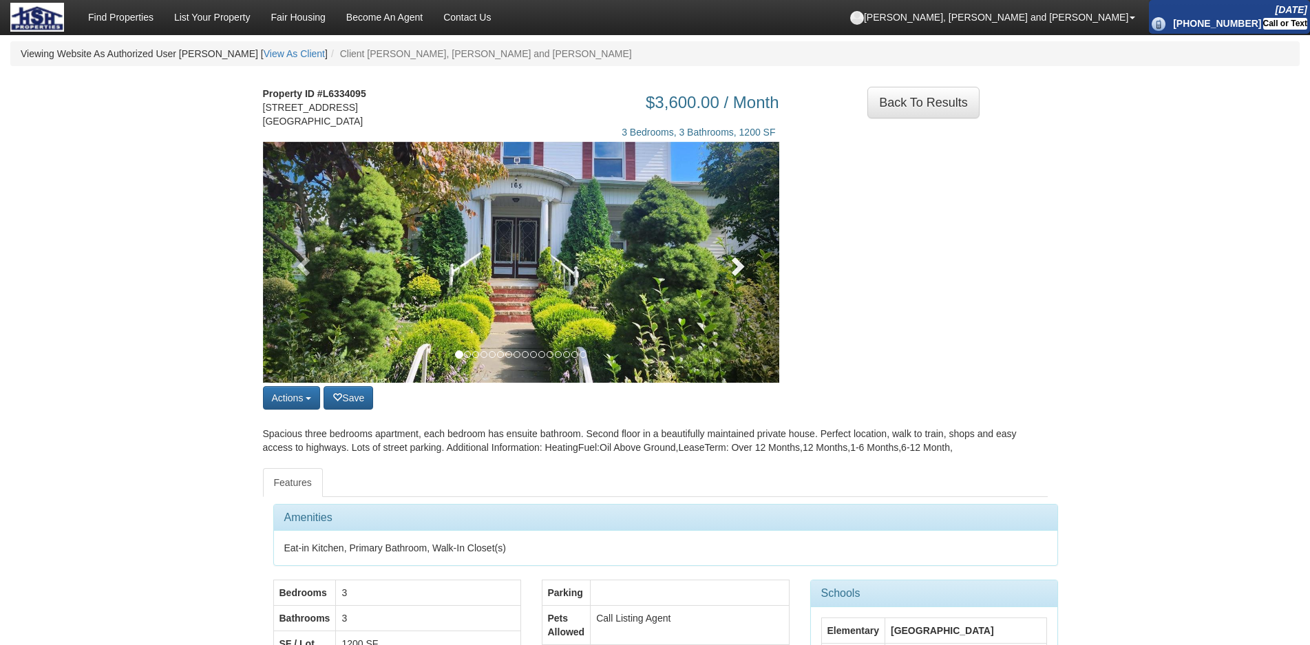
click at [761, 293] on link at bounding box center [741, 262] width 78 height 241
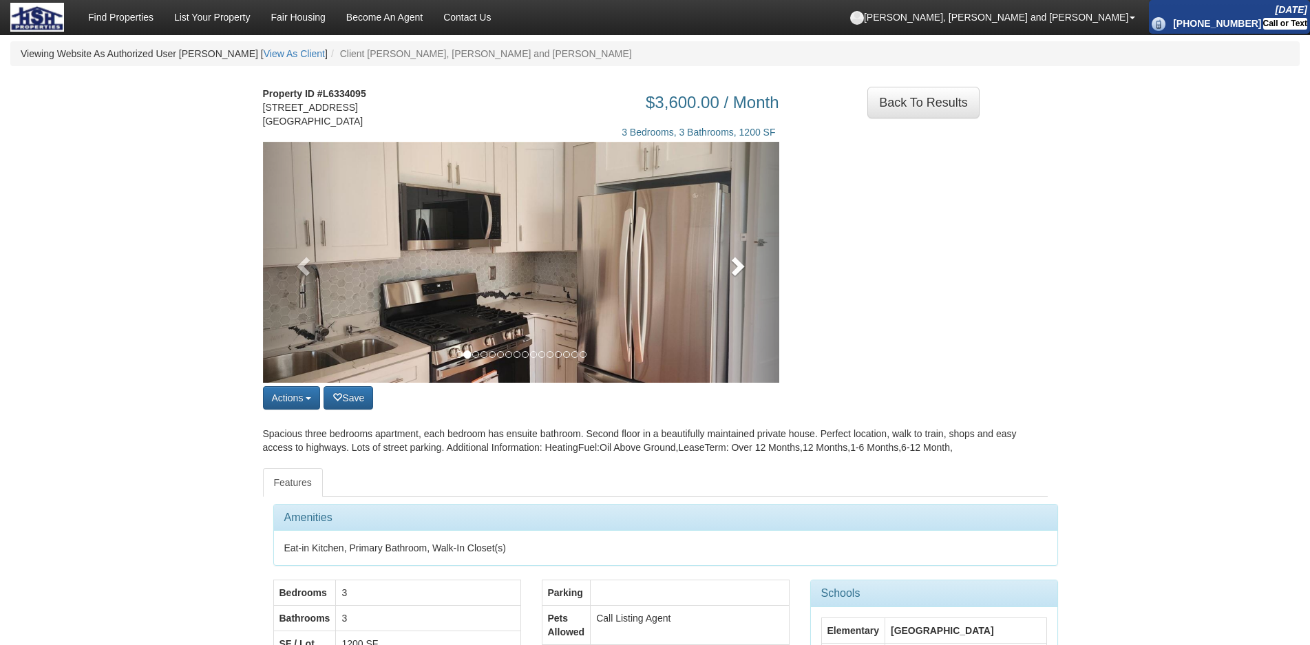
click at [761, 293] on link at bounding box center [741, 262] width 78 height 241
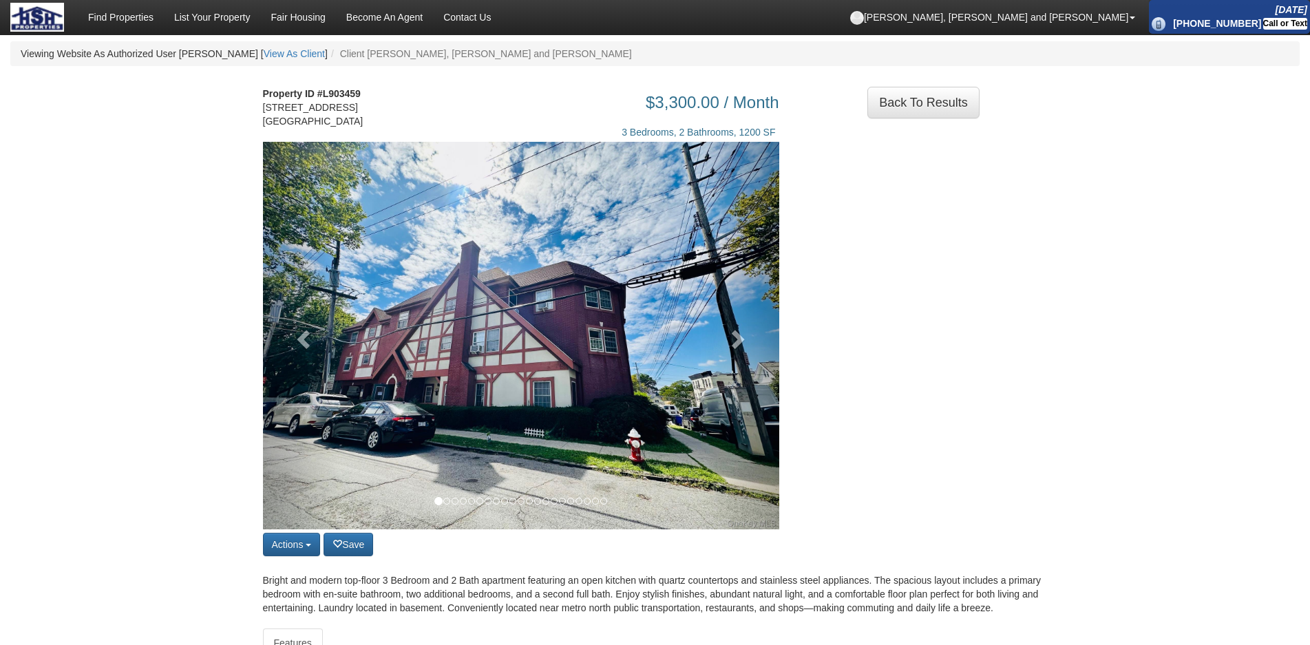
click at [700, 333] on img at bounding box center [521, 336] width 516 height 388
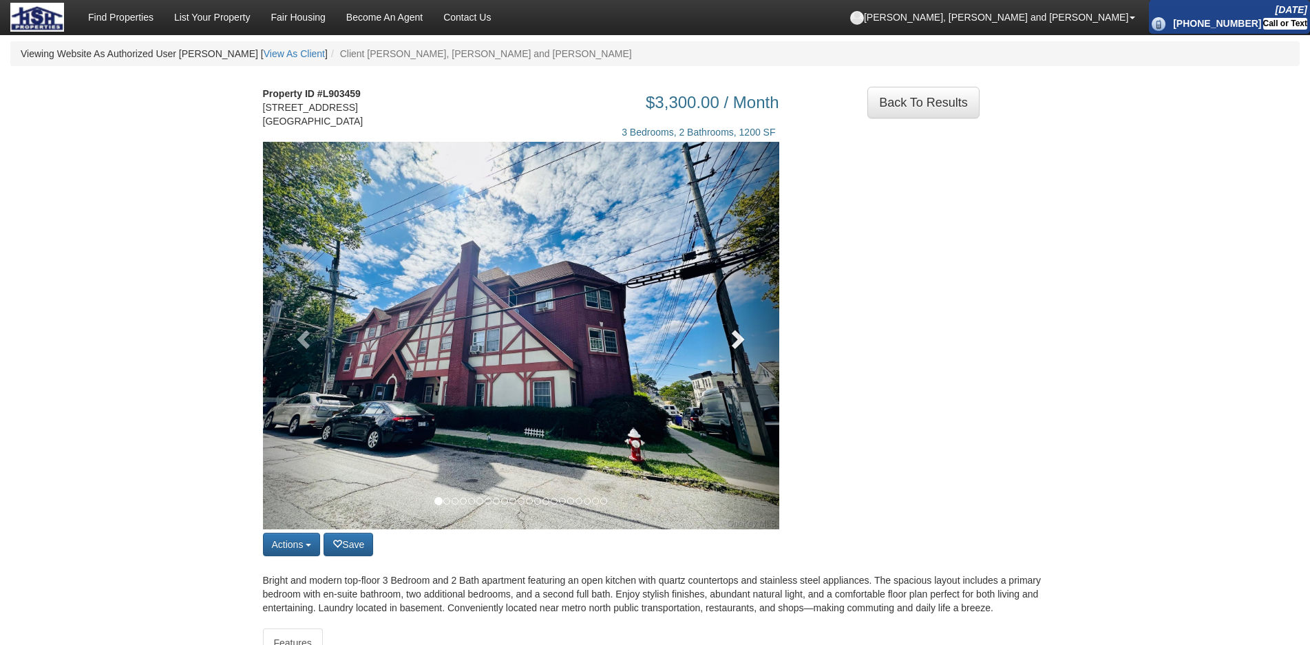
click at [724, 337] on link at bounding box center [741, 336] width 78 height 388
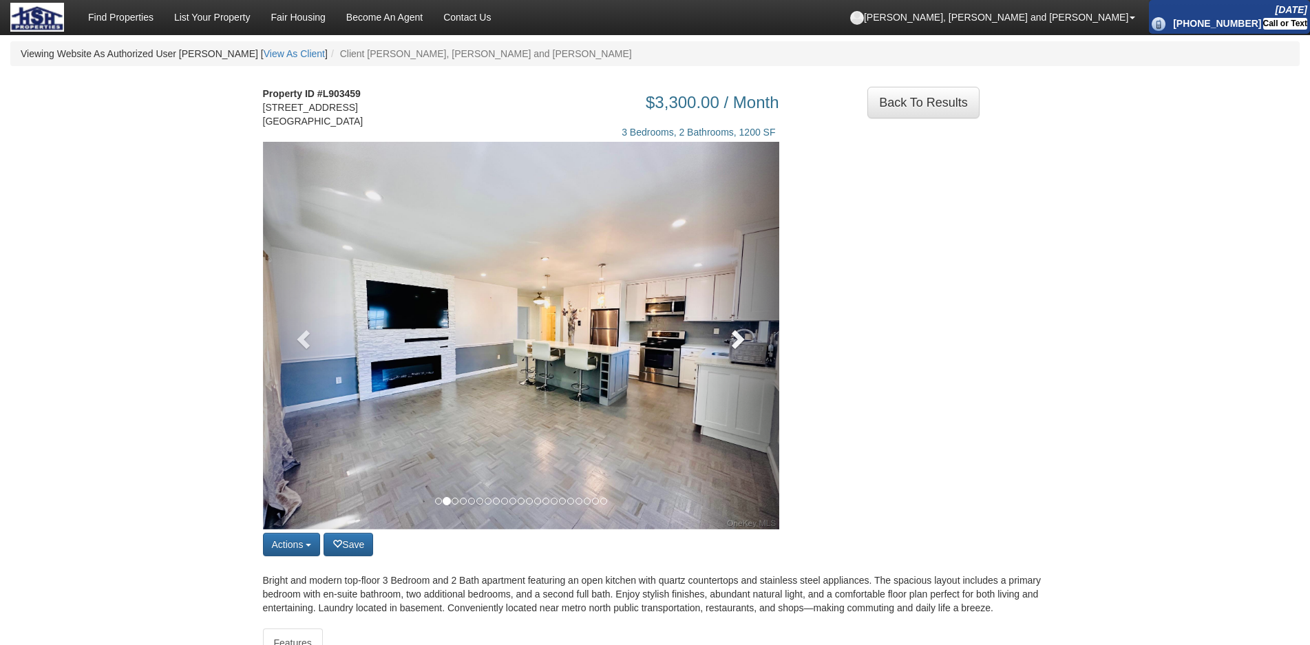
click at [751, 340] on link at bounding box center [741, 336] width 78 height 388
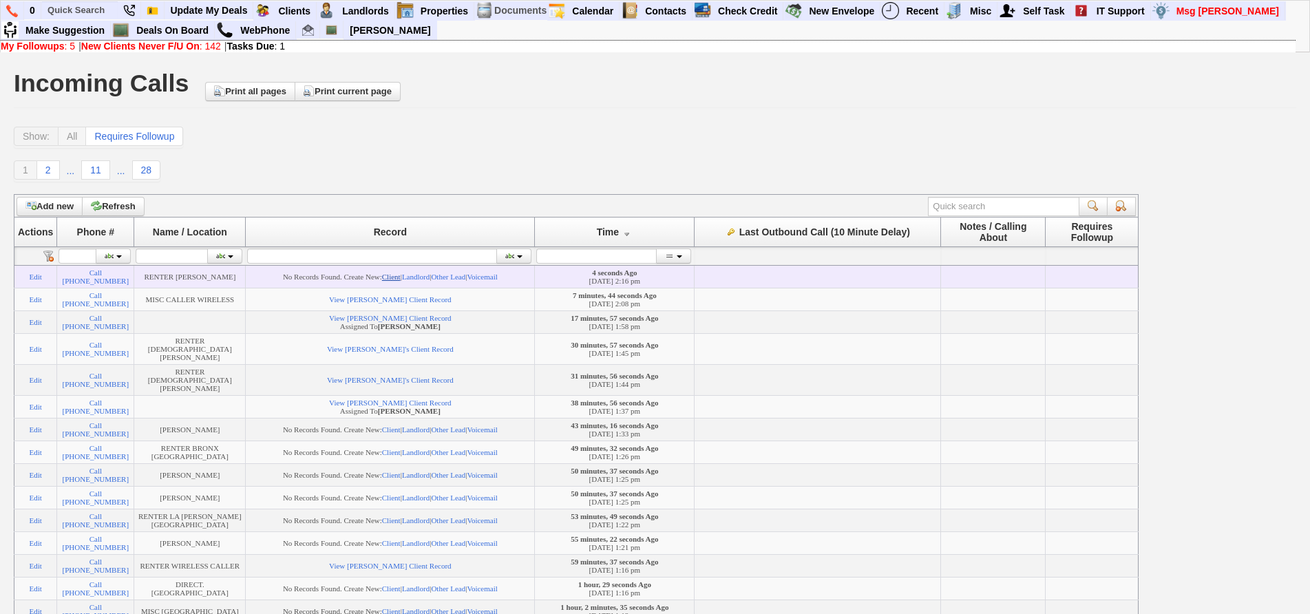
click at [401, 279] on link "Client" at bounding box center [391, 277] width 19 height 8
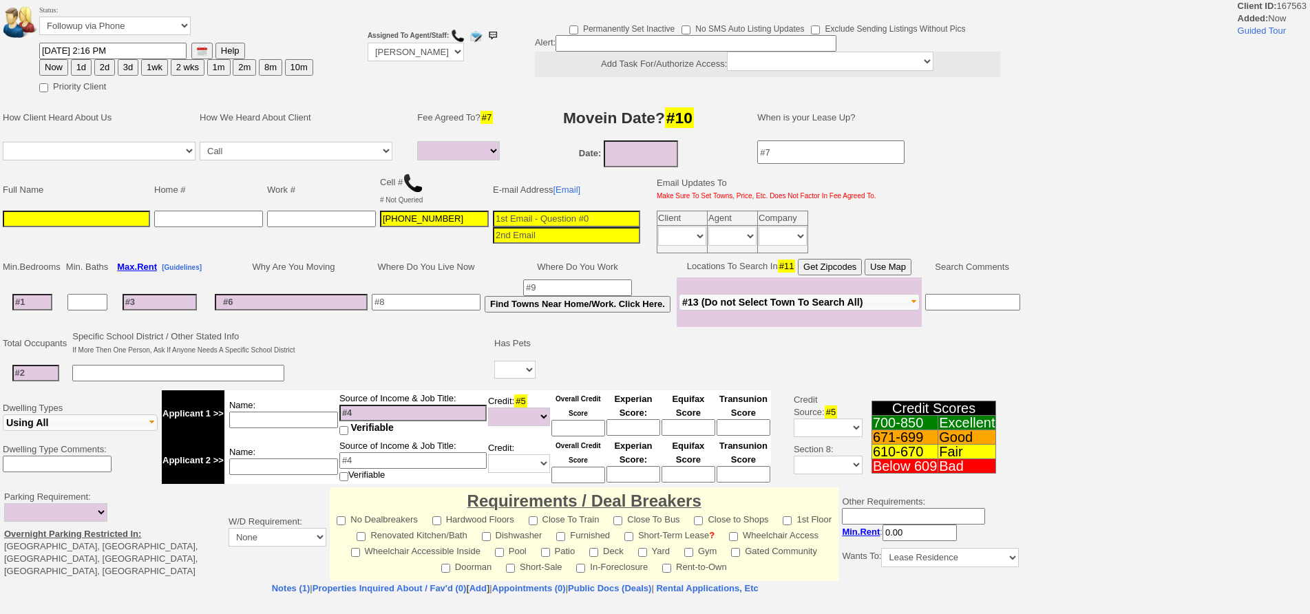
select select
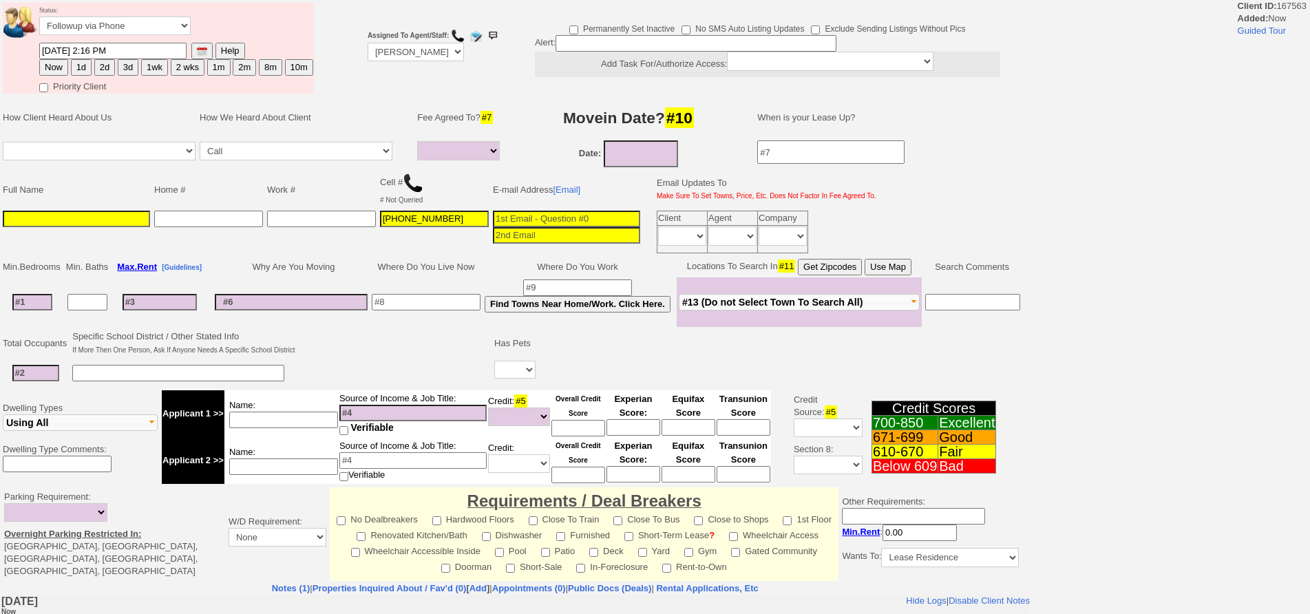
click at [122, 220] on input at bounding box center [76, 219] width 147 height 17
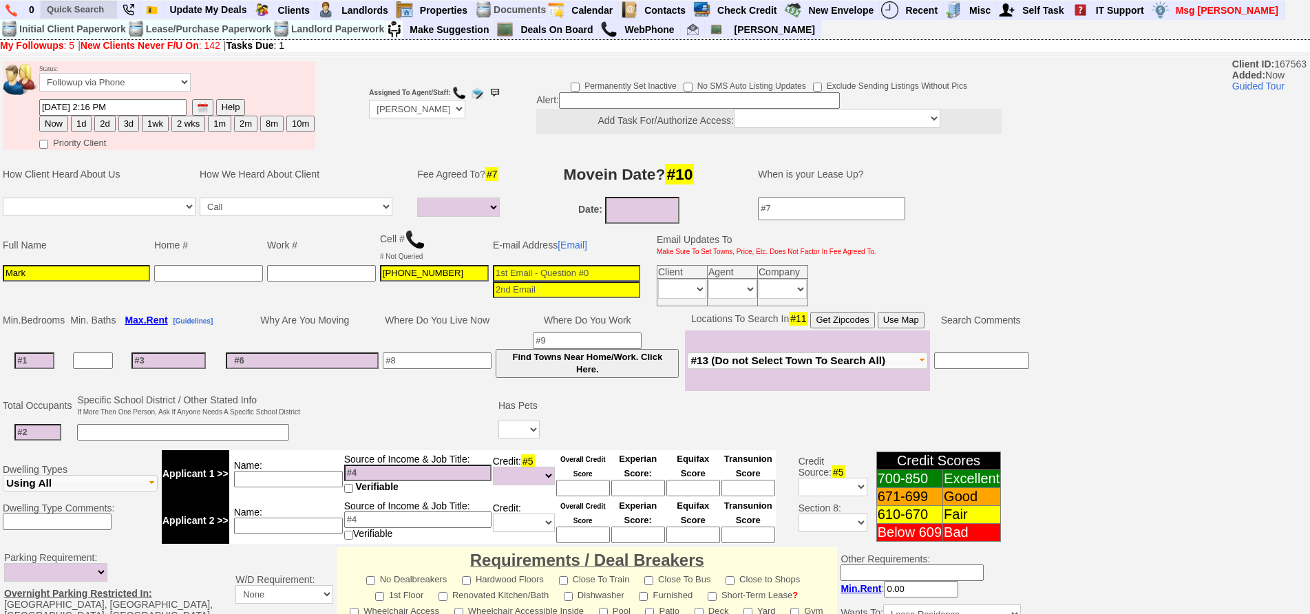
type input "Mark"
click at [98, 14] on input "text" at bounding box center [79, 9] width 76 height 17
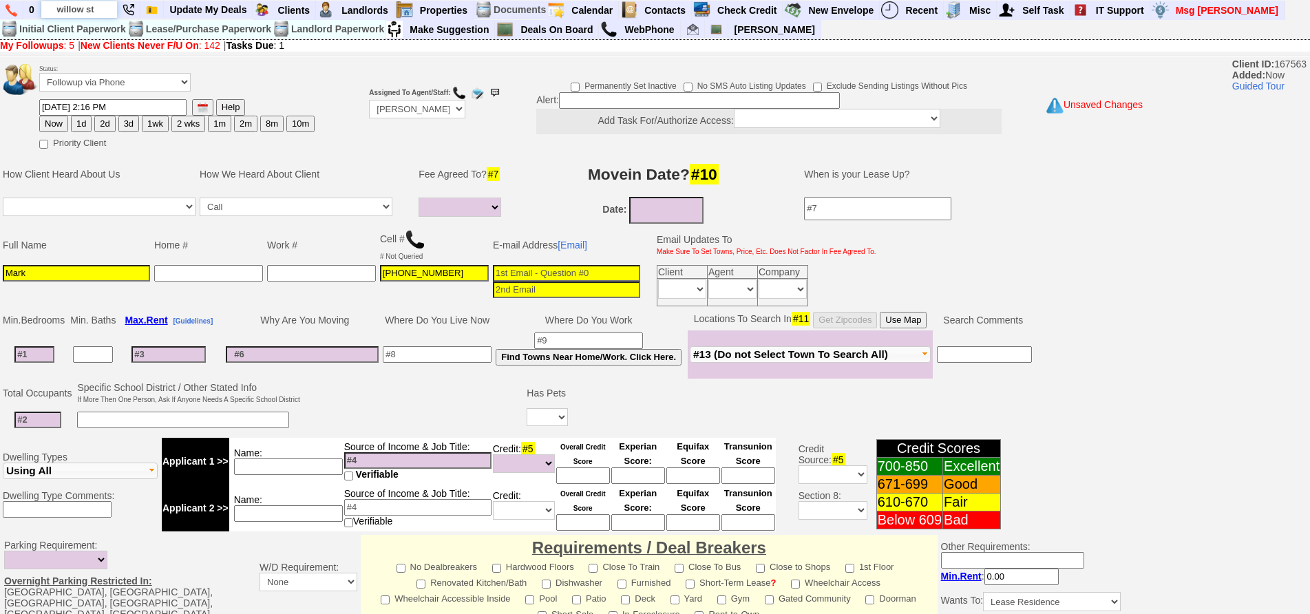
click at [98, 14] on input "willow st" at bounding box center [79, 9] width 76 height 17
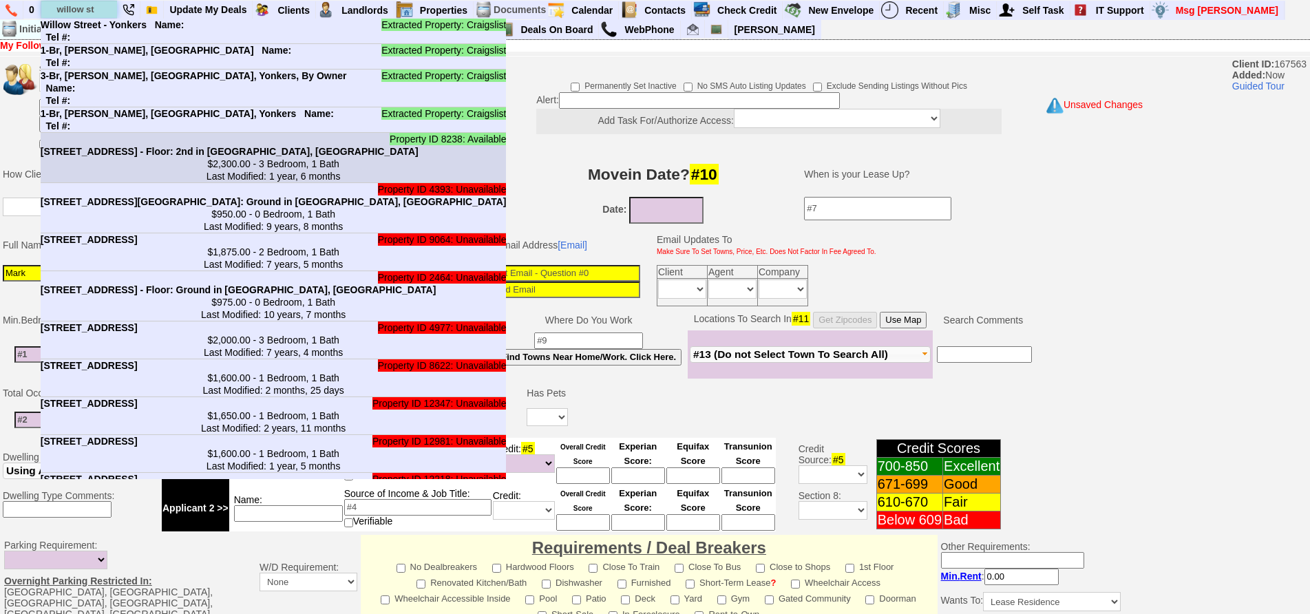
type input "willow st"
click at [169, 182] on center "$2,300.00 - 3 Bedroom, 1 Bath Last Modified: 1 year, 6 months" at bounding box center [274, 170] width 466 height 25
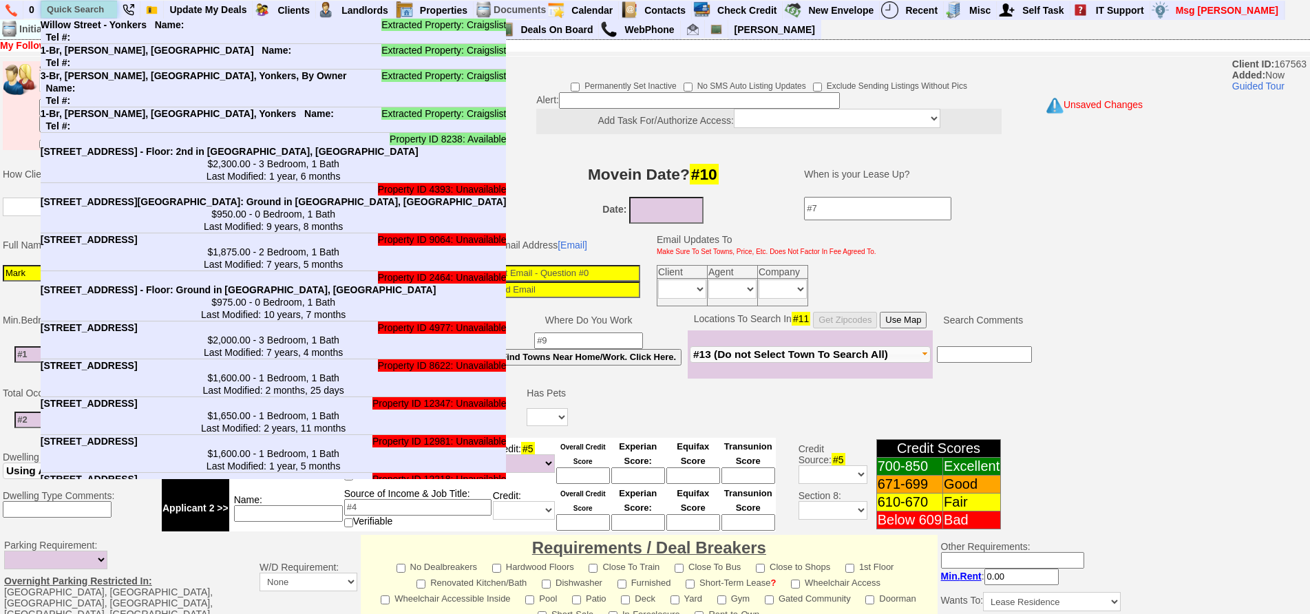
click at [92, 10] on input "text" at bounding box center [79, 9] width 76 height 17
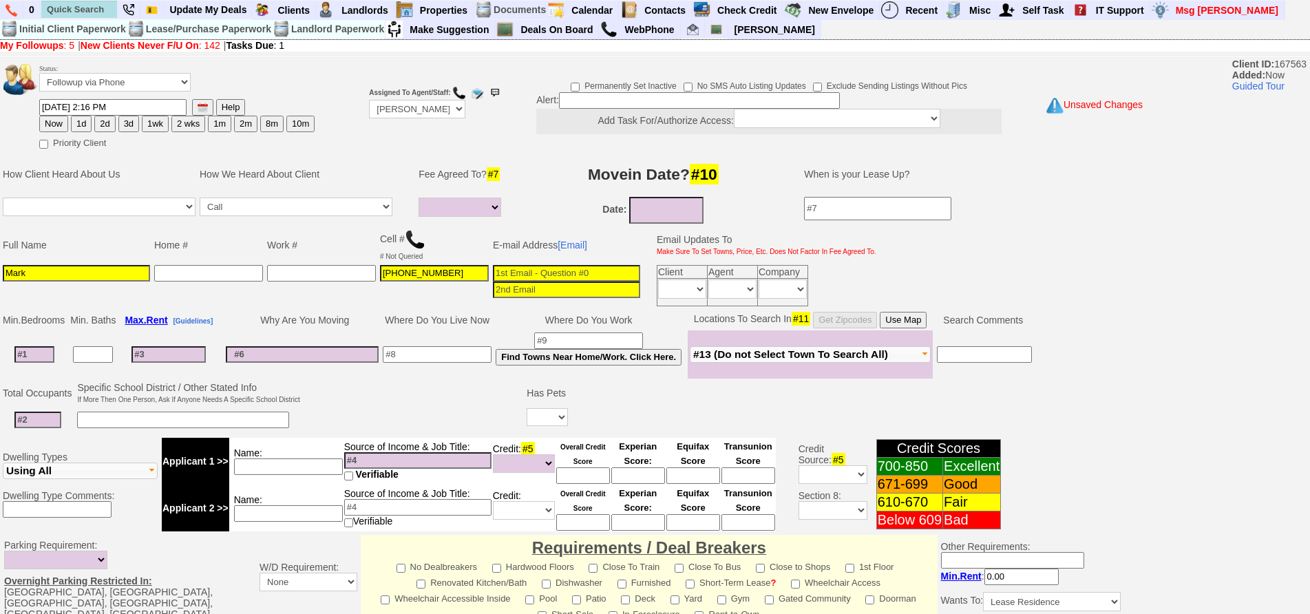
drag, startPoint x: 417, startPoint y: 377, endPoint x: 275, endPoint y: 383, distance: 142.0
click at [417, 377] on td at bounding box center [437, 355] width 113 height 48
drag, startPoint x: 52, startPoint y: 346, endPoint x: 44, endPoint y: 346, distance: 8.3
click at [44, 346] on input at bounding box center [34, 354] width 40 height 17
type input "3"
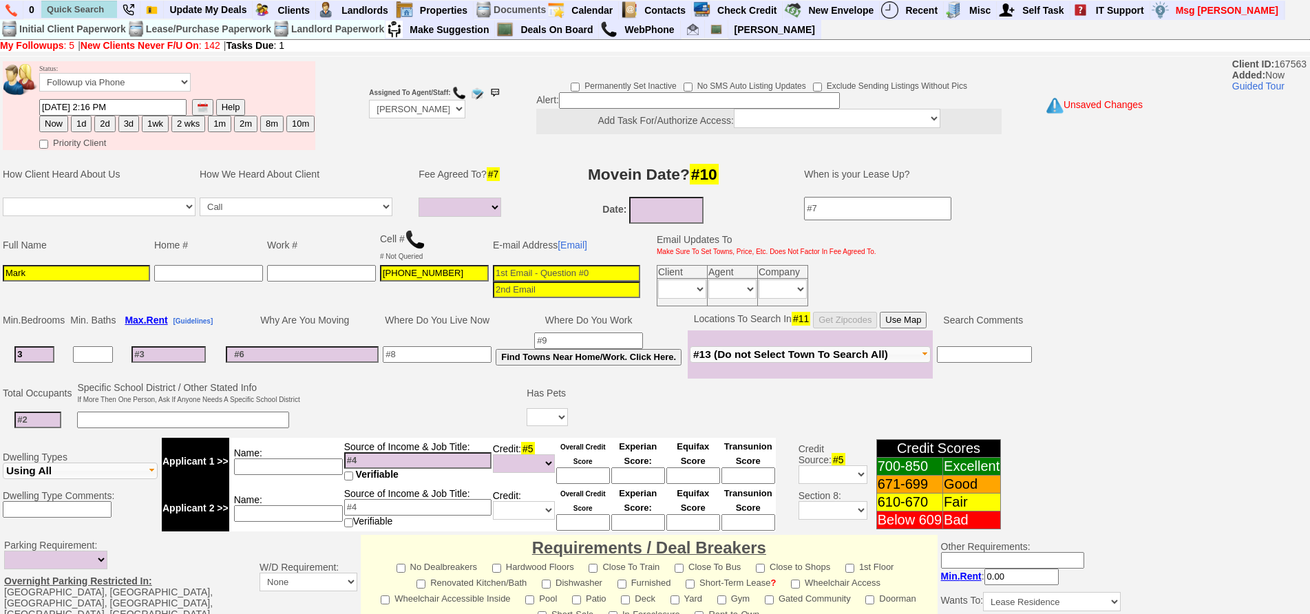
select select
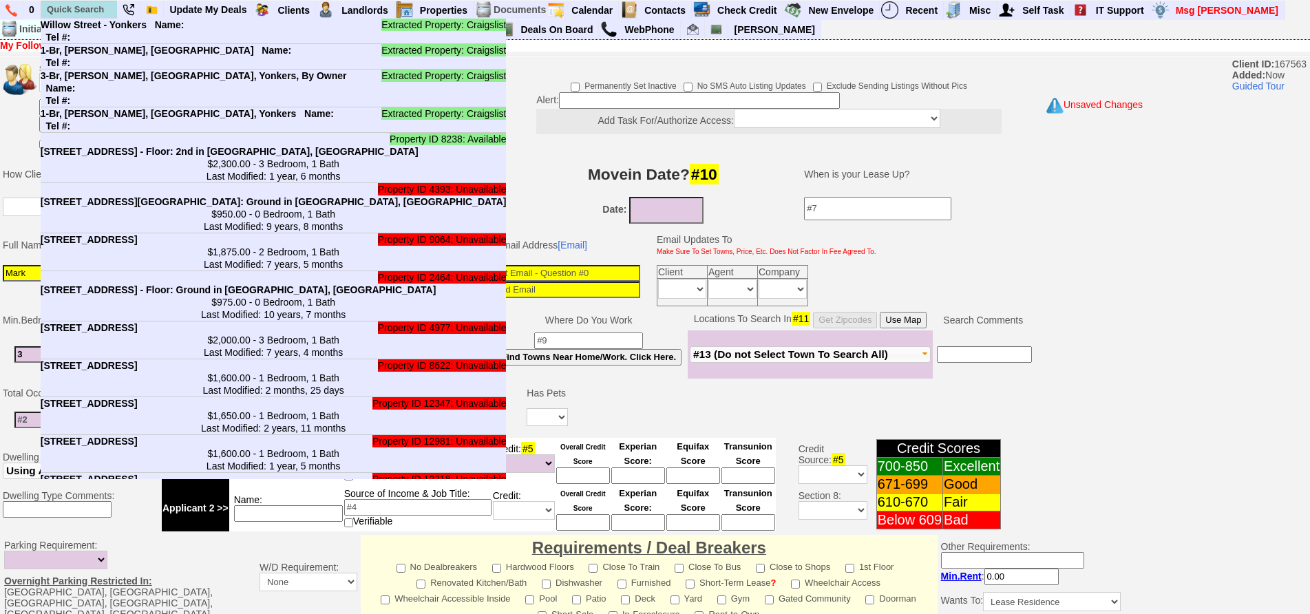
type input "3"
click at [92, 12] on input "text" at bounding box center [79, 9] width 76 height 17
select select
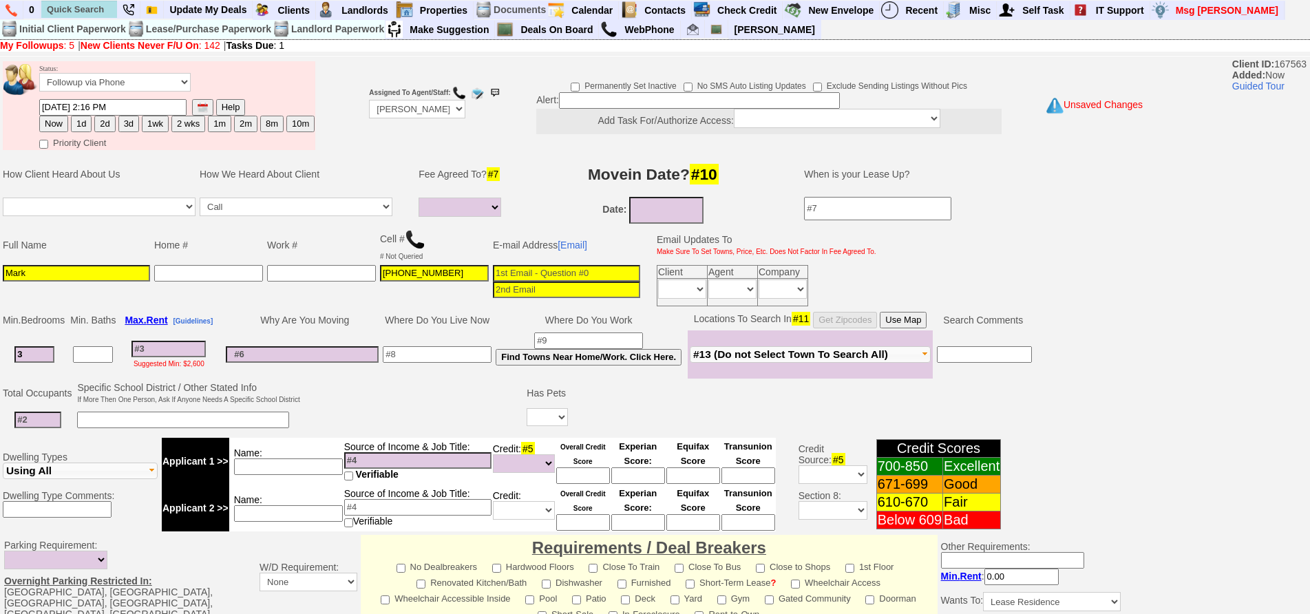
click at [350, 341] on td at bounding box center [302, 355] width 157 height 48
click at [171, 346] on input at bounding box center [169, 349] width 74 height 17
type input "30"
select select
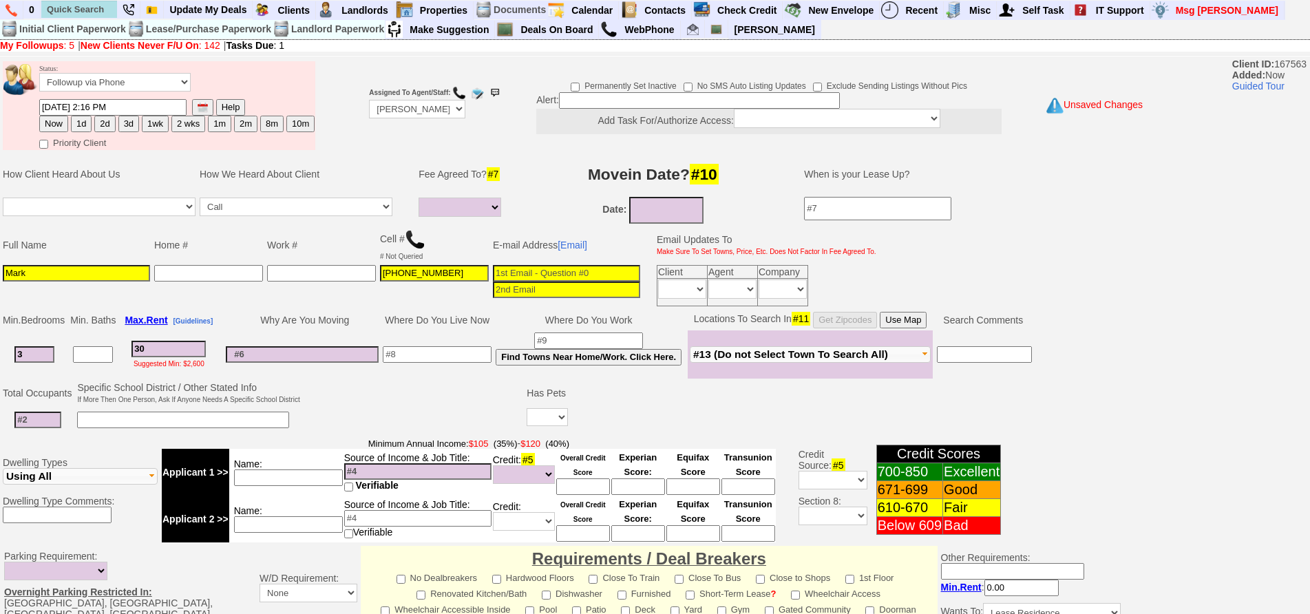
type input "300"
select select
type input "3000"
select select
type input "3000"
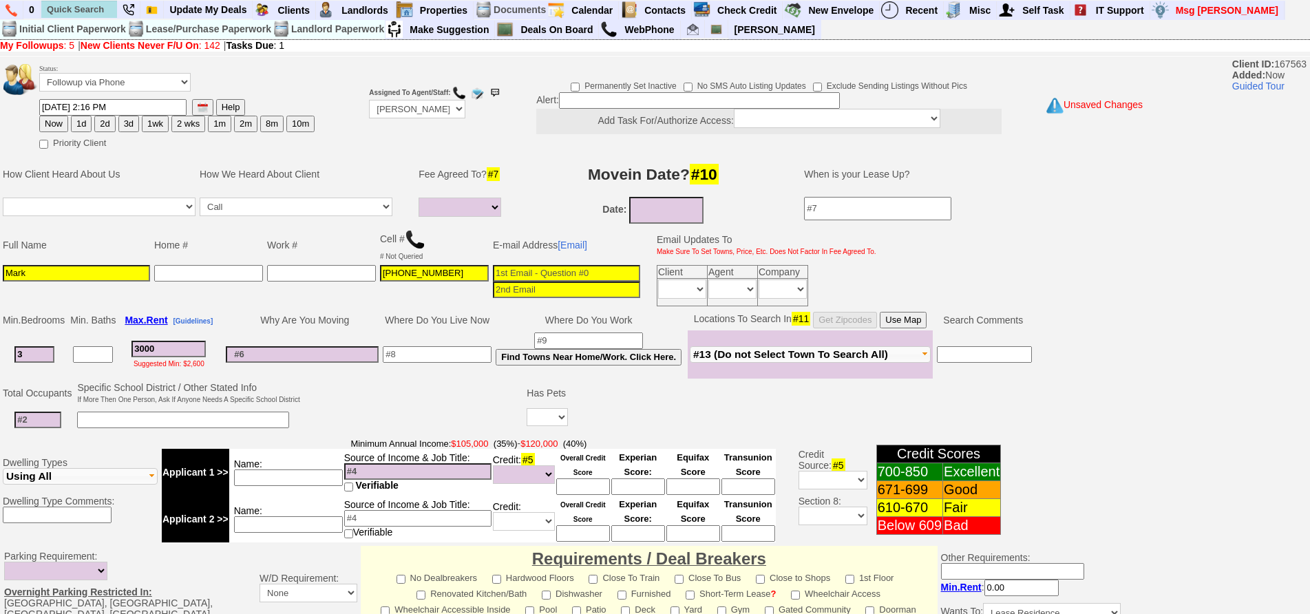
select select
click at [923, 325] on button "Use Map" at bounding box center [903, 320] width 47 height 17
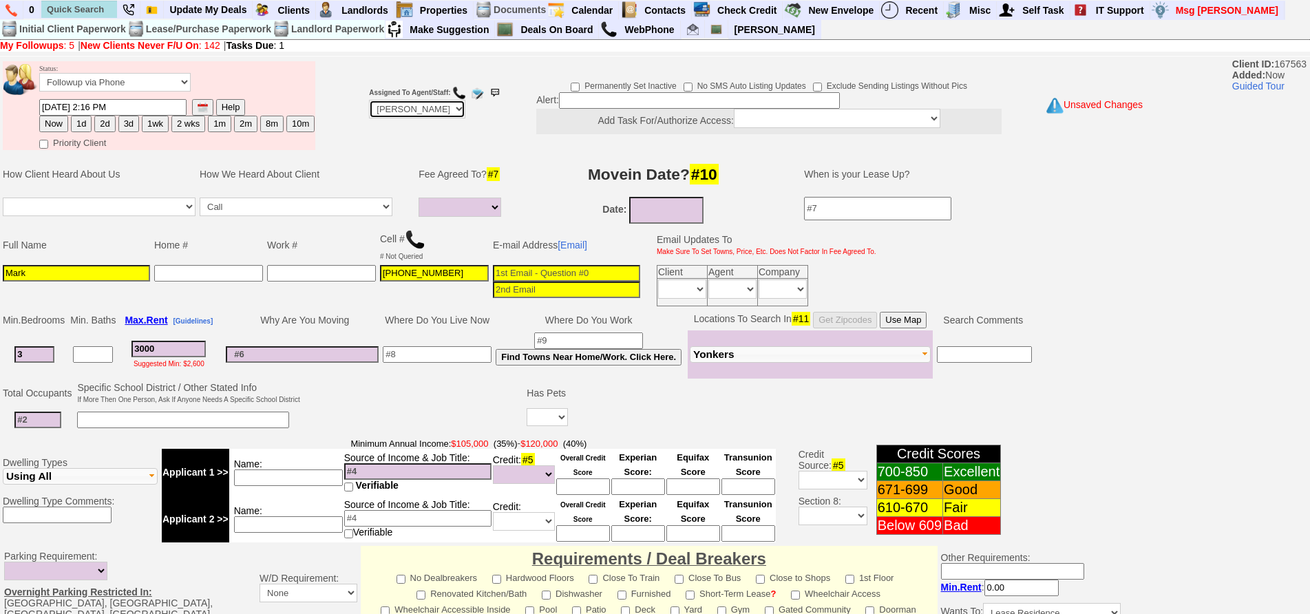
click at [394, 110] on select "Up-For-Grabs ***** STAFF ***** Bob Bruno 914-419-3579 Cristy Liberto 914-486-10…" at bounding box center [417, 109] width 96 height 19
select select "Up-For-Grabs"
click at [369, 100] on select "Up-For-Grabs ***** STAFF ***** Bob Bruno 914-419-3579 Cristy Liberto 914-486-10…" at bounding box center [417, 109] width 96 height 19
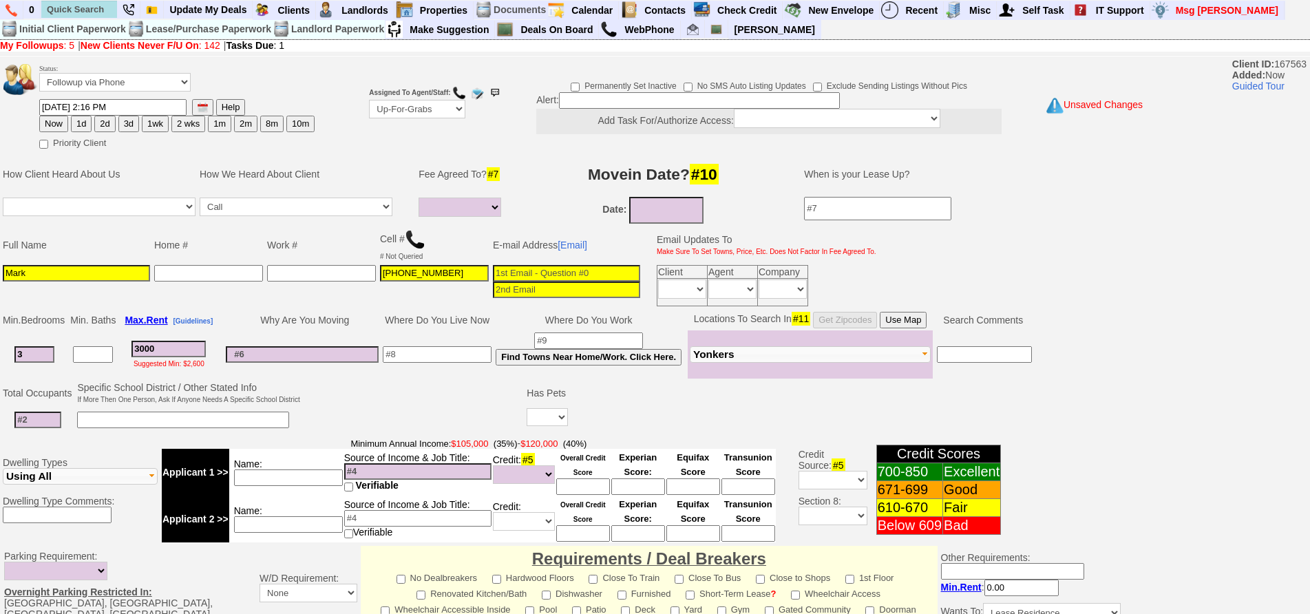
click at [48, 425] on input at bounding box center [37, 420] width 47 height 17
type input "4"
click at [98, 415] on input at bounding box center [183, 420] width 212 height 17
type input "2 children"
click at [166, 353] on input "3000" at bounding box center [169, 349] width 74 height 17
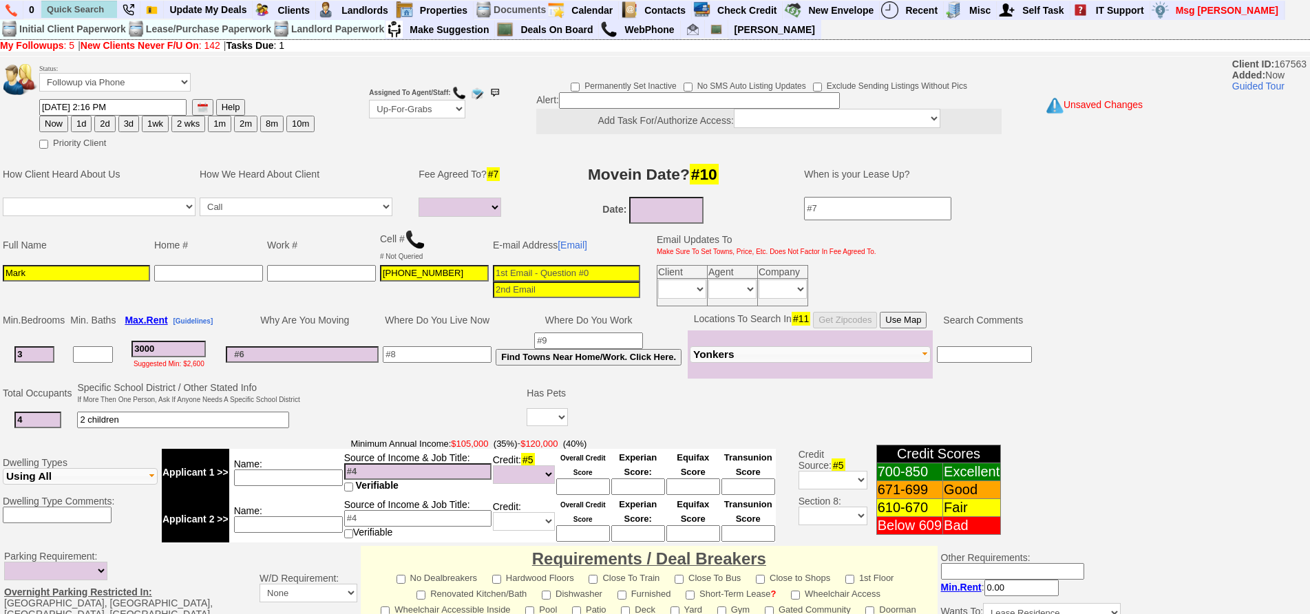
drag, startPoint x: 167, startPoint y: 352, endPoint x: 109, endPoint y: 346, distance: 57.4
click at [109, 346] on tr "3 3000 Suggested Min: $2,600 Find Towns Near Home/Work. Click Here. Fleetwood" at bounding box center [518, 355] width 1034 height 48
click at [182, 345] on input "3000" at bounding box center [169, 349] width 74 height 17
drag, startPoint x: 176, startPoint y: 349, endPoint x: 123, endPoint y: 347, distance: 53.1
click at [123, 347] on td "3000 Suggested Min: $2,600" at bounding box center [169, 355] width 102 height 48
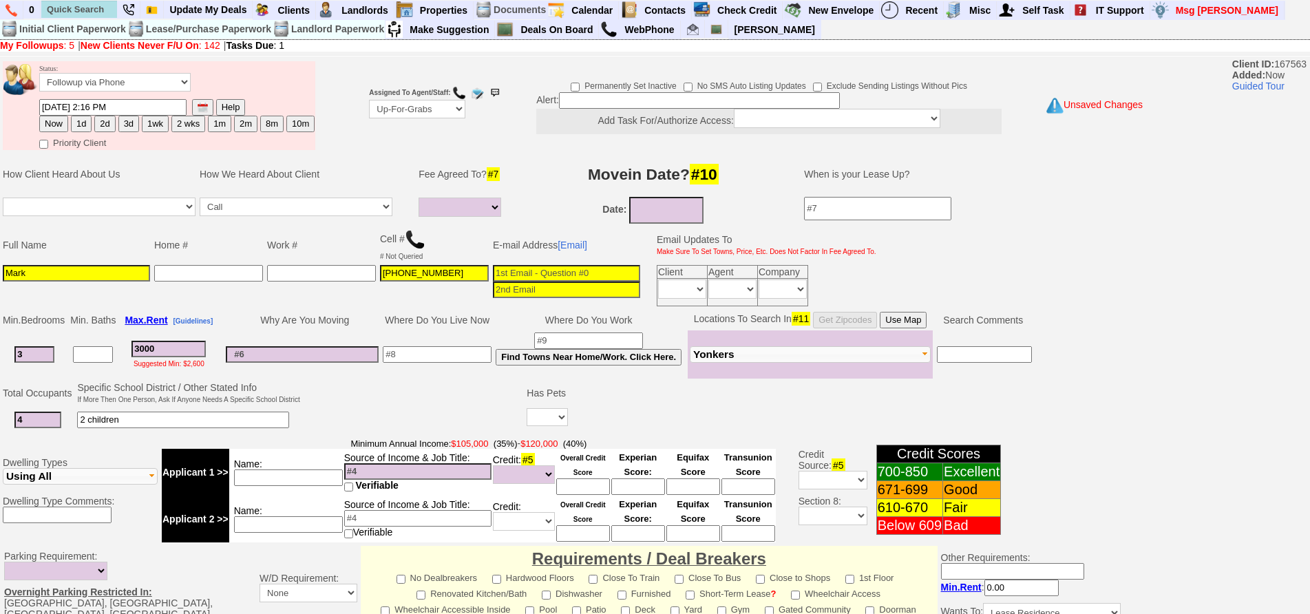
click at [151, 343] on input "3000" at bounding box center [169, 349] width 74 height 17
click at [169, 349] on input "3000" at bounding box center [169, 349] width 74 height 17
drag, startPoint x: 169, startPoint y: 349, endPoint x: 125, endPoint y: 345, distance: 44.3
click at [125, 345] on td "3000 Suggested Min: $2,600" at bounding box center [169, 355] width 102 height 48
click at [451, 359] on input at bounding box center [437, 354] width 109 height 17
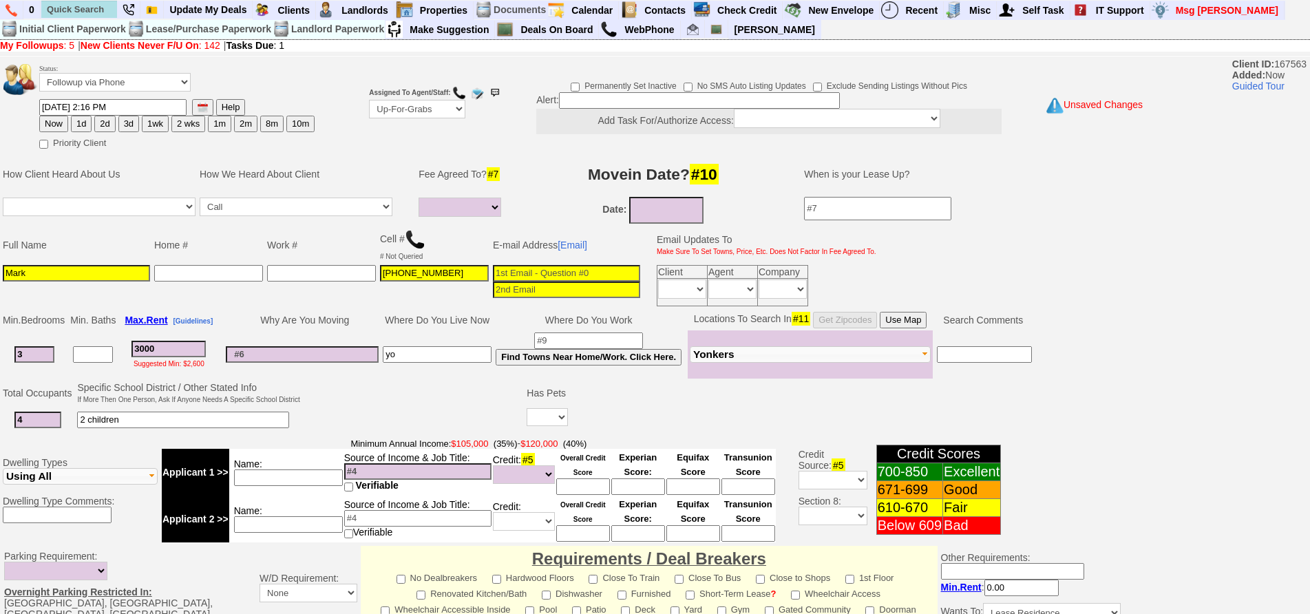
type input "y"
type input "t"
click at [361, 356] on input at bounding box center [302, 354] width 153 height 17
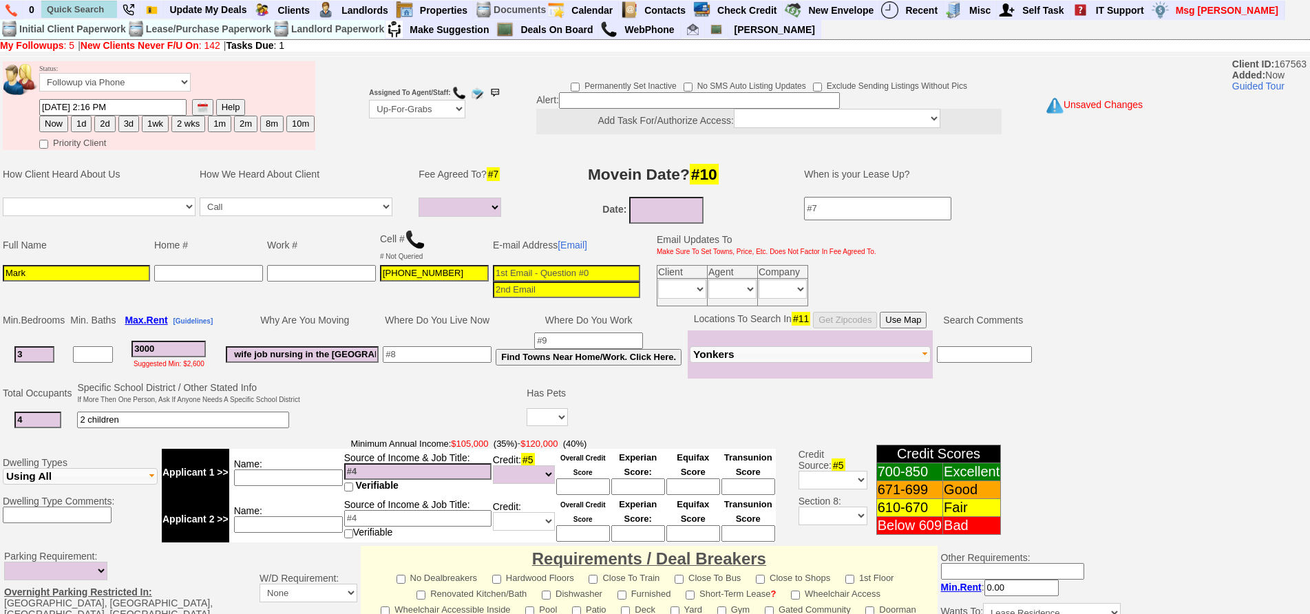
click at [254, 356] on input "wife job nursing in the bronx" at bounding box center [302, 354] width 153 height 17
click at [255, 355] on input "wife job nursing in the bronx" at bounding box center [302, 354] width 153 height 17
type input "wife new job nursing in the bronx"
click at [408, 351] on input at bounding box center [437, 354] width 109 height 17
type input "philipines"
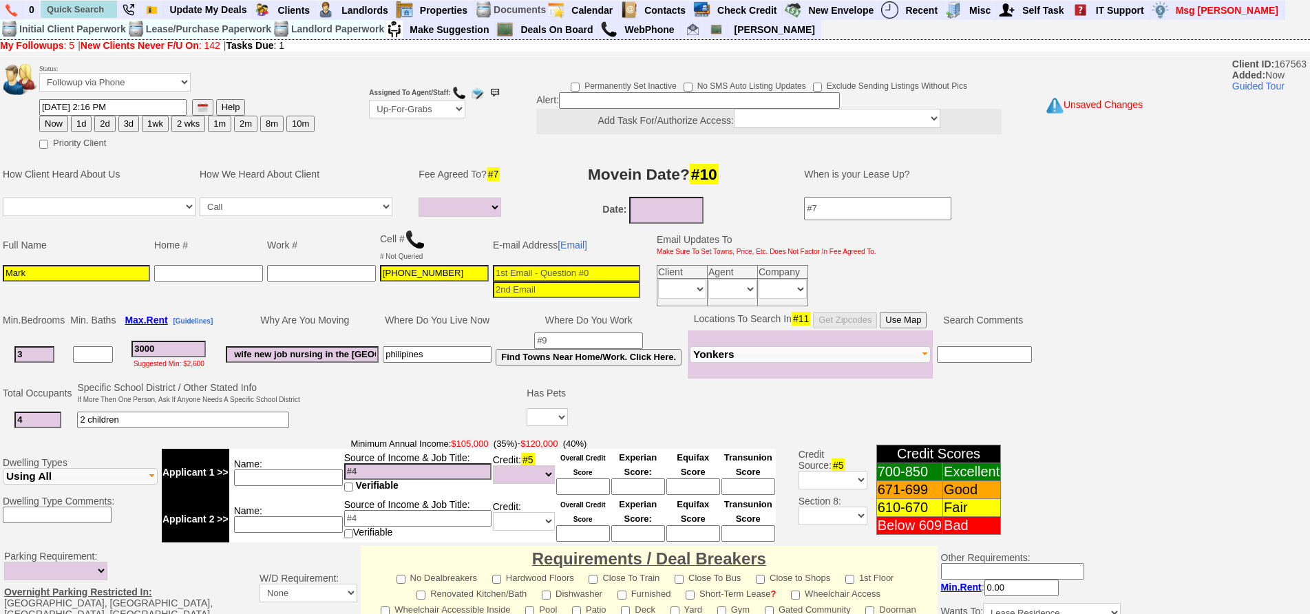
click at [921, 313] on button "Use Map" at bounding box center [903, 320] width 47 height 17
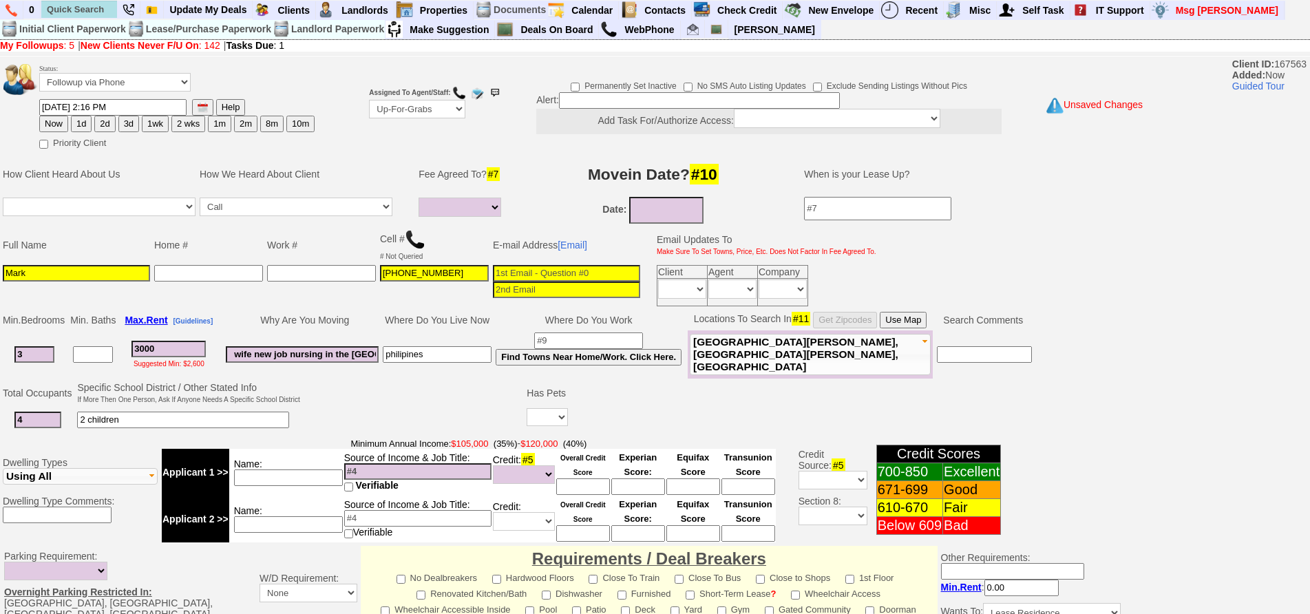
drag, startPoint x: 174, startPoint y: 346, endPoint x: 114, endPoint y: 333, distance: 61.3
click at [114, 333] on tr "3 3000 Suggested Min: $2,600 wife new job nursing in the bronx philipines Find …" at bounding box center [518, 355] width 1034 height 48
type input "25"
select select
type input "250"
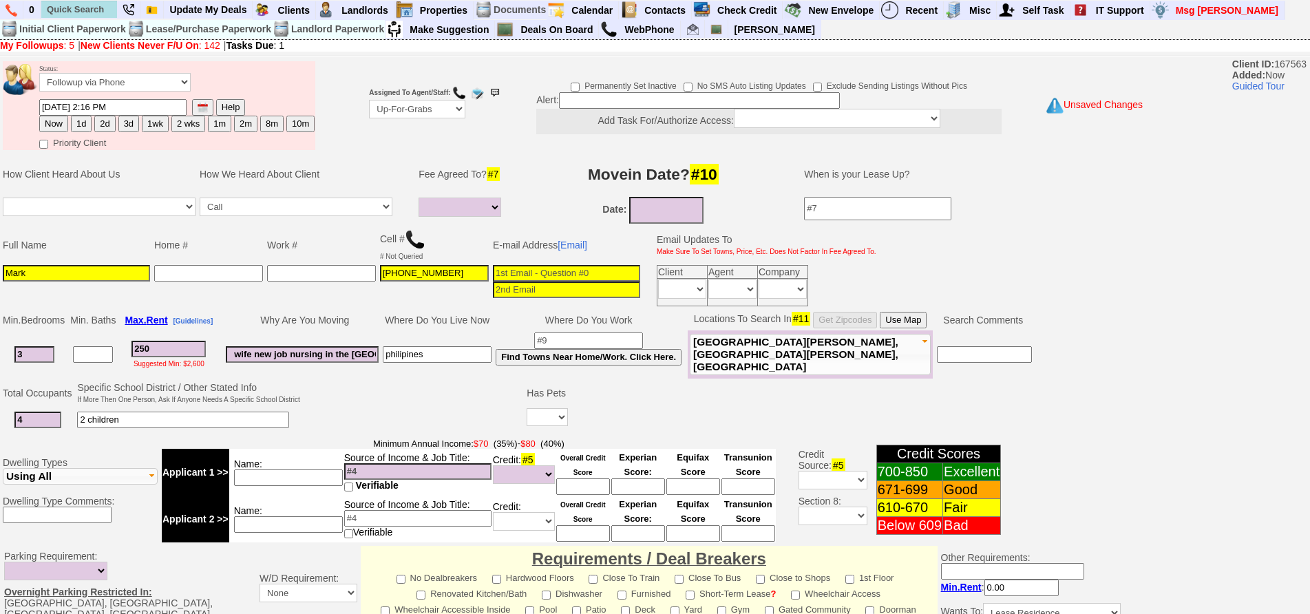
select select
type input "2500"
select select
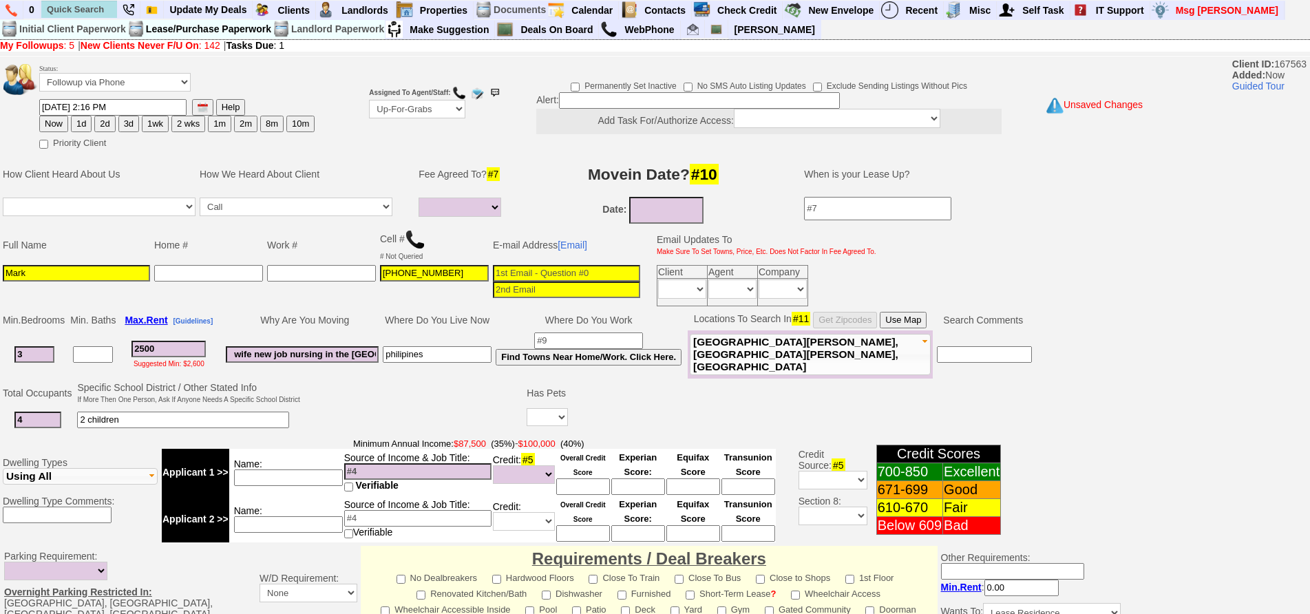
type input "2500"
select select
drag, startPoint x: 180, startPoint y: 345, endPoint x: 0, endPoint y: 315, distance: 182.1
click at [0, 315] on td "Min. Bedrooms Min. Baths Max. Rent [Guidelines] Why Are You Moving Where Do You…" at bounding box center [566, 344] width 1132 height 70
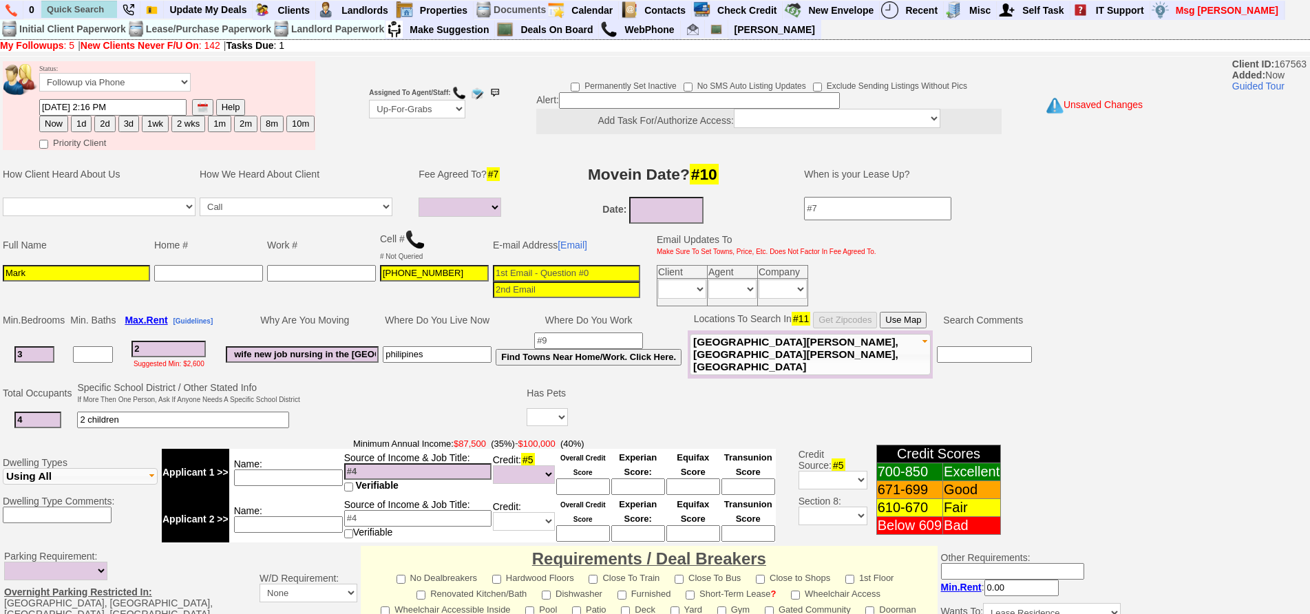
type input "26"
select select
type input "260"
select select
type input "2600"
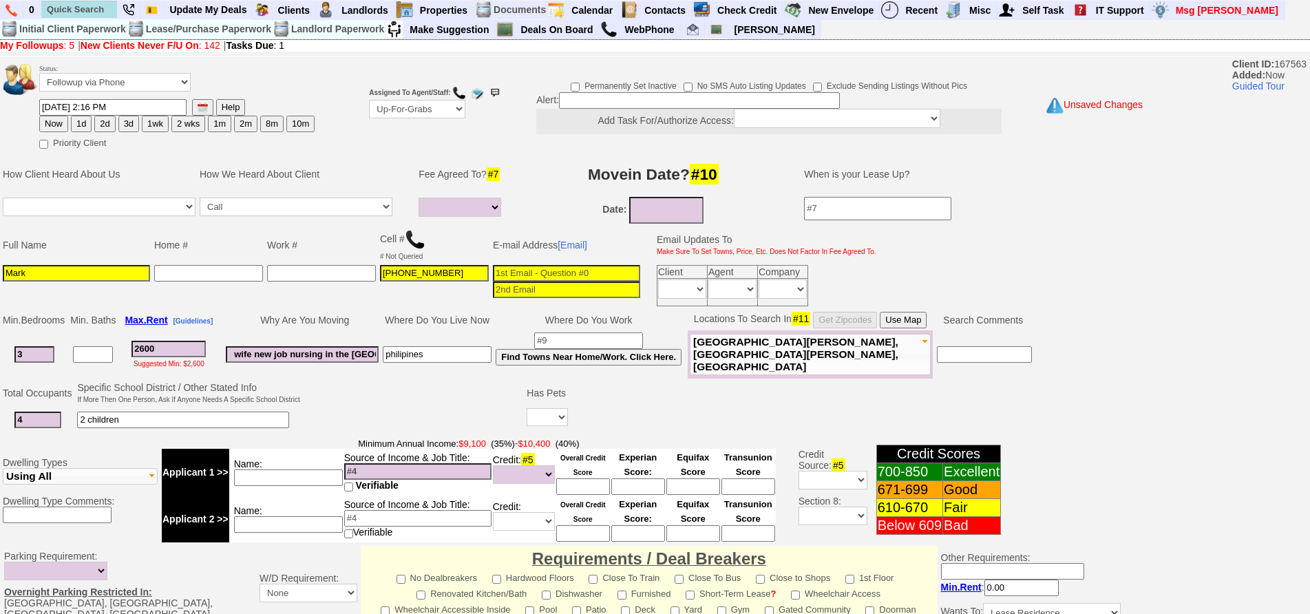
select select
type input "2600"
select select
click at [373, 110] on select "Up-For-Grabs ***** STAFF ***** Bob Bruno 914-419-3579 Cristy Liberto 914-486-10…" at bounding box center [417, 109] width 96 height 19
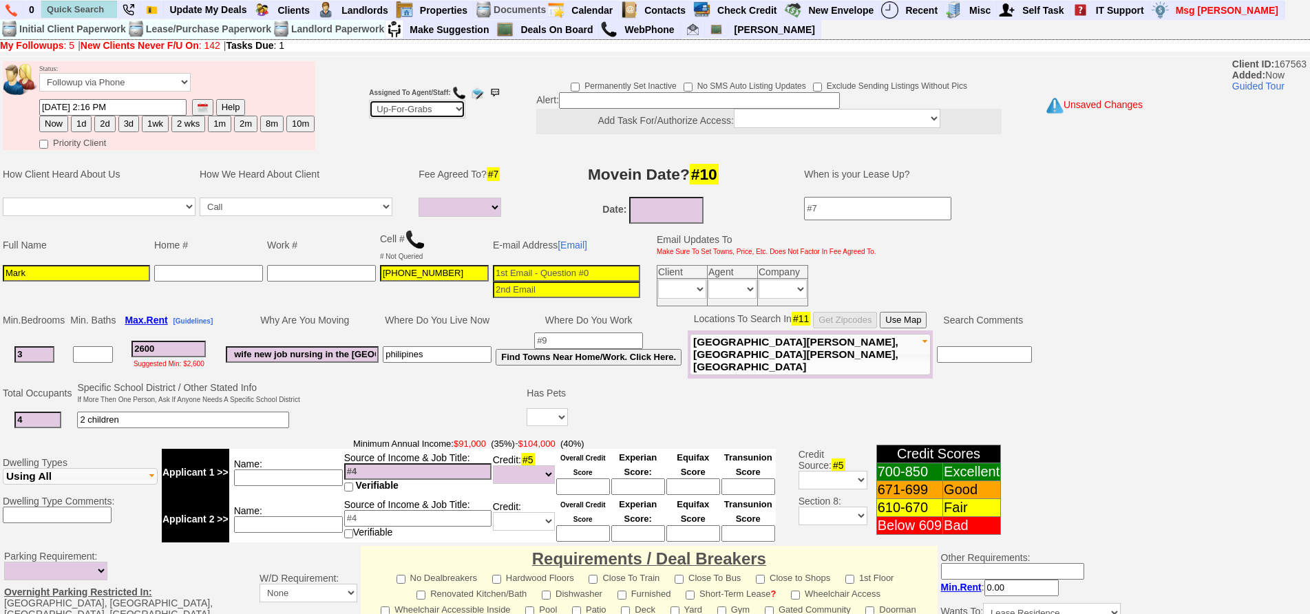
select select "148"
click at [369, 100] on select "Up-For-Grabs ***** STAFF ***** Bob Bruno 914-419-3579 Cristy Liberto 914-486-10…" at bounding box center [417, 109] width 96 height 19
click at [118, 273] on input "Mark" at bounding box center [76, 273] width 147 height 17
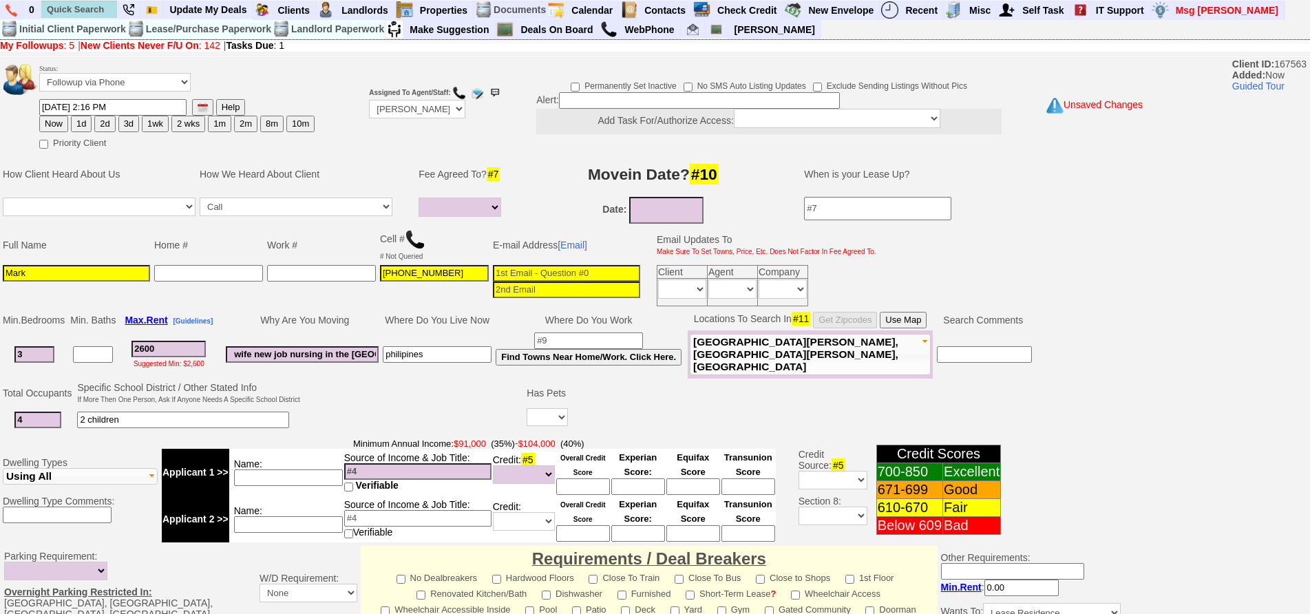
click at [321, 489] on td "Name:" at bounding box center [286, 472] width 114 height 47
click at [318, 485] on input at bounding box center [288, 478] width 109 height 17
type input "wife"
click at [381, 478] on input at bounding box center [417, 471] width 147 height 17
type input "85k"
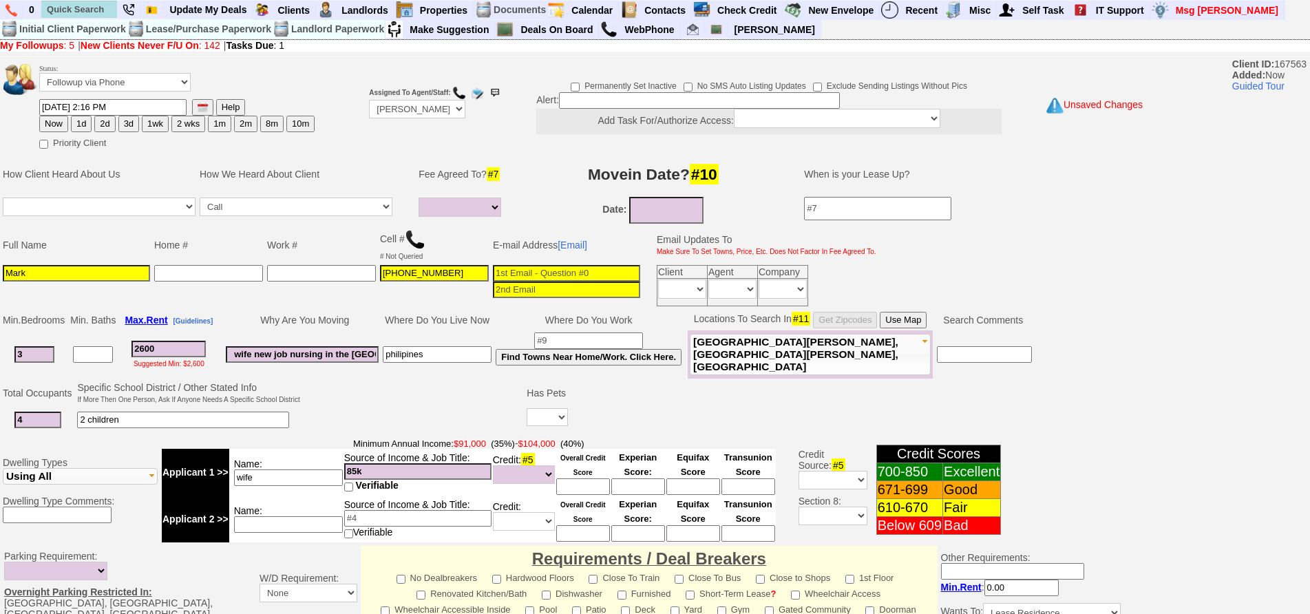
click at [365, 428] on td at bounding box center [413, 407] width 223 height 54
click at [295, 518] on input at bounding box center [288, 524] width 109 height 17
click at [273, 393] on td "Specific School District / Other Stated Info If More Then One Person, Ask If An…" at bounding box center [188, 393] width 227 height 26
click at [293, 341] on td "wife new job nursing in the bronx" at bounding box center [302, 355] width 157 height 48
click at [309, 355] on input "wife new job nursing in the bronx" at bounding box center [302, 354] width 153 height 17
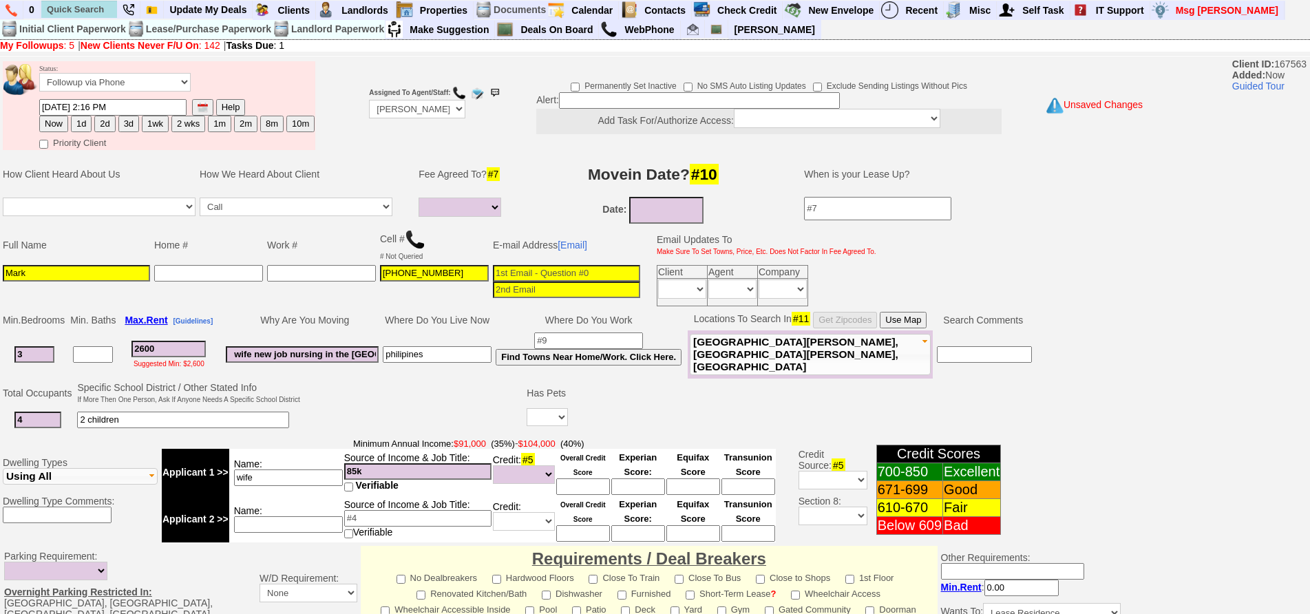
scroll to position [0, 1]
drag, startPoint x: 345, startPoint y: 356, endPoint x: 420, endPoint y: 355, distance: 75.1
click at [420, 355] on tr "3 2600 Suggested Min: $2,600 wife new job nursing in the bronx philipines Find …" at bounding box center [518, 355] width 1034 height 48
drag, startPoint x: 421, startPoint y: 335, endPoint x: 337, endPoint y: 453, distance: 144.2
click at [420, 335] on td "philipines" at bounding box center [437, 355] width 113 height 48
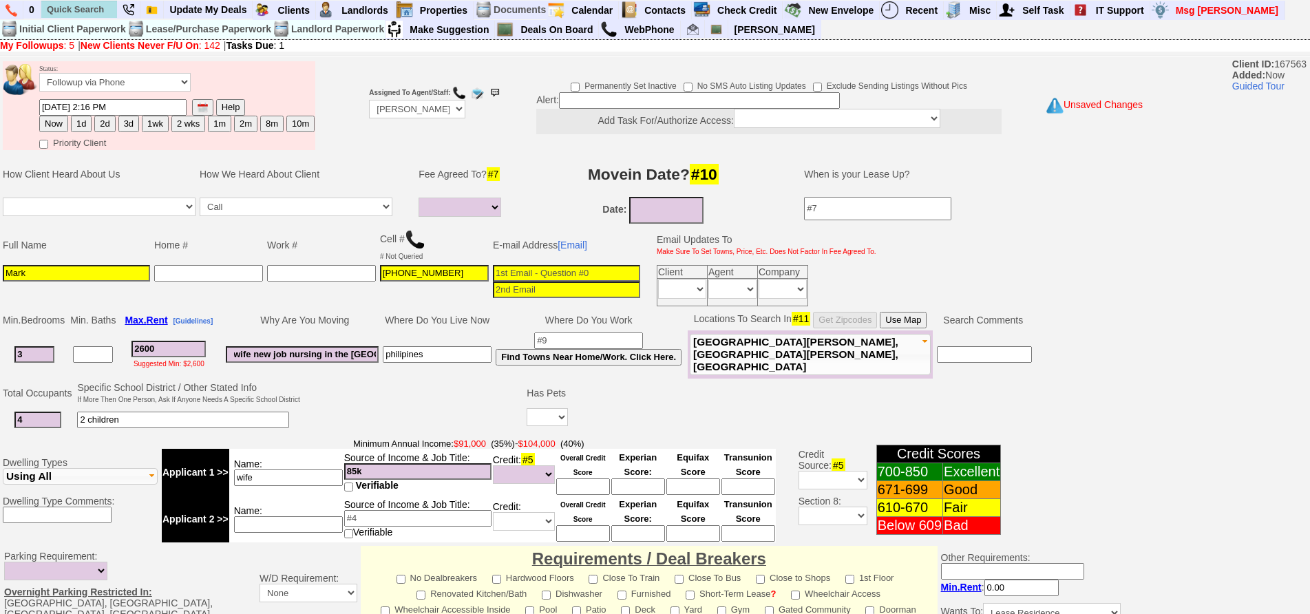
scroll to position [0, 0]
click at [289, 530] on input at bounding box center [288, 524] width 109 height 17
click at [170, 346] on input "2600" at bounding box center [169, 349] width 74 height 17
drag, startPoint x: 28, startPoint y: 359, endPoint x: 0, endPoint y: 346, distance: 30.8
click at [0, 346] on td "Min. Bedrooms Min. Baths Max. Rent [Guidelines] Why Are You Moving Where Do You…" at bounding box center [566, 344] width 1132 height 70
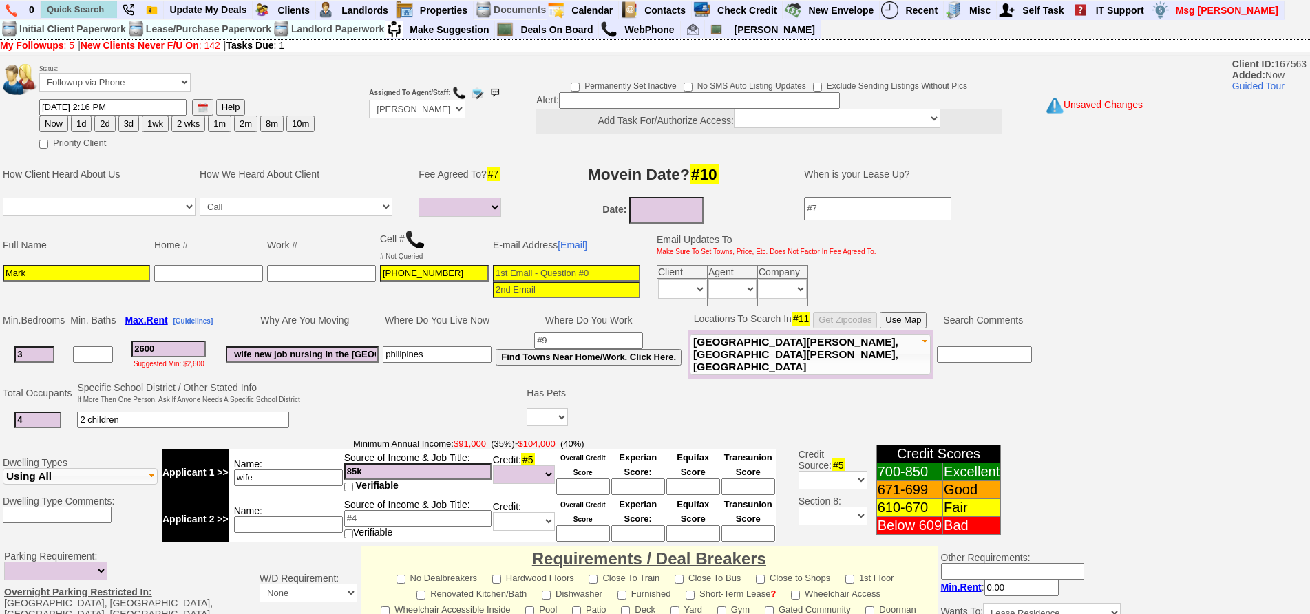
type input "2"
select select
type input "2"
select select
click at [369, 300] on td at bounding box center [321, 285] width 113 height 45
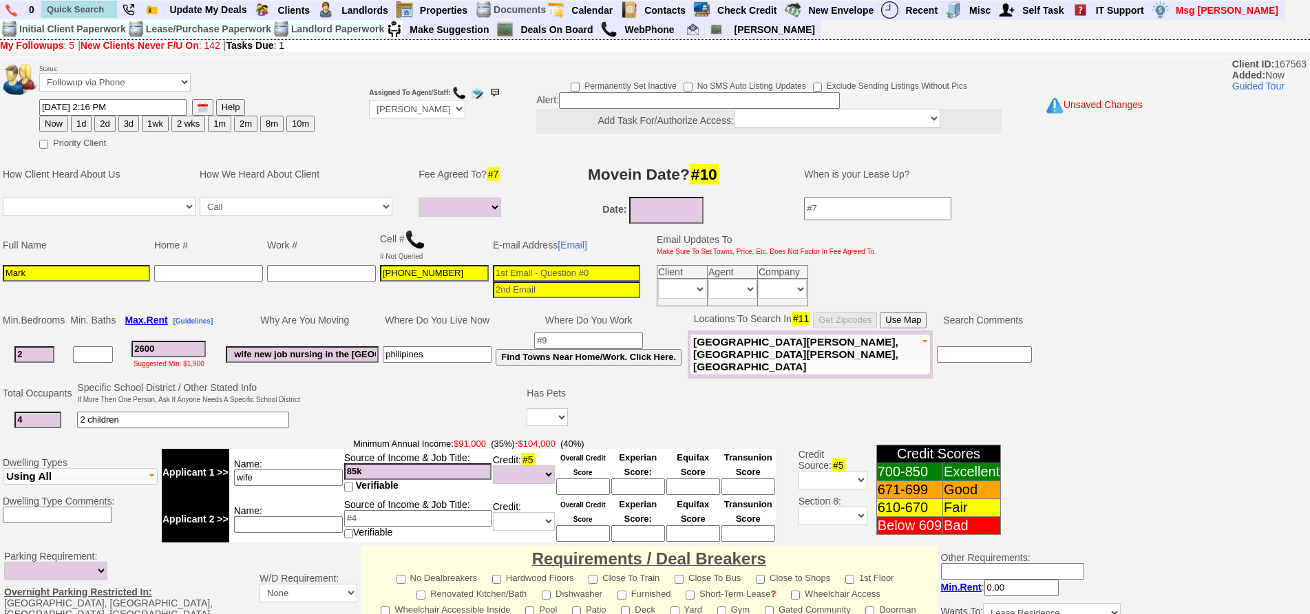
click at [556, 274] on input at bounding box center [566, 273] width 147 height 17
click at [527, 268] on input at bounding box center [566, 273] width 147 height 17
type input "markshub86@gmail.com"
click at [534, 205] on td "Date:" at bounding box center [653, 210] width 275 height 31
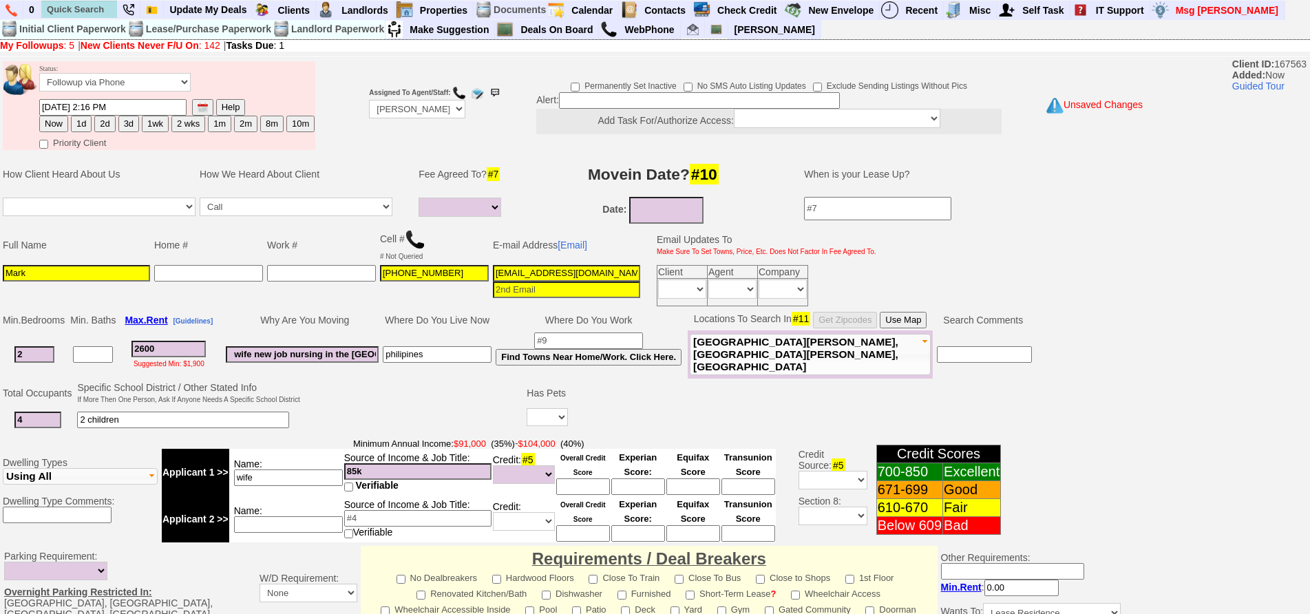
click at [534, 282] on input at bounding box center [566, 290] width 147 height 17
click at [543, 271] on input "markshub86@gmail.com" at bounding box center [566, 273] width 147 height 17
click at [600, 261] on td "E-mail Address [Email]" at bounding box center [566, 245] width 151 height 36
click at [616, 274] on input "markshub86@gmail.com" at bounding box center [566, 273] width 147 height 17
click at [600, 213] on td "Date:" at bounding box center [653, 210] width 275 height 31
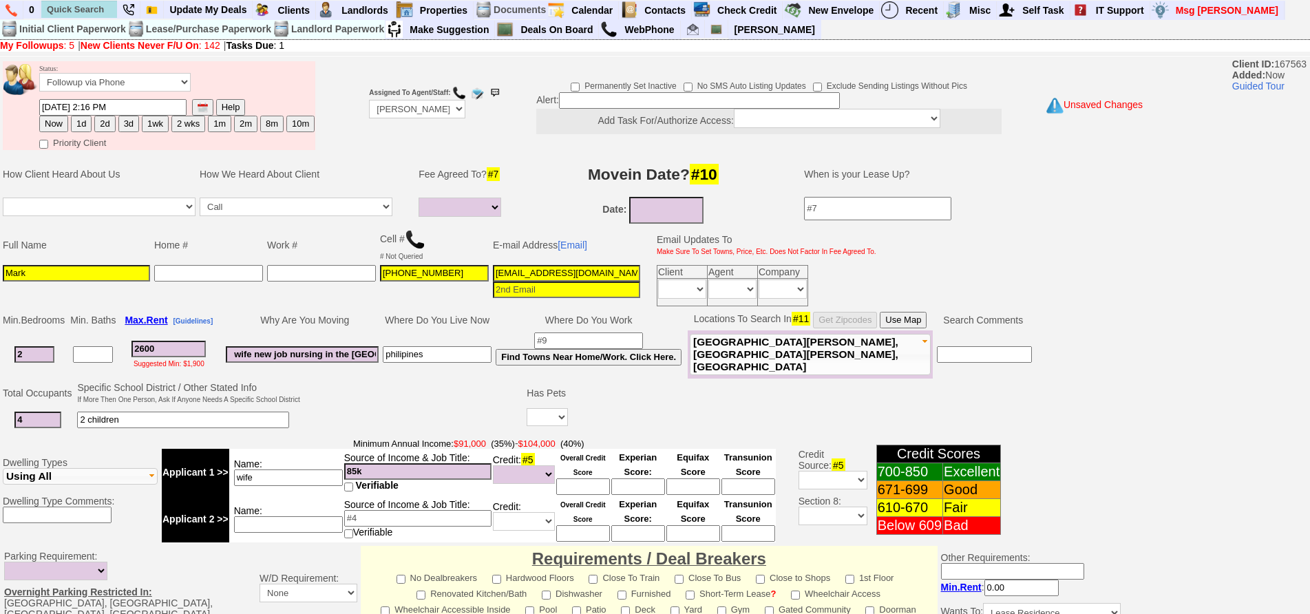
click at [544, 271] on input "markshub86@gmail.com" at bounding box center [566, 273] width 147 height 17
click at [550, 273] on input "markshub86@gmail.com" at bounding box center [566, 273] width 147 height 17
click at [552, 273] on input "markshub86@gmail.com" at bounding box center [566, 273] width 147 height 17
click at [560, 273] on input "markshub86@gmail.com" at bounding box center [566, 273] width 147 height 17
click at [565, 273] on input "markshub86@gmail.com" at bounding box center [566, 273] width 147 height 17
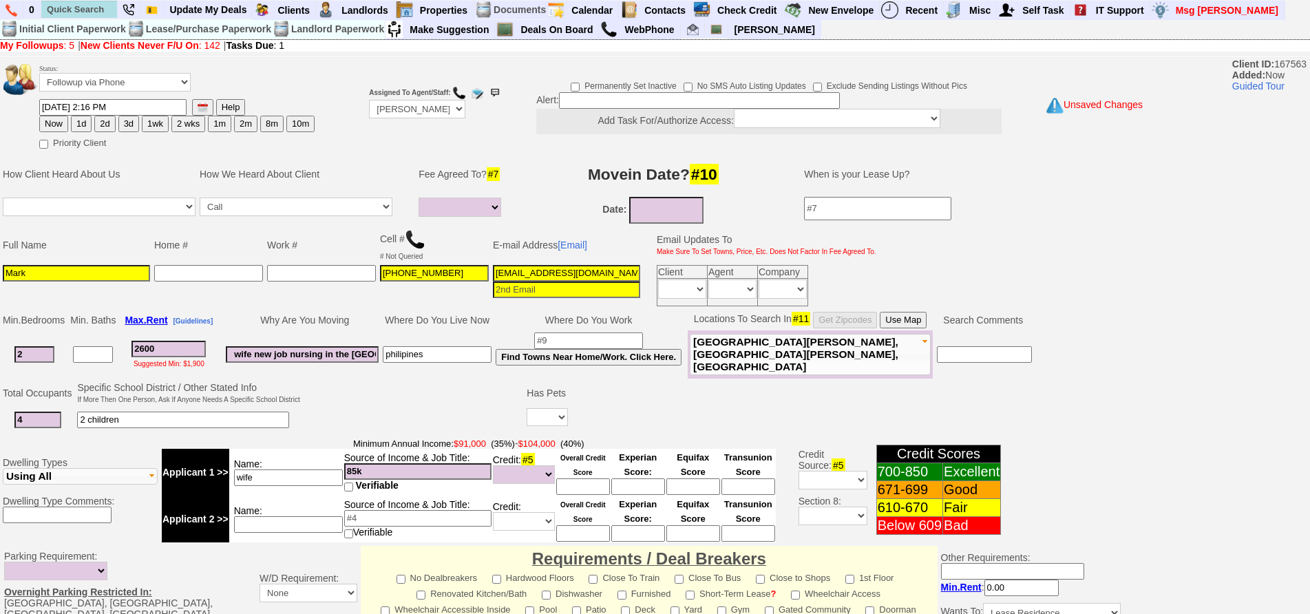
click at [567, 273] on input "markshub86@gmail.com" at bounding box center [566, 273] width 147 height 17
click at [569, 273] on input "markshub86@gmail.com" at bounding box center [566, 273] width 147 height 17
click at [100, 271] on input "Mark" at bounding box center [76, 273] width 147 height 17
type input "Mark Amarga"
click at [411, 275] on input "289-828-4985" at bounding box center [434, 273] width 109 height 17
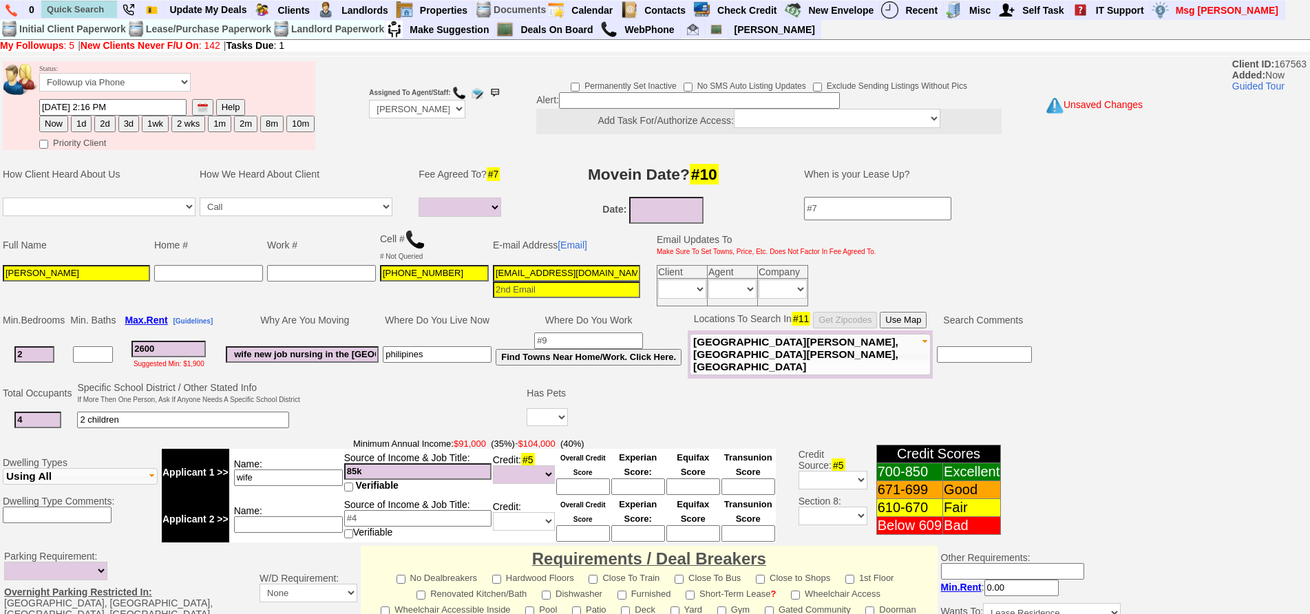
click at [470, 272] on input "289-828-4985" at bounding box center [434, 273] width 109 height 17
click at [549, 415] on select "Yes No" at bounding box center [547, 417] width 41 height 18
select select "No"
click at [529, 408] on select "Yes No" at bounding box center [547, 417] width 41 height 18
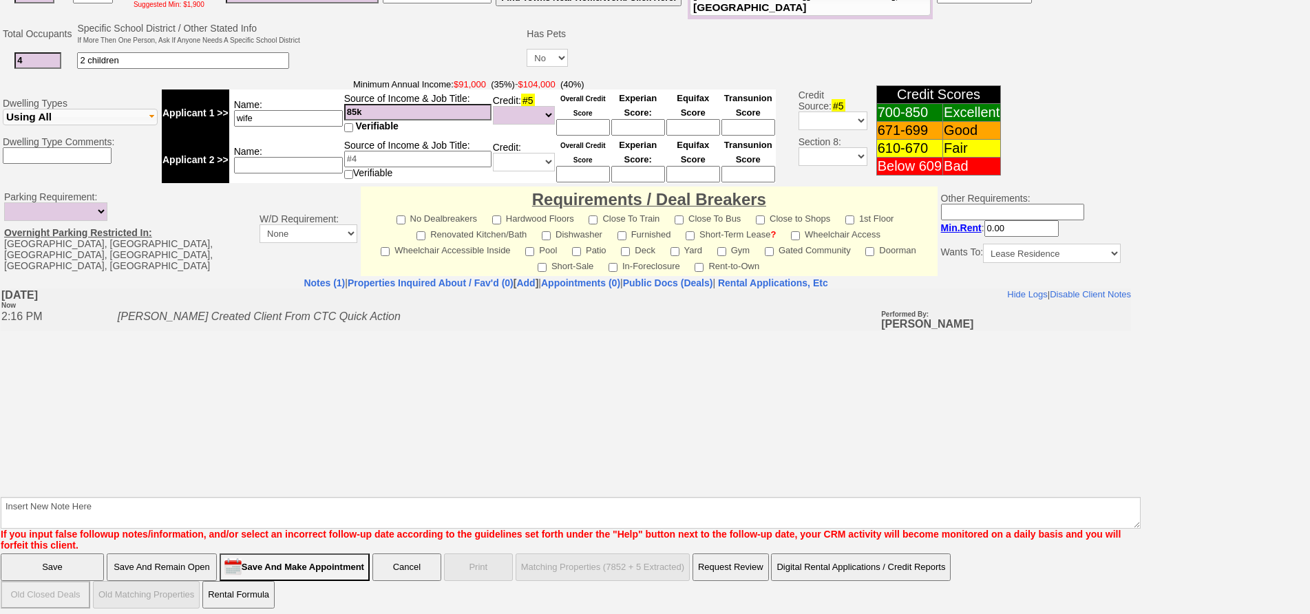
click at [171, 556] on input "Save And Remain Open" at bounding box center [162, 568] width 110 height 28
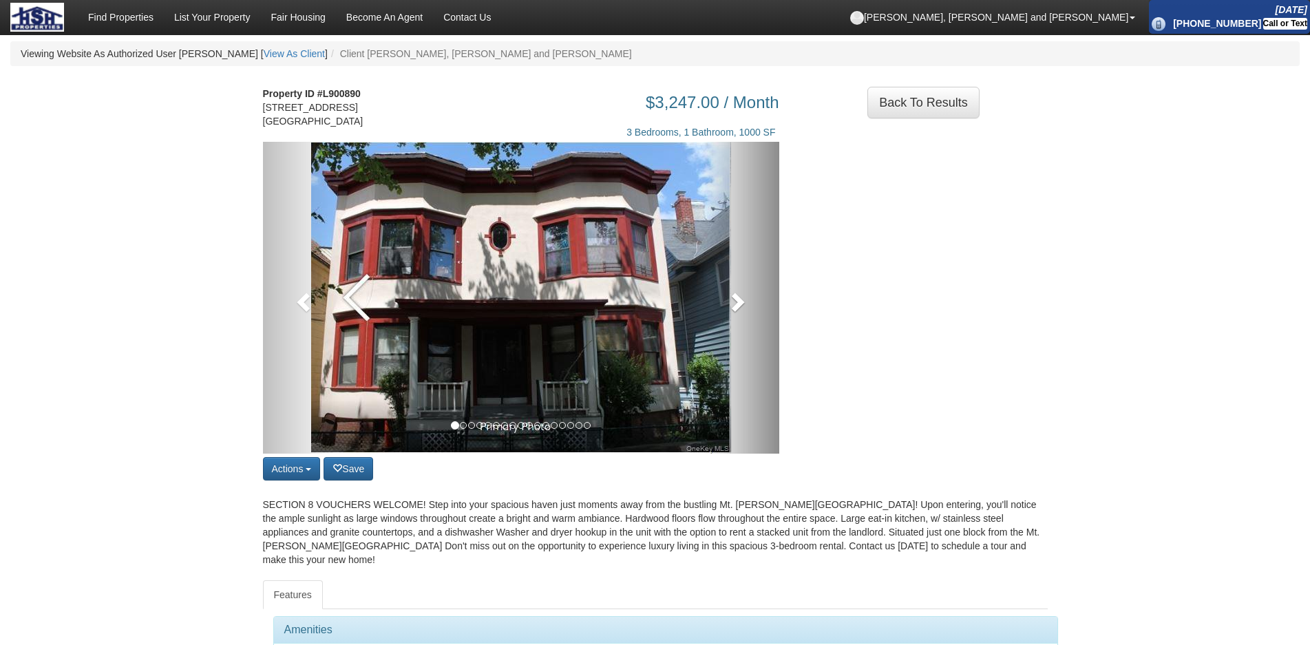
click at [748, 317] on link at bounding box center [741, 298] width 78 height 312
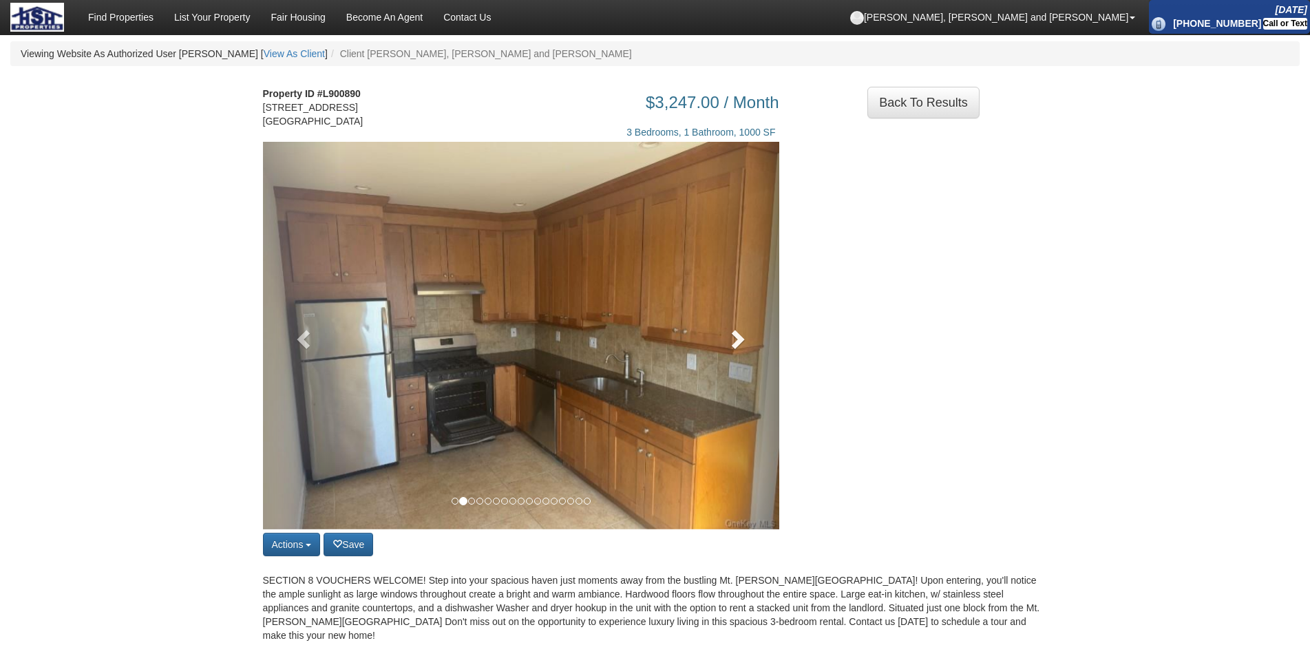
click at [748, 317] on link at bounding box center [741, 336] width 78 height 388
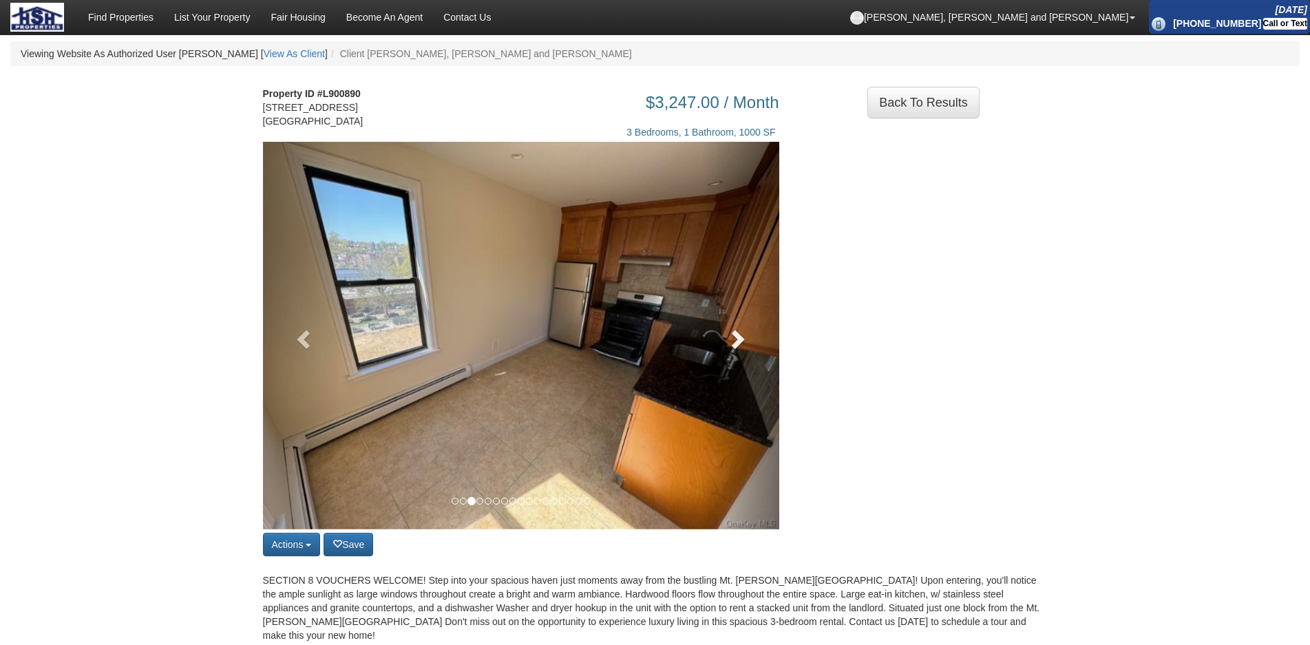
click at [748, 327] on link at bounding box center [741, 336] width 78 height 388
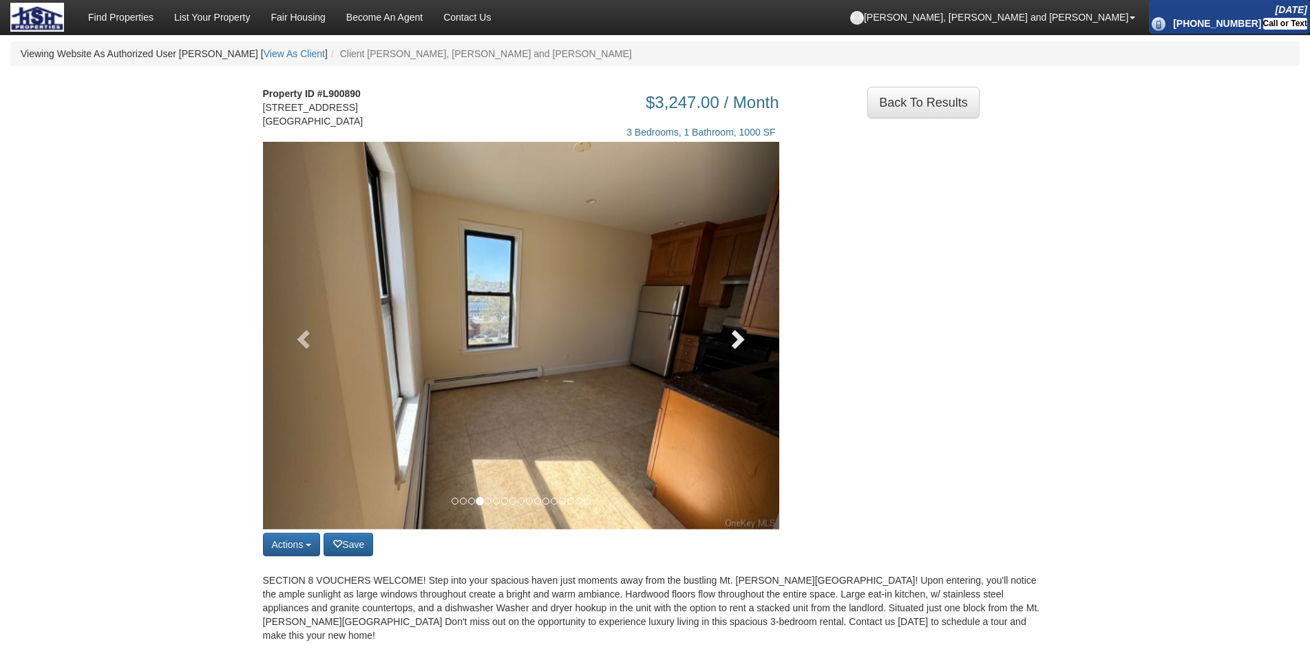
click at [748, 327] on link at bounding box center [741, 336] width 78 height 388
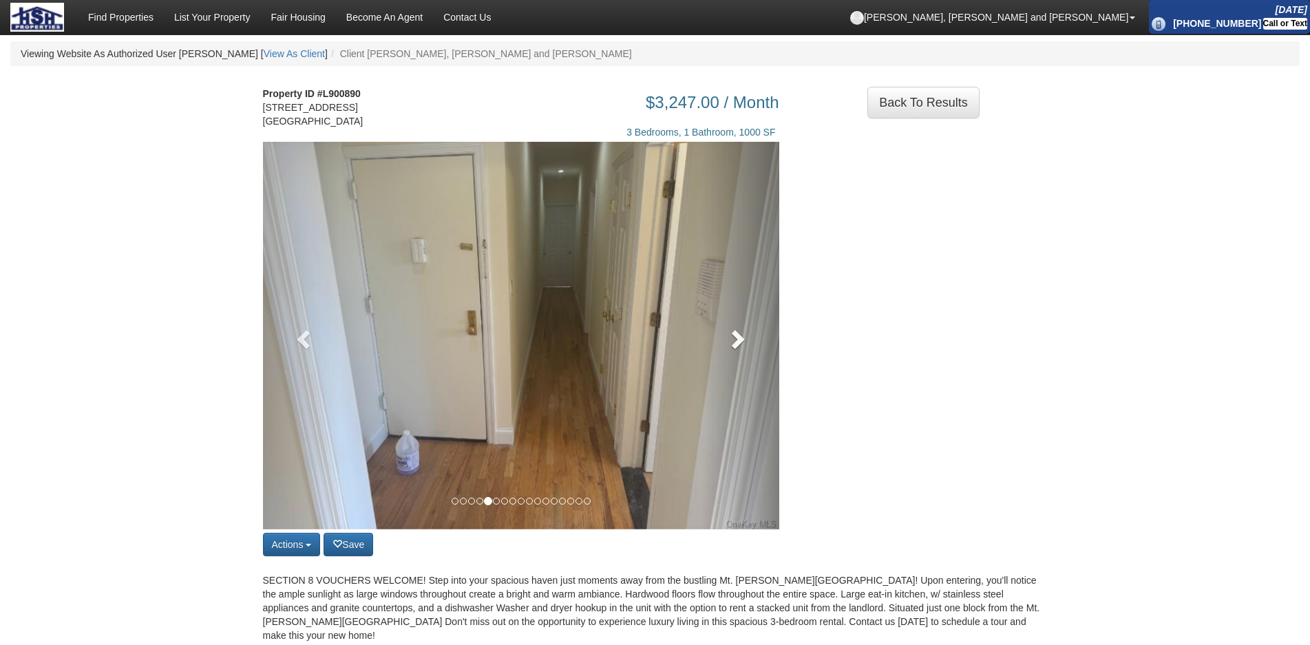
click at [748, 327] on link at bounding box center [741, 336] width 78 height 388
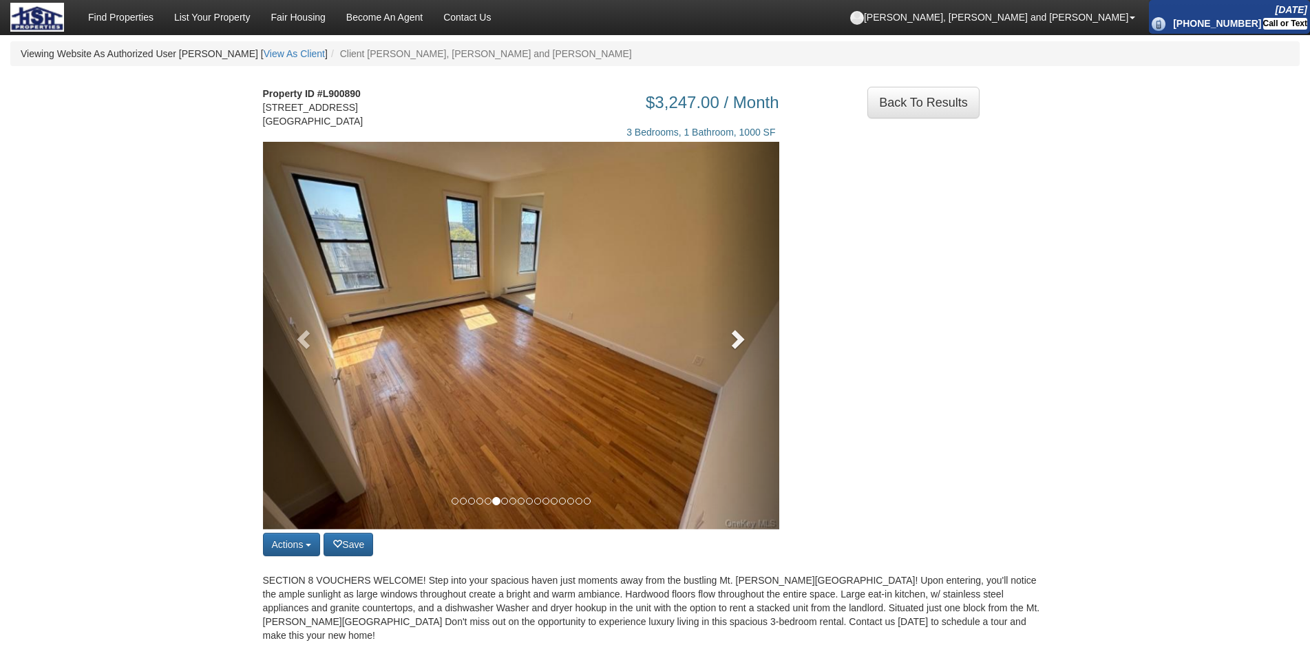
click at [748, 327] on link at bounding box center [741, 336] width 78 height 388
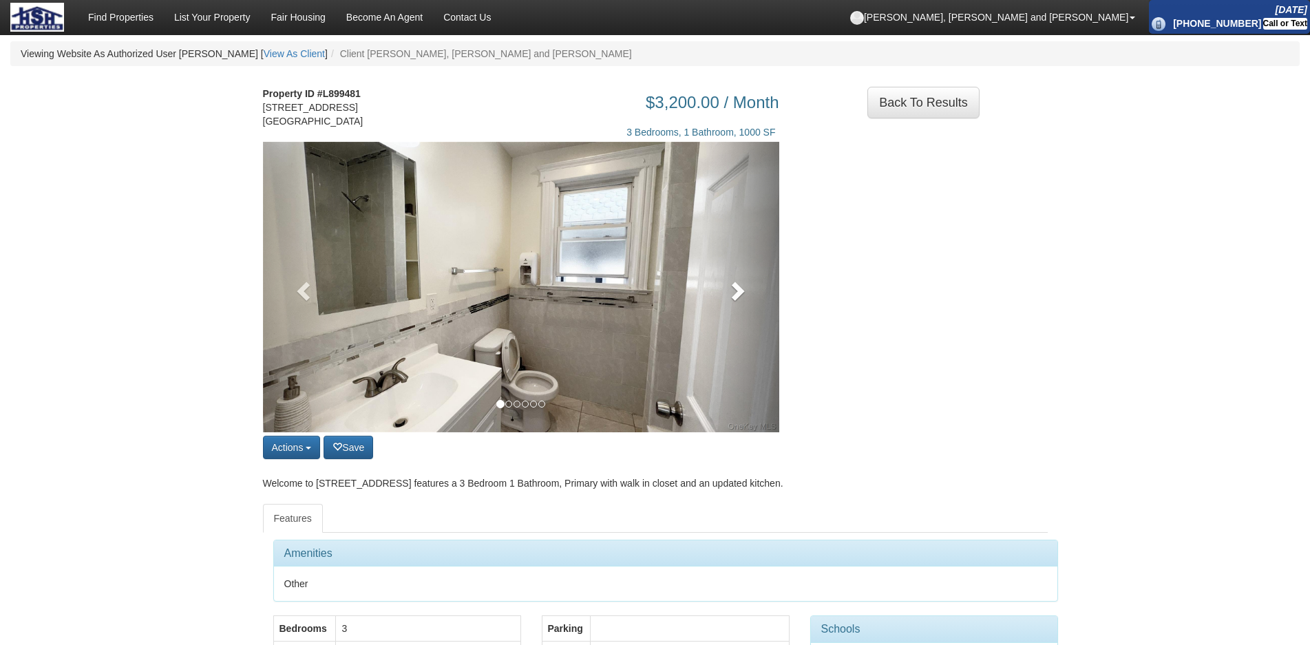
click at [753, 310] on link at bounding box center [741, 287] width 78 height 291
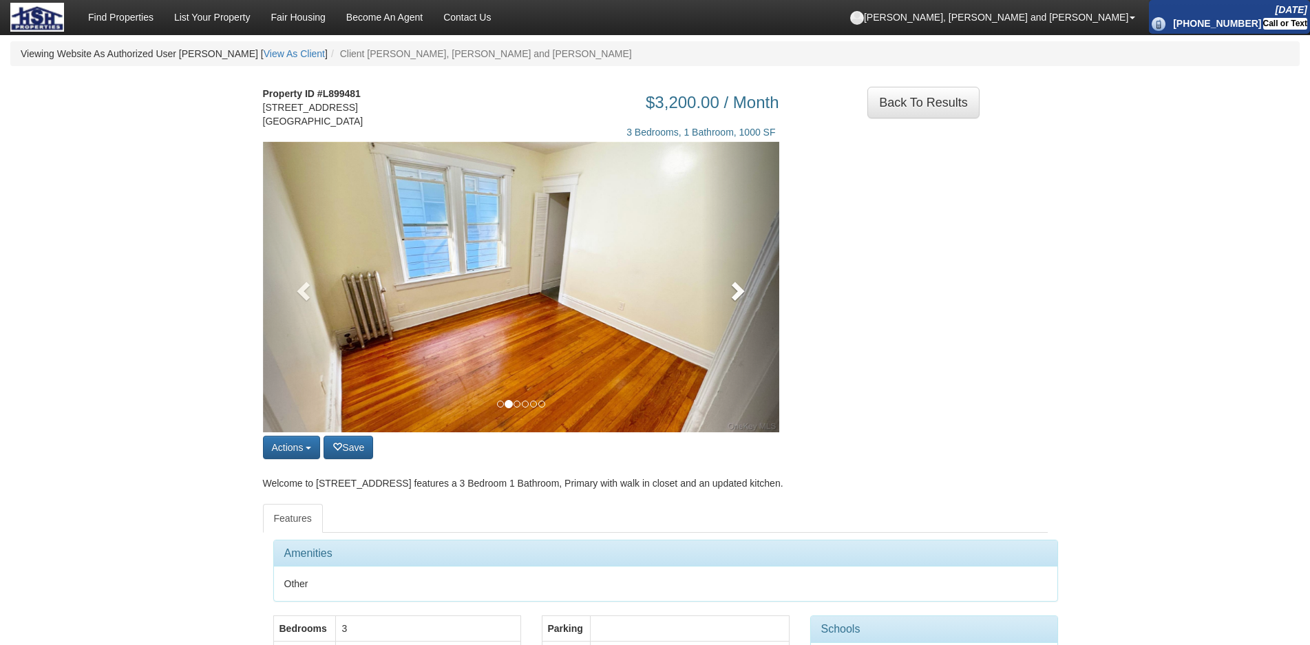
click at [753, 310] on link at bounding box center [741, 287] width 78 height 291
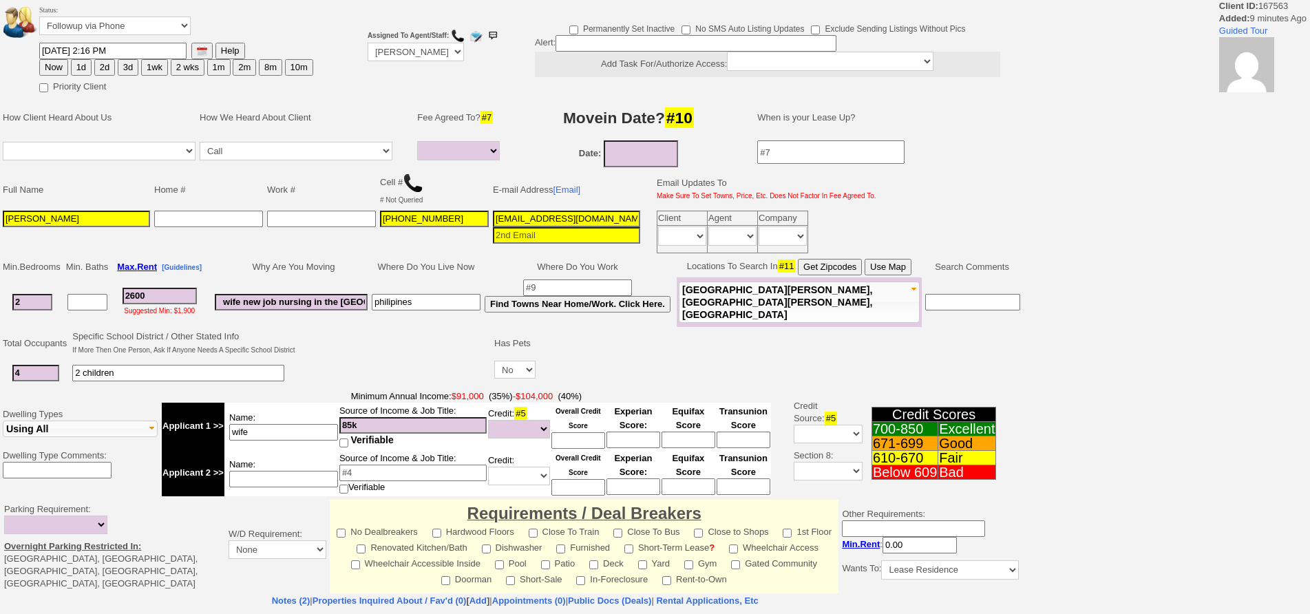
select select
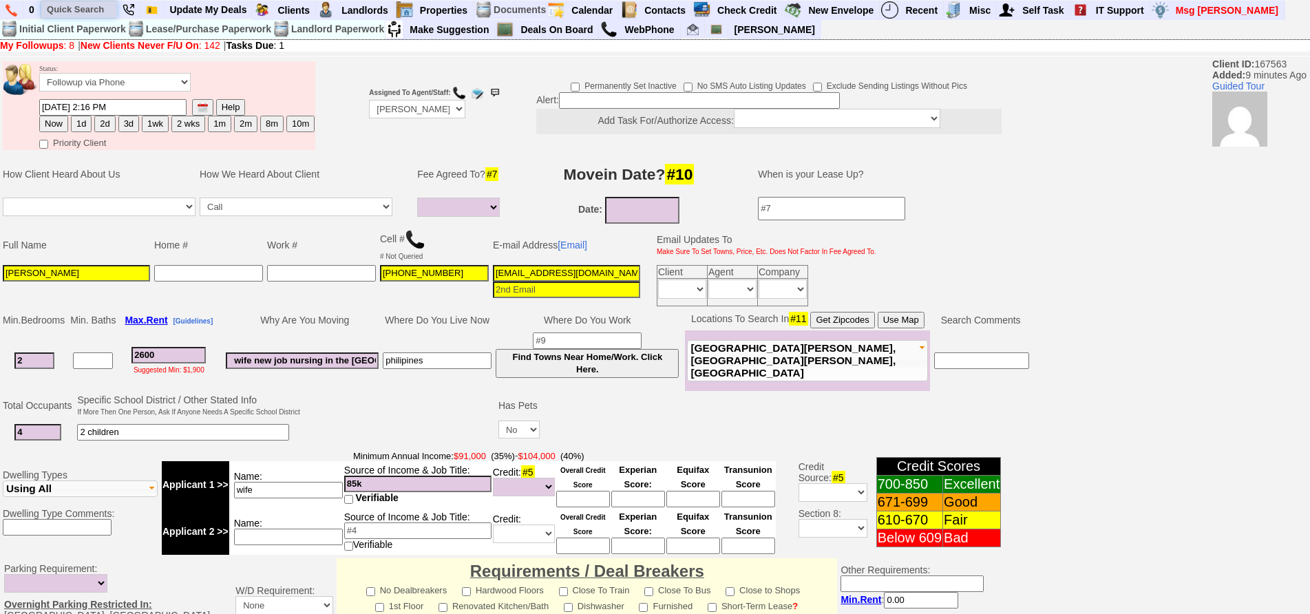
click at [76, 12] on input "text" at bounding box center [79, 9] width 76 height 17
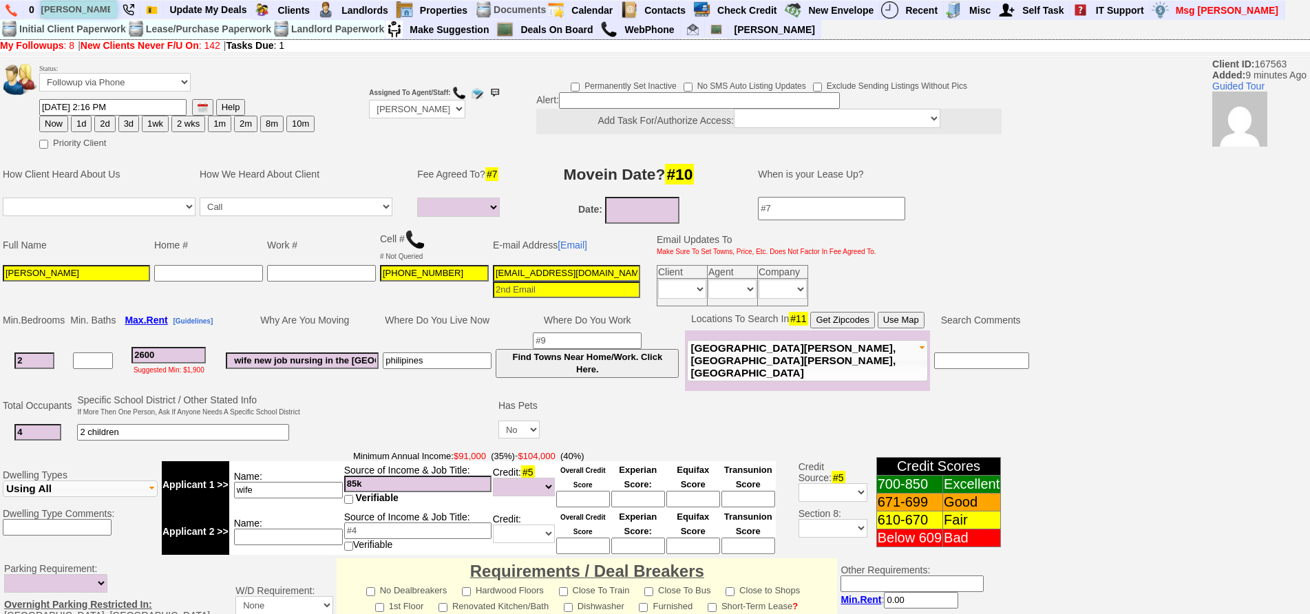
click at [101, 10] on input "terrence" at bounding box center [79, 9] width 76 height 17
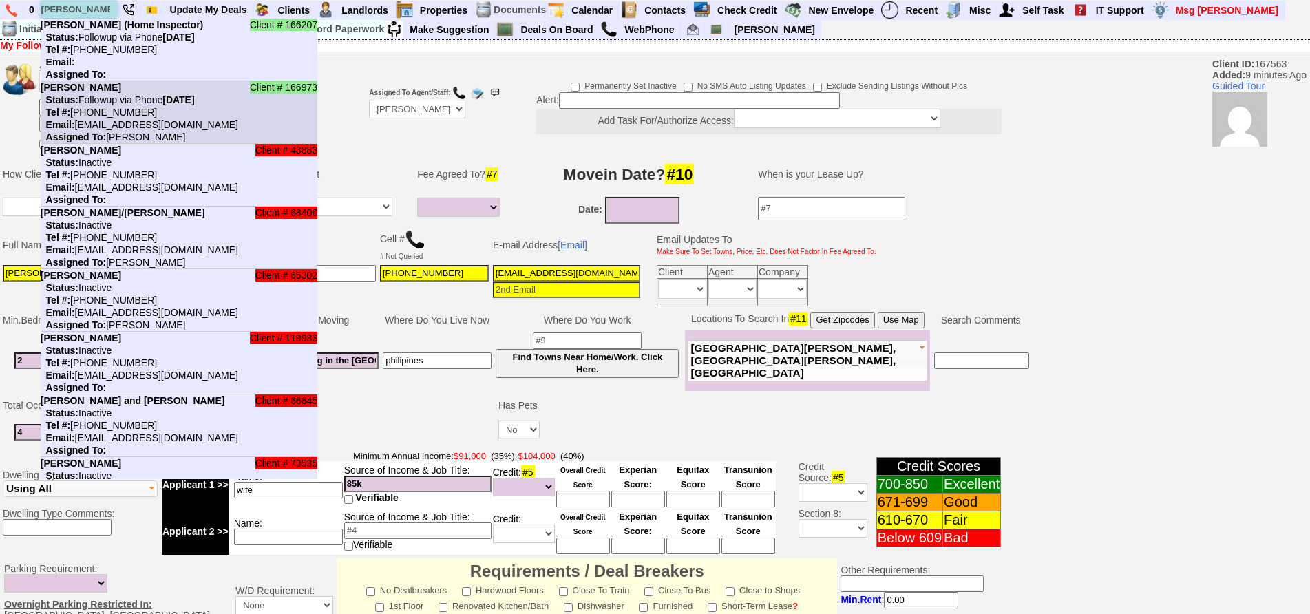
type input "terrence"
click at [127, 85] on li "Client # 166973 Terrence McCabe Status: Followup via Phone Wednesday, August 27…" at bounding box center [179, 112] width 277 height 63
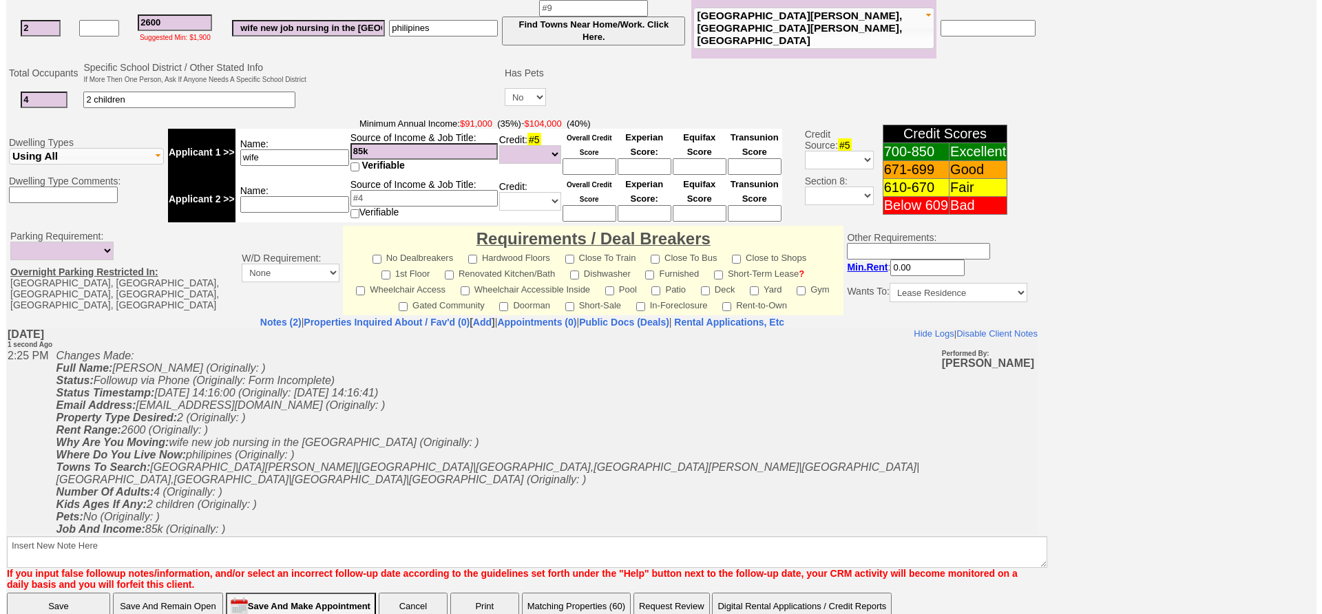
scroll to position [379, 0]
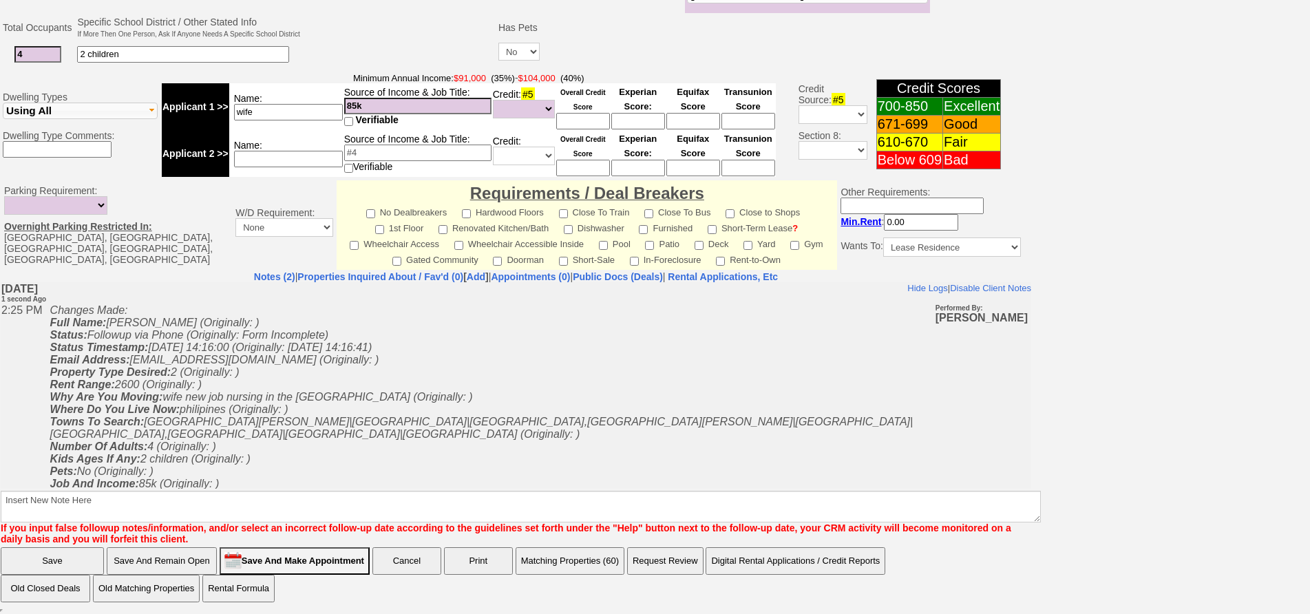
click at [567, 554] on button "Matching Properties (60)" at bounding box center [570, 561] width 109 height 28
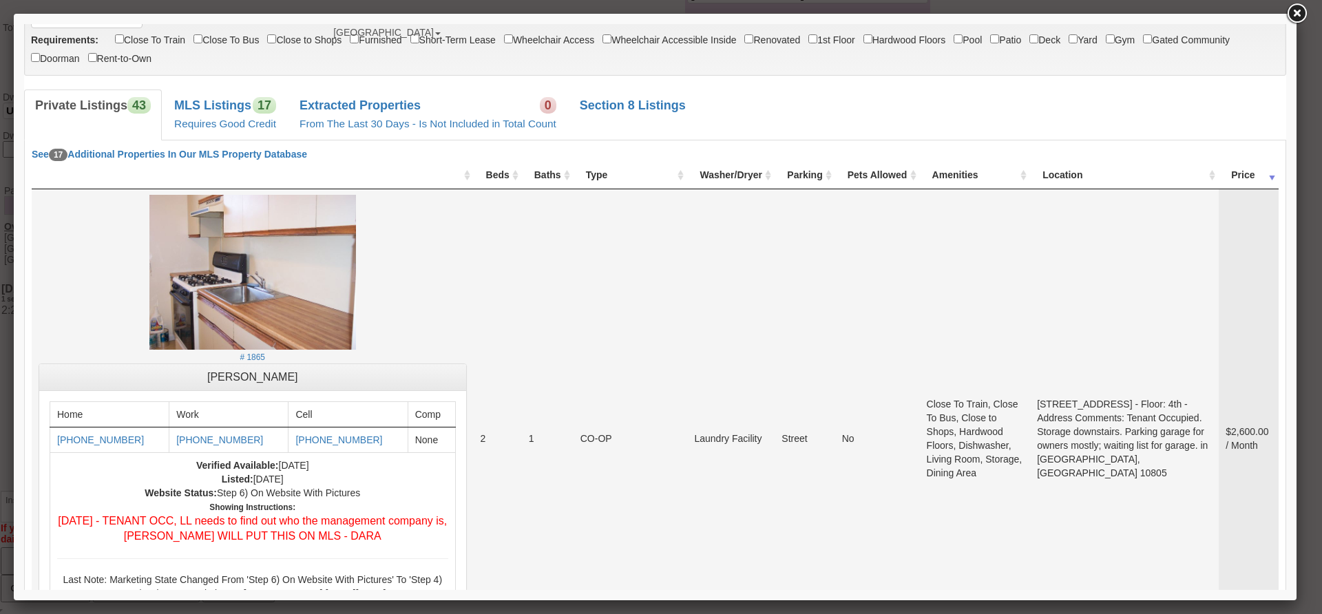
scroll to position [0, 0]
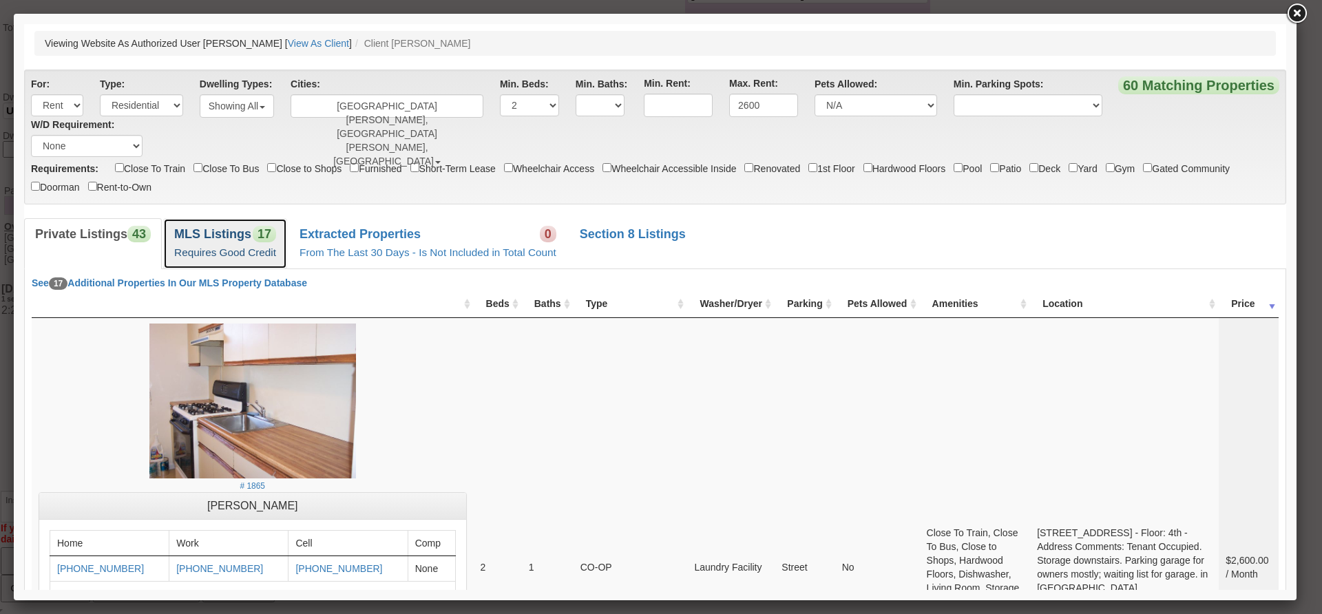
click at [249, 236] on b "MLS Listings" at bounding box center [212, 234] width 77 height 14
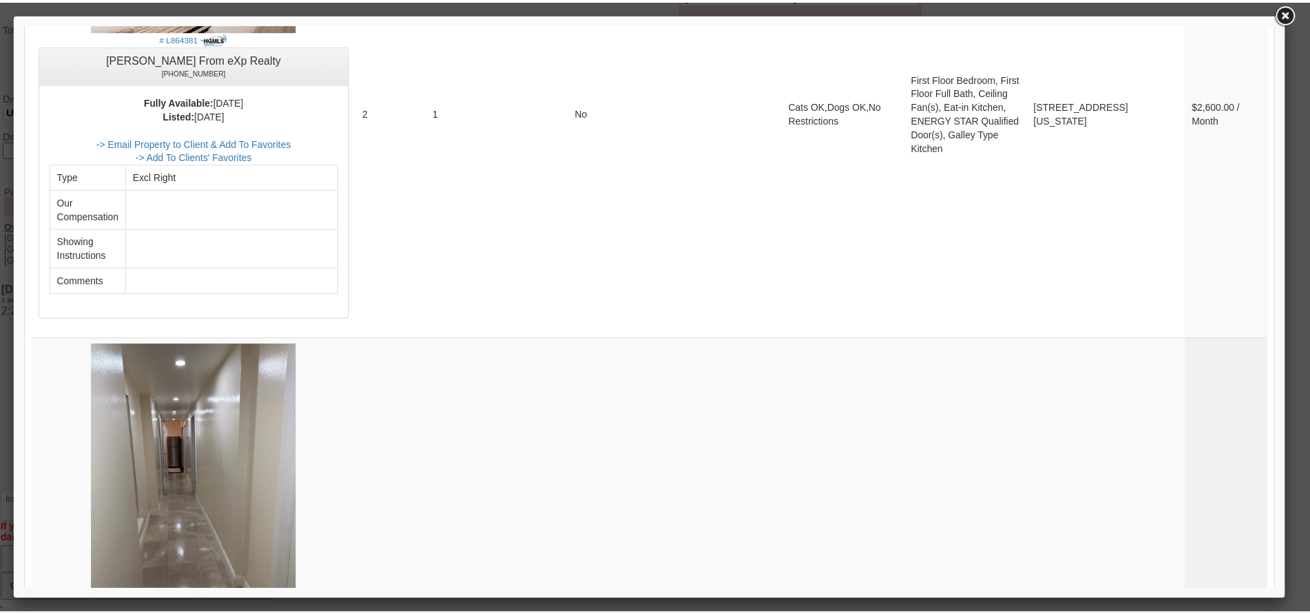
scroll to position [757, 0]
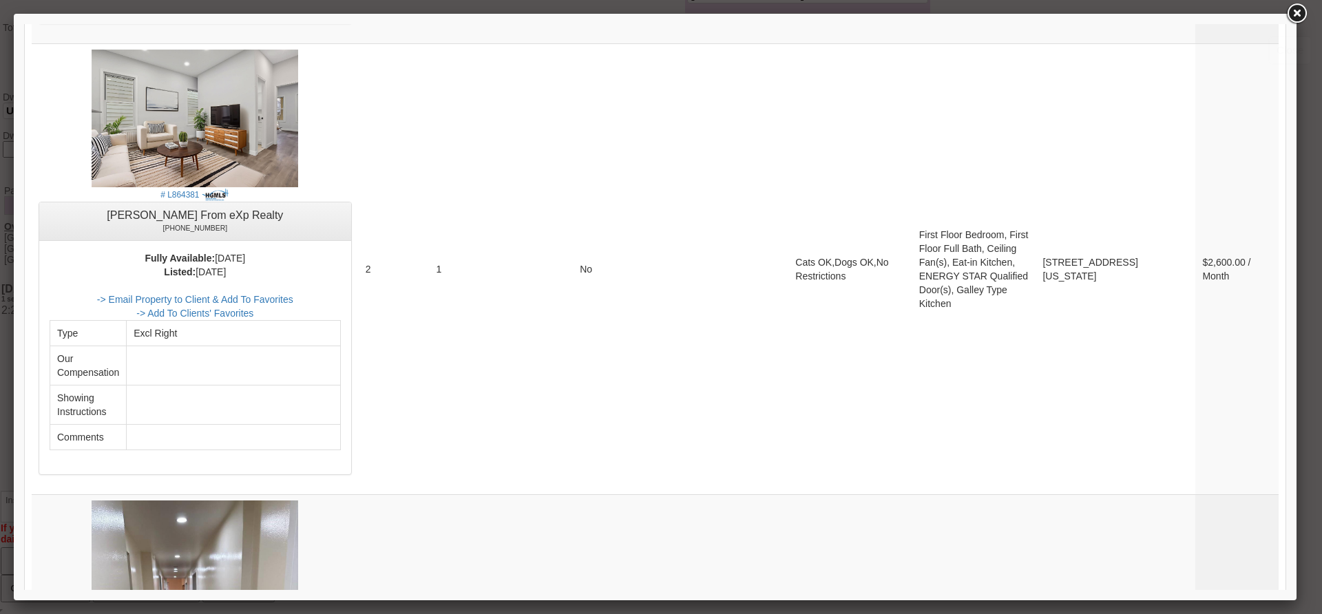
click at [1297, 16] on link at bounding box center [1296, 13] width 25 height 25
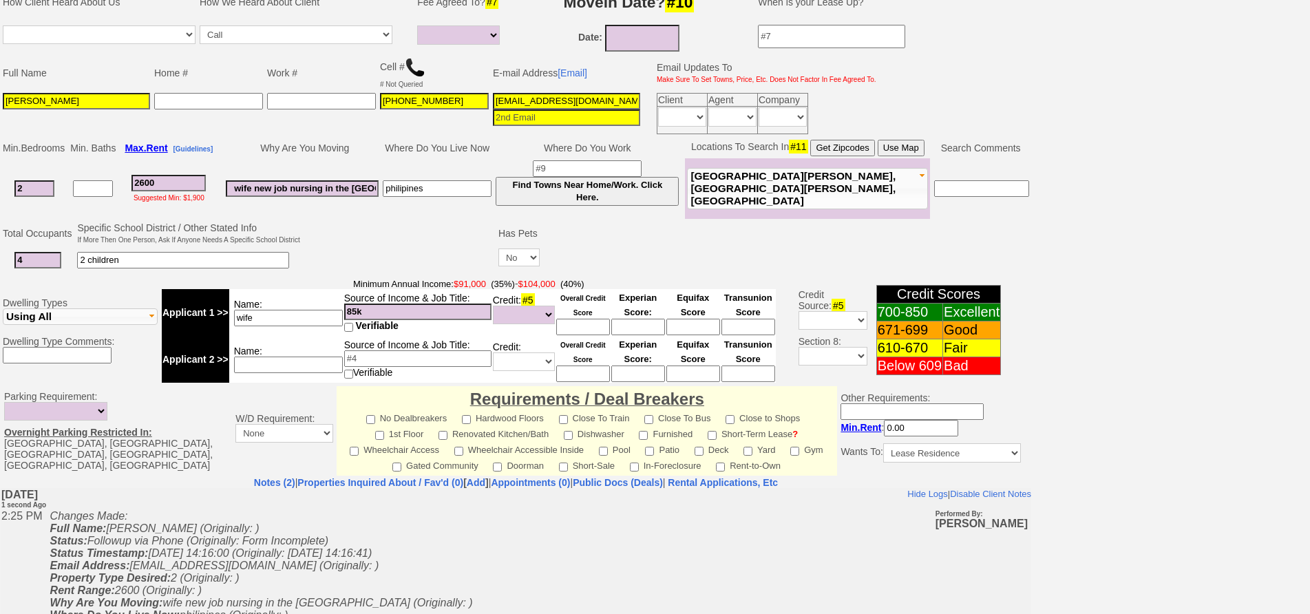
scroll to position [0, 0]
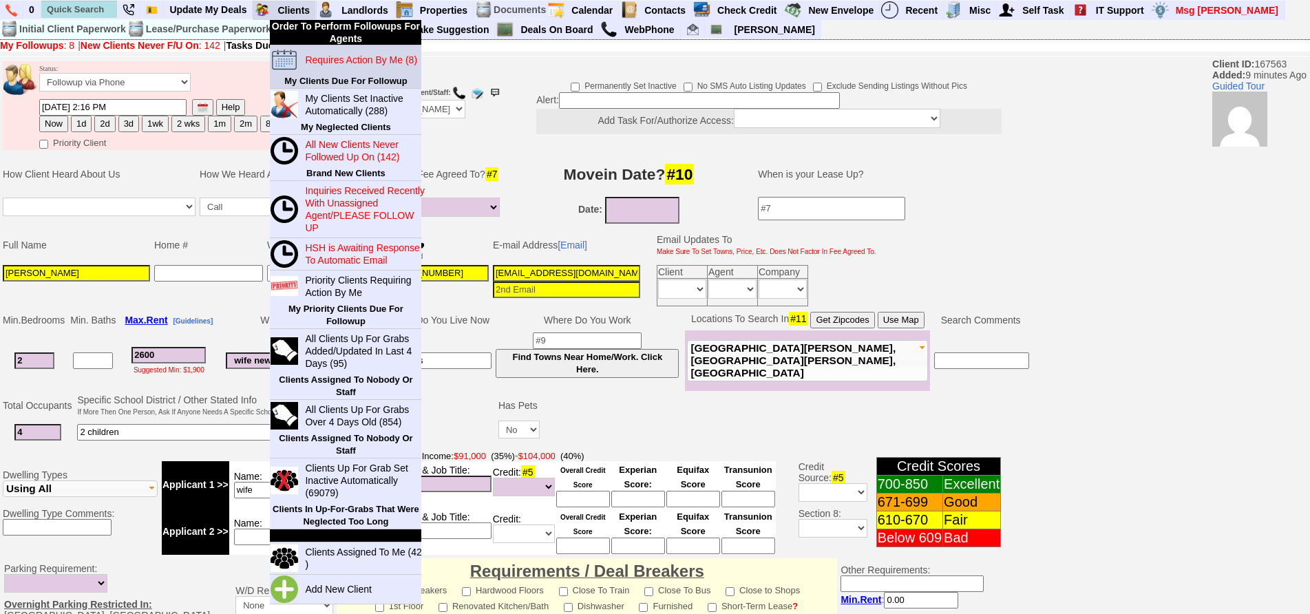
click at [330, 51] on link "Requires Action By Me (8)" at bounding box center [366, 60] width 132 height 18
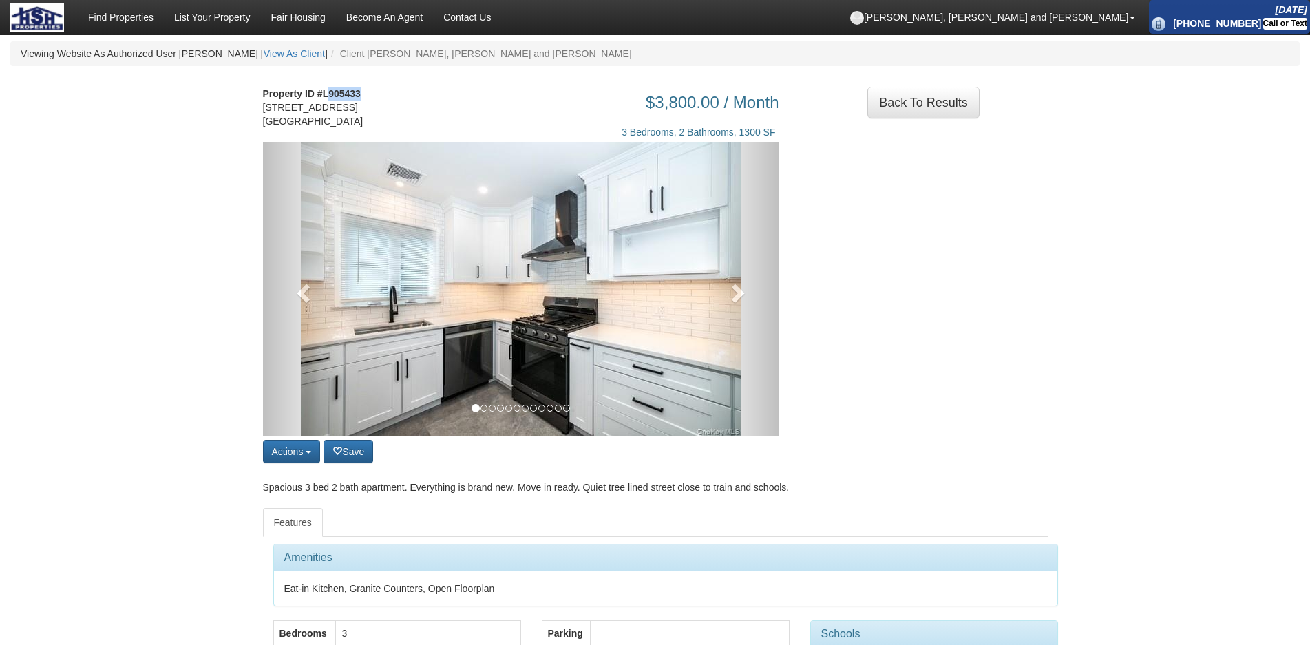
drag, startPoint x: 331, startPoint y: 92, endPoint x: 362, endPoint y: 93, distance: 31.7
click at [362, 93] on address "Property ID #L905433 [STREET_ADDRESS]" at bounding box center [320, 107] width 114 height 41
copy strong "905433"
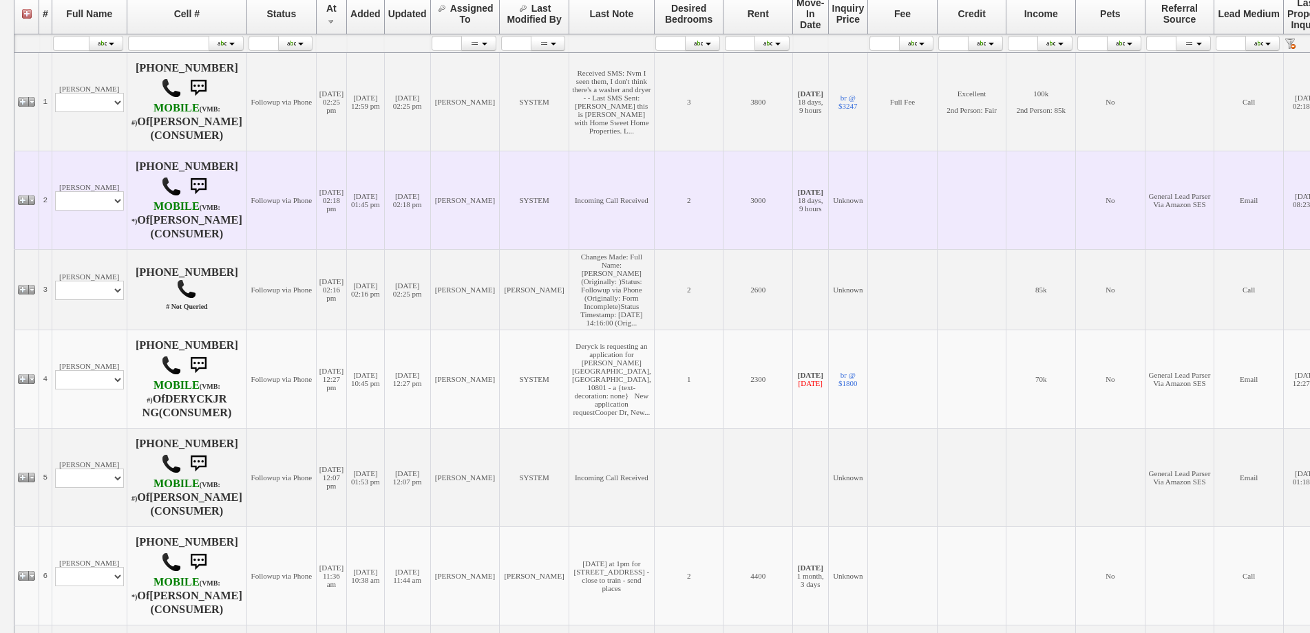
scroll to position [299, 0]
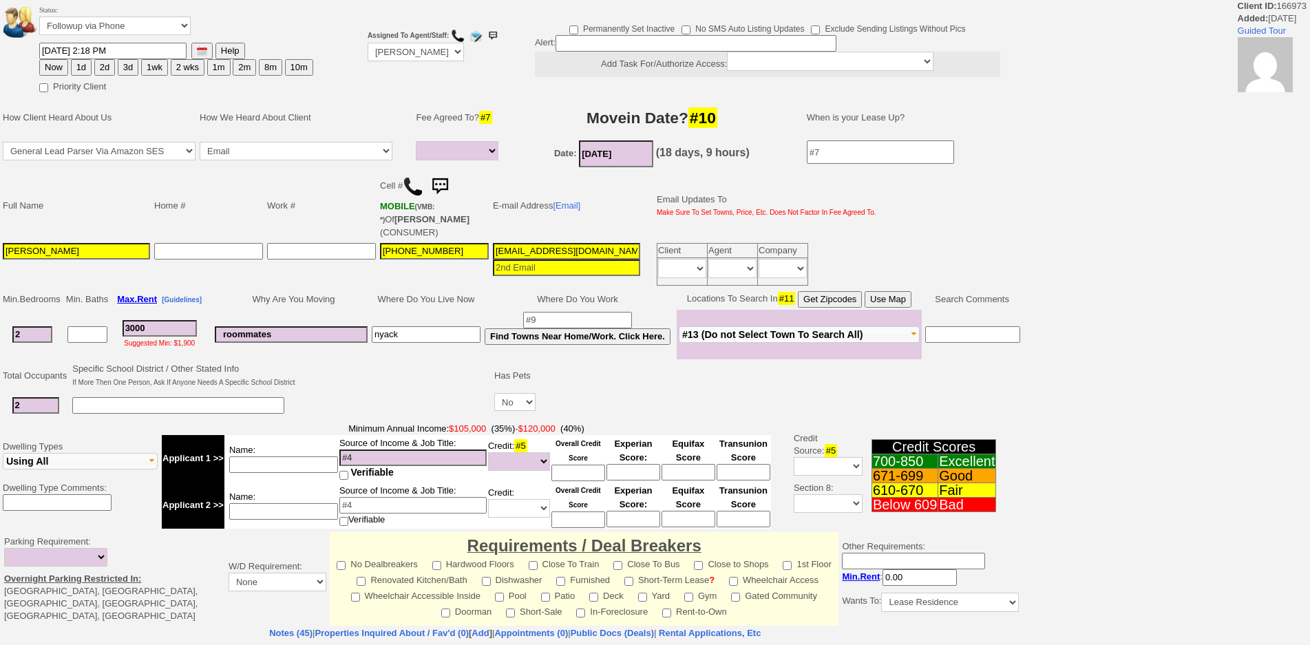
select select
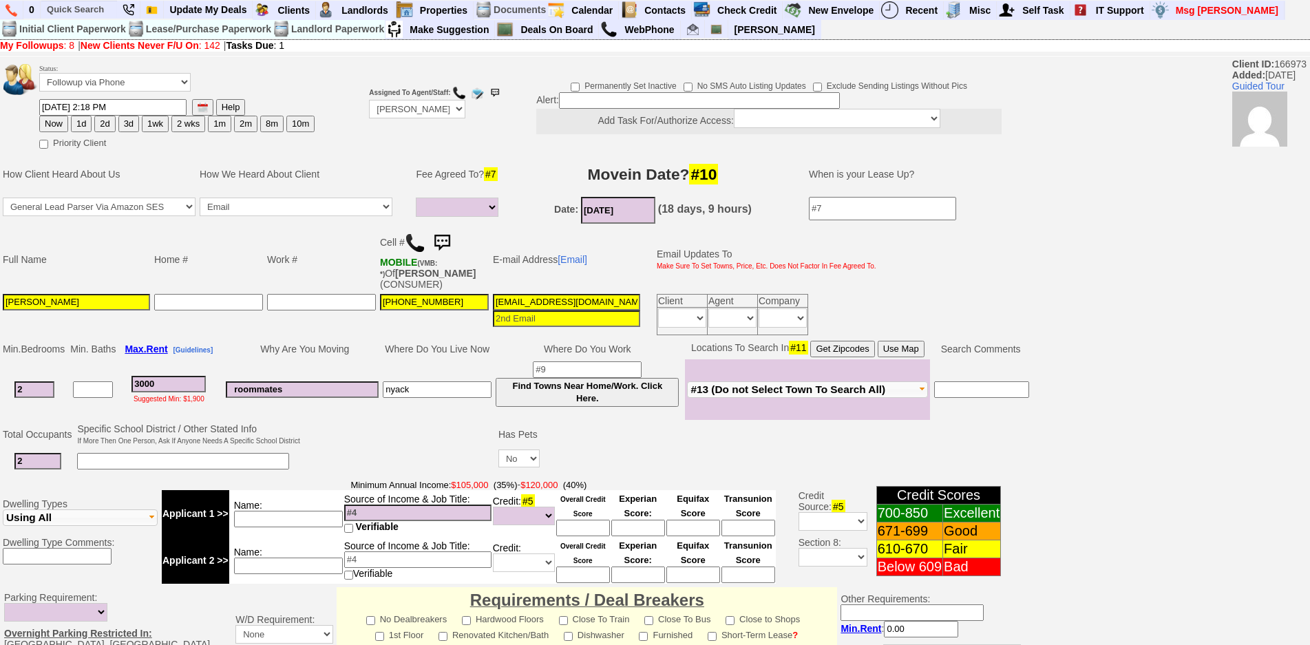
click at [446, 242] on img at bounding box center [442, 243] width 28 height 28
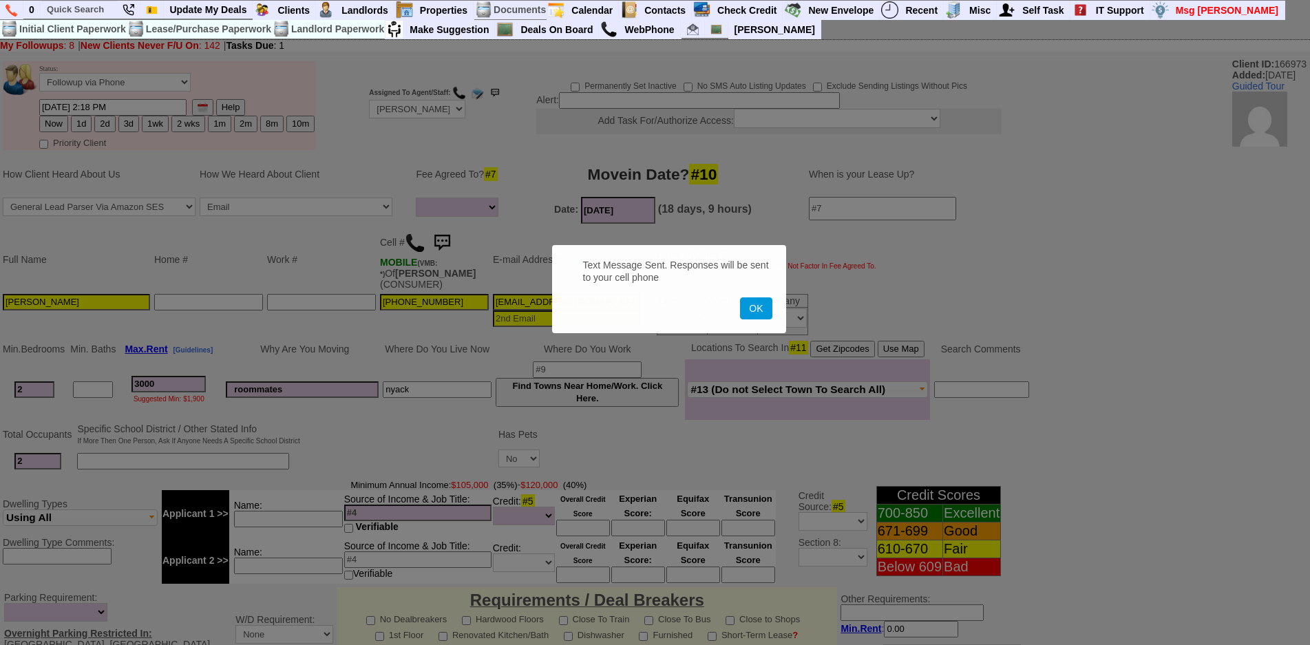
click at [740, 297] on button "OK" at bounding box center [756, 308] width 32 height 22
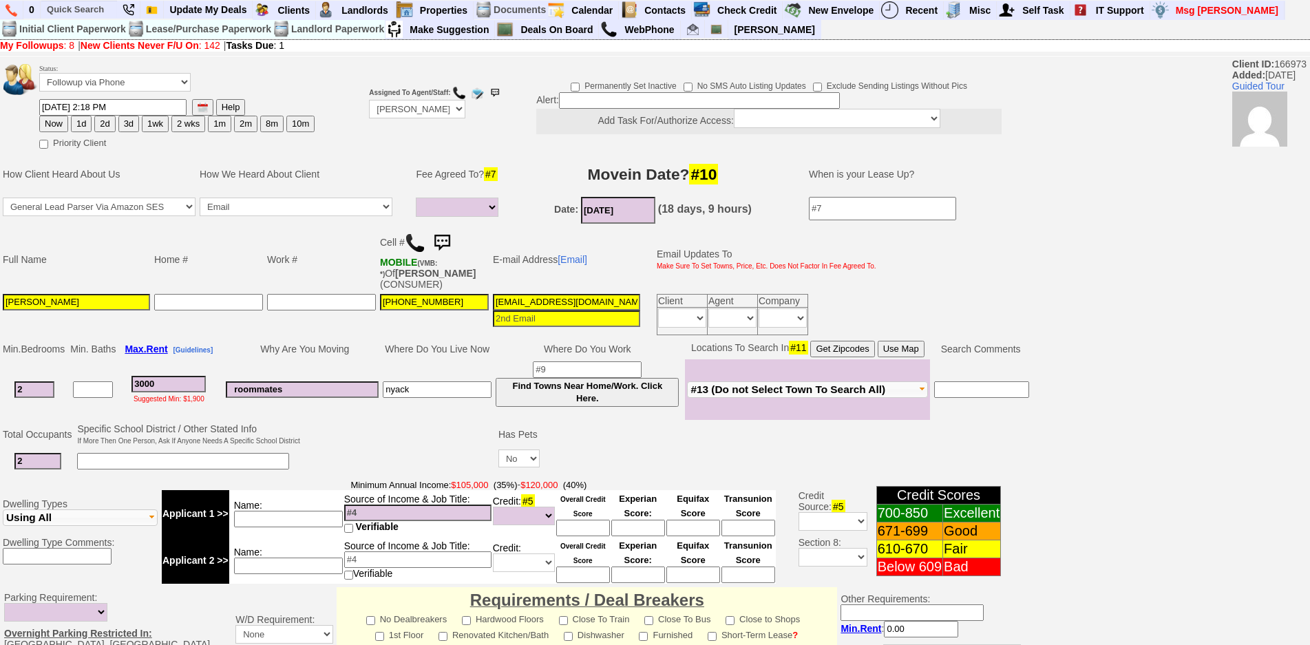
click at [446, 242] on img at bounding box center [442, 243] width 28 height 28
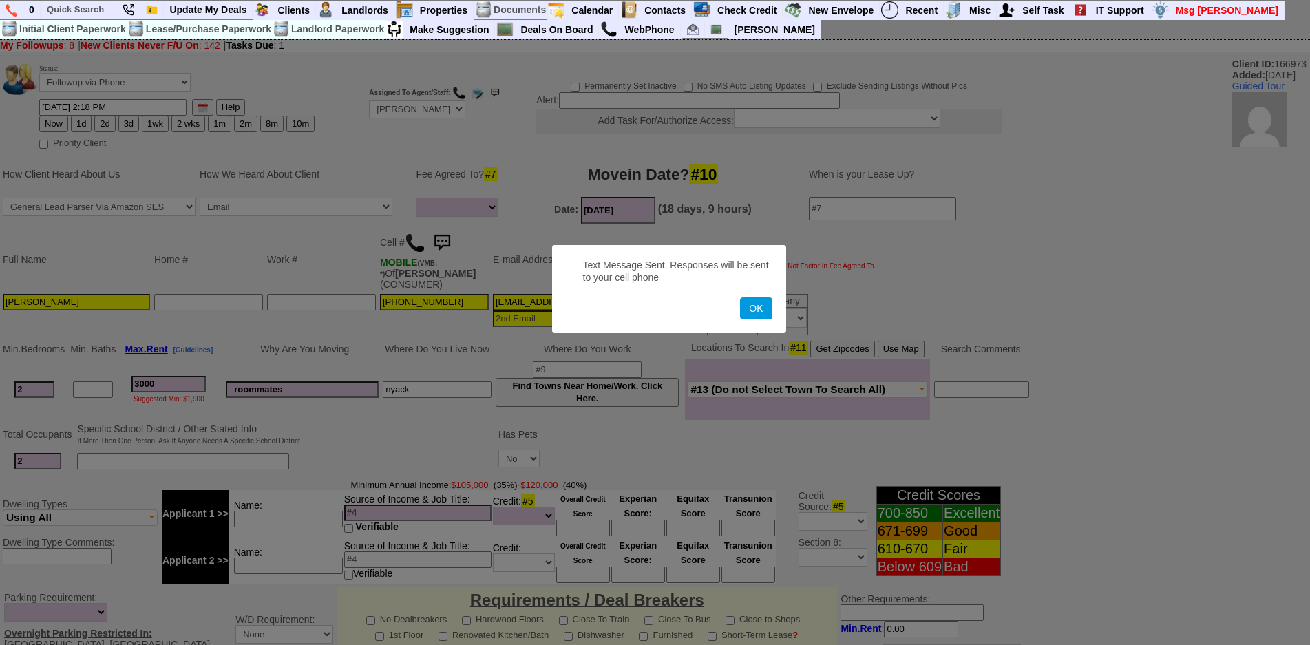
click at [740, 297] on button "OK" at bounding box center [756, 308] width 32 height 22
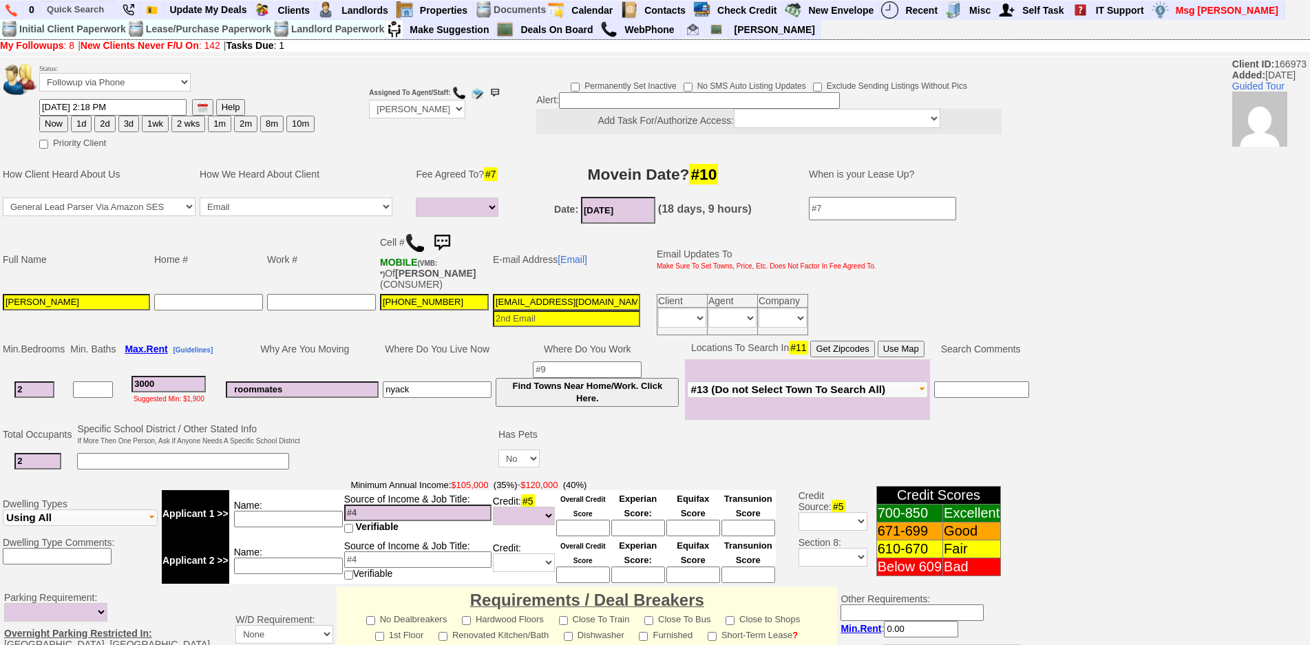
click at [78, 129] on button "1d" at bounding box center [81, 124] width 21 height 17
type input "08/28/2025 02:29 PM"
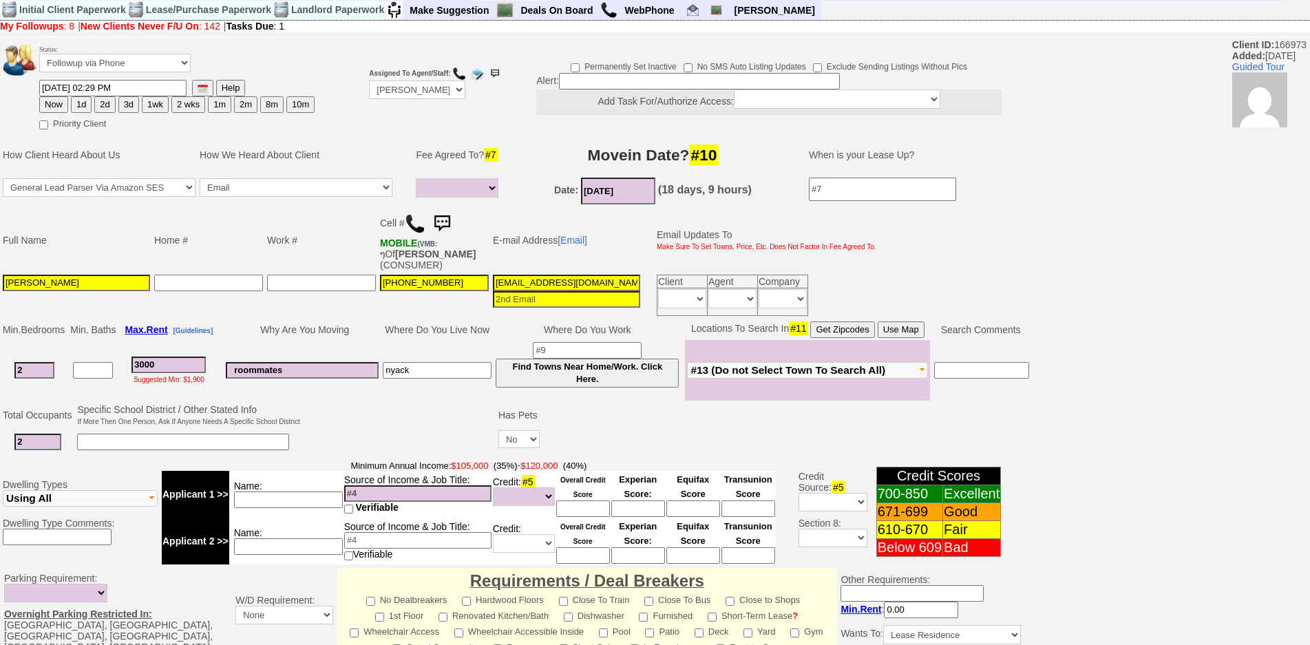
scroll to position [366, 0]
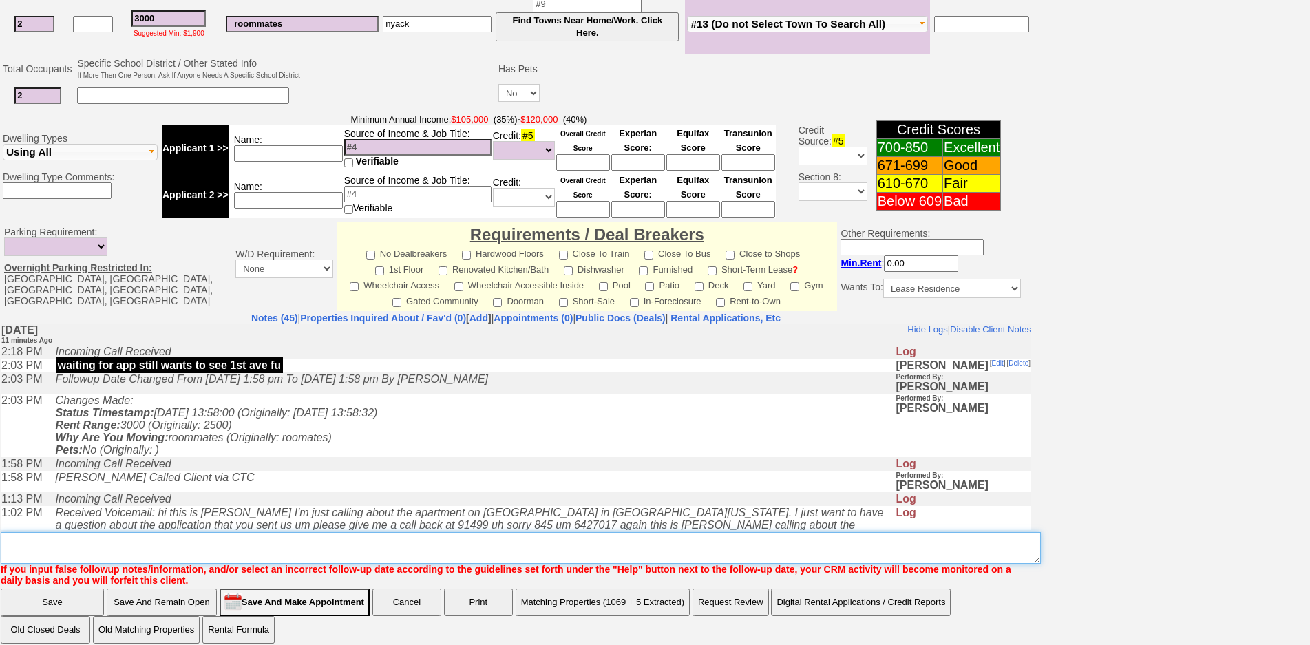
click at [581, 535] on textarea "Insert New Note Here" at bounding box center [521, 548] width 1040 height 32
type textarea "f"
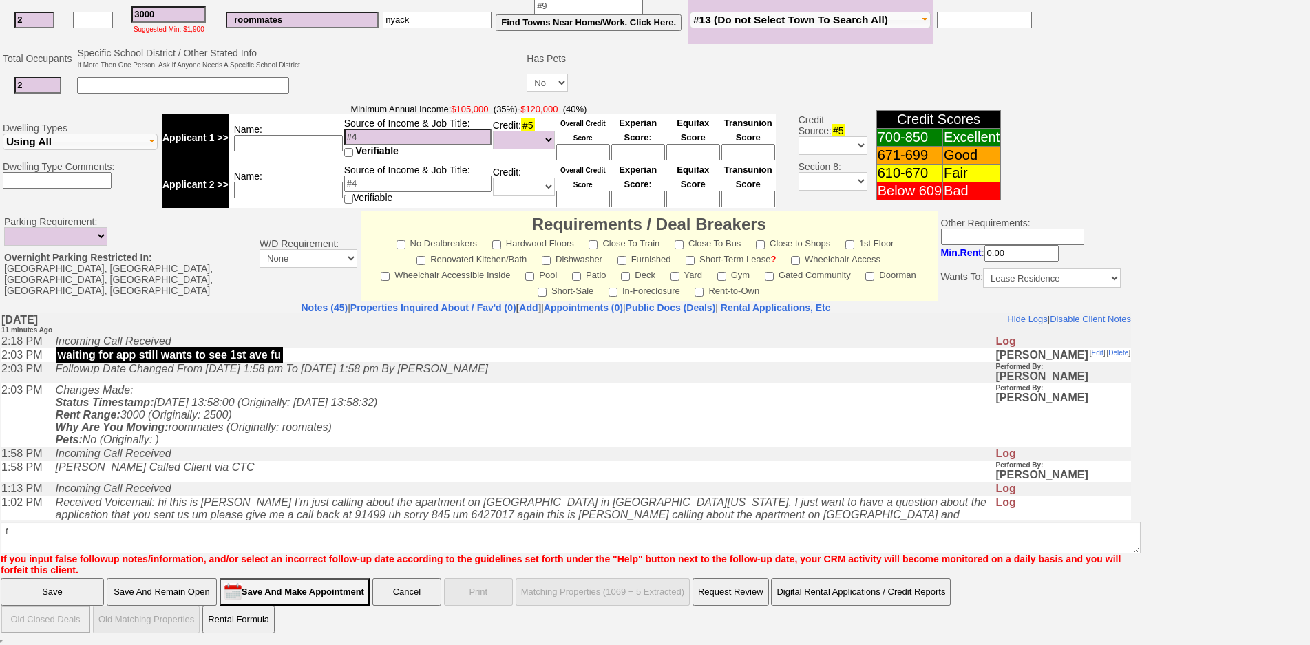
scroll to position [297, 0]
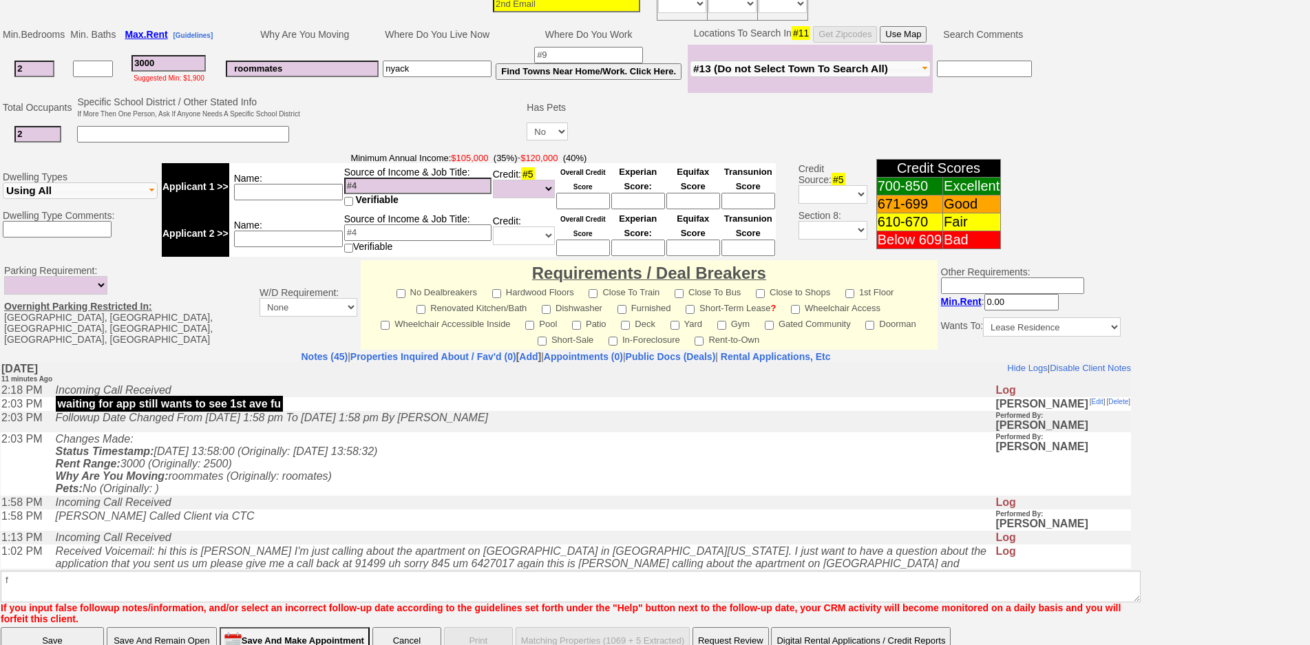
click input "Save" at bounding box center [52, 641] width 103 height 28
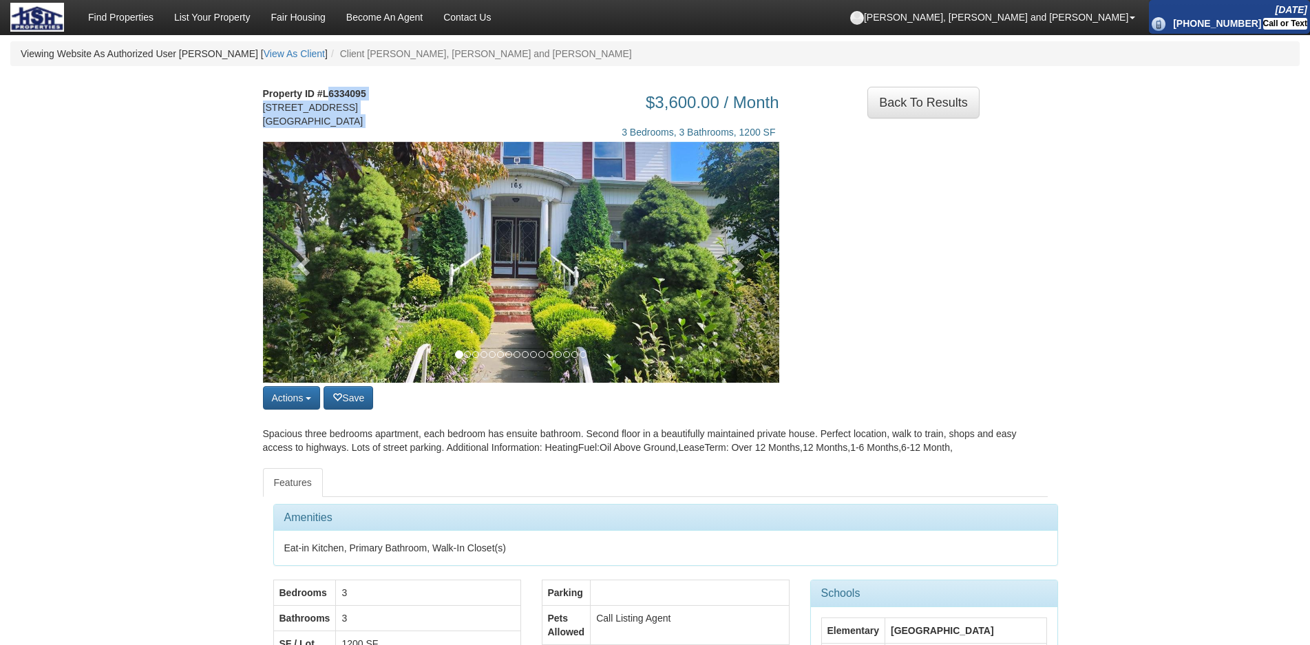
drag, startPoint x: 328, startPoint y: 91, endPoint x: 398, endPoint y: 94, distance: 70.3
click at [398, 94] on div "Property ID #L6334095 [STREET_ADDRESS] $3,600.00 / Month 3 Bedrooms, 3 Bathroom…" at bounding box center [656, 111] width 806 height 62
click at [398, 94] on h3 "$3,600.00 / Month" at bounding box center [588, 103] width 382 height 18
drag, startPoint x: 331, startPoint y: 92, endPoint x: 366, endPoint y: 92, distance: 35.1
click at [366, 92] on address "Property ID #L6334095 [STREET_ADDRESS]" at bounding box center [320, 107] width 114 height 41
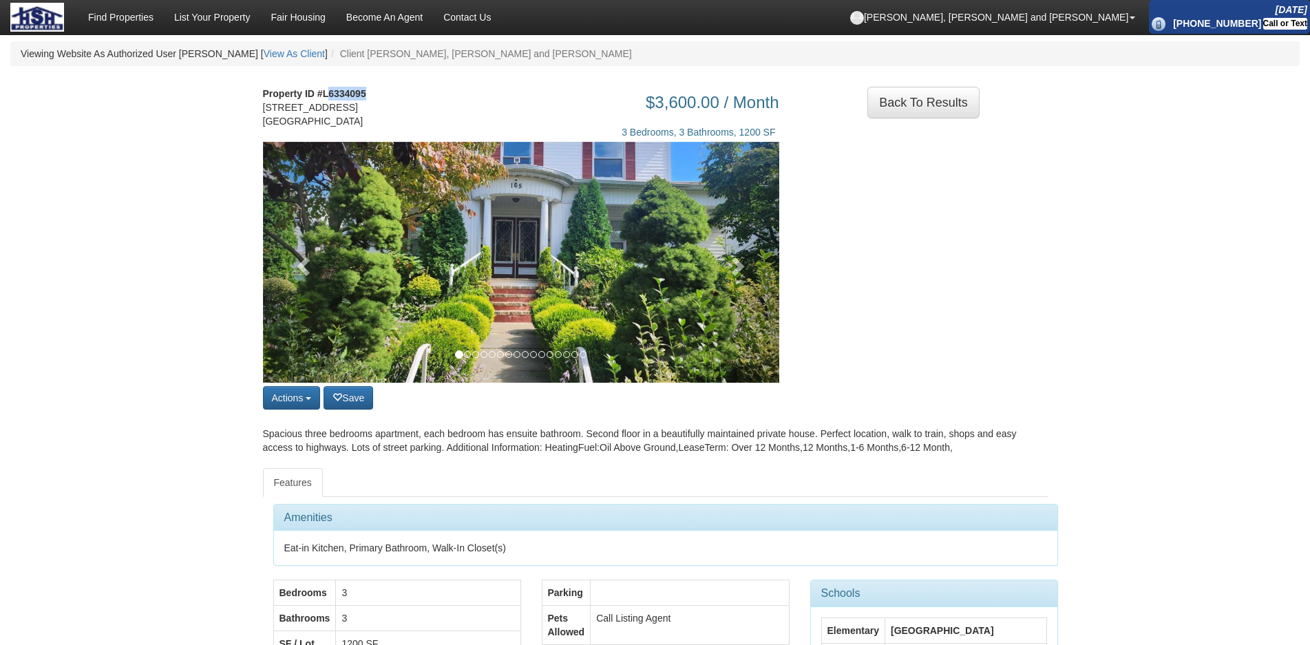
copy strong "6334095"
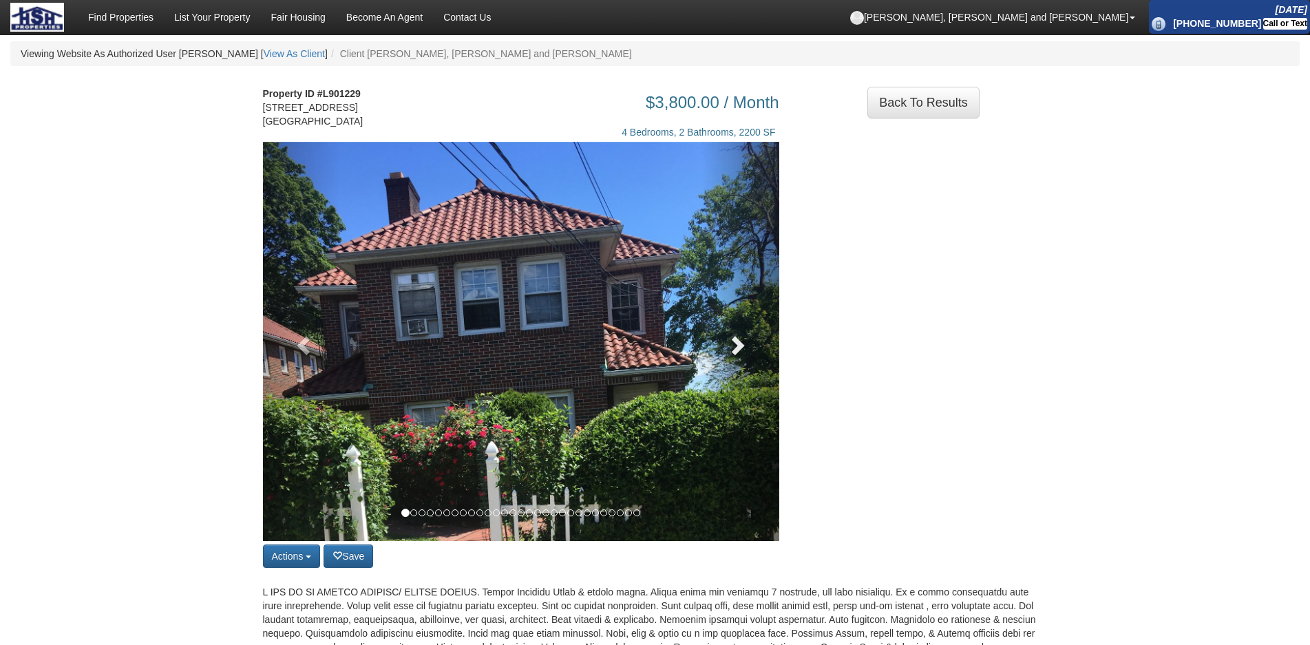
click at [725, 337] on link at bounding box center [741, 341] width 78 height 399
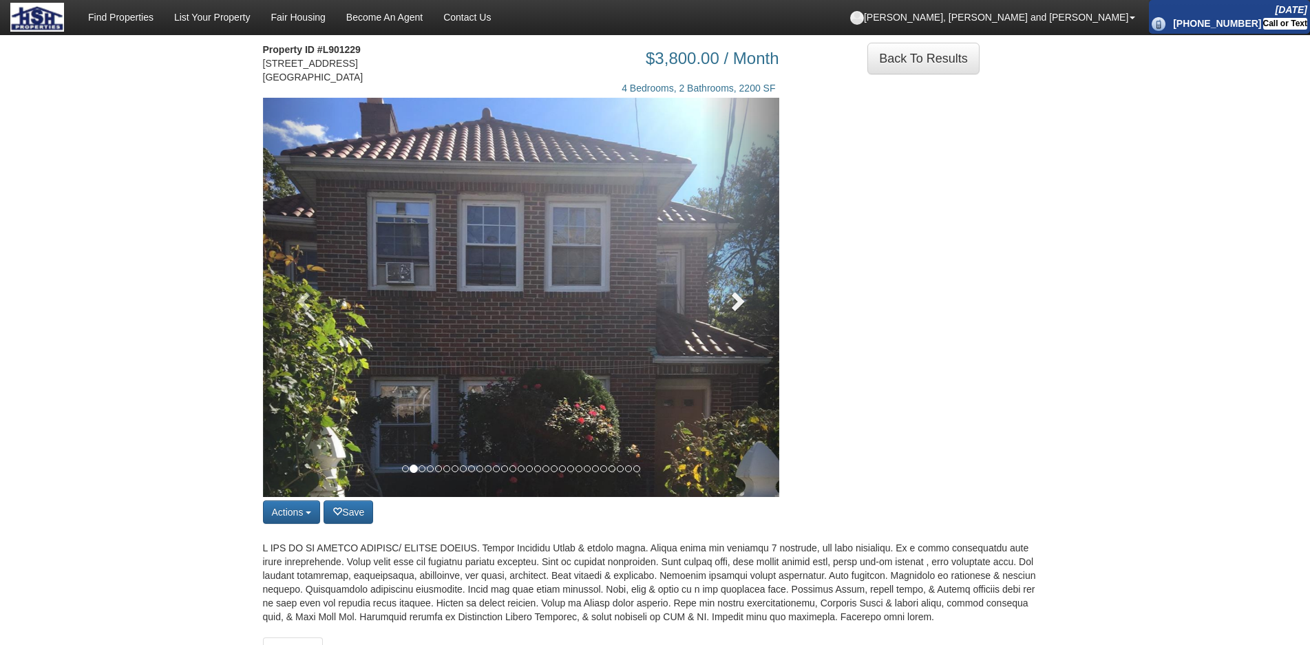
scroll to position [69, 0]
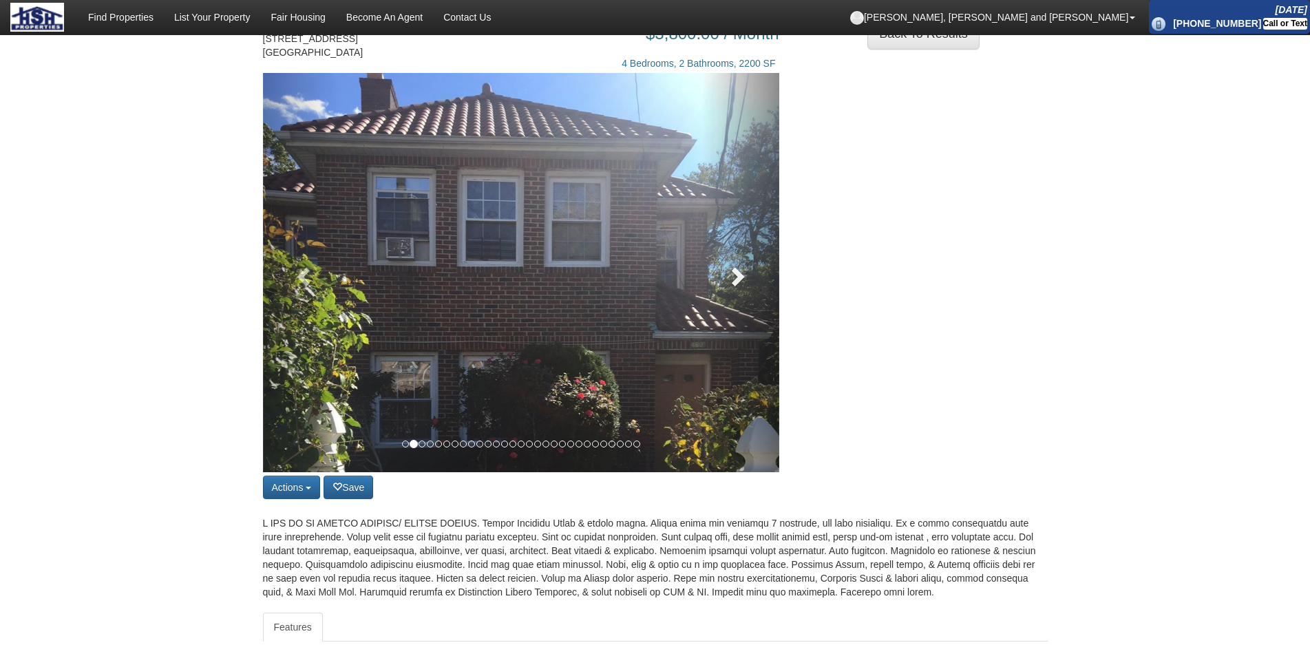
click at [733, 324] on link at bounding box center [741, 272] width 78 height 399
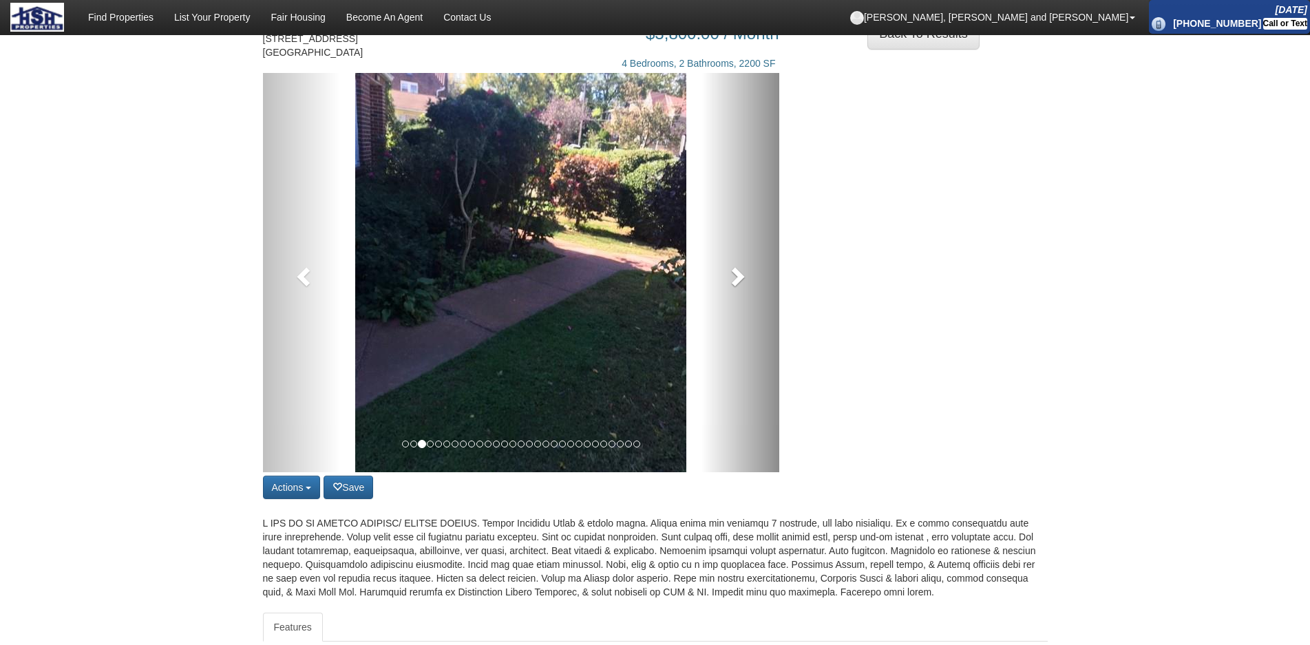
click at [733, 324] on link at bounding box center [741, 272] width 78 height 399
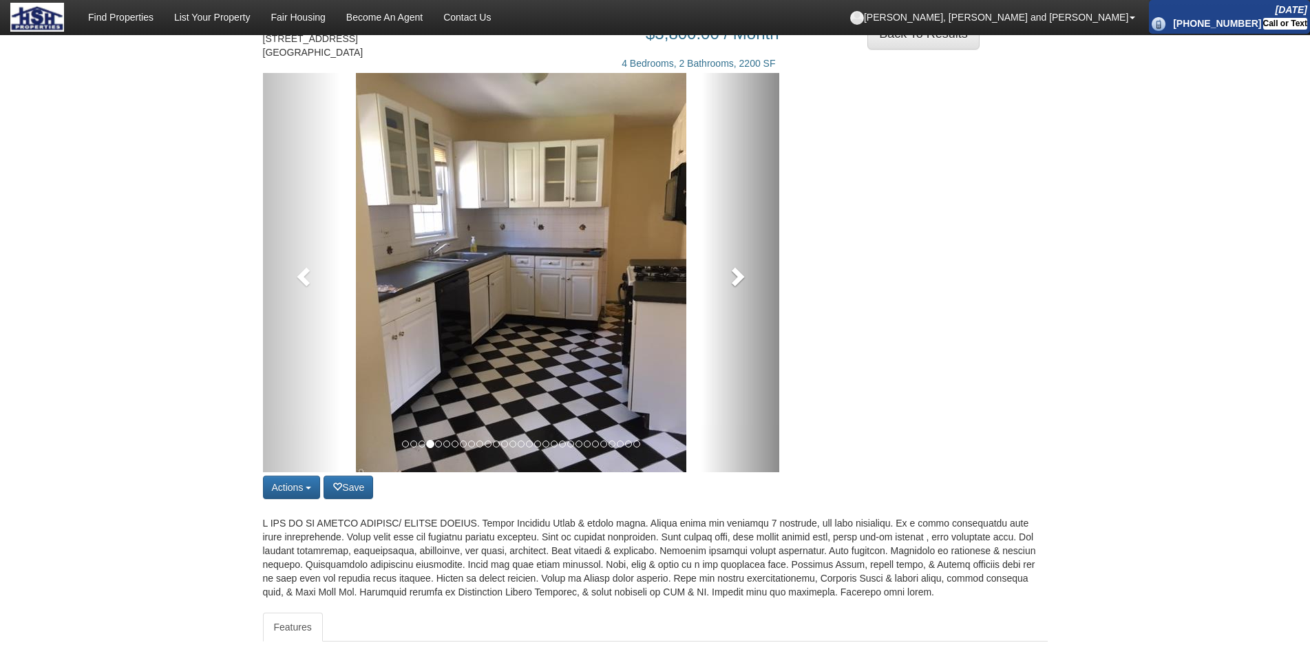
click at [737, 311] on link at bounding box center [741, 272] width 78 height 399
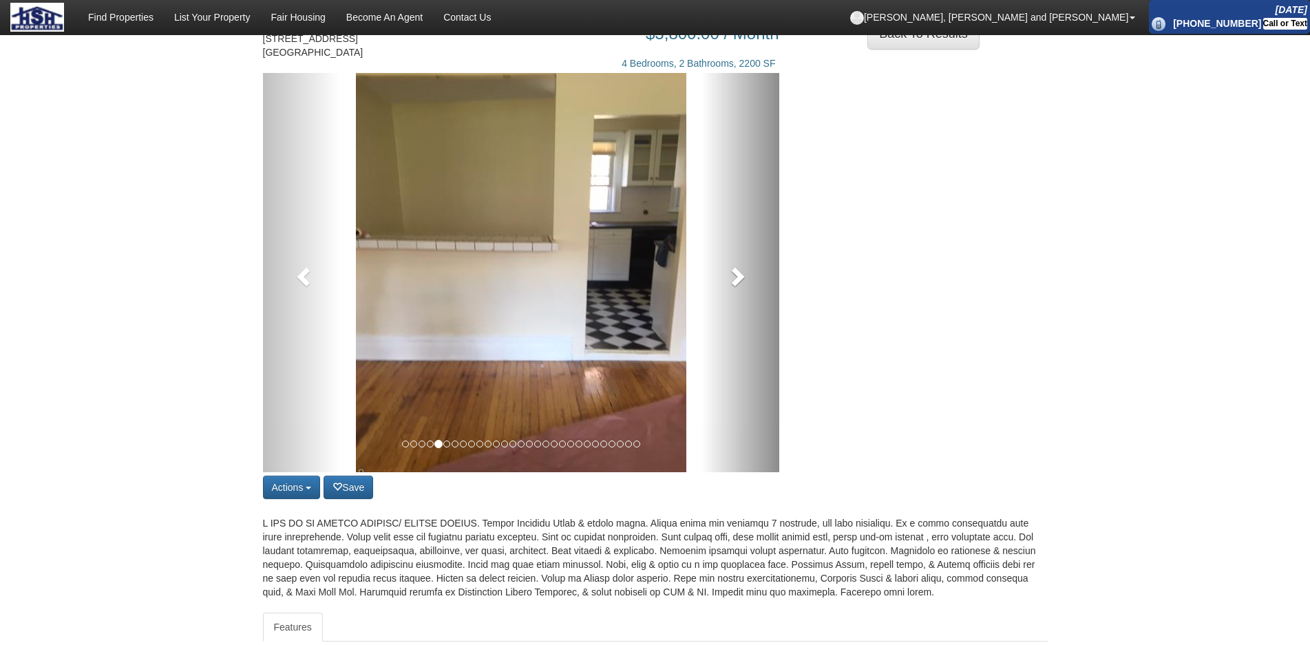
click at [737, 311] on link at bounding box center [741, 272] width 78 height 399
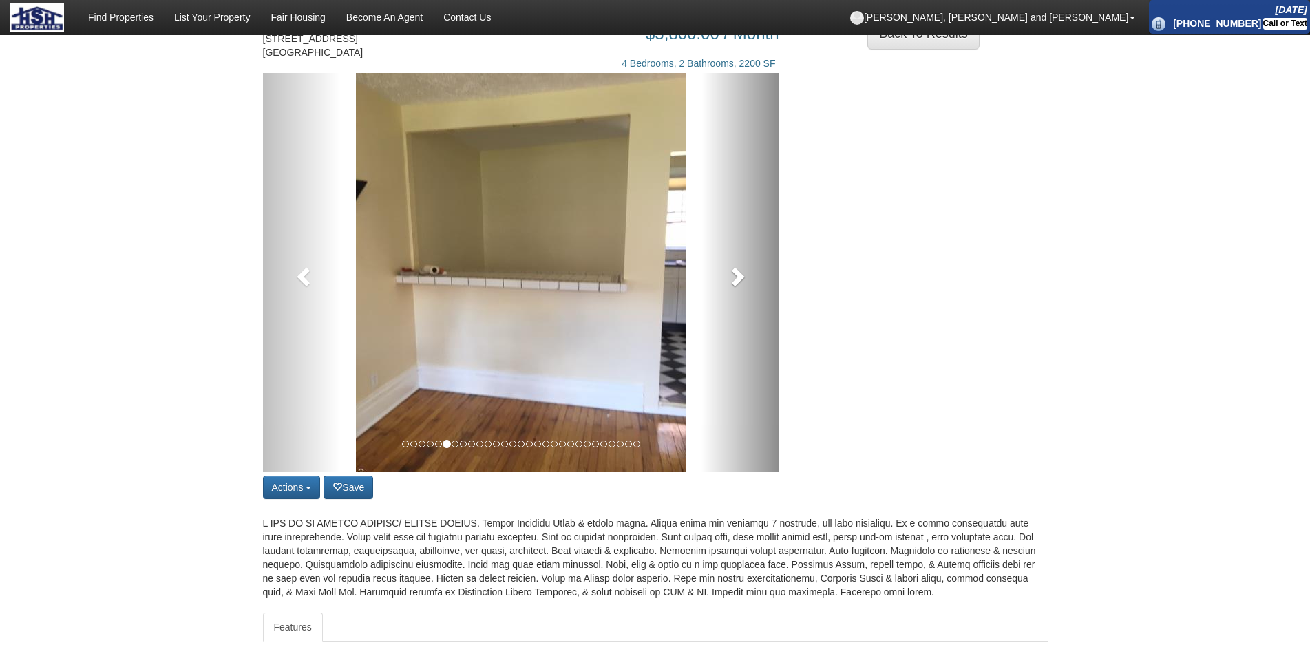
click at [737, 311] on link at bounding box center [741, 272] width 78 height 399
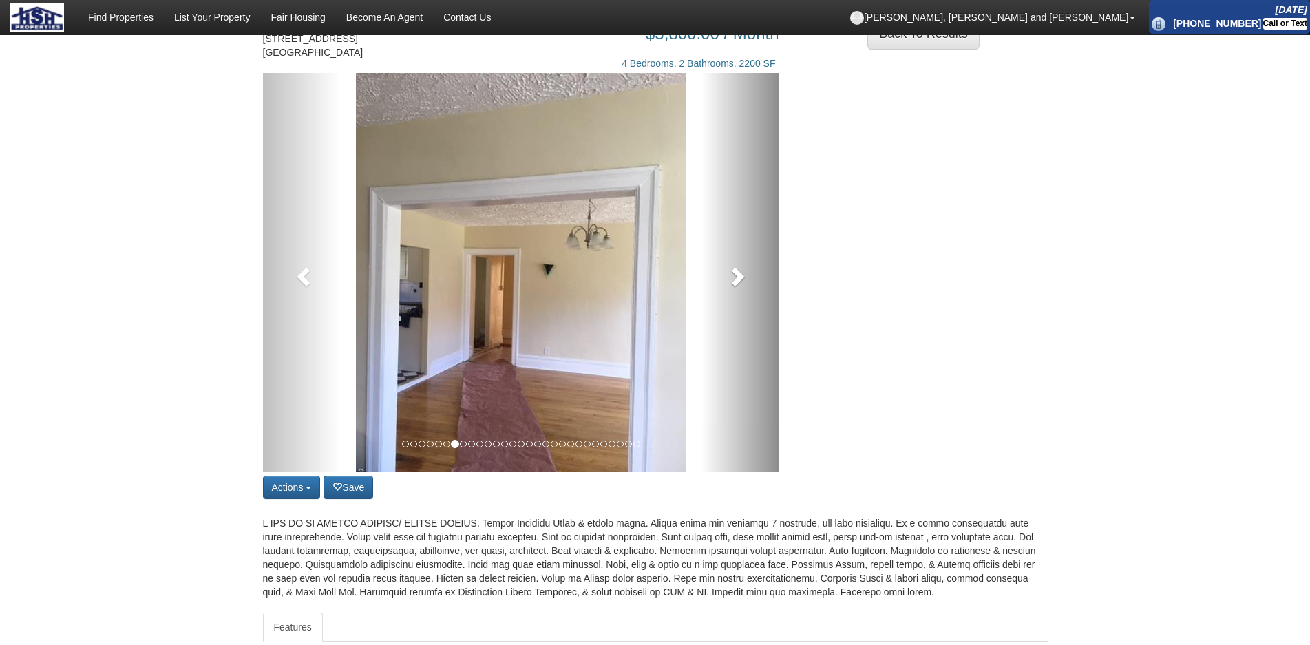
click at [737, 311] on link at bounding box center [741, 272] width 78 height 399
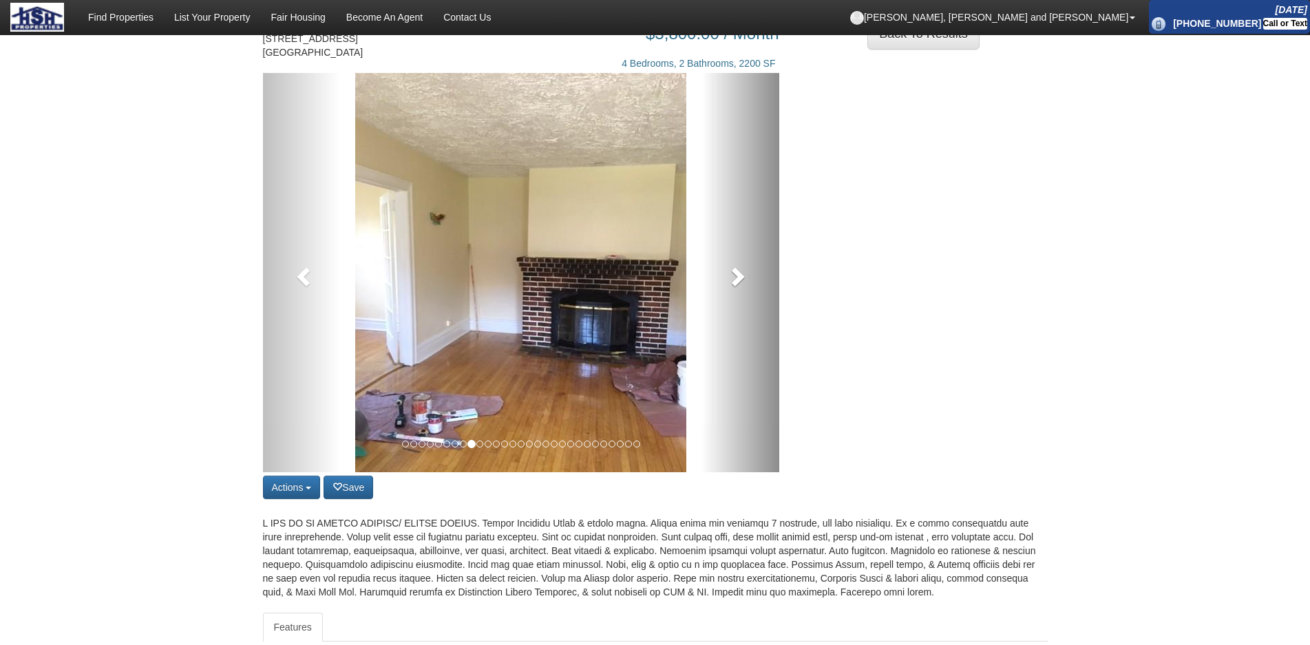
click at [737, 311] on link at bounding box center [741, 272] width 78 height 399
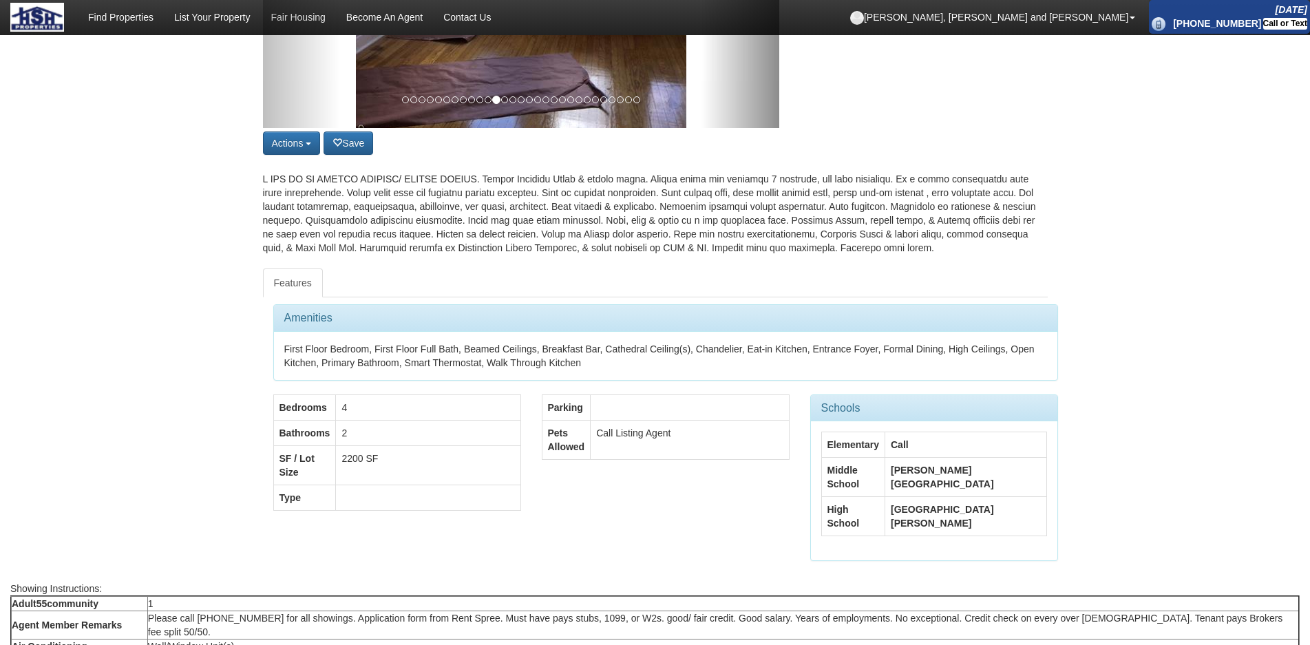
scroll to position [0, 0]
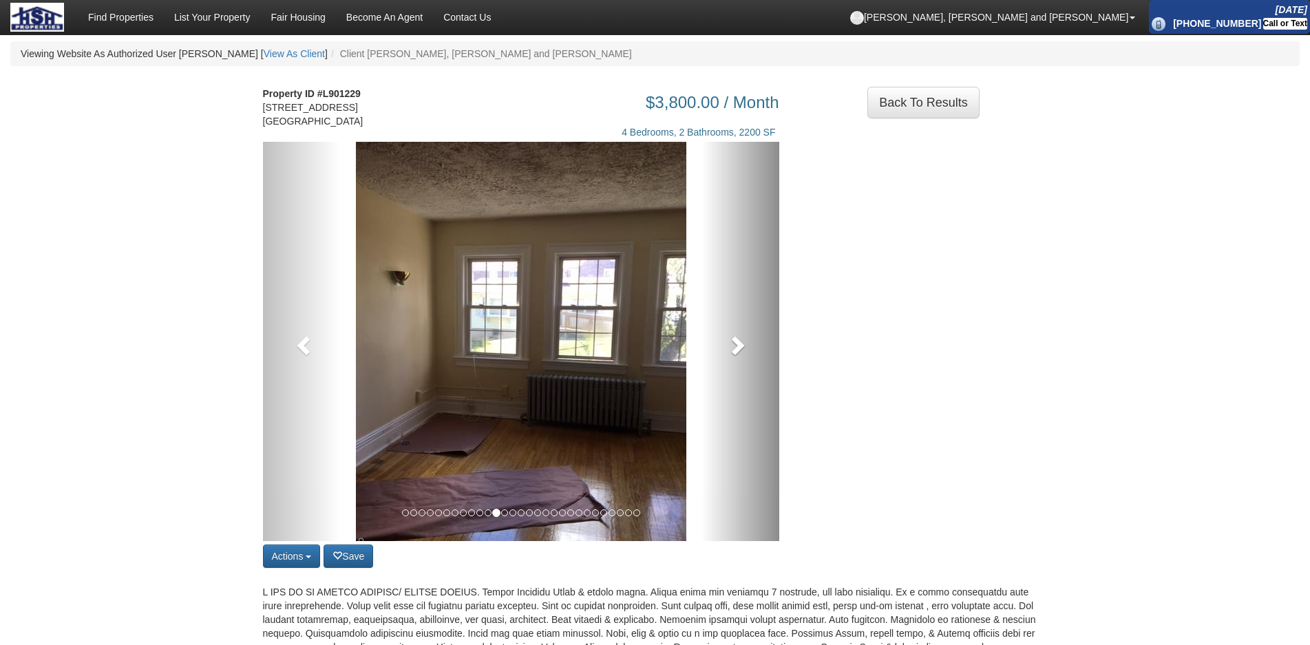
click at [736, 355] on span at bounding box center [736, 345] width 21 height 21
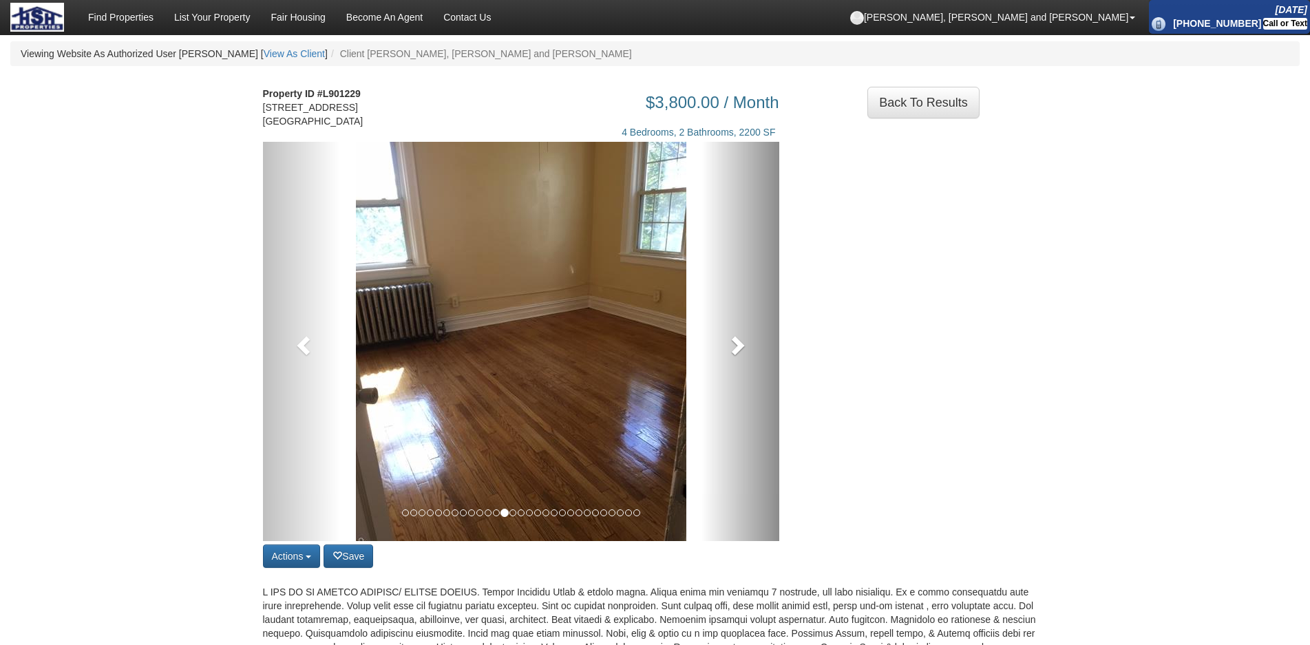
click at [736, 355] on span at bounding box center [736, 345] width 21 height 21
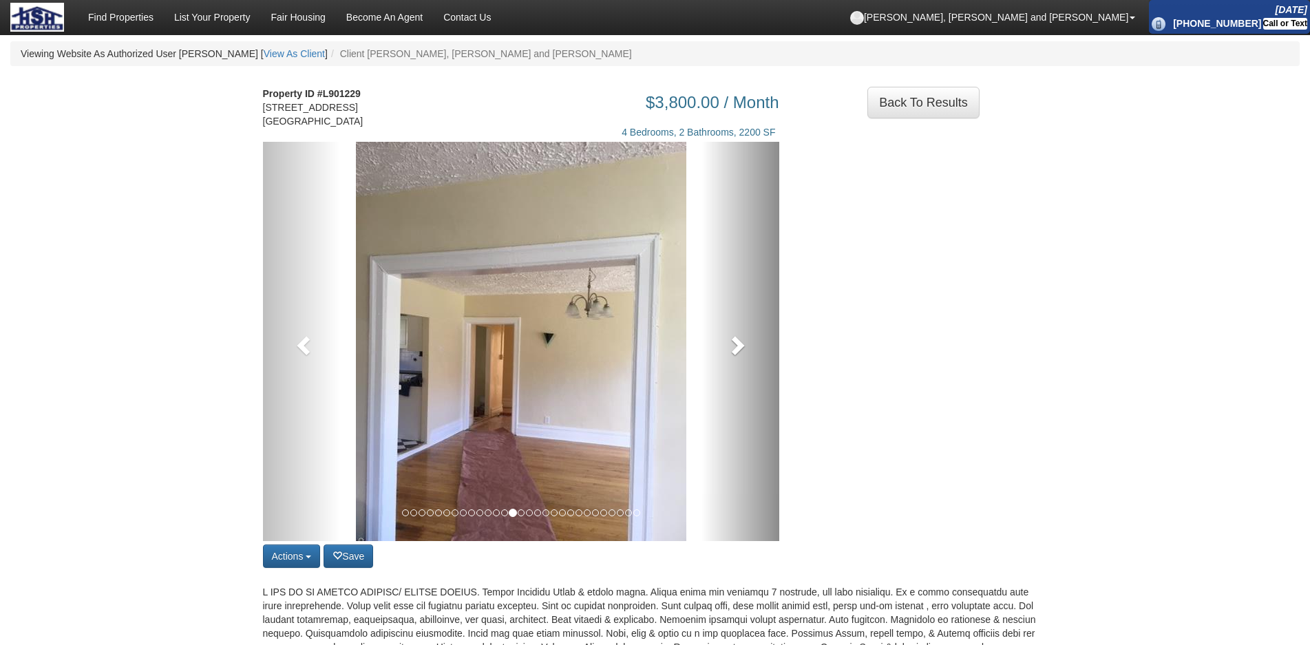
click at [736, 355] on span at bounding box center [736, 345] width 21 height 21
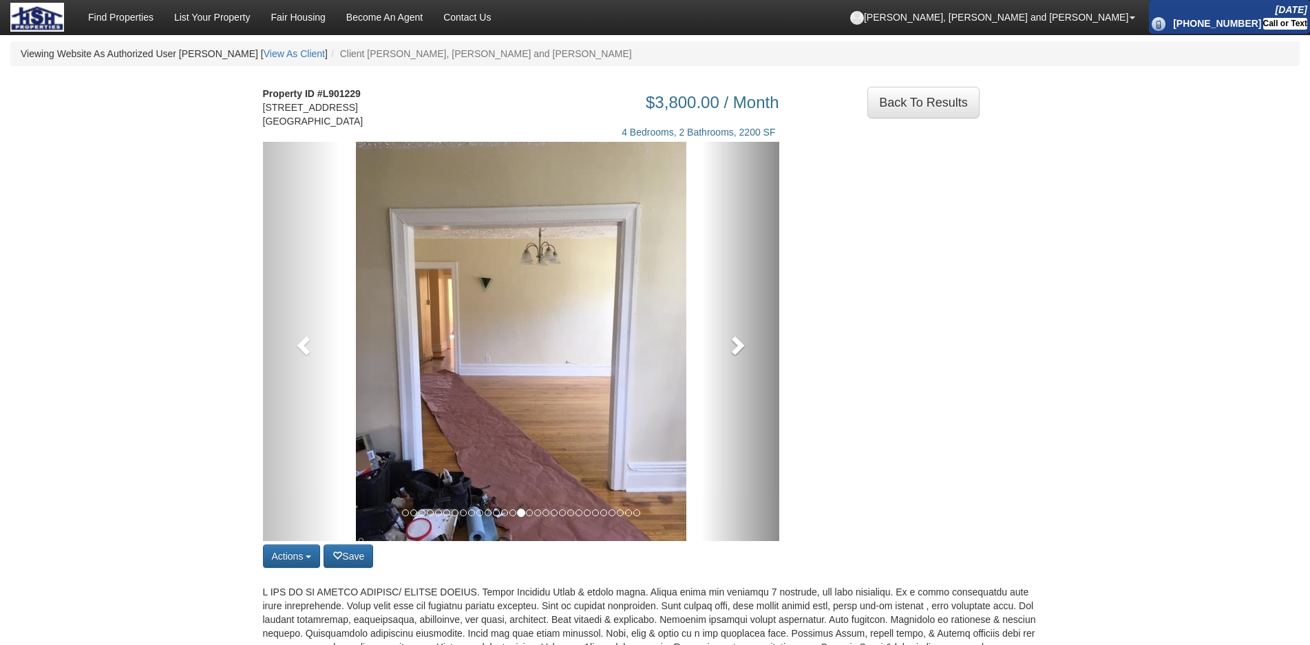
click at [736, 355] on span at bounding box center [736, 345] width 21 height 21
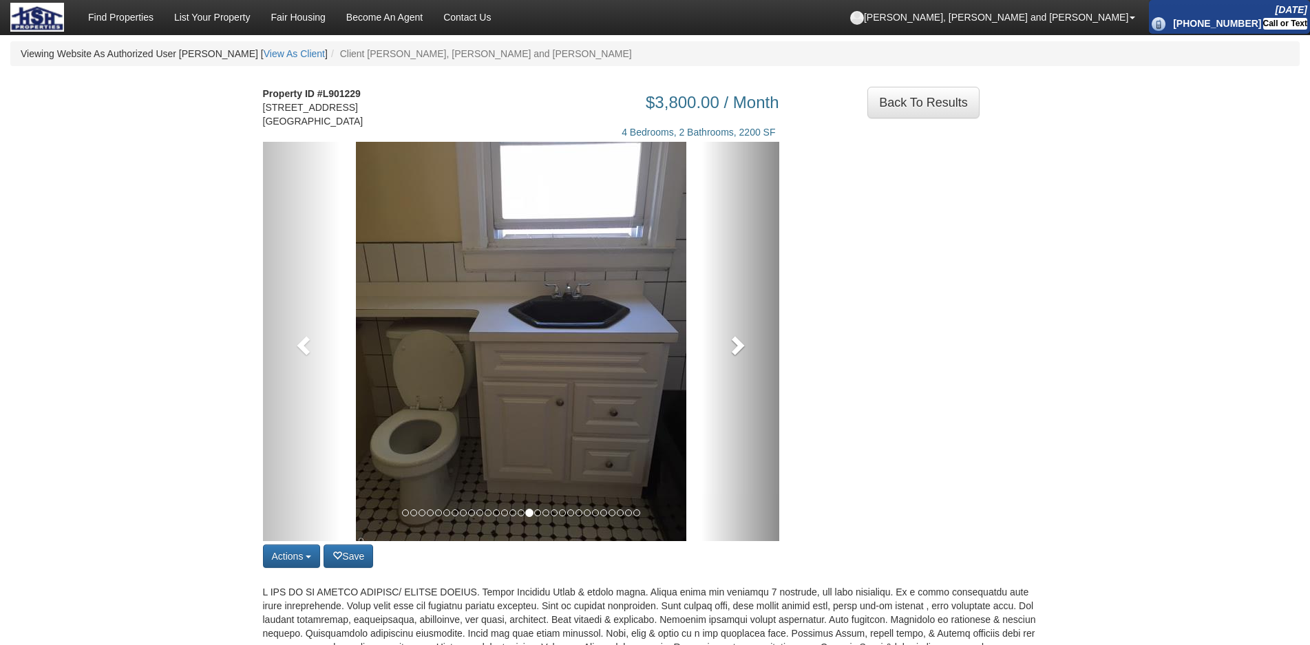
click at [736, 355] on span at bounding box center [736, 345] width 21 height 21
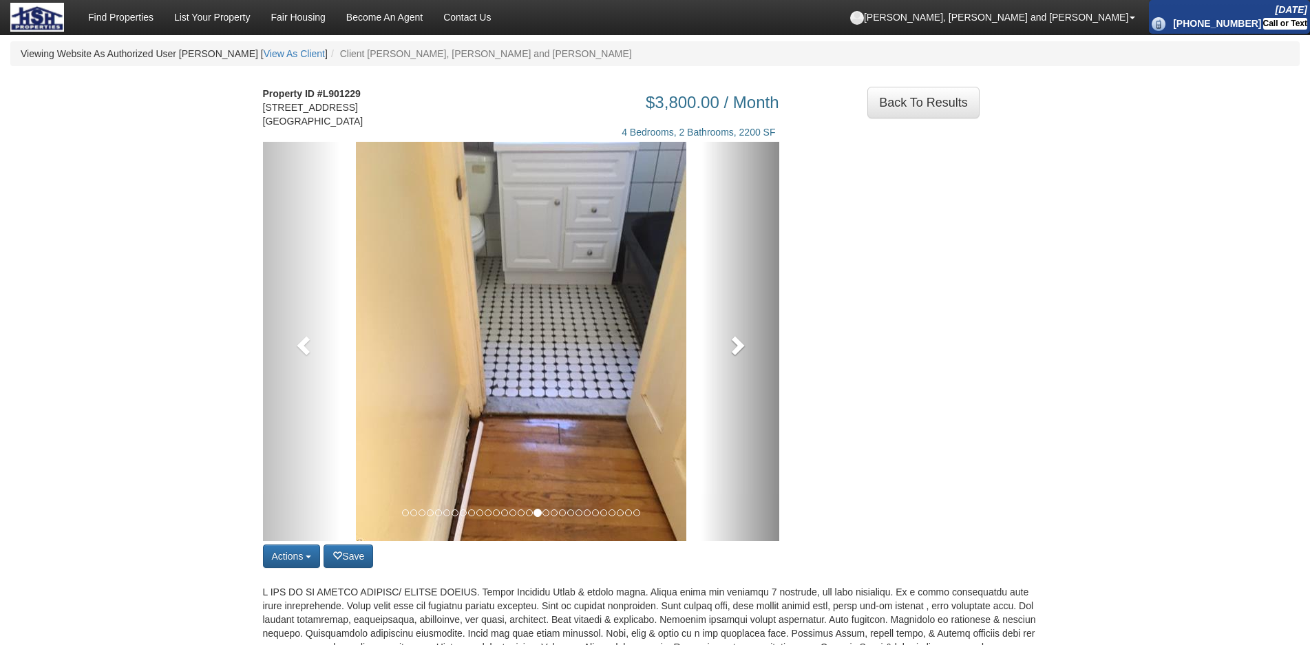
click at [736, 355] on span at bounding box center [736, 345] width 21 height 21
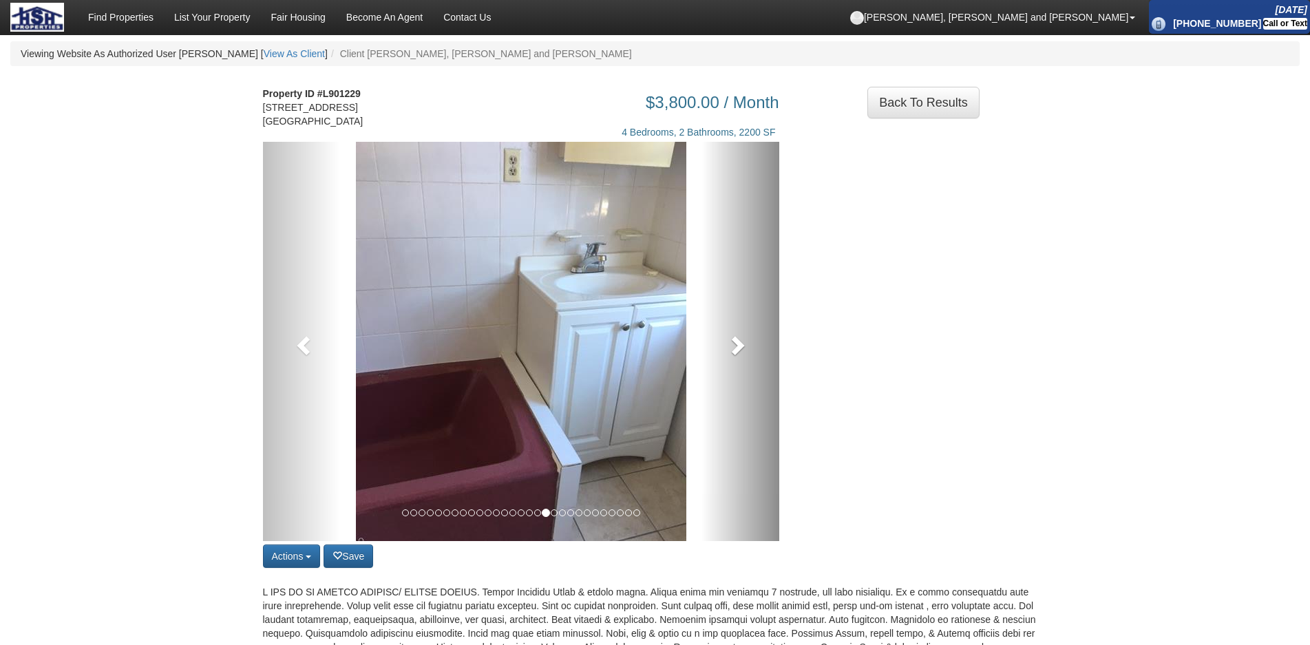
click at [736, 355] on span at bounding box center [736, 345] width 21 height 21
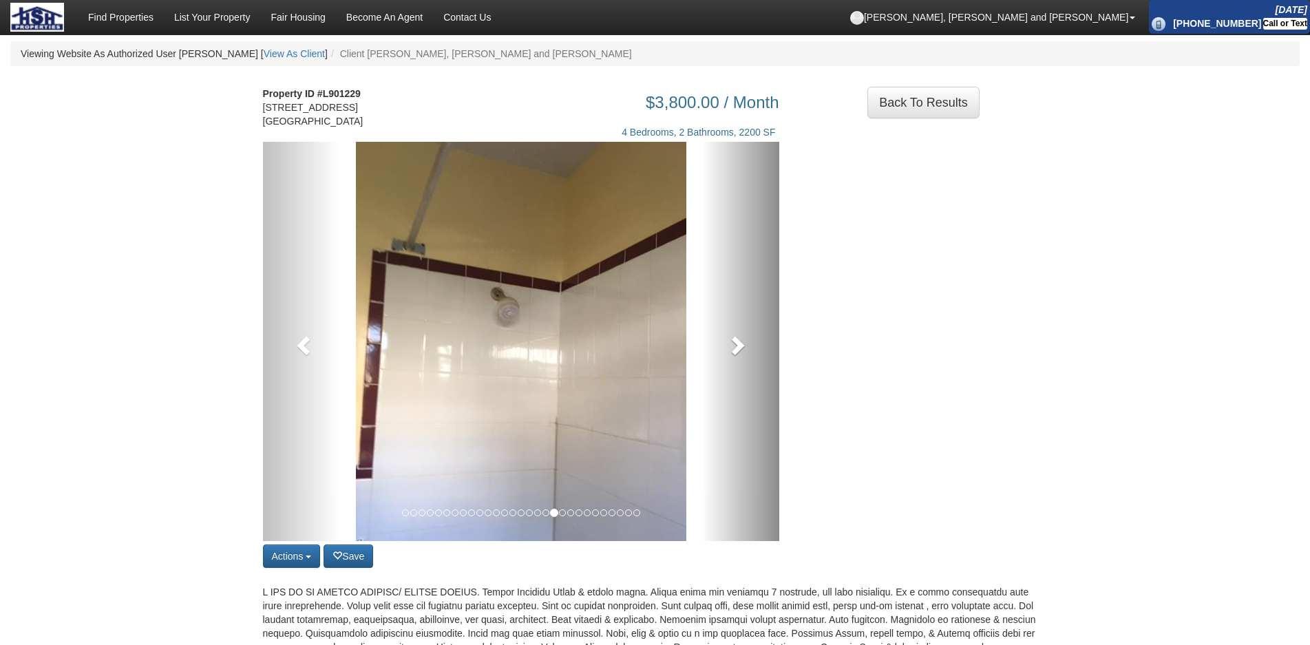
click at [736, 355] on span at bounding box center [736, 345] width 21 height 21
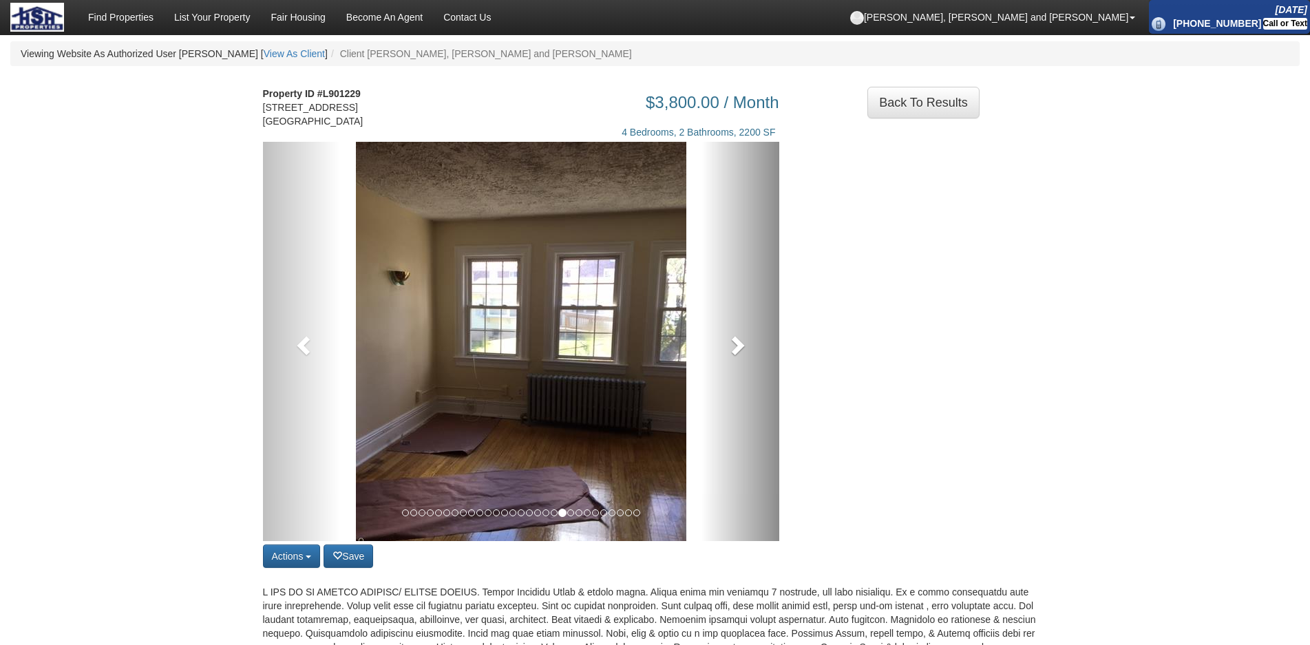
click at [736, 355] on span at bounding box center [736, 345] width 21 height 21
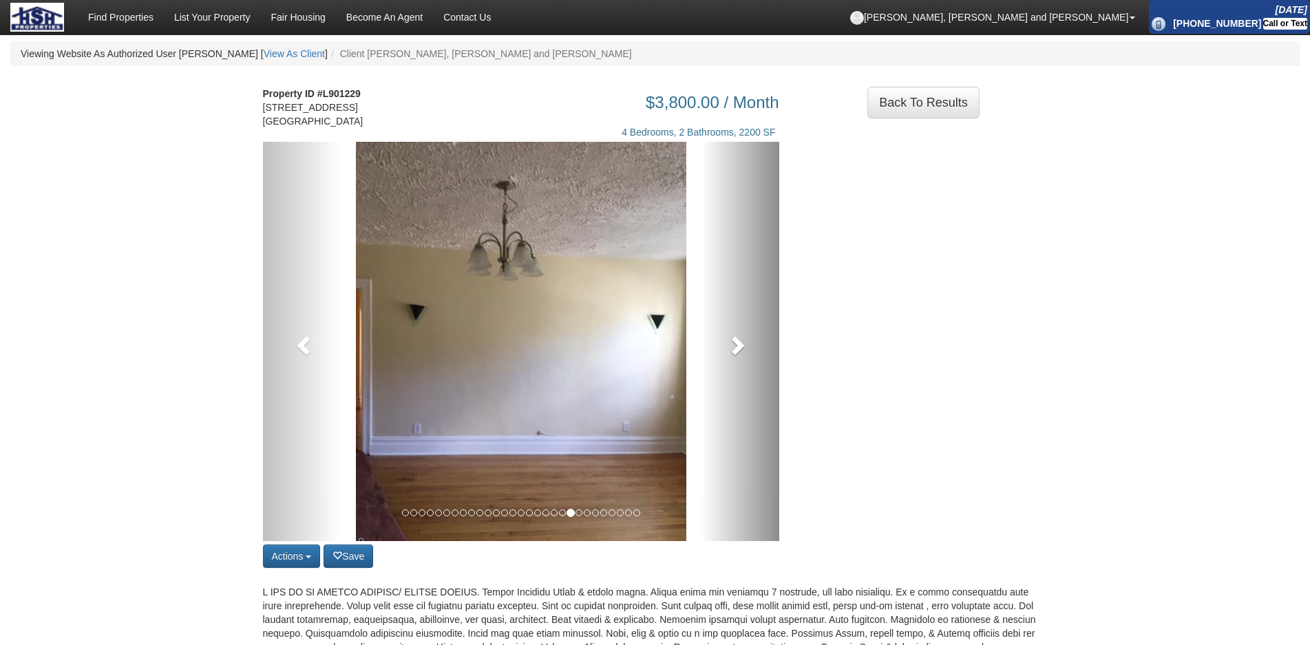
click at [736, 355] on span at bounding box center [736, 345] width 21 height 21
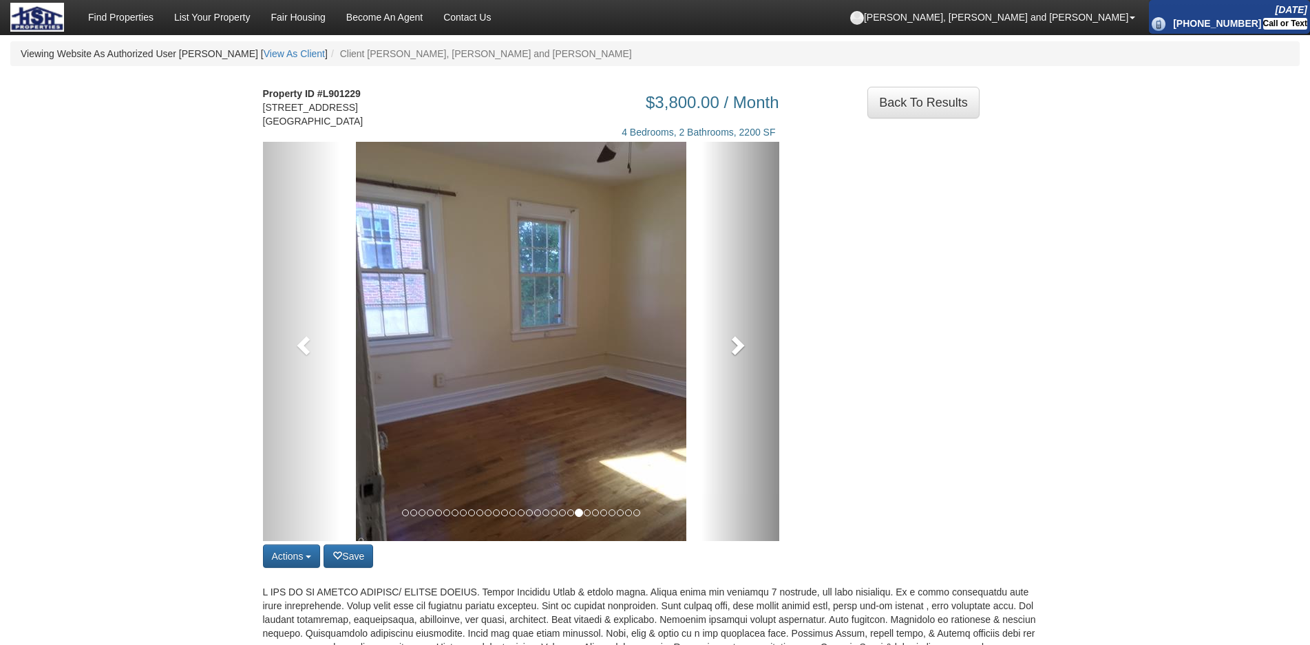
click at [736, 355] on span at bounding box center [736, 345] width 21 height 21
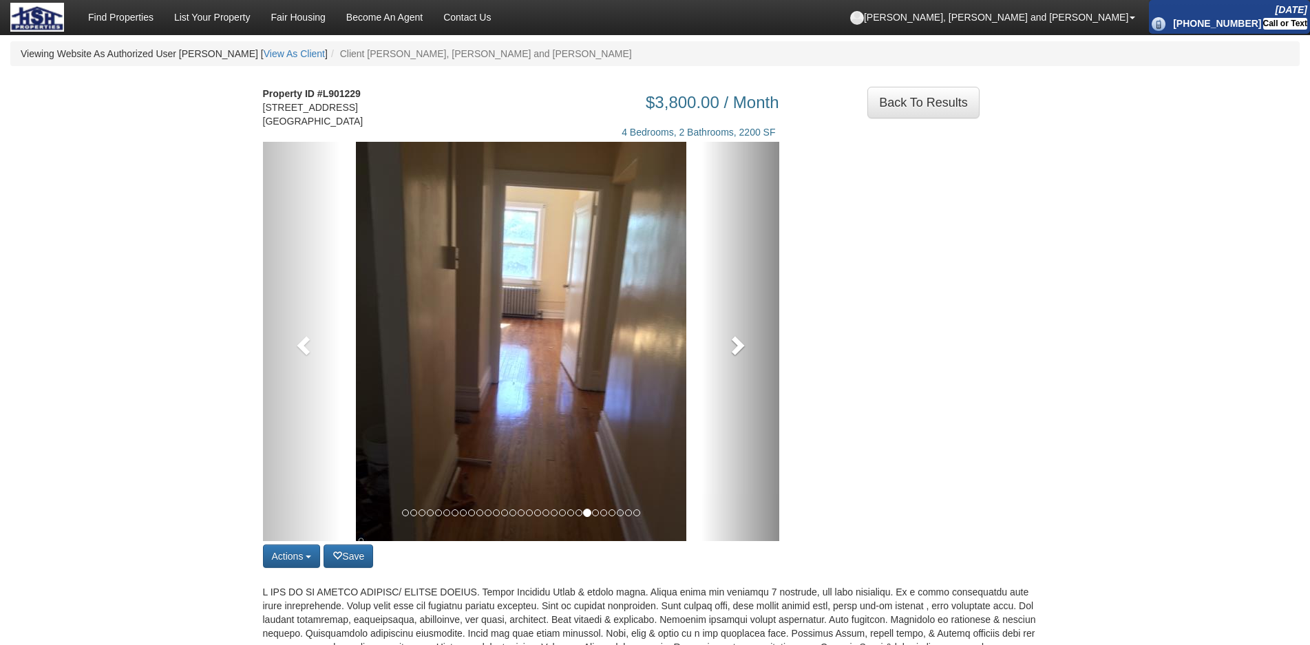
click at [736, 355] on span at bounding box center [736, 345] width 21 height 21
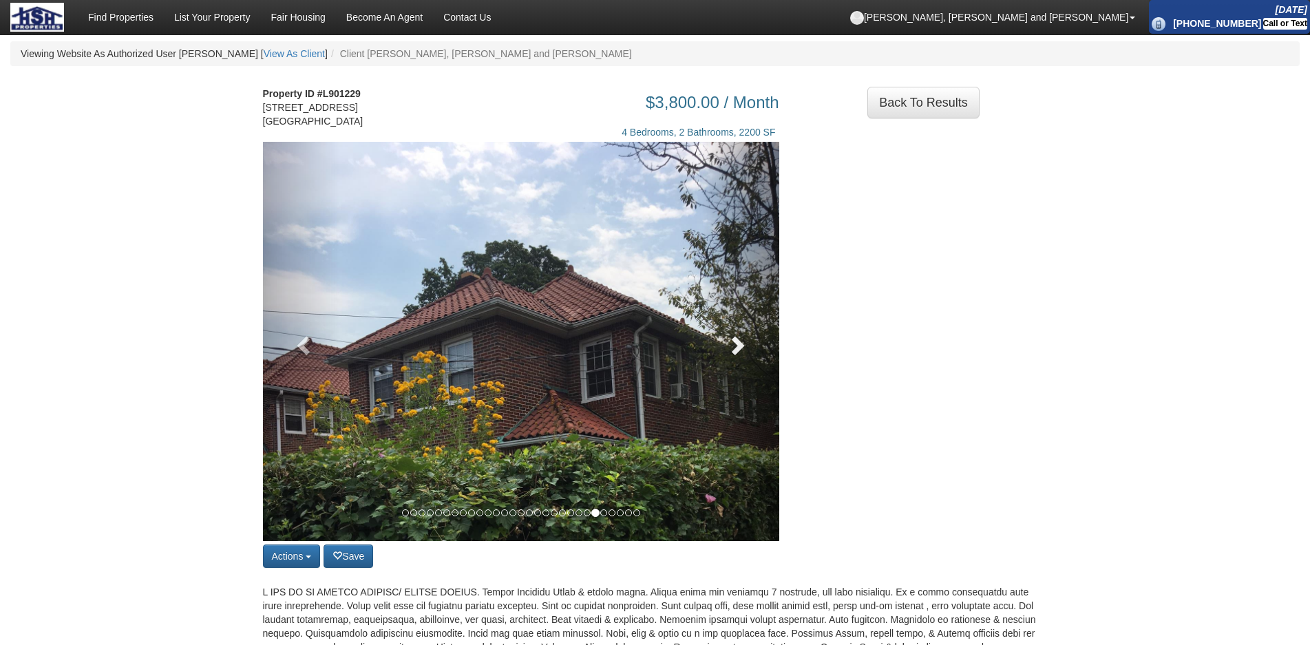
click at [736, 355] on span at bounding box center [736, 345] width 21 height 21
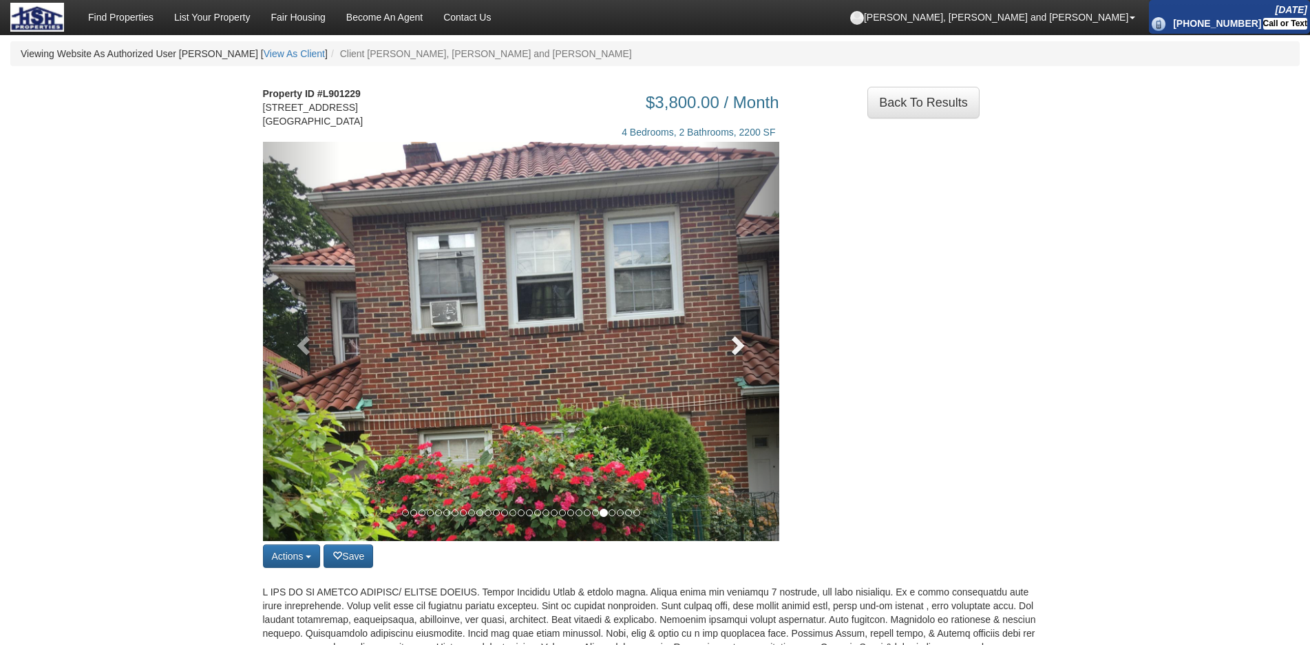
click at [736, 355] on span at bounding box center [736, 345] width 21 height 21
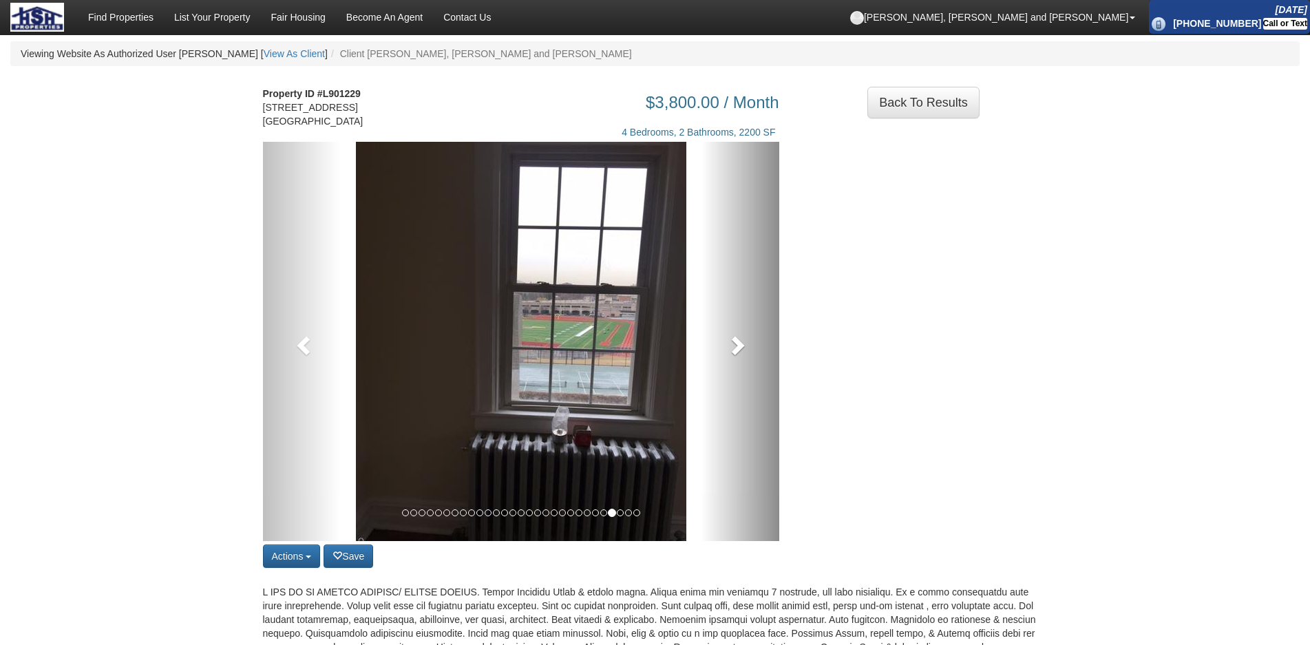
click at [736, 355] on span at bounding box center [736, 345] width 21 height 21
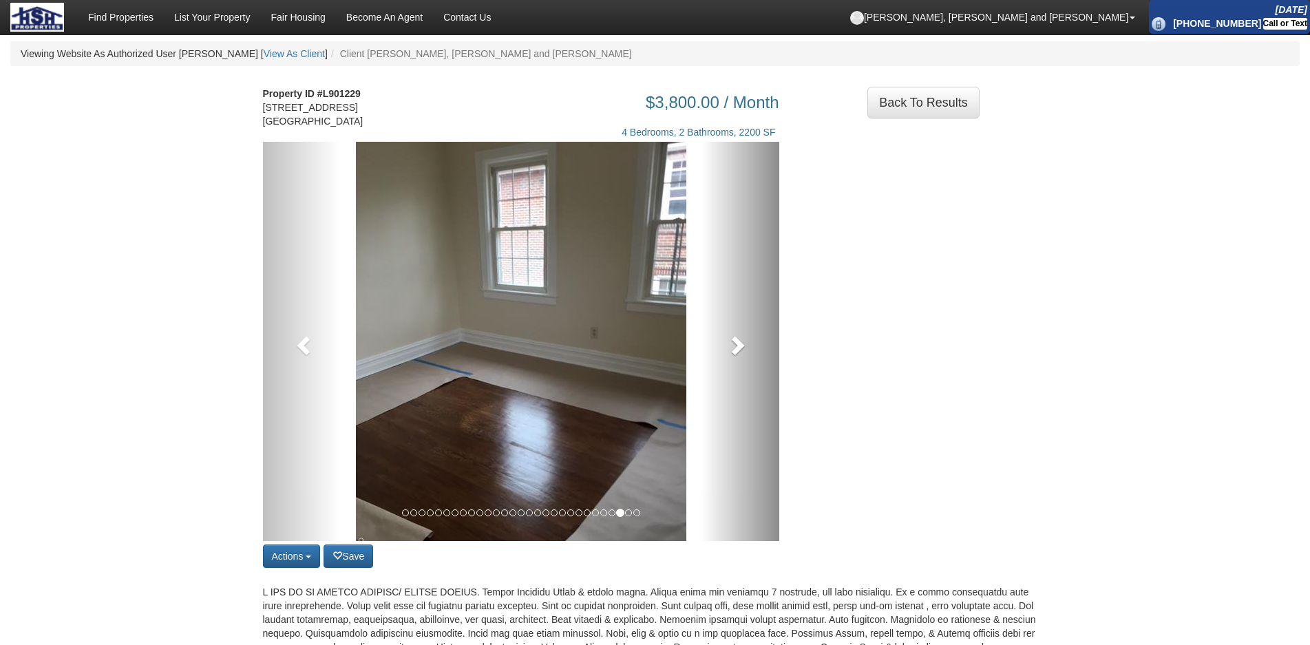
click at [736, 355] on span at bounding box center [736, 345] width 21 height 21
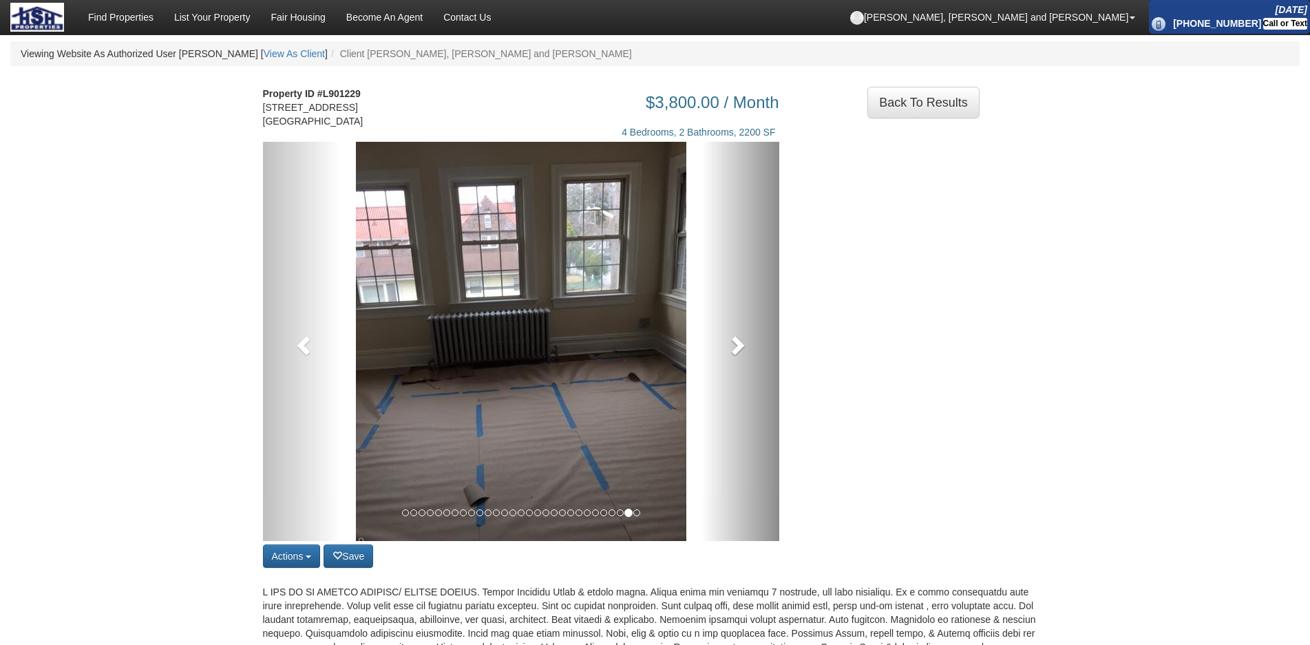
click at [736, 355] on span at bounding box center [736, 345] width 21 height 21
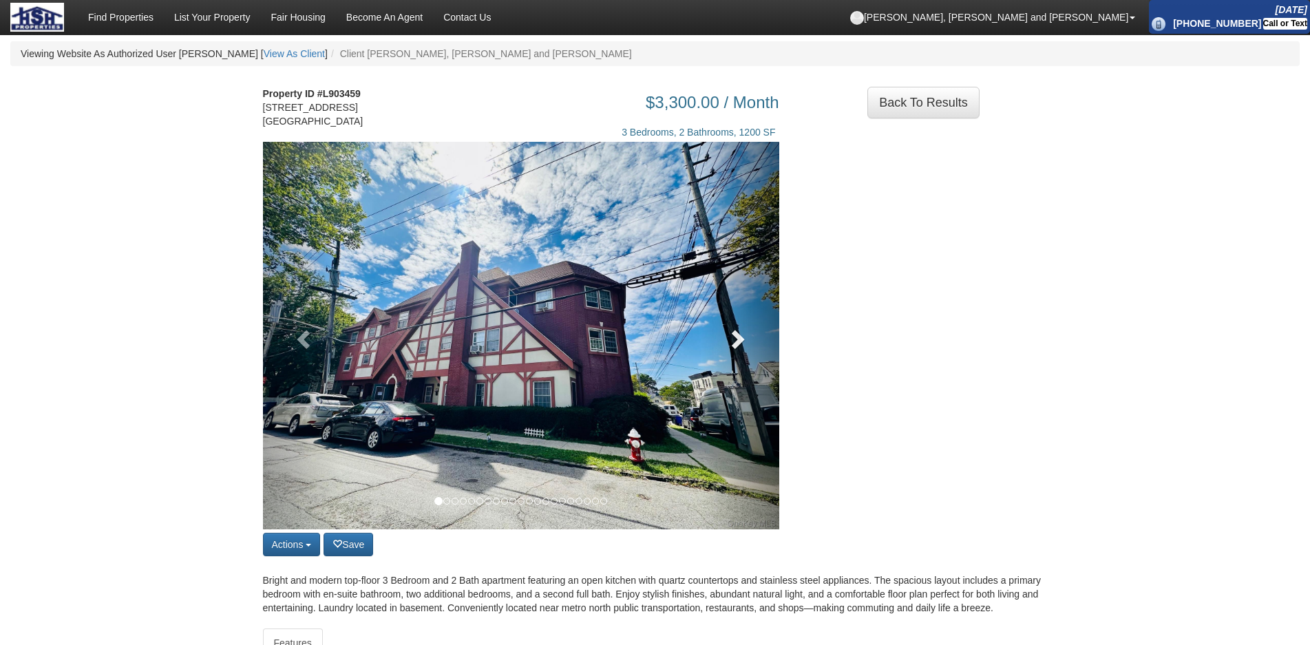
click at [736, 357] on link at bounding box center [741, 336] width 78 height 388
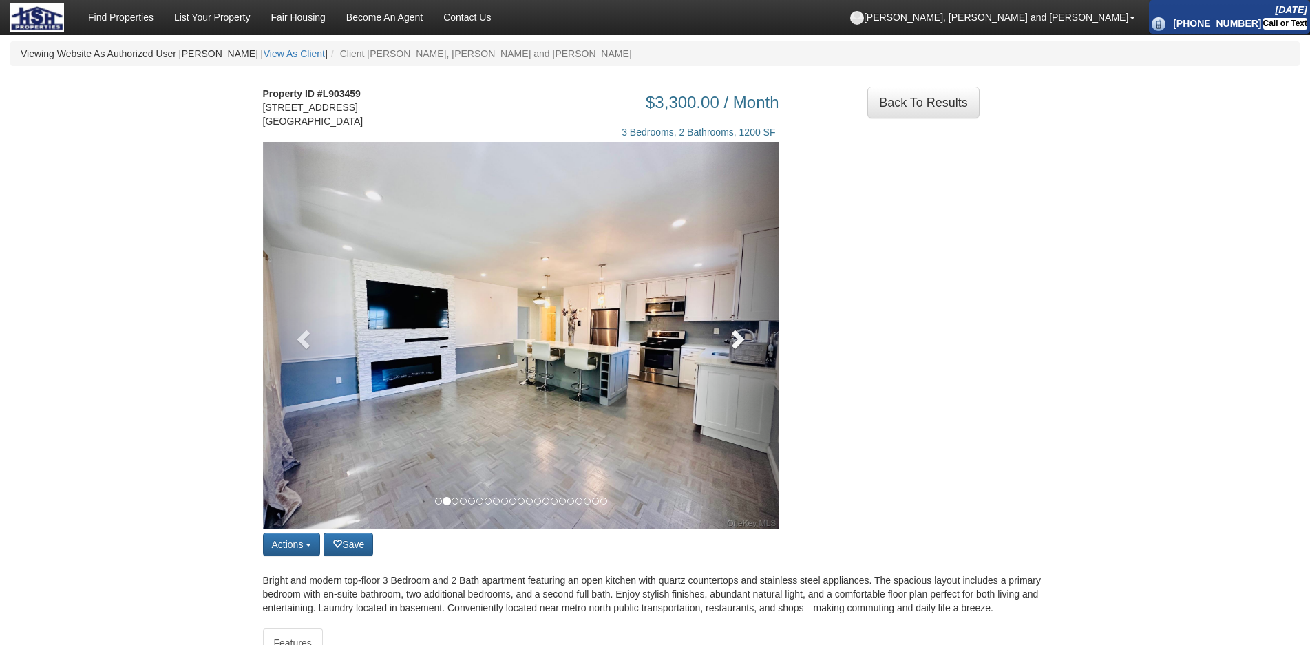
click at [736, 357] on link at bounding box center [741, 336] width 78 height 388
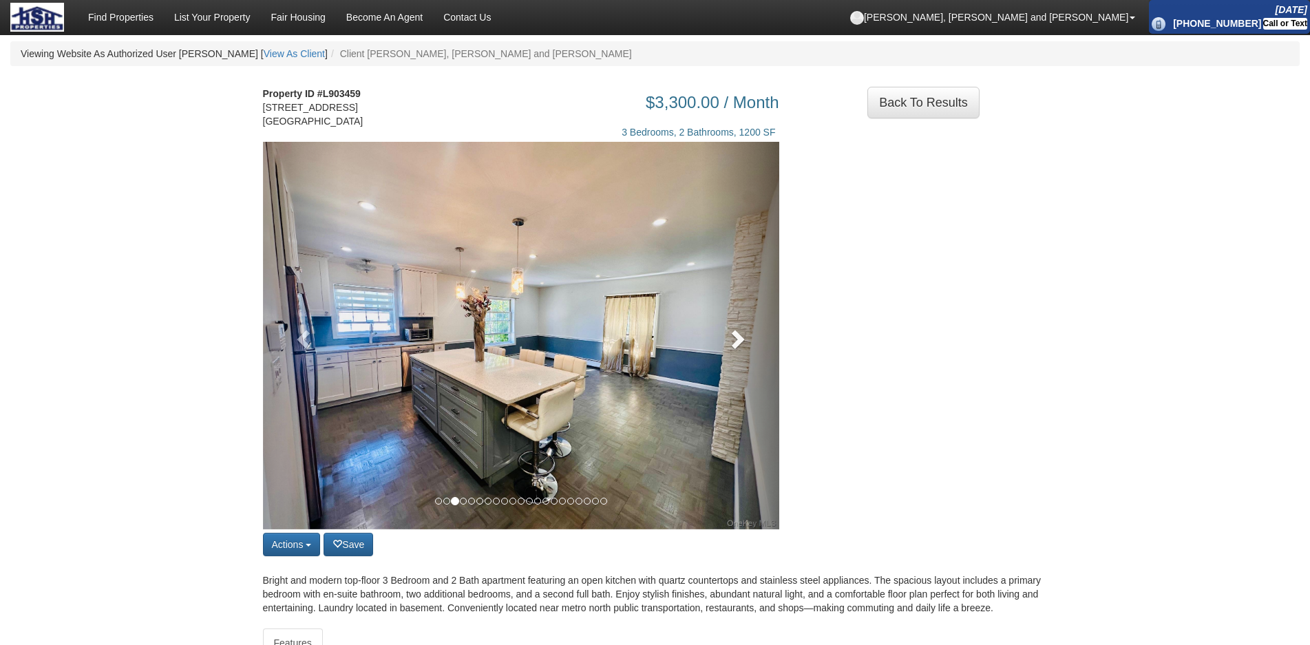
click at [746, 348] on span at bounding box center [736, 338] width 21 height 21
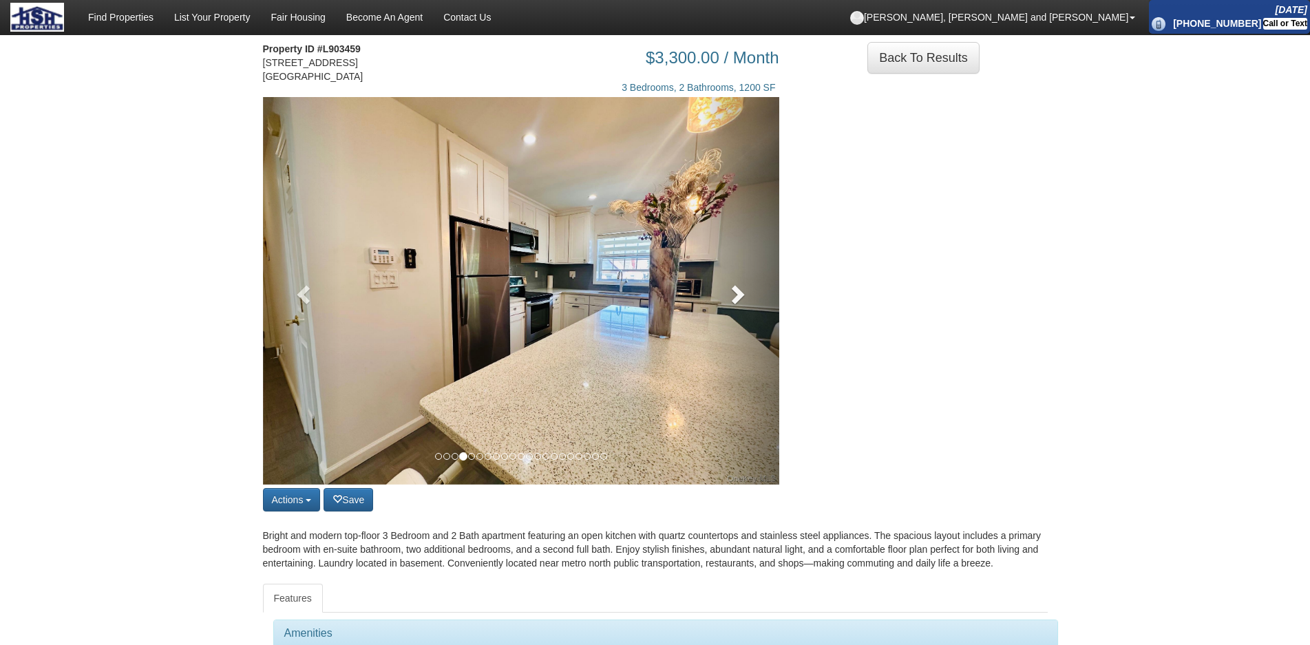
scroll to position [69, 0]
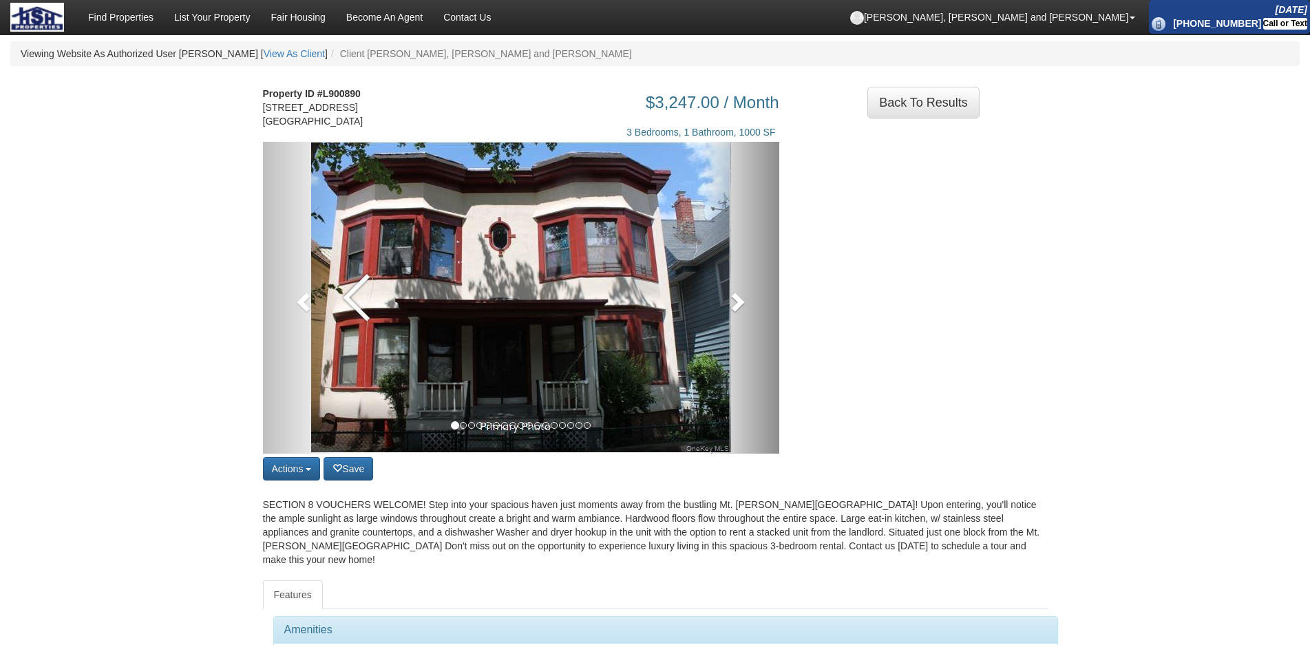
click at [726, 302] on link at bounding box center [741, 298] width 78 height 312
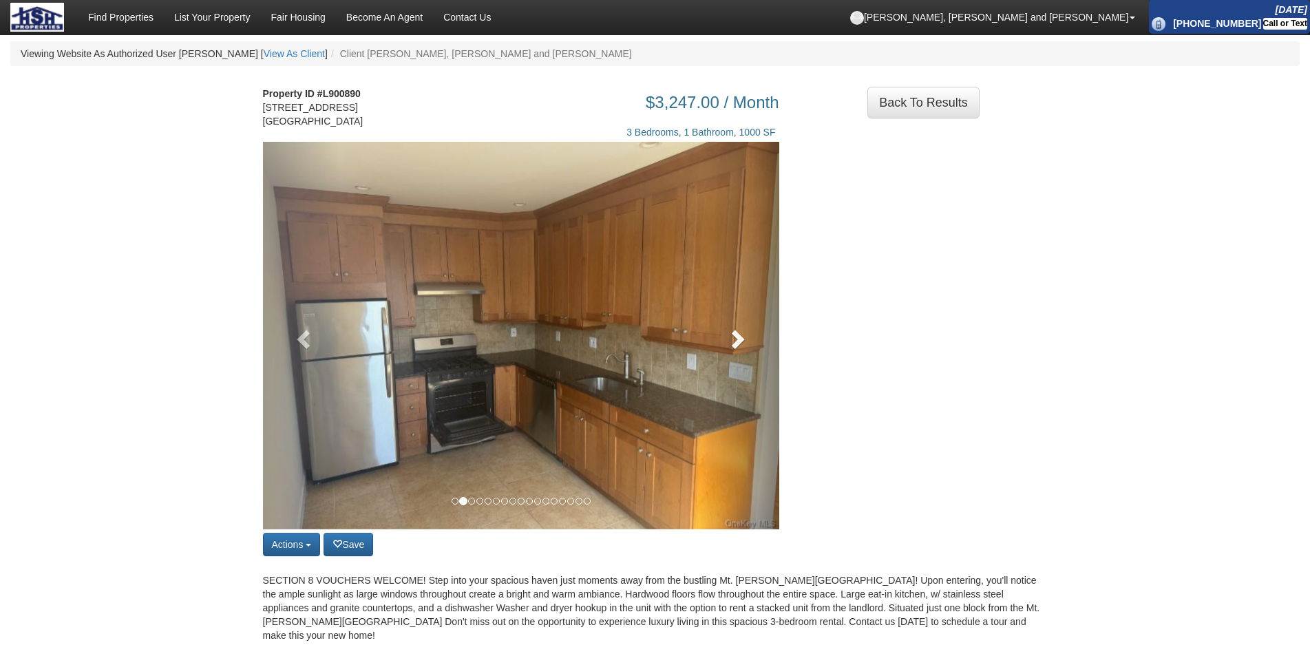
click at [730, 316] on link at bounding box center [741, 336] width 78 height 388
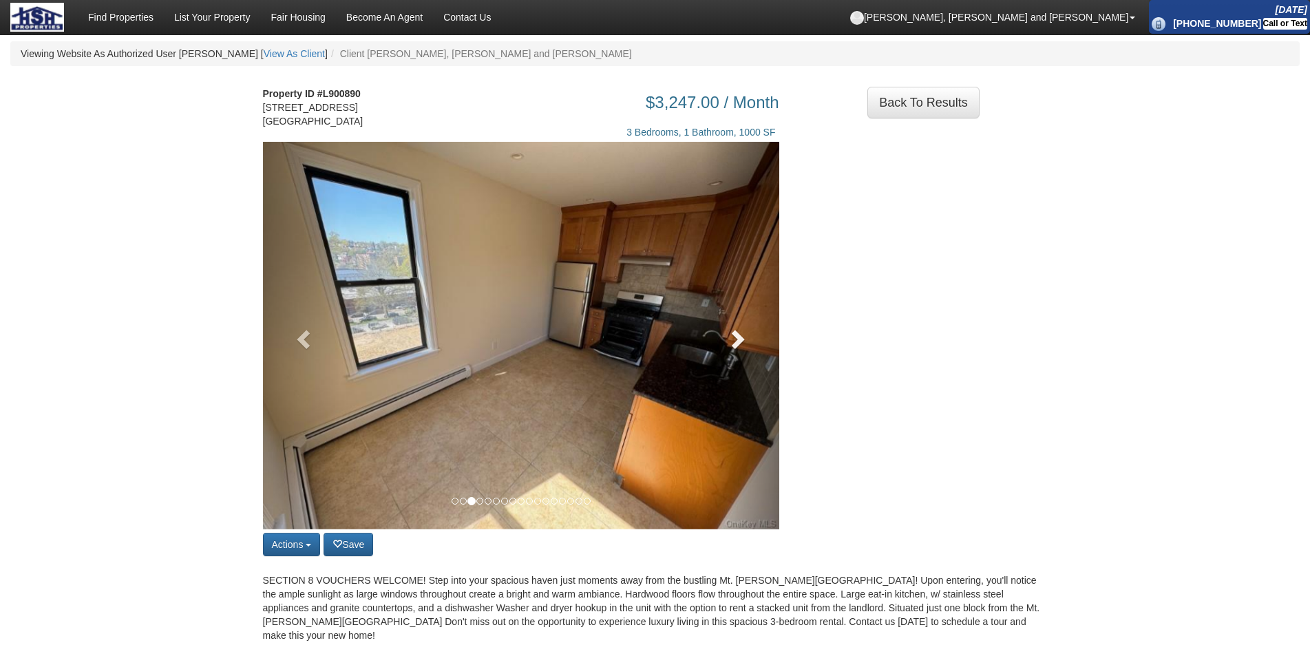
click at [730, 316] on link at bounding box center [741, 336] width 78 height 388
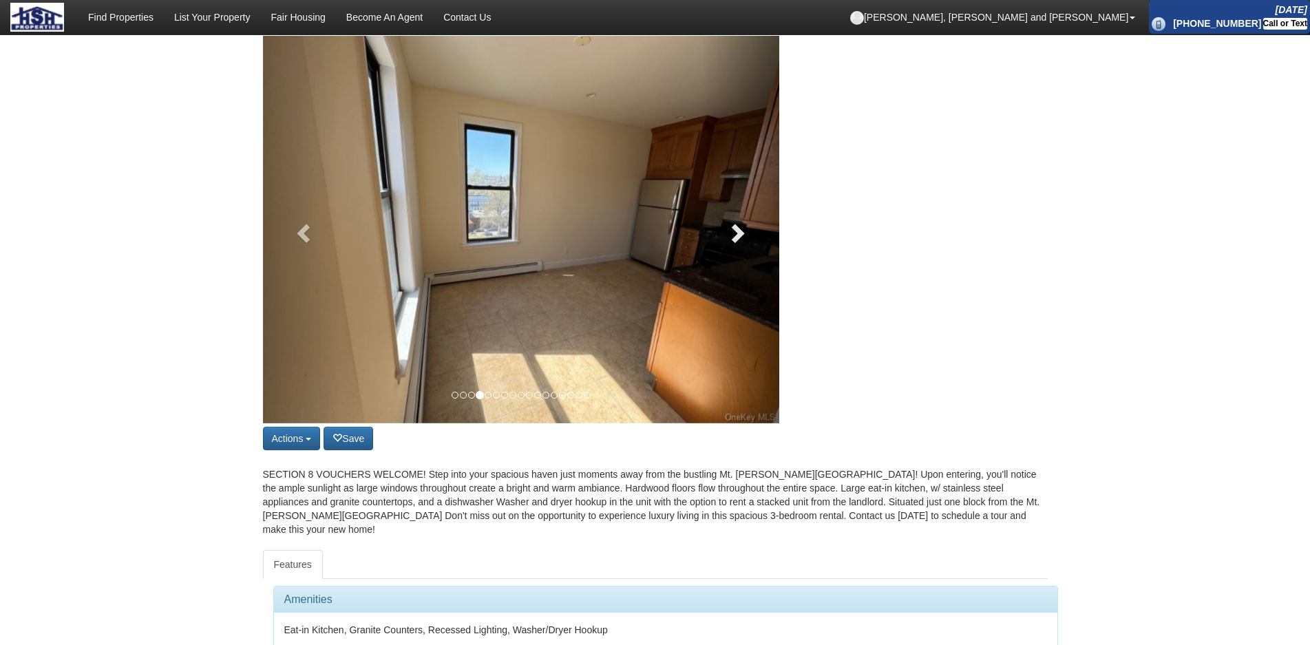
scroll to position [344, 0]
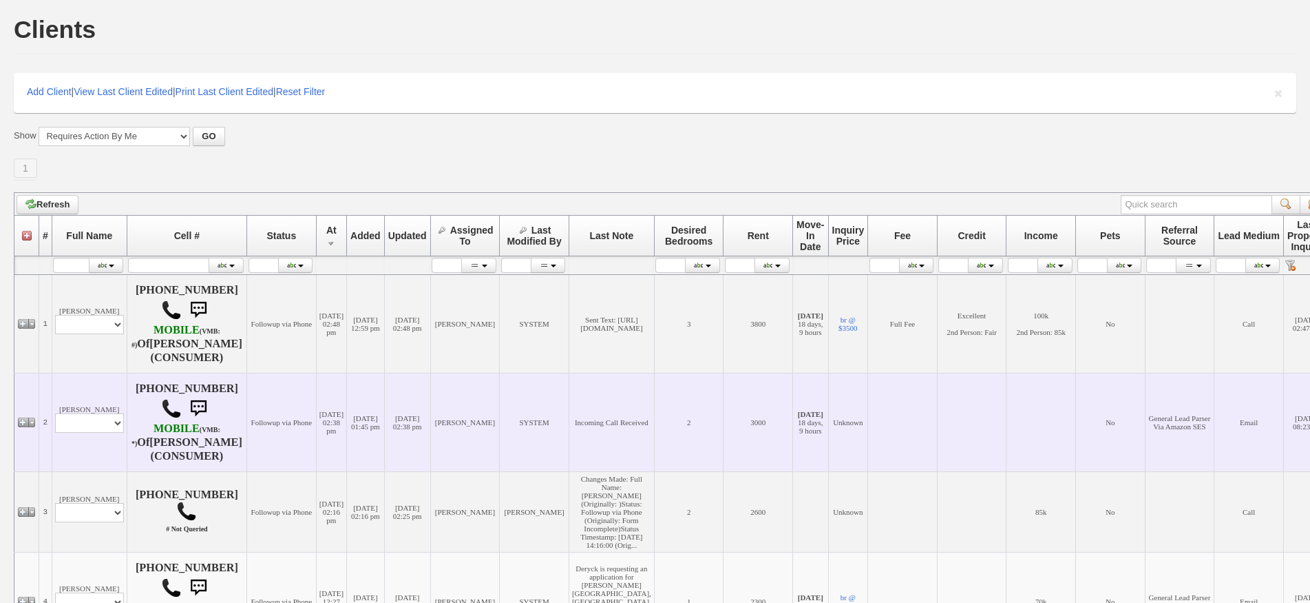
scroll to position [300, 0]
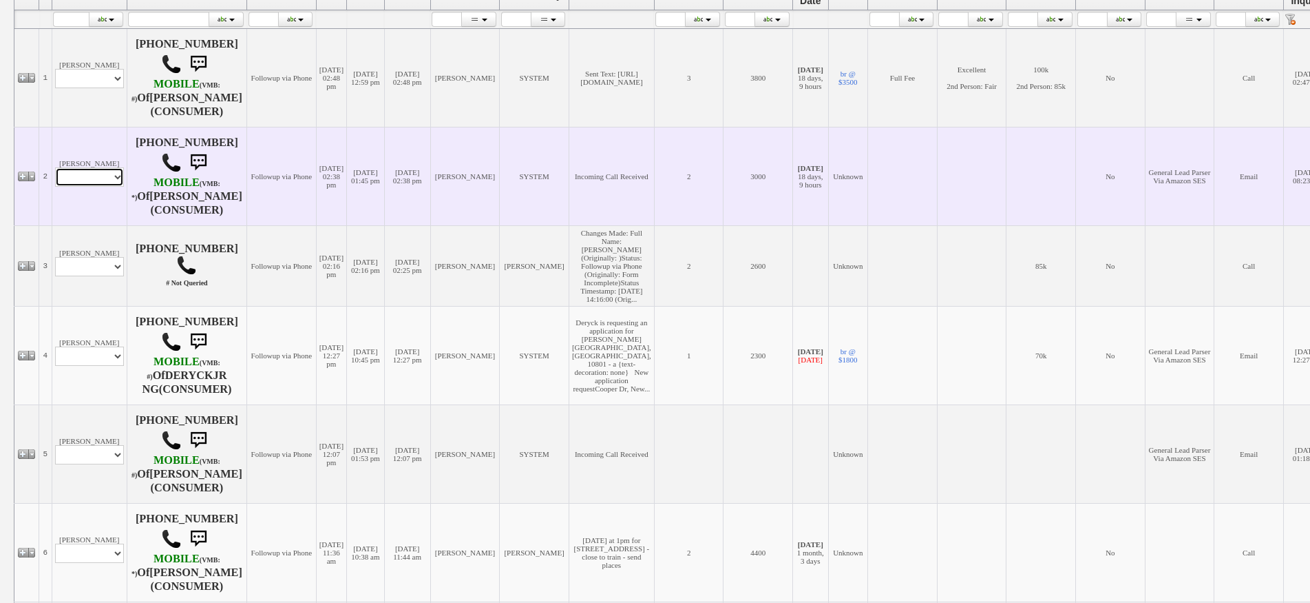
click at [112, 187] on select "Profile Edit Print Email Externally (Will Not Be Tracked In CRM) Closed Deals" at bounding box center [89, 176] width 69 height 19
select select "ChangeURL,/crm/custom/edit_client_form.php?redirect=%2Fcrm%2Fclients.php&id=166…"
click at [55, 184] on select "Profile Edit Print Email Externally (Will Not Be Tracked In CRM) Closed Deals" at bounding box center [89, 176] width 69 height 19
select select
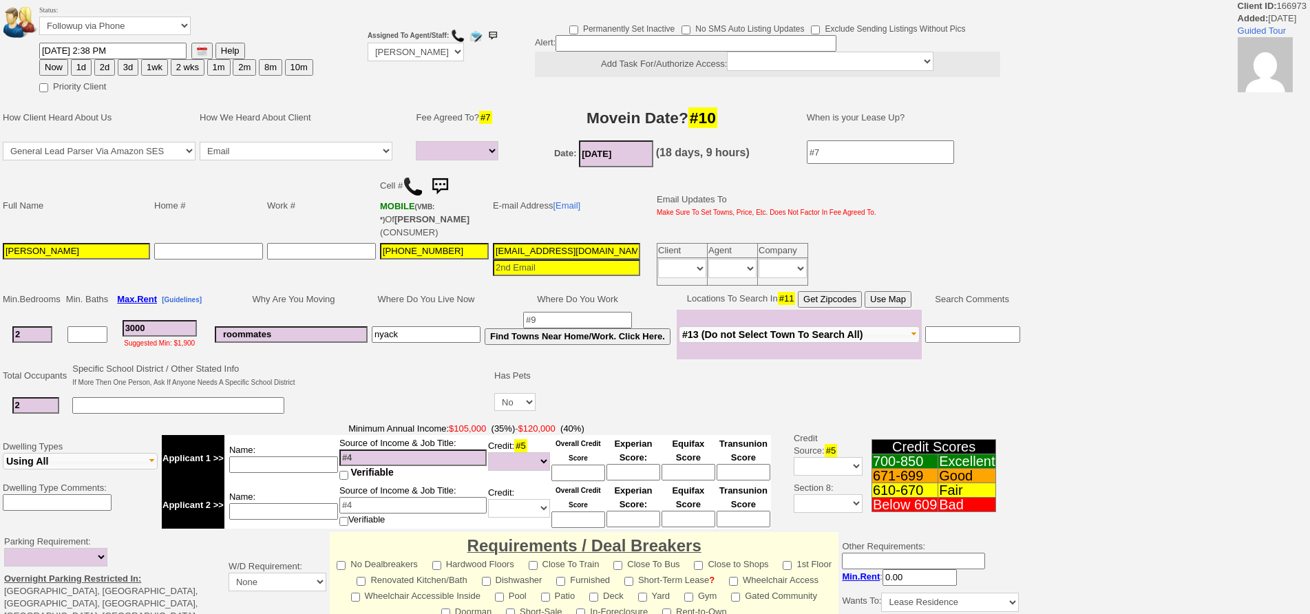
select select
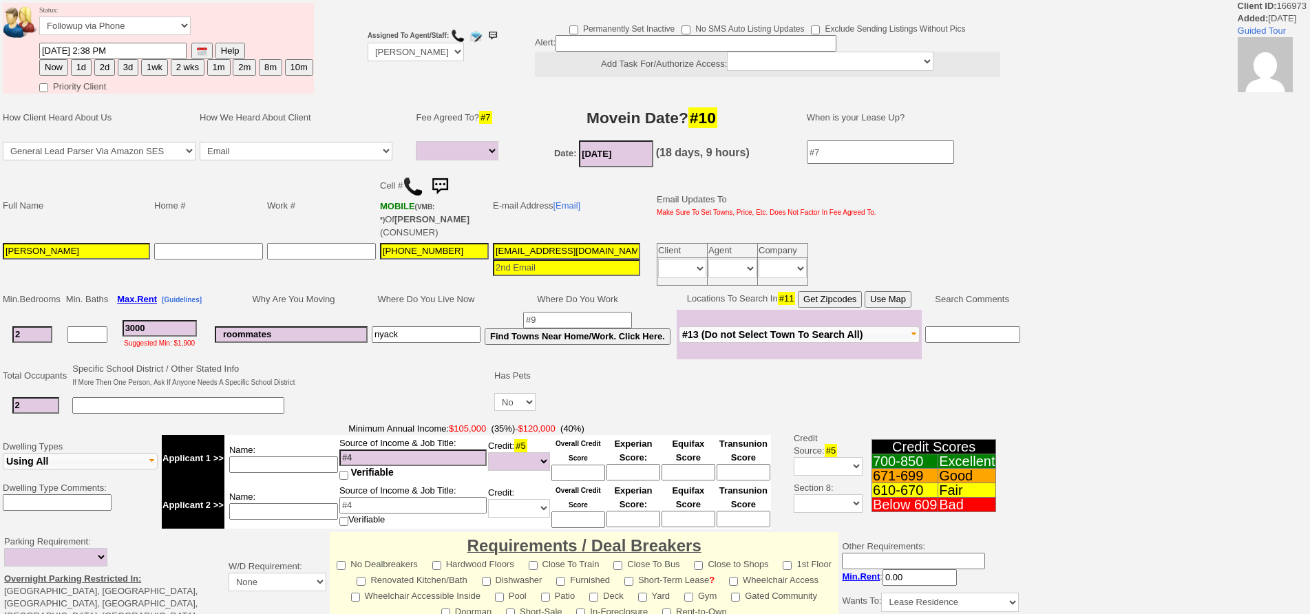
click at [81, 60] on button "1d" at bounding box center [81, 67] width 21 height 17
type input "[DATE] 02:49 PM"
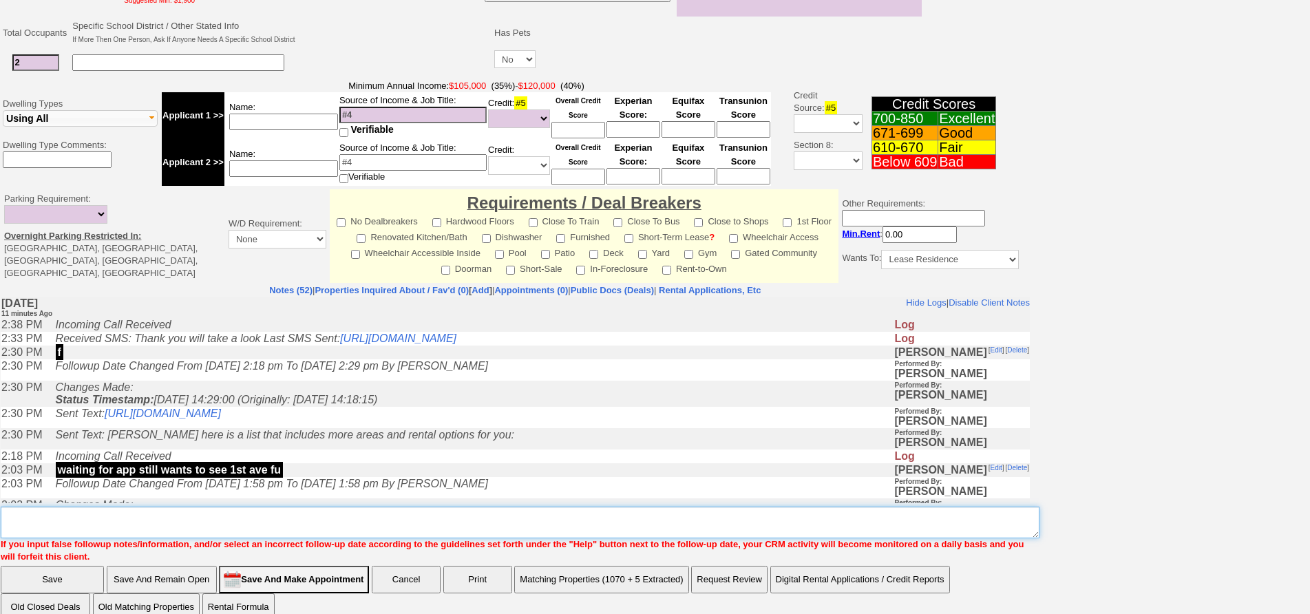
click at [569, 507] on textarea "Insert New Note Here" at bounding box center [520, 523] width 1039 height 32
type textarea "f"
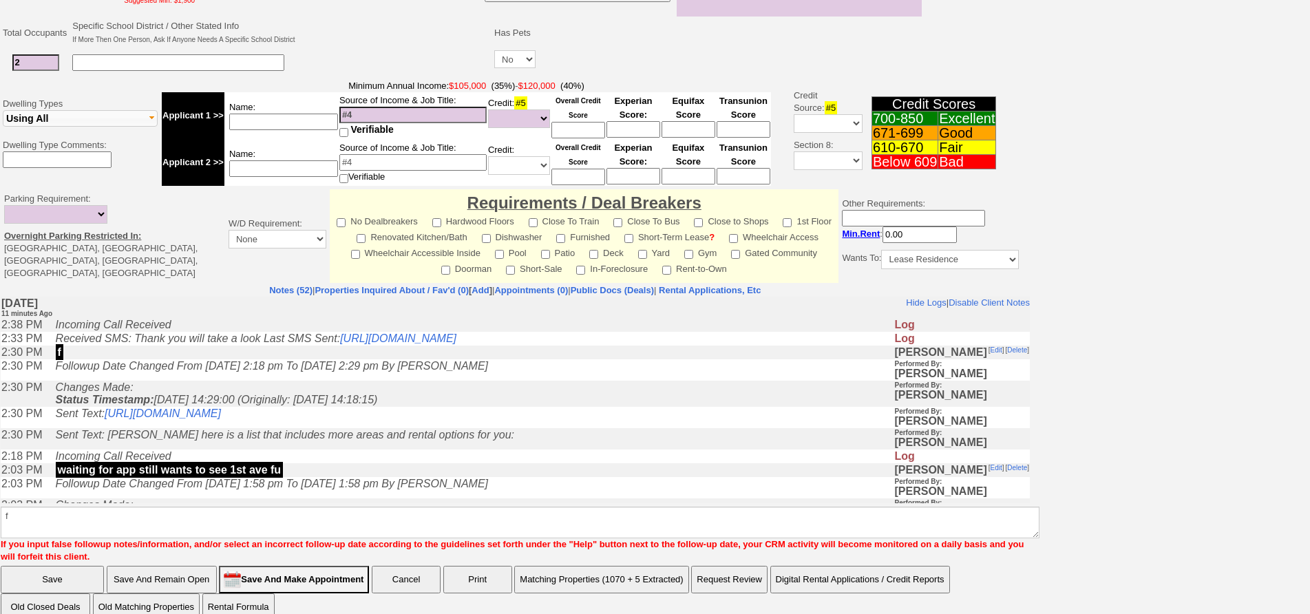
click input "Save" at bounding box center [52, 580] width 103 height 28
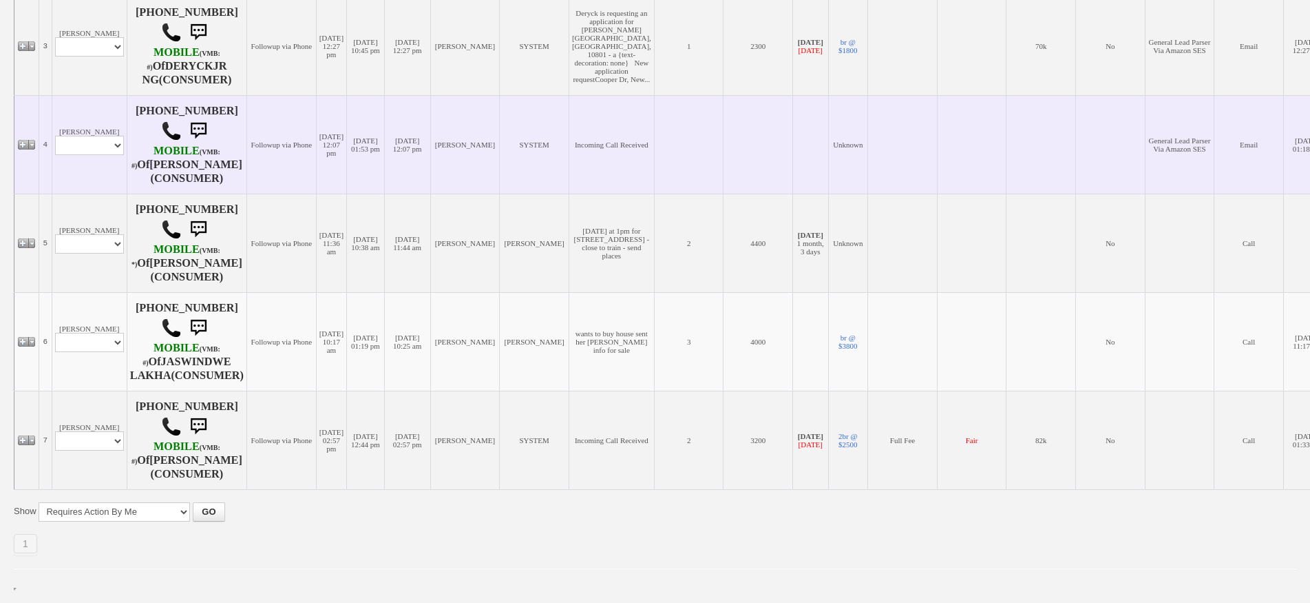
scroll to position [574, 0]
click at [96, 95] on td "[PERSON_NAME] Profile Edit Print Email Externally (Will Not Be Tracked In CRM) …" at bounding box center [89, 144] width 75 height 98
drag, startPoint x: 98, startPoint y: 98, endPoint x: 98, endPoint y: 105, distance: 6.9
click at [98, 136] on select "Profile Edit Print Email Externally (Will Not Be Tracked In CRM) Closed Deals" at bounding box center [89, 145] width 69 height 19
select select "ChangeURL,/crm/custom/edit_client_form.php?redirect=%2Fcrm%2Fclients.php&id=166…"
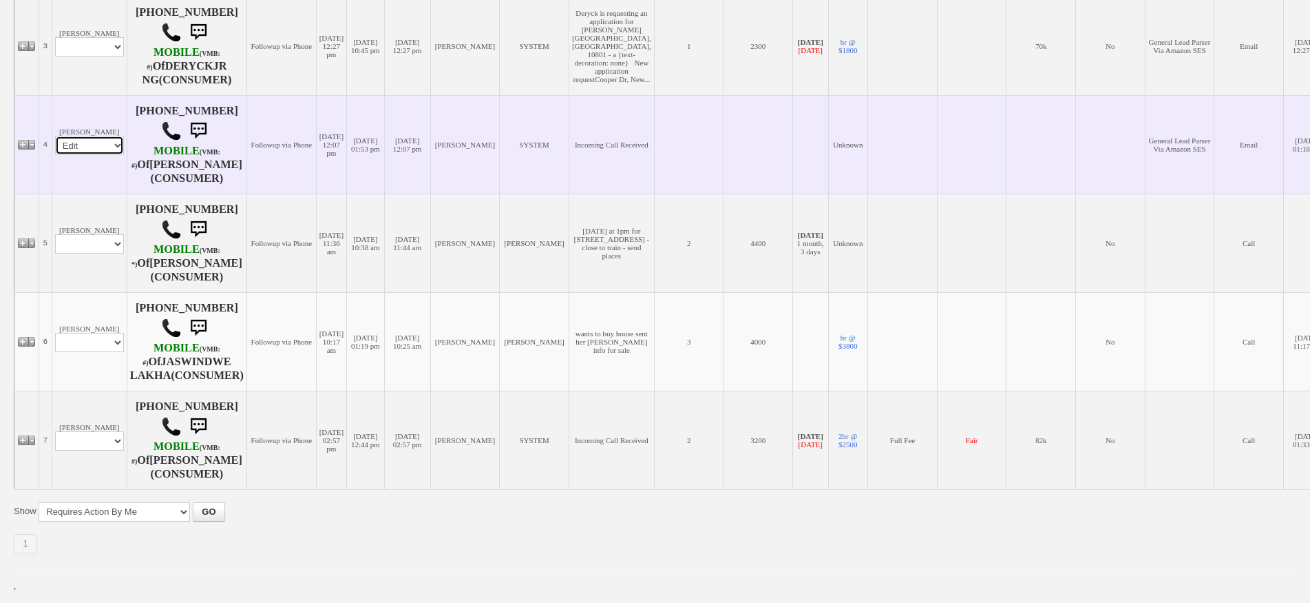
click at [55, 136] on select "Profile Edit Print Email Externally (Will Not Be Tracked In CRM) Closed Deals" at bounding box center [89, 145] width 69 height 19
select select
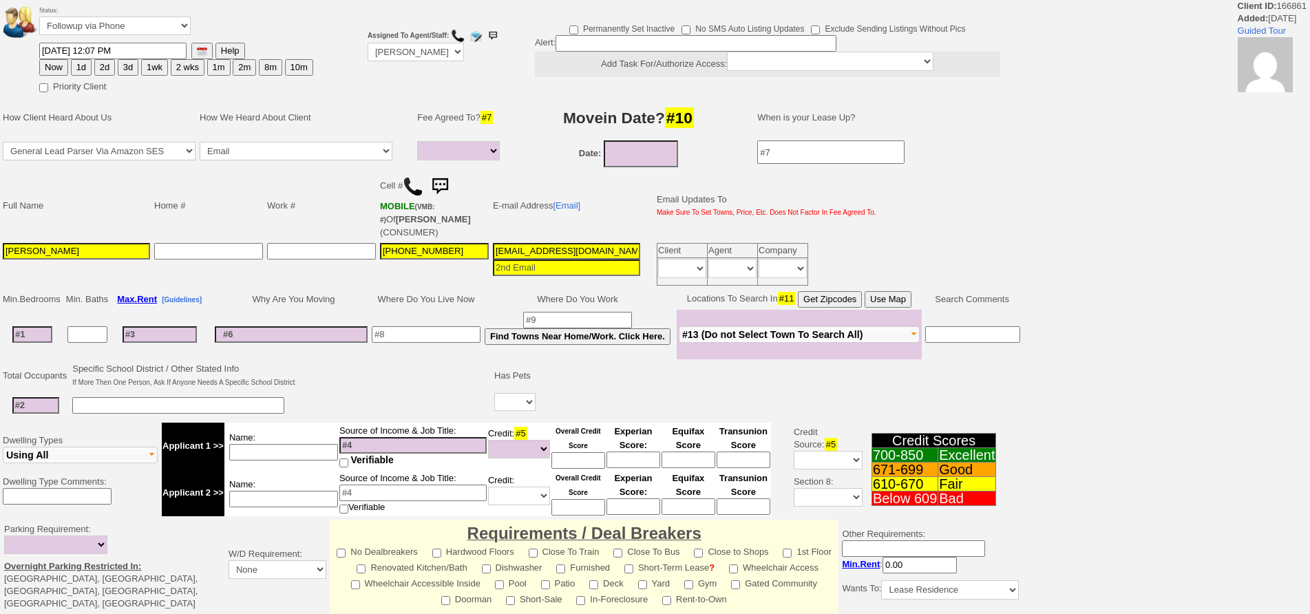
select select
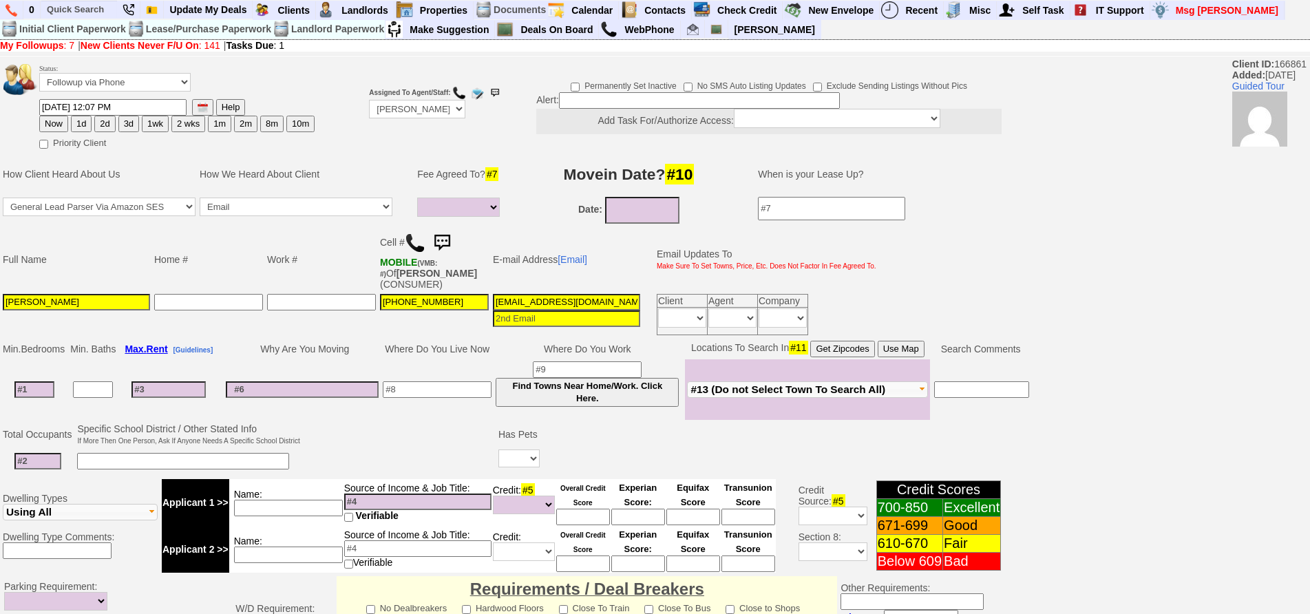
click at [412, 244] on img at bounding box center [415, 243] width 21 height 21
drag, startPoint x: 88, startPoint y: 19, endPoint x: 85, endPoint y: 3, distance: 16.2
click at [85, 8] on li at bounding box center [79, 10] width 77 height 19
click at [83, 9] on input "text" at bounding box center [79, 9] width 76 height 17
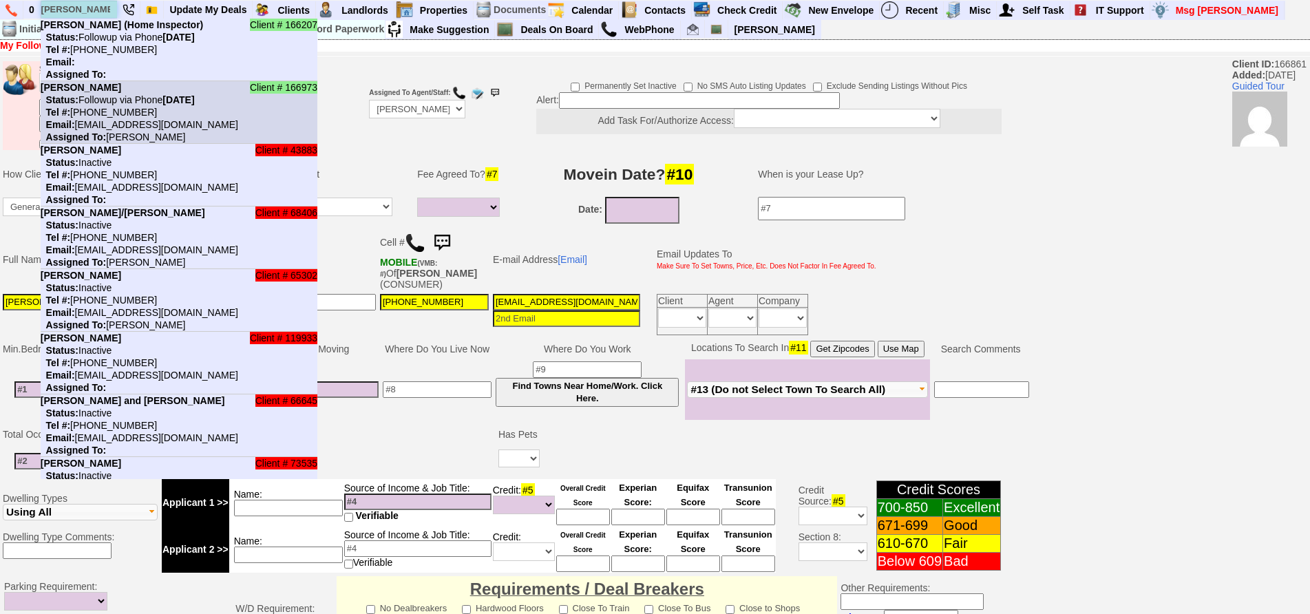
type input "terrence"
click at [136, 102] on nobr "Status: Followup via Phone Wednesday, August 27th, 2025" at bounding box center [118, 99] width 154 height 11
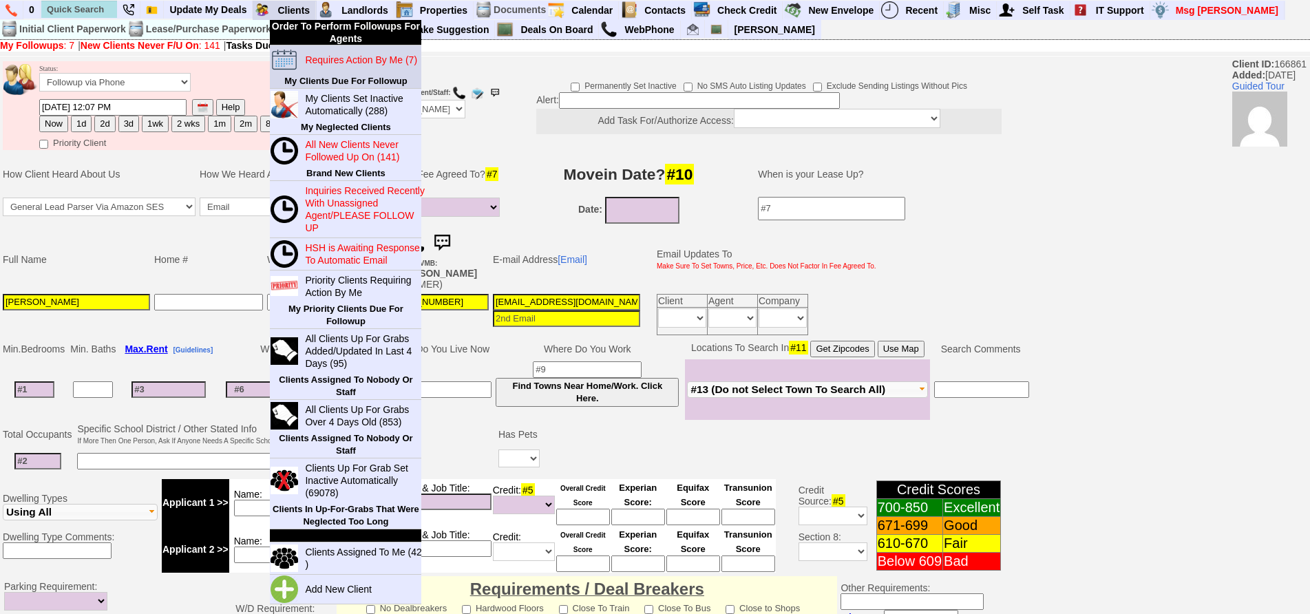
click at [317, 59] on blink "Requires Action By Me (7)" at bounding box center [361, 59] width 112 height 11
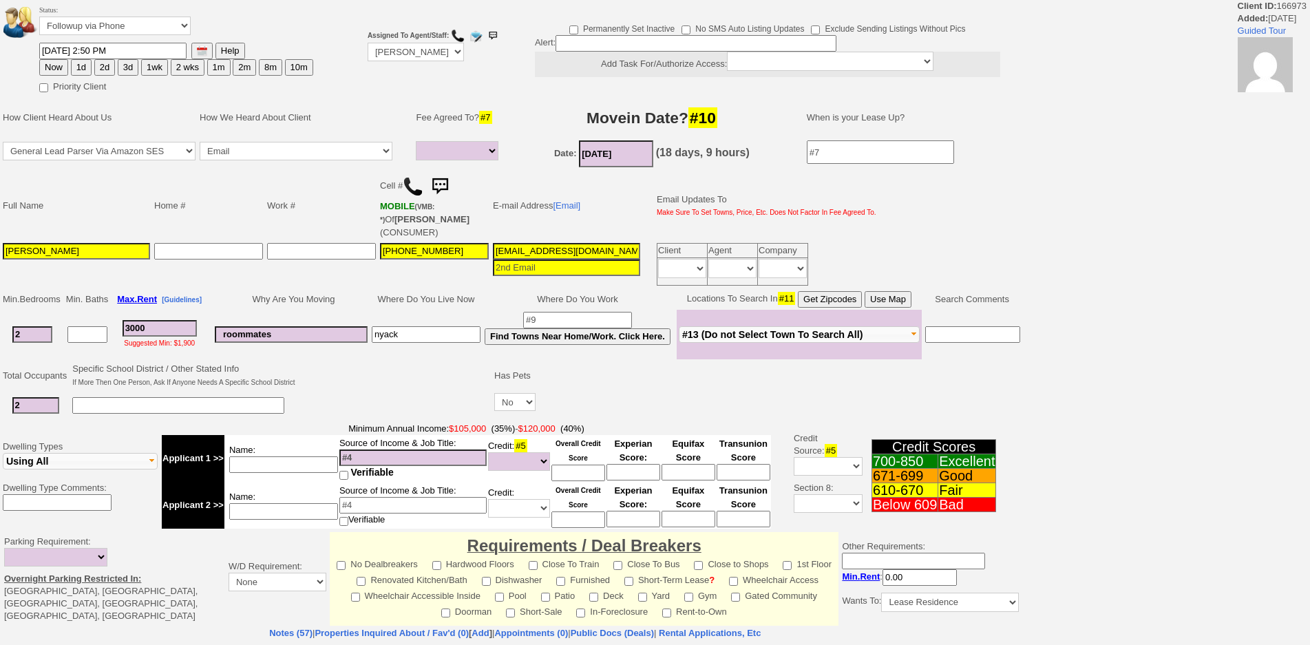
select select
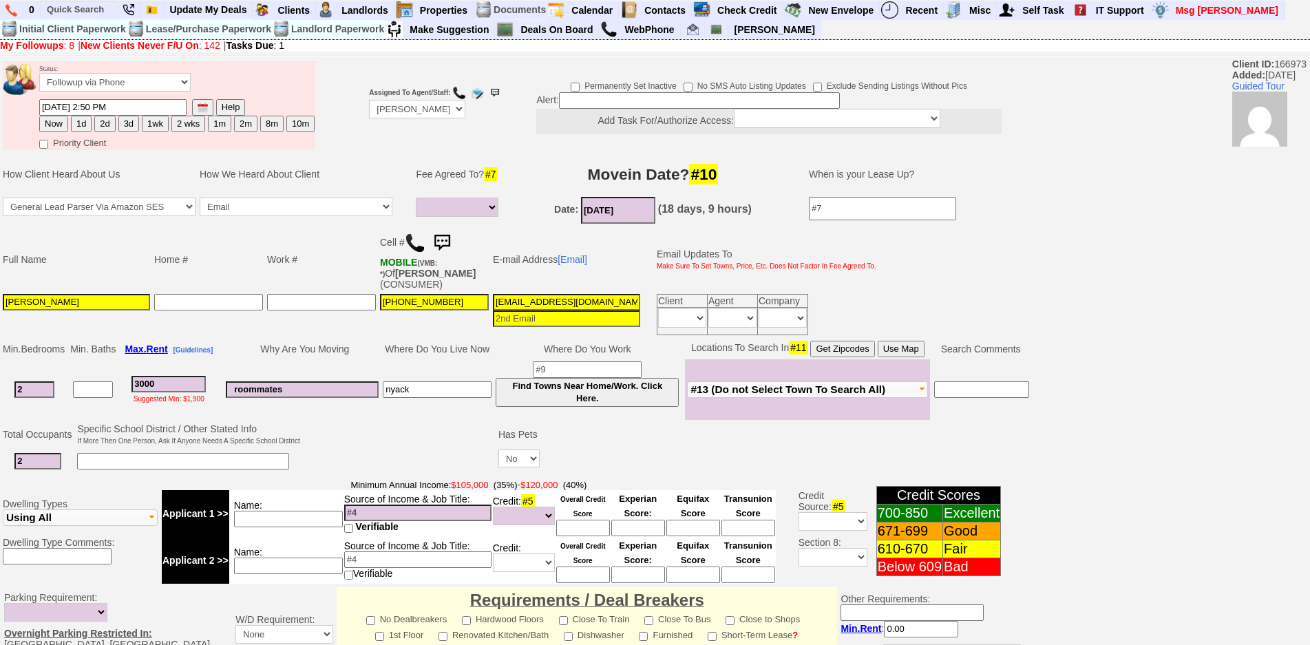
click at [441, 359] on td "nyack" at bounding box center [437, 389] width 113 height 61
click at [452, 238] on img at bounding box center [442, 243] width 28 height 28
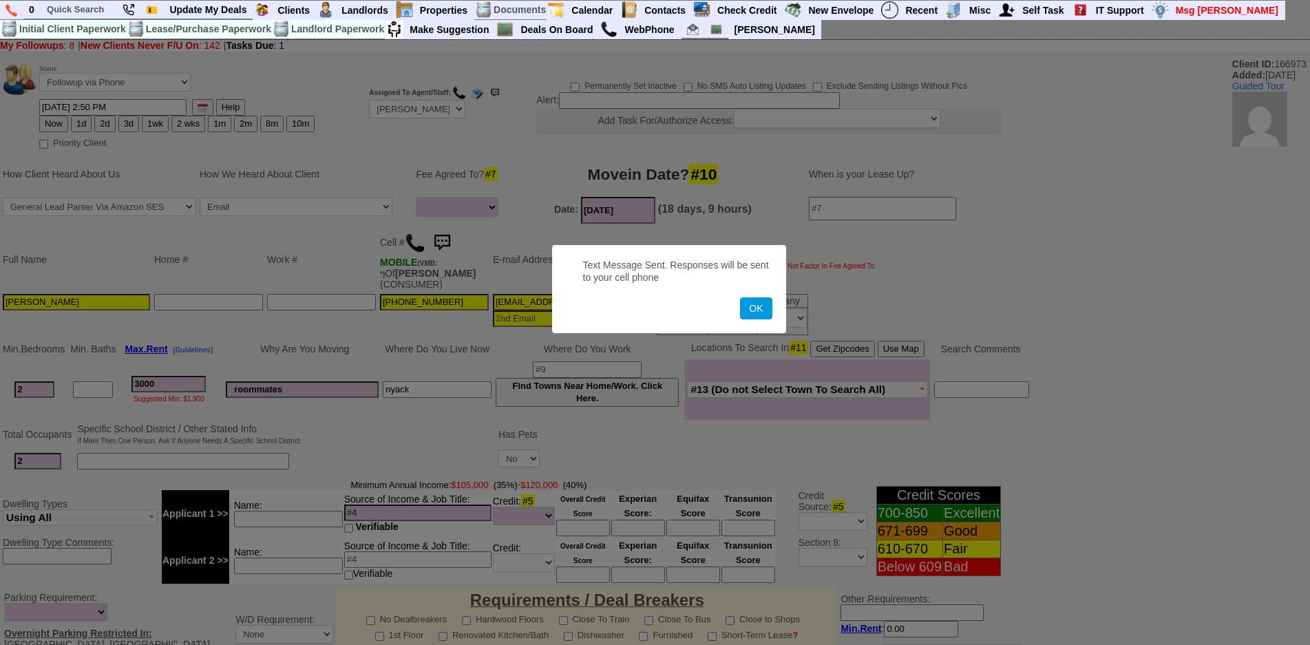
click at [740, 297] on button "OK" at bounding box center [756, 308] width 32 height 22
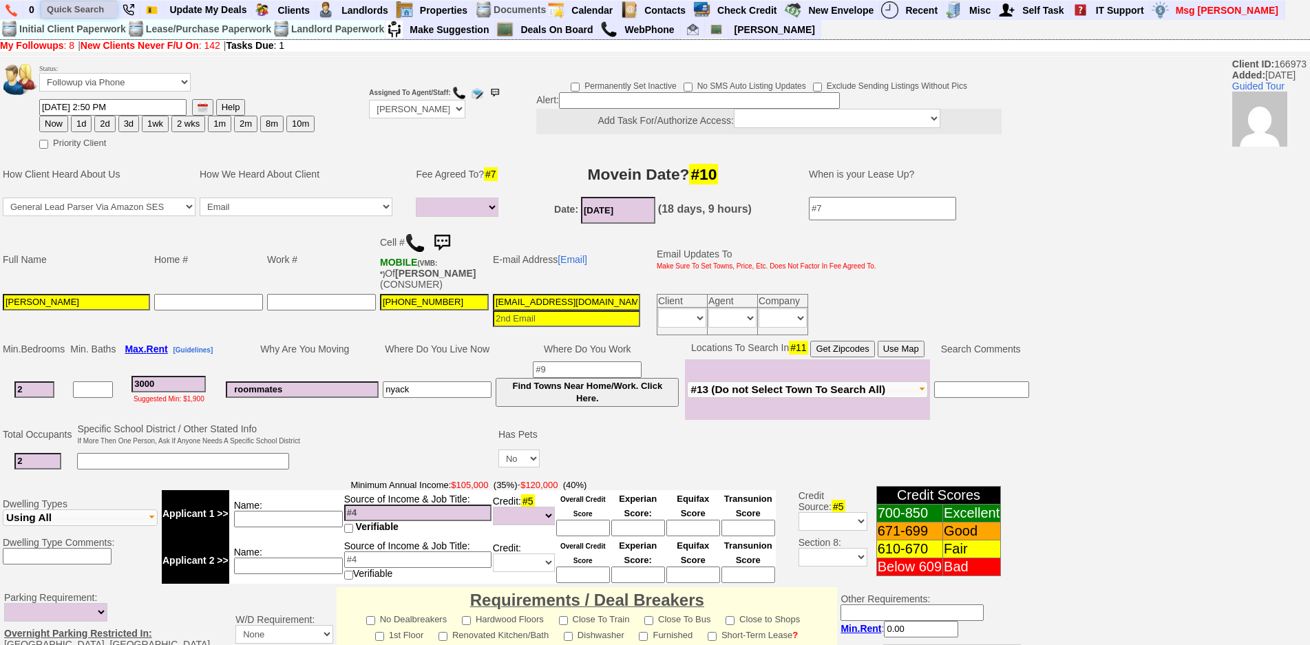
click at [88, 17] on input "text" at bounding box center [79, 9] width 76 height 17
click at [99, 14] on input "1st ave" at bounding box center [79, 9] width 76 height 17
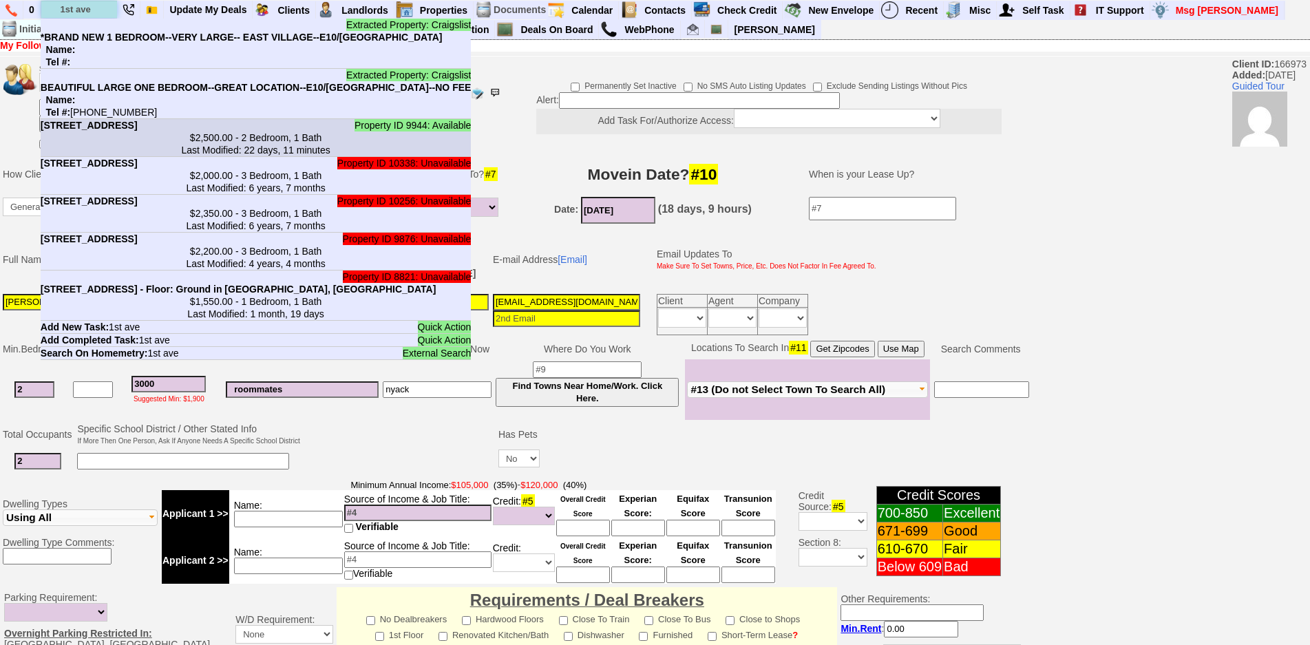
type input "1st ave"
click at [212, 136] on center "$2,500.00 - 2 Bedroom, 1 Bath Last Modified: 22 days, 11 minutes" at bounding box center [256, 144] width 431 height 25
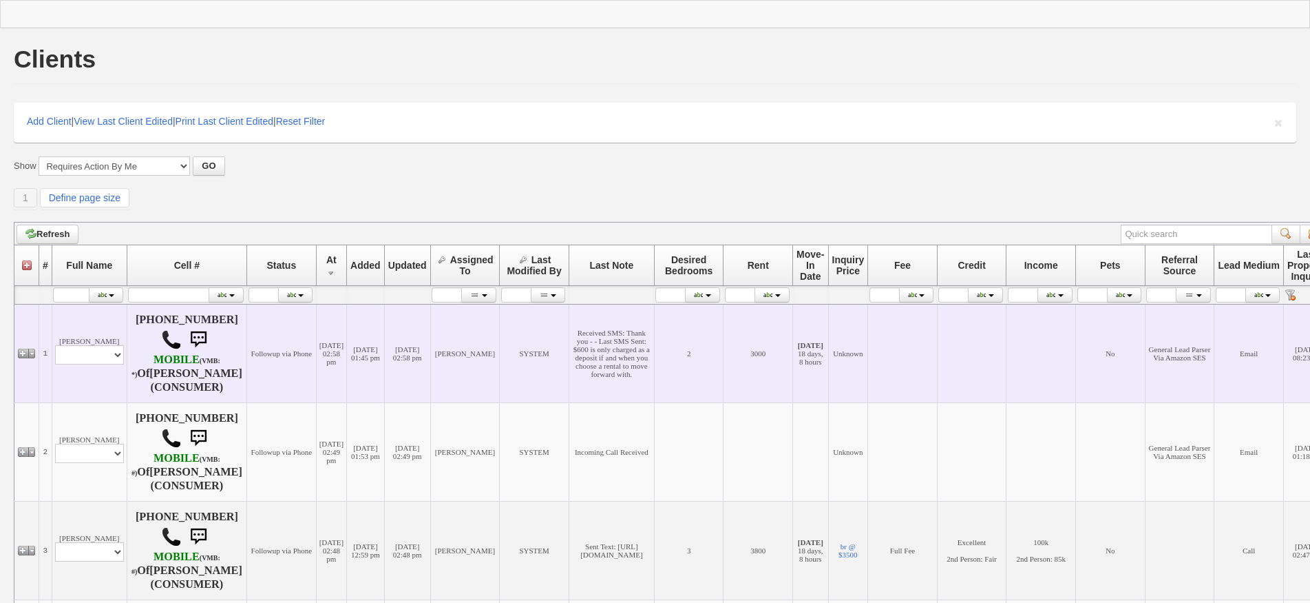
click at [101, 380] on td "[PERSON_NAME] Profile Edit Print Email Externally (Will Not Be Tracked In CRM) …" at bounding box center [89, 353] width 75 height 98
click at [99, 355] on select "Profile Edit Print Email Externally (Will Not Be Tracked In CRM) Closed Deals" at bounding box center [89, 354] width 69 height 19
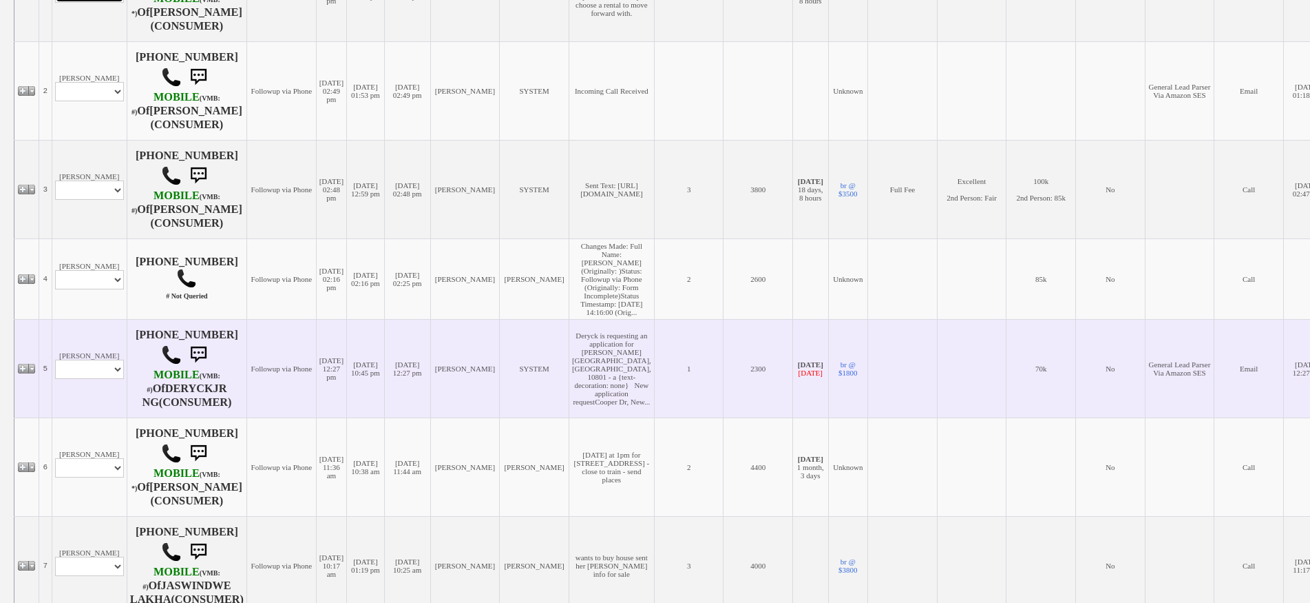
scroll to position [482, 0]
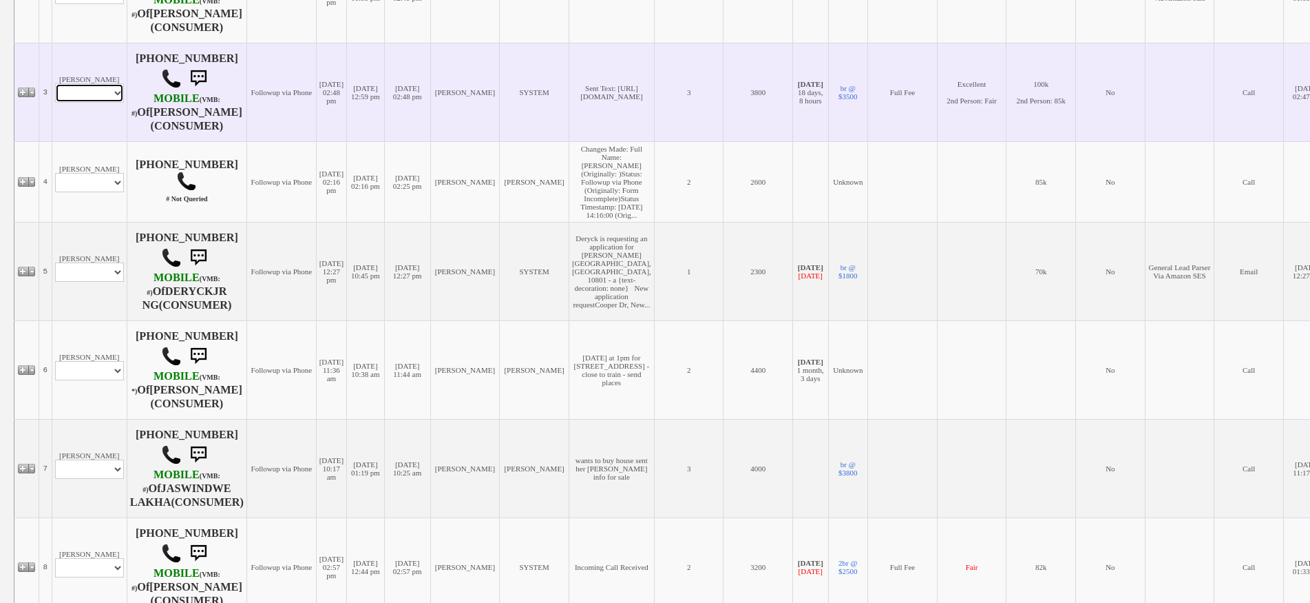
click at [91, 103] on select "Profile Edit Print Email Externally (Will Not Be Tracked In CRM) Closed Deals" at bounding box center [89, 92] width 69 height 19
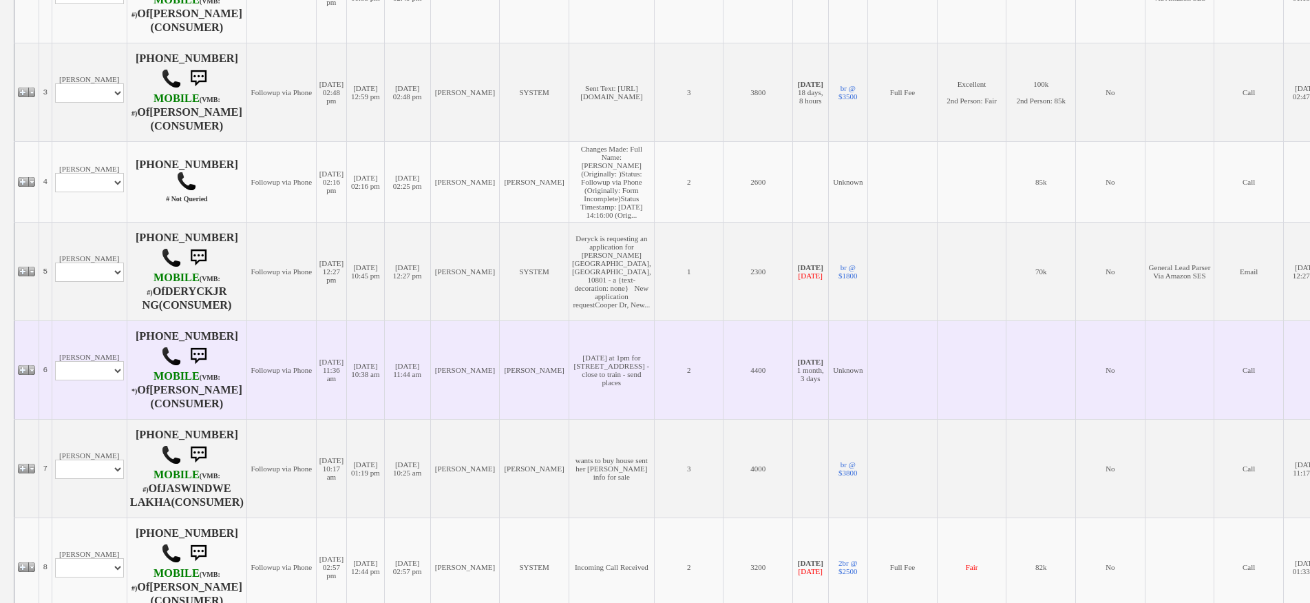
click at [385, 385] on td "08/22/2025 10:38 am" at bounding box center [366, 369] width 38 height 98
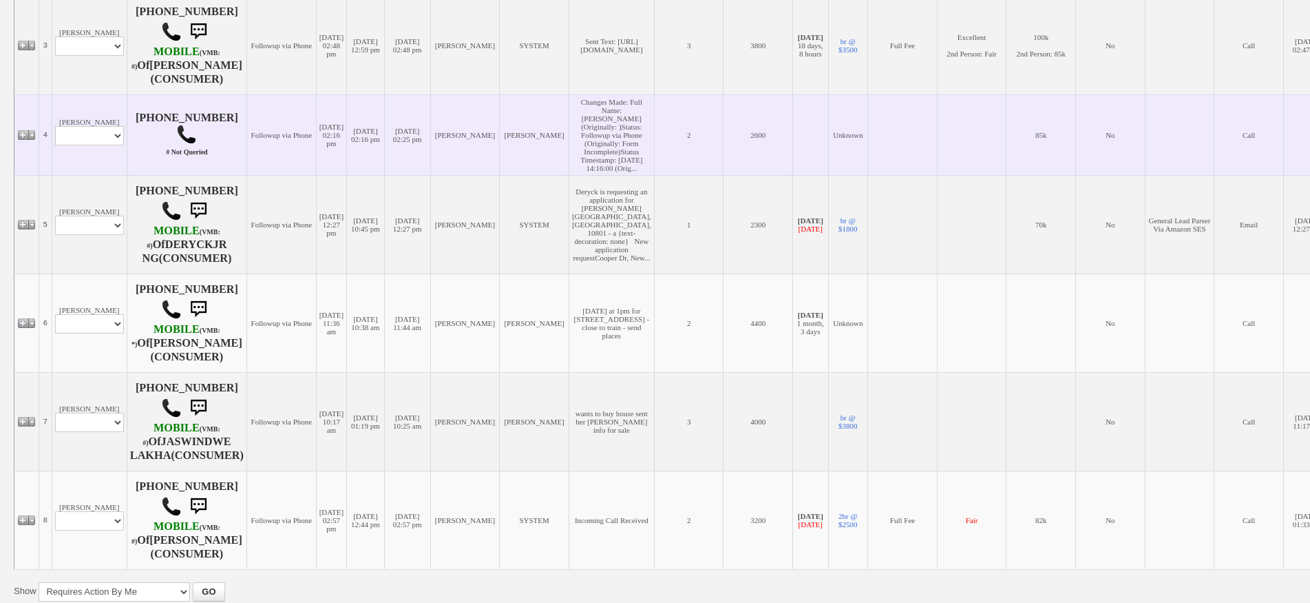
scroll to position [413, 0]
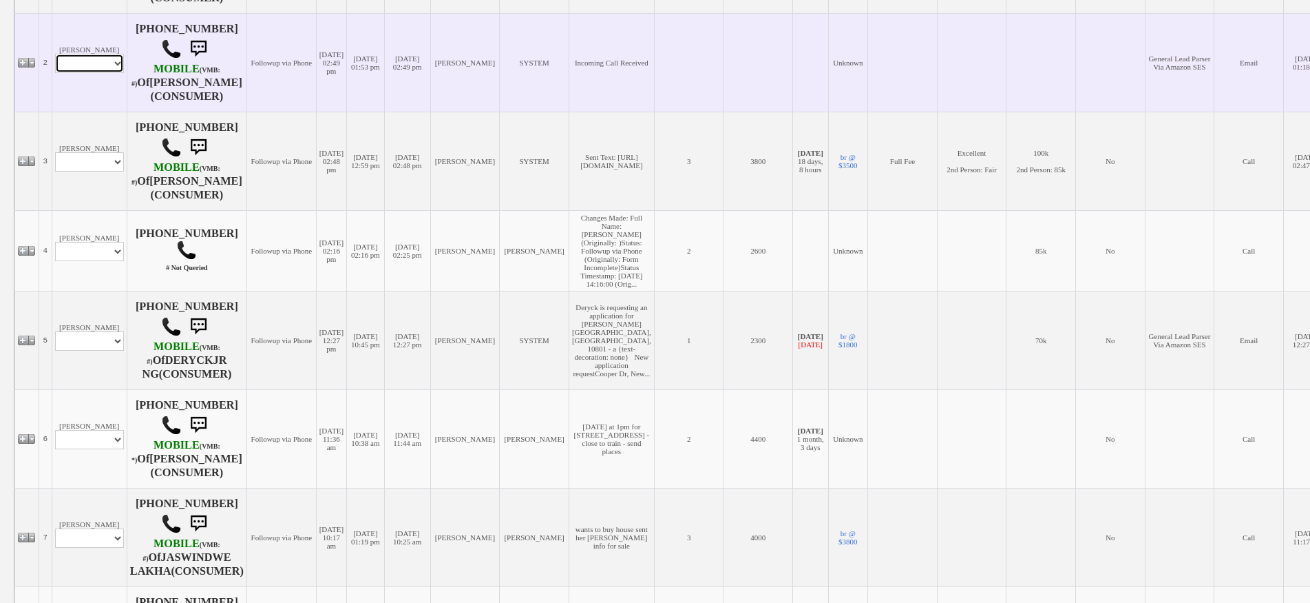
click at [98, 73] on select "Profile Edit Print Email Externally (Will Not Be Tracked In CRM) Closed Deals" at bounding box center [89, 63] width 69 height 19
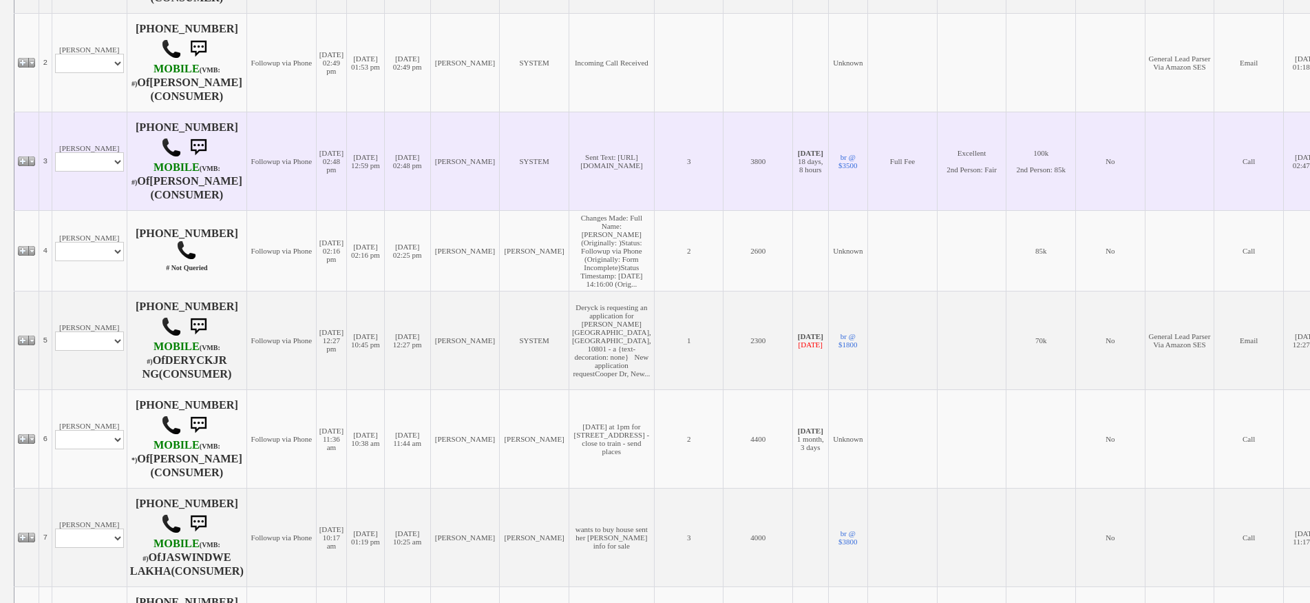
click at [101, 210] on td "Julissa Sosse Profile Edit Print Email Externally (Will Not Be Tracked In CRM) …" at bounding box center [89, 161] width 75 height 98
click at [101, 171] on select "Profile Edit Print Email Externally (Will Not Be Tracked In CRM) Closed Deals" at bounding box center [89, 161] width 69 height 19
select select "ChangeURL,/crm/custom/edit_client_form.php?redirect=%2Fcrm%2Fclients.php&id=995…"
click at [55, 171] on select "Profile Edit Print Email Externally (Will Not Be Tracked In CRM) Closed Deals" at bounding box center [89, 161] width 69 height 19
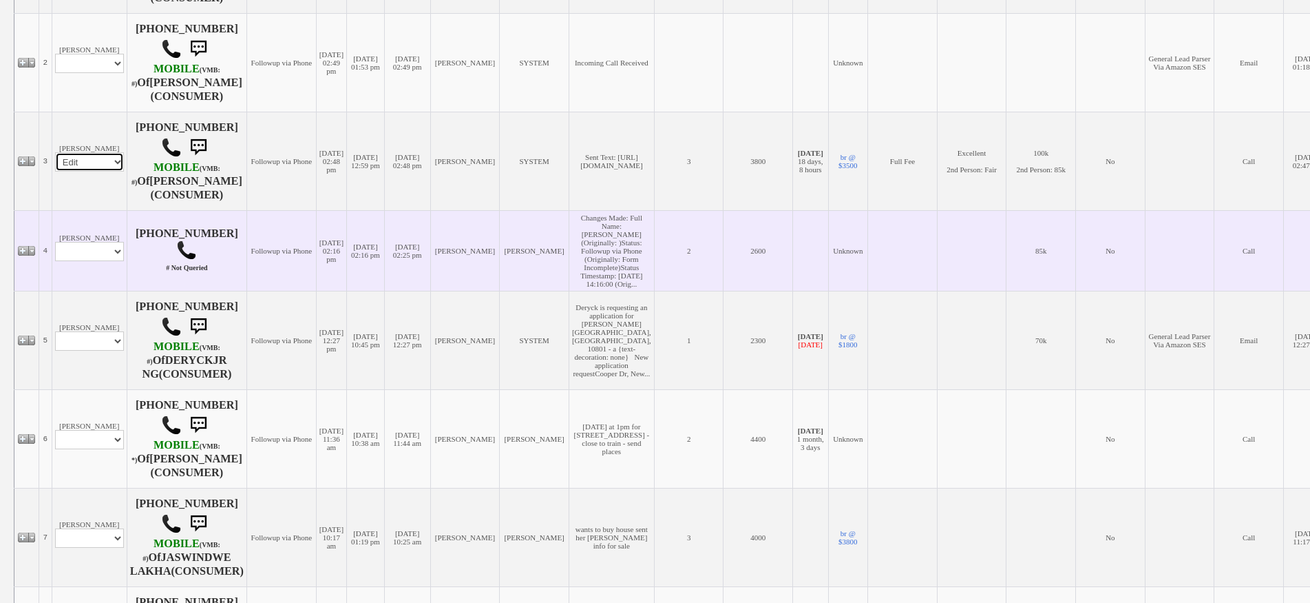
select select
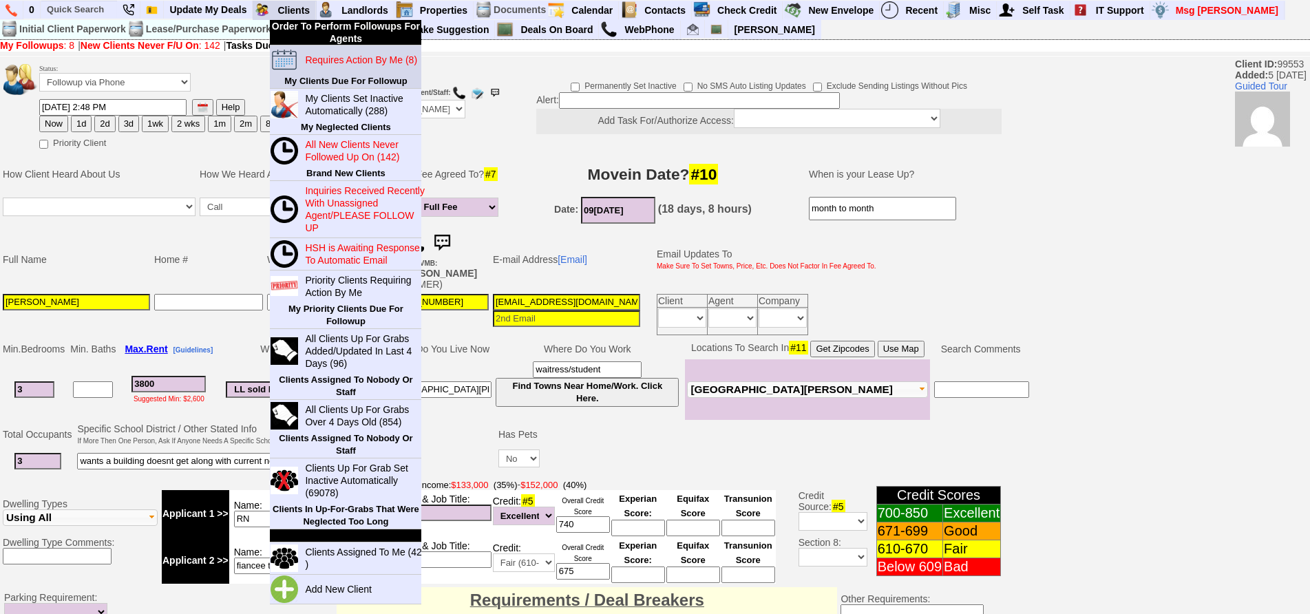
click at [328, 58] on blink "Requires Action By Me (8)" at bounding box center [361, 59] width 112 height 11
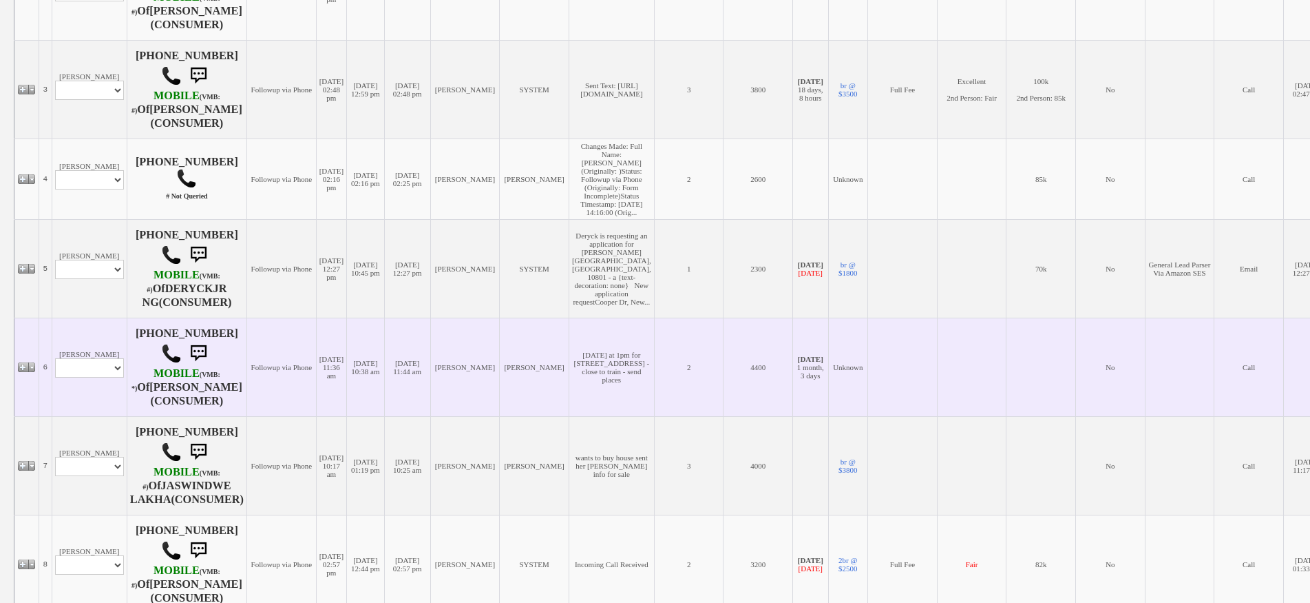
scroll to position [339, 0]
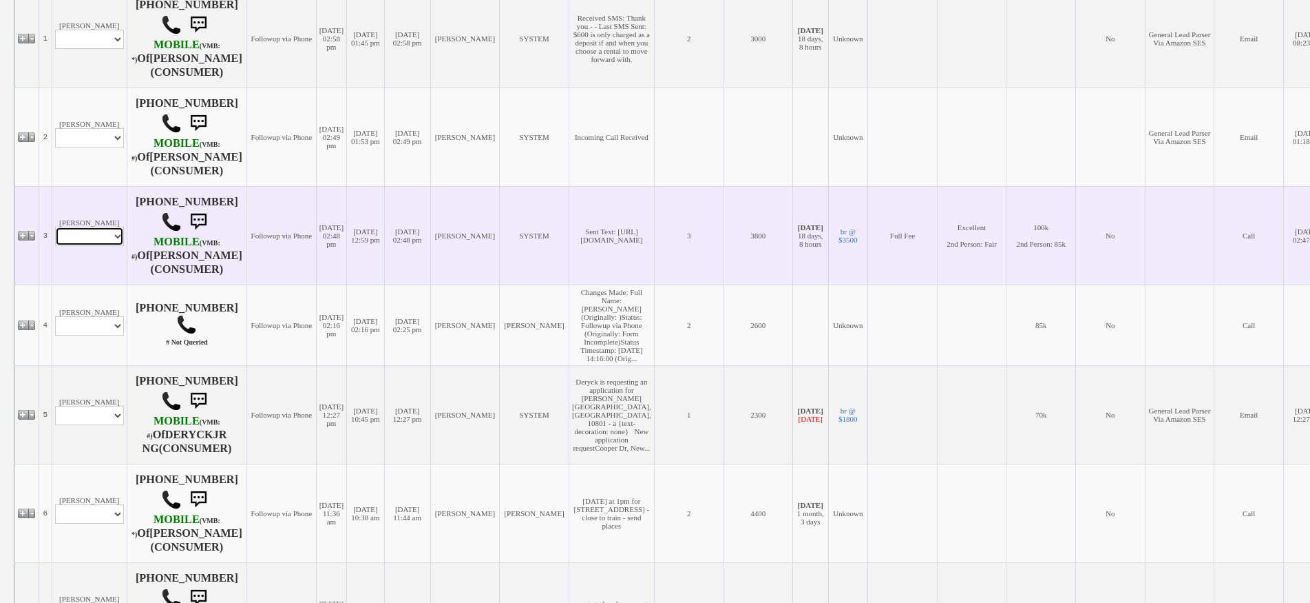
drag, startPoint x: 95, startPoint y: 254, endPoint x: 100, endPoint y: 266, distance: 13.3
click at [95, 246] on select "Profile Edit Print Email Externally (Will Not Be Tracked In CRM) Closed Deals" at bounding box center [89, 236] width 69 height 19
select select "ChangeURL,/crm/custom/edit_client_form.php?redirect=%2Fcrm%2Fclients.php&id=995…"
click at [55, 246] on select "Profile Edit Print Email Externally (Will Not Be Tracked In CRM) Closed Deals" at bounding box center [89, 236] width 69 height 19
select select
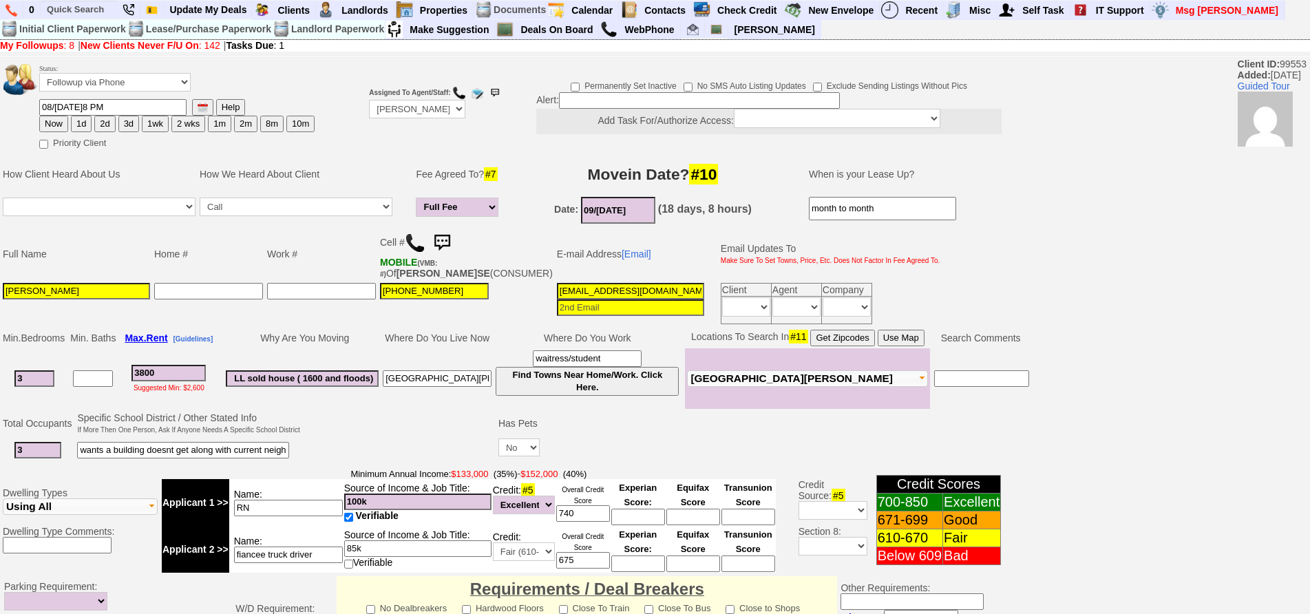
click at [448, 244] on img at bounding box center [442, 243] width 28 height 28
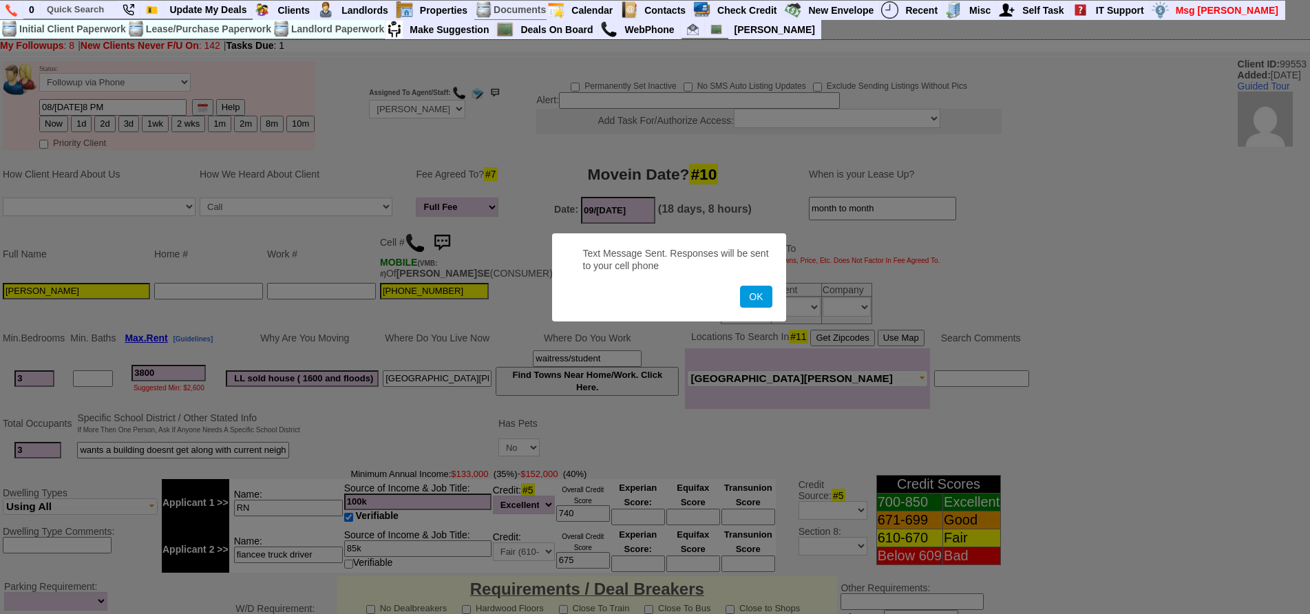
click at [740, 286] on button "OK" at bounding box center [756, 297] width 32 height 22
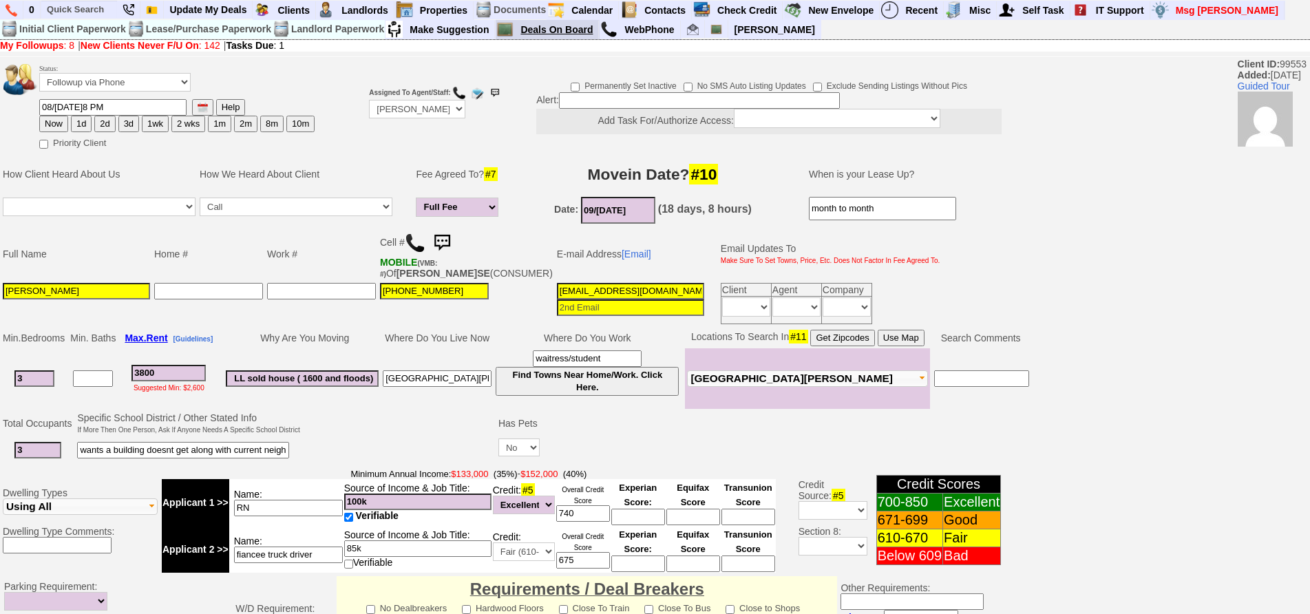
click at [585, 30] on link "Deals On Board" at bounding box center [557, 30] width 84 height 18
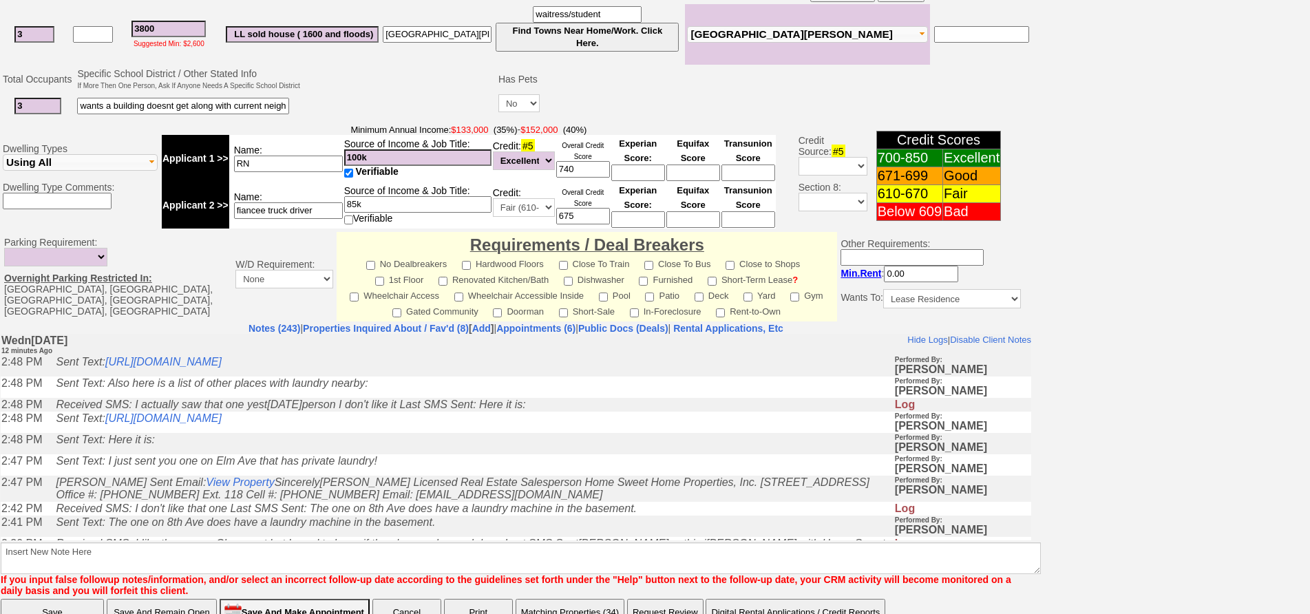
scroll to position [408, 0]
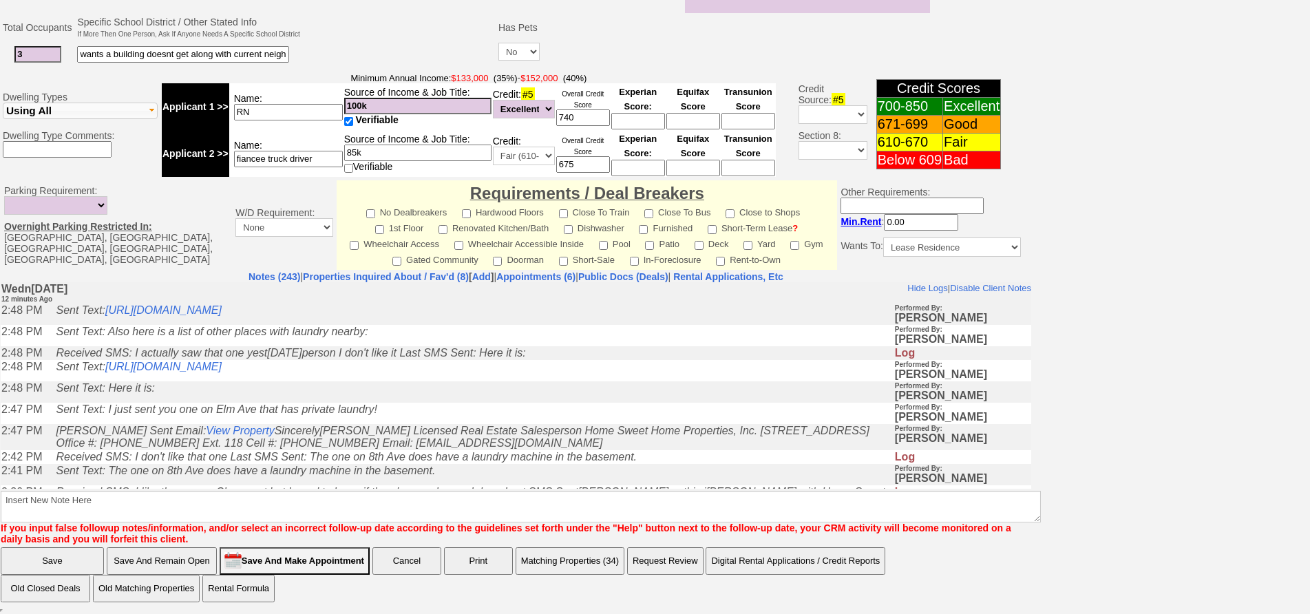
click at [329, 448] on icon "Jorge Guerrero Sent Email: View Property Sincerely, Jorge Guerrero Licensed Rea…" at bounding box center [463, 436] width 814 height 24
click at [333, 433] on icon "Jorge Guerrero Sent Email: View Property Sincerely, Jorge Guerrero Licensed Rea…" at bounding box center [463, 436] width 814 height 24
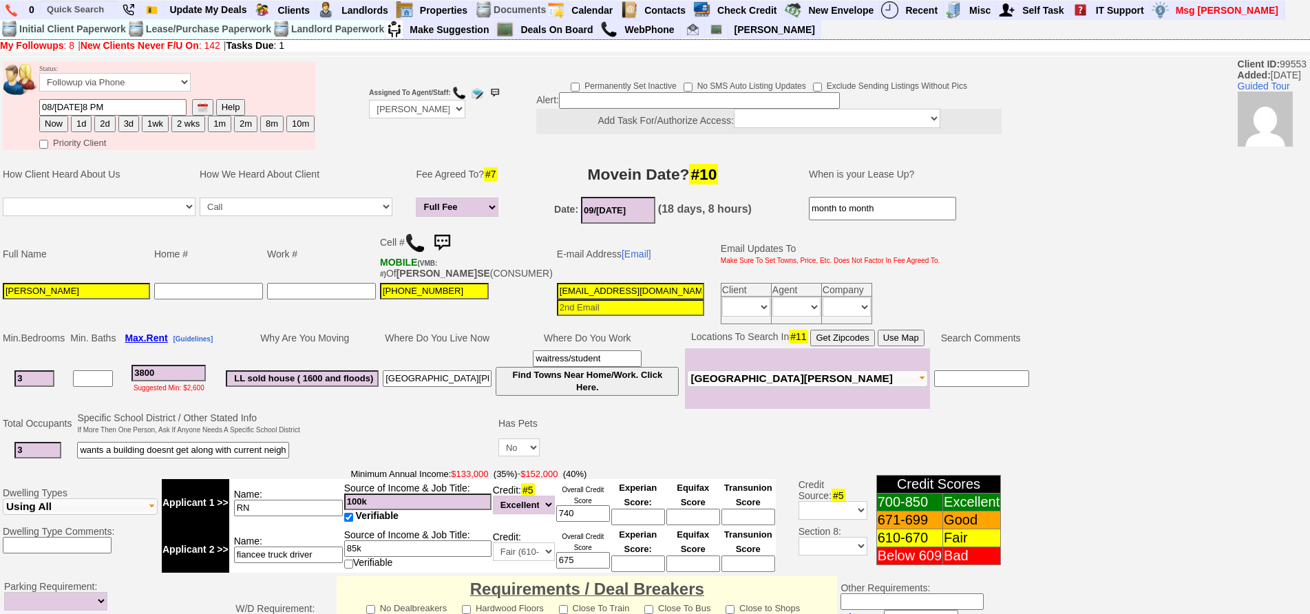
click at [449, 240] on img at bounding box center [442, 243] width 28 height 28
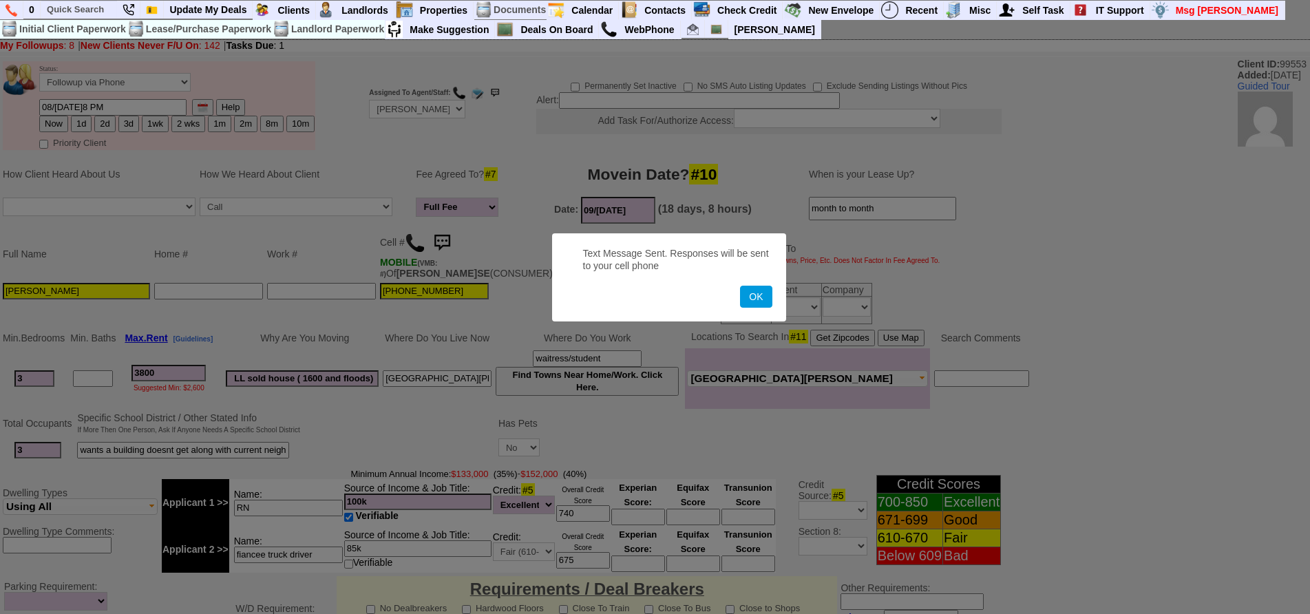
click at [740, 286] on button "OK" at bounding box center [756, 297] width 32 height 22
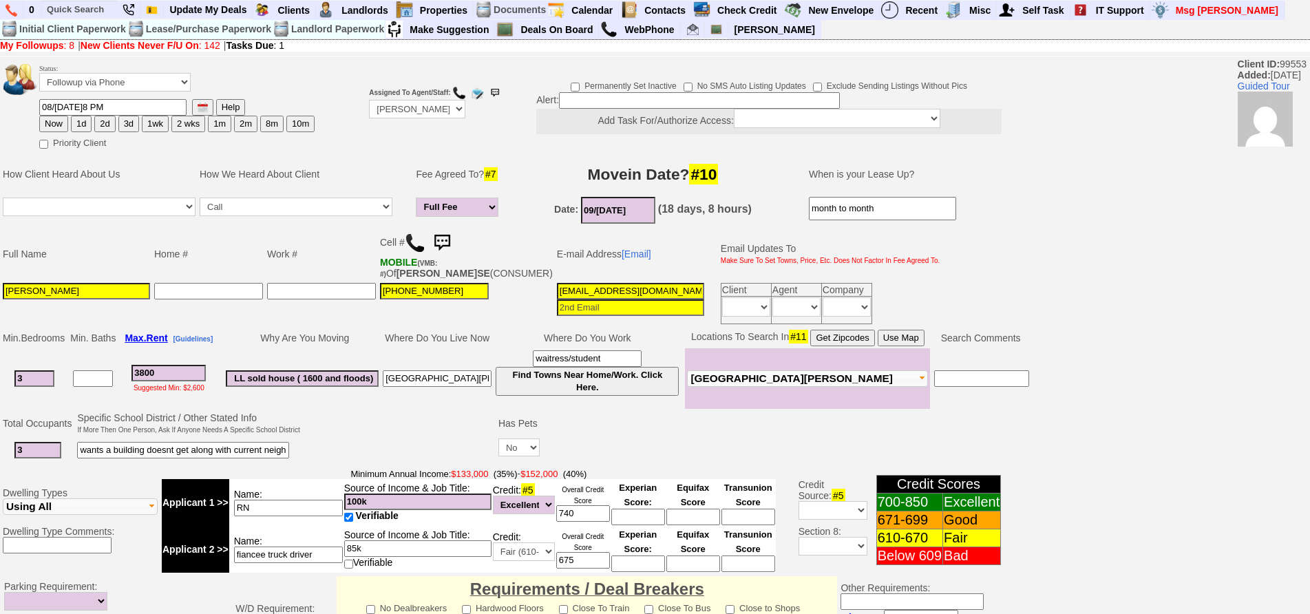
click at [448, 234] on img at bounding box center [442, 243] width 28 height 28
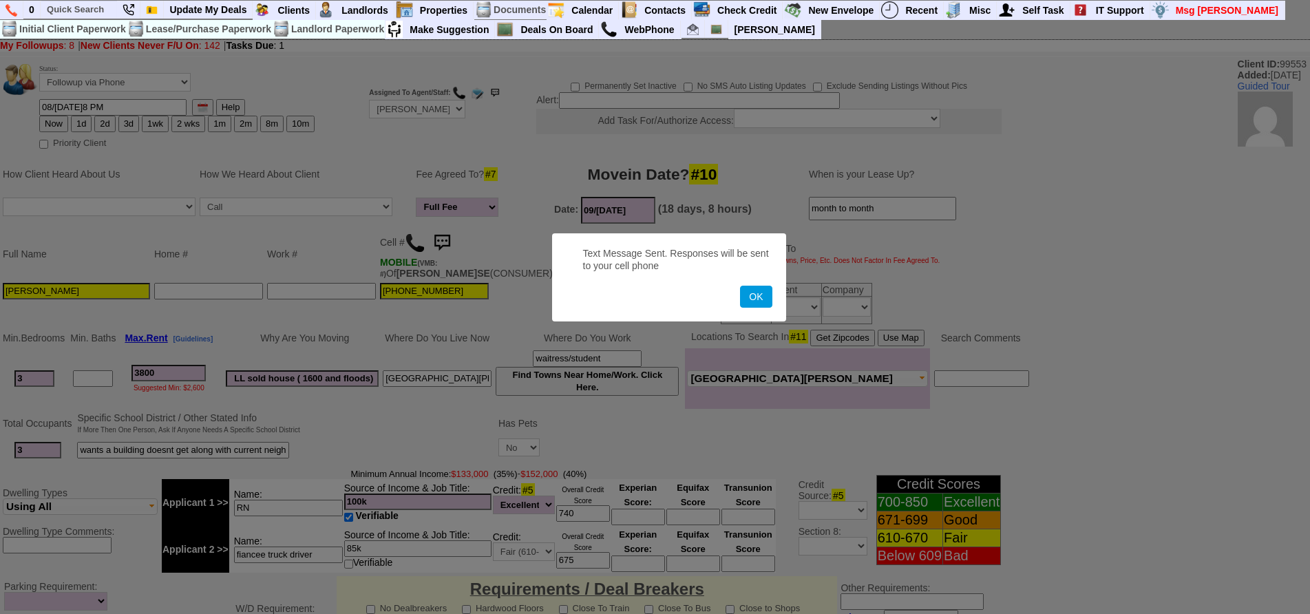
click at [740, 286] on button "OK" at bounding box center [756, 297] width 32 height 22
